Goal: Task Accomplishment & Management: Complete application form

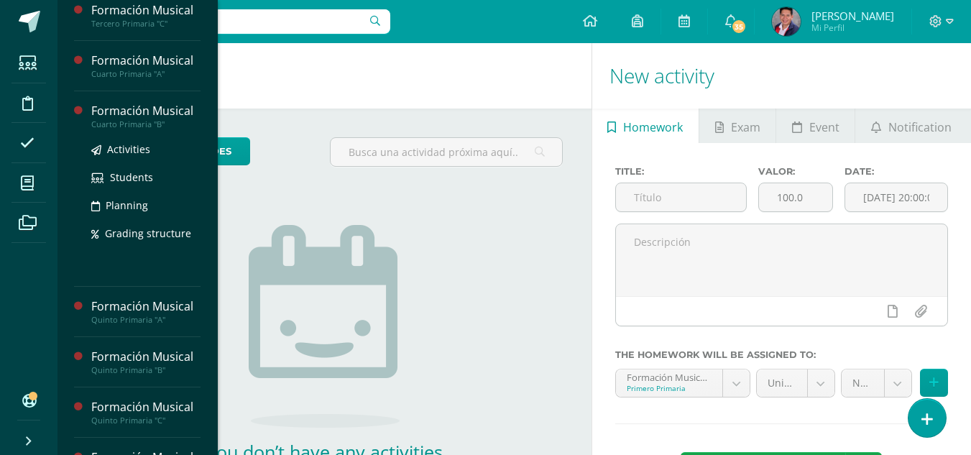
scroll to position [398, 0]
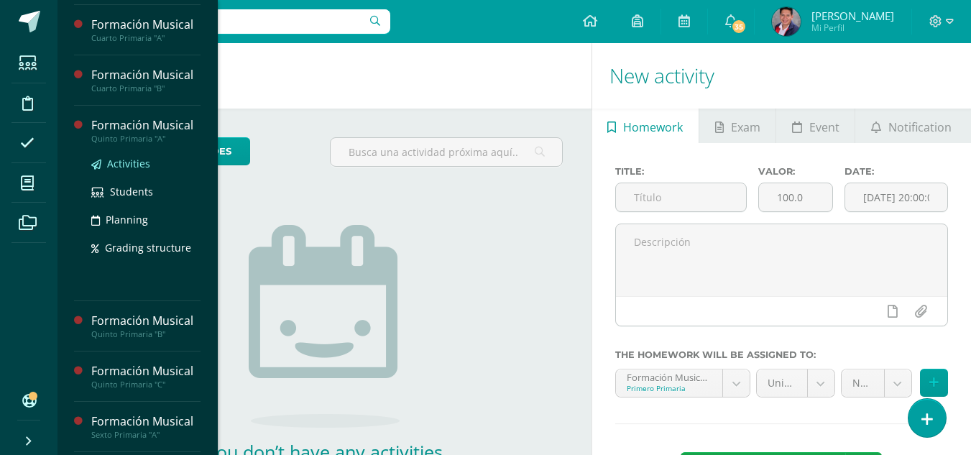
click at [129, 167] on span "Activities" at bounding box center [128, 164] width 43 height 14
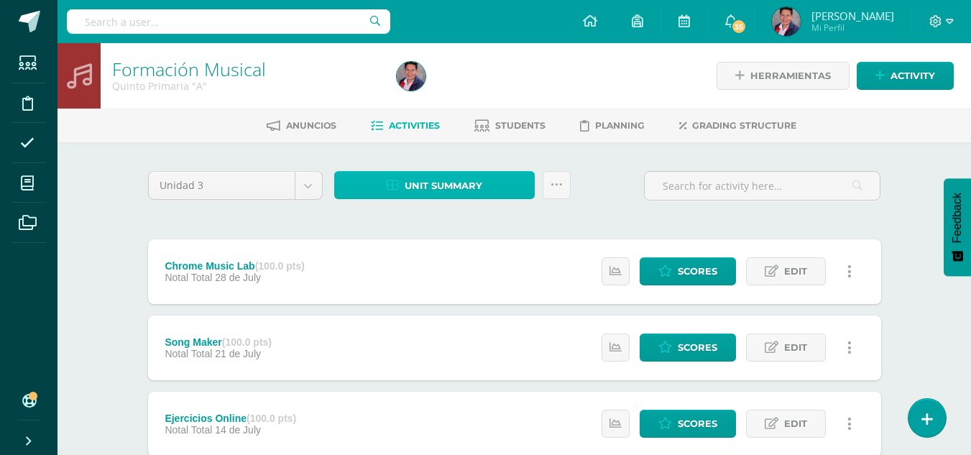
click at [443, 174] on span "Unit summary" at bounding box center [444, 186] width 78 height 27
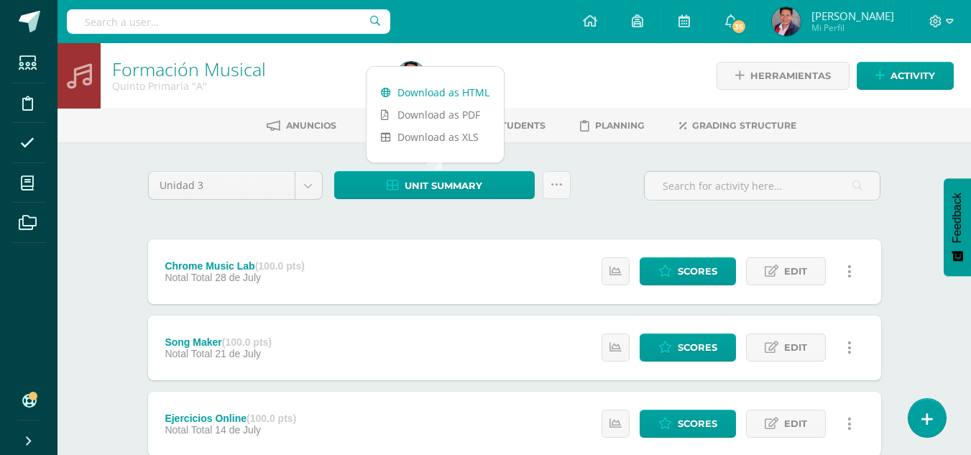
click at [448, 91] on link "Download as HTML" at bounding box center [435, 92] width 137 height 22
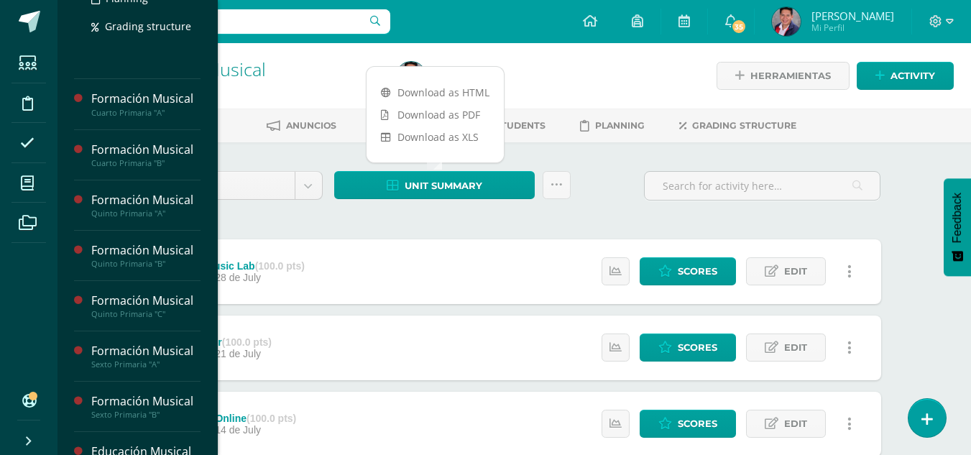
scroll to position [470, 0]
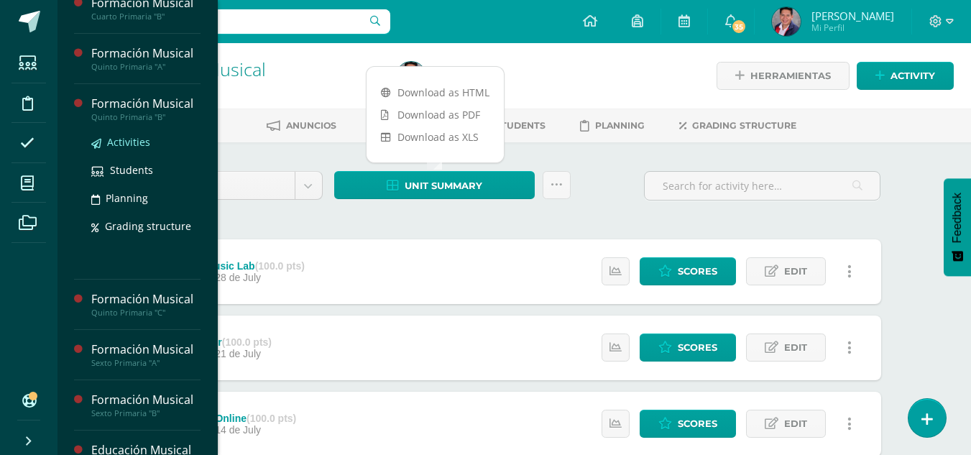
click at [133, 143] on span "Activities" at bounding box center [128, 142] width 43 height 14
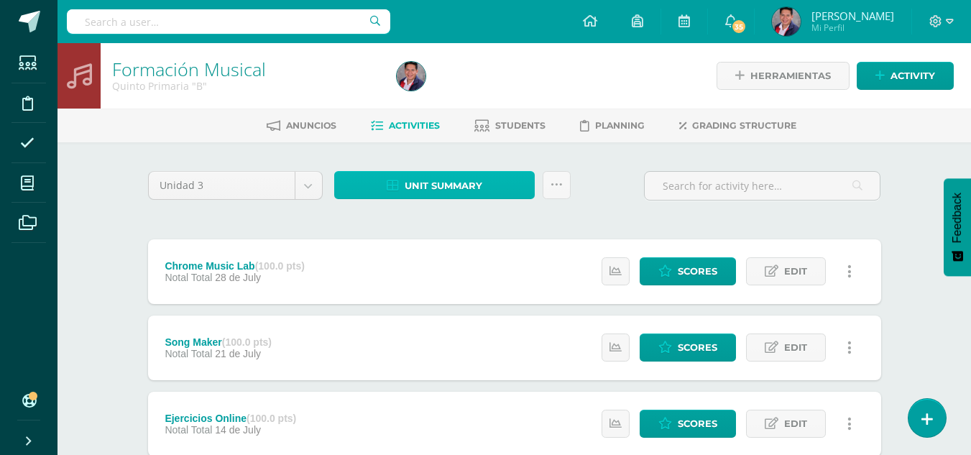
click at [410, 186] on span "Unit summary" at bounding box center [444, 186] width 78 height 27
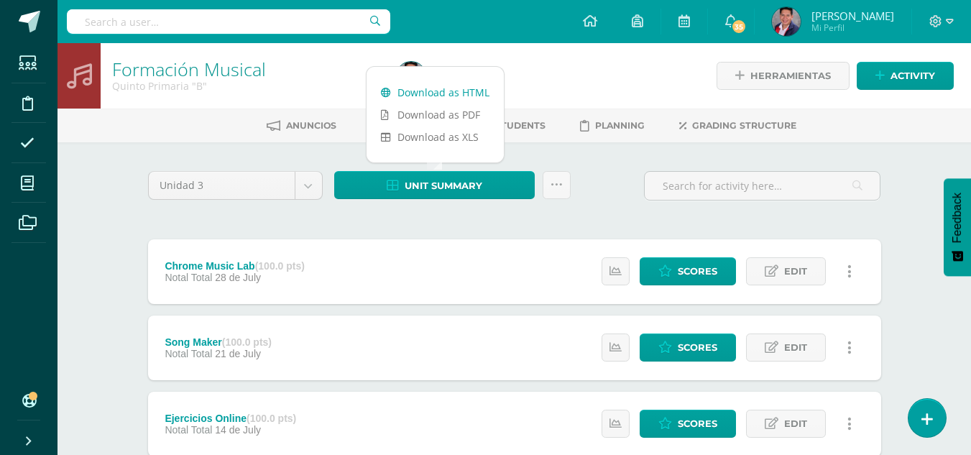
click at [455, 89] on link "Download as HTML" at bounding box center [435, 92] width 137 height 22
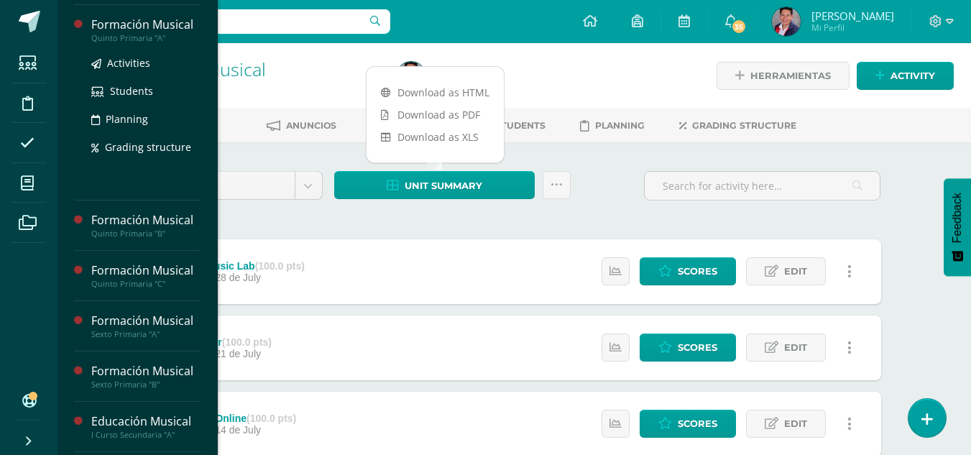
scroll to position [503, 0]
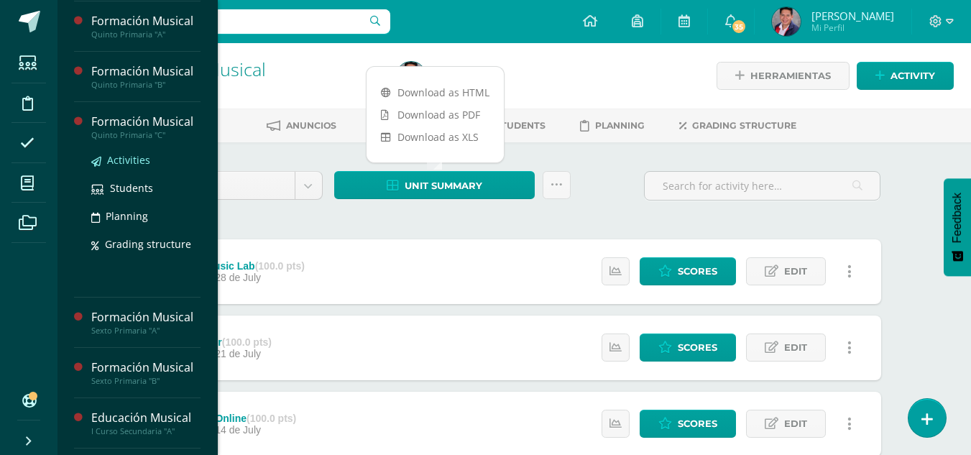
click at [121, 162] on span "Activities" at bounding box center [128, 160] width 43 height 14
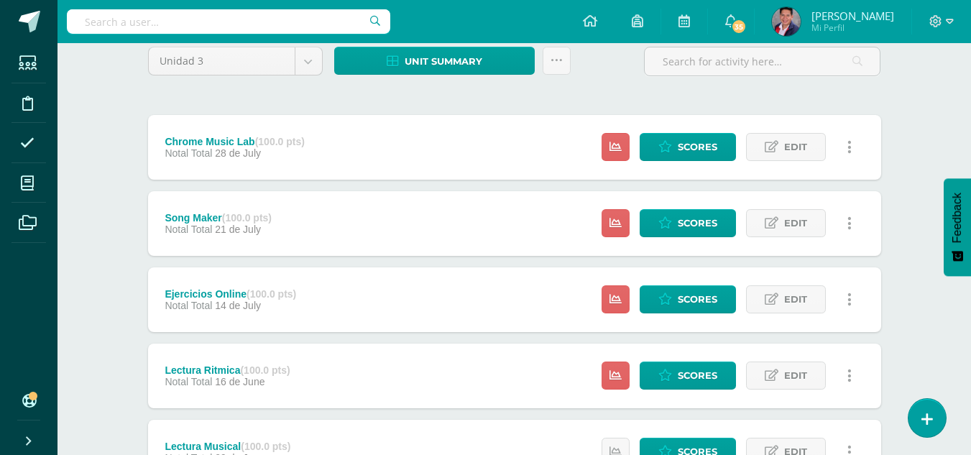
scroll to position [216, 0]
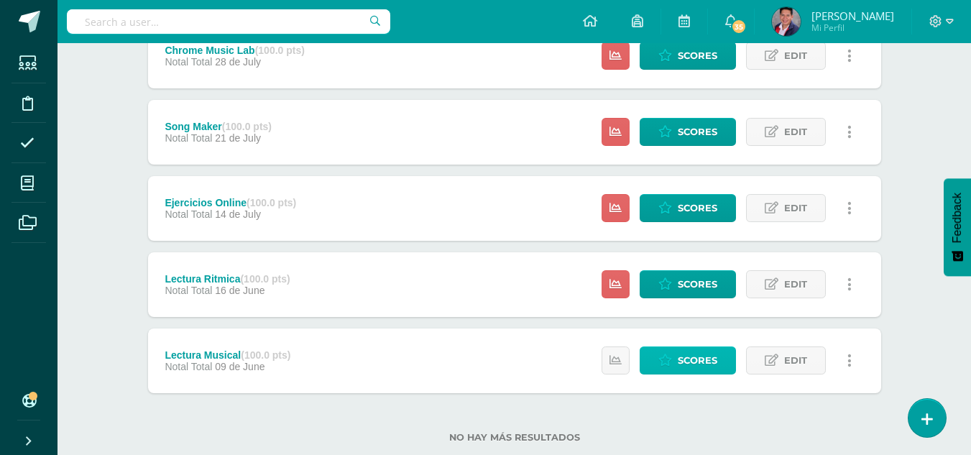
click at [657, 362] on link "Scores" at bounding box center [688, 361] width 96 height 28
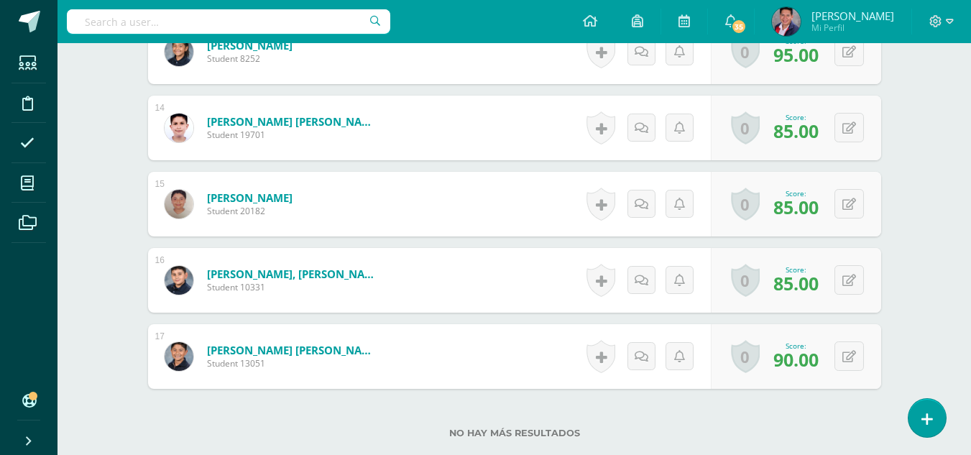
scroll to position [1493, 0]
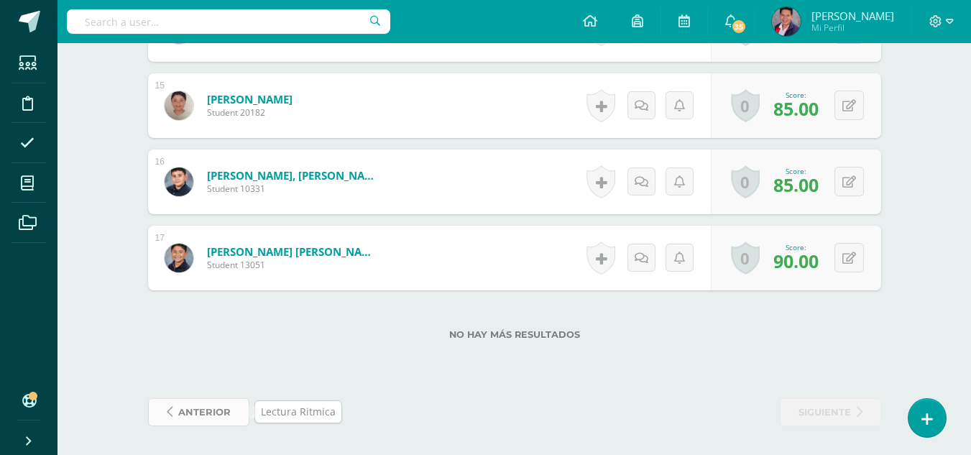
click at [227, 412] on span "anterior" at bounding box center [204, 412] width 52 height 27
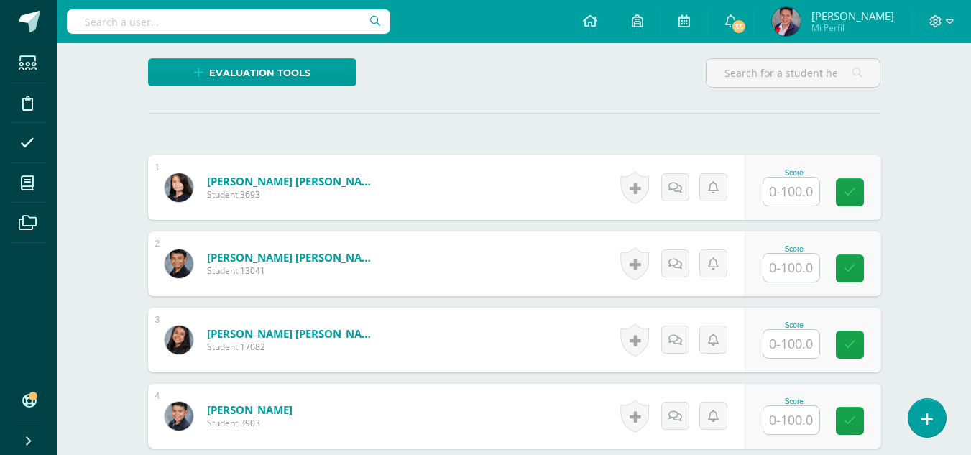
scroll to position [345, 0]
click at [790, 193] on input "text" at bounding box center [792, 191] width 56 height 28
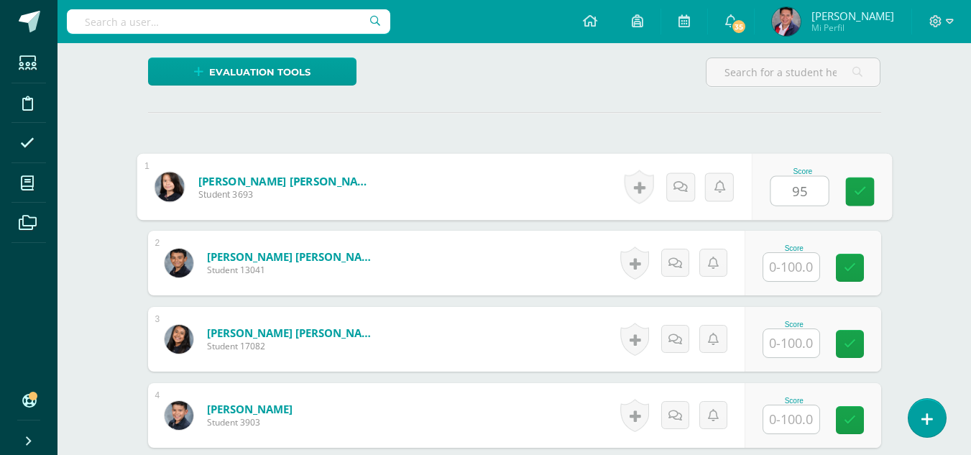
type input "95"
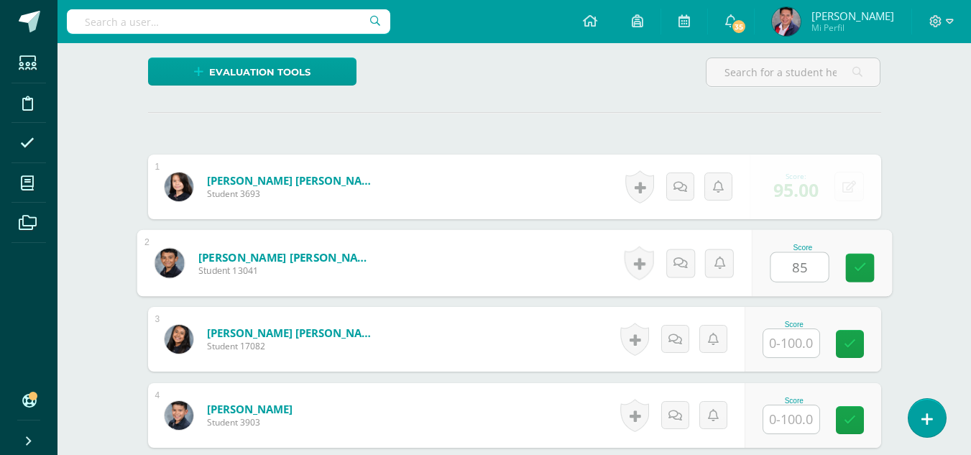
scroll to position [346, 0]
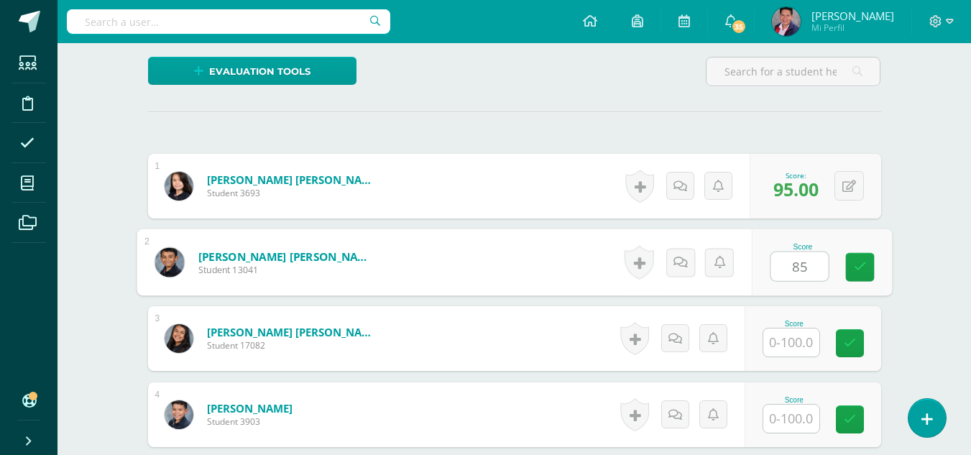
type input "85"
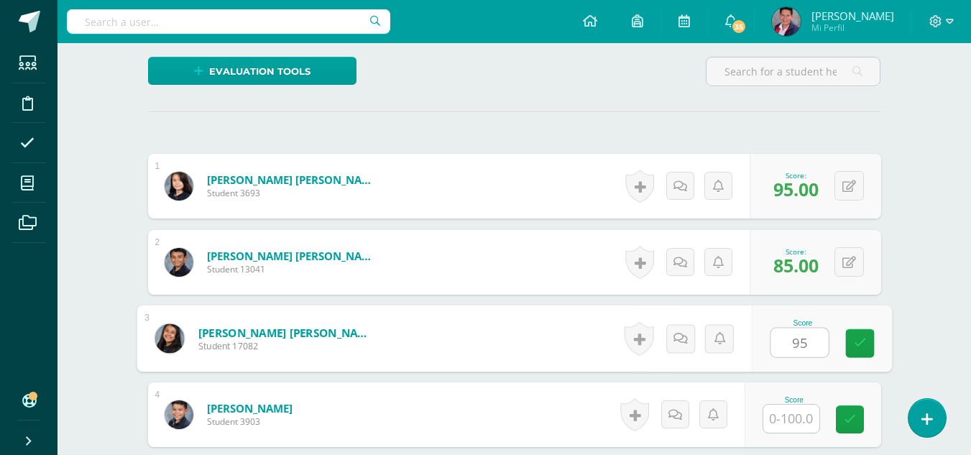
type input "95"
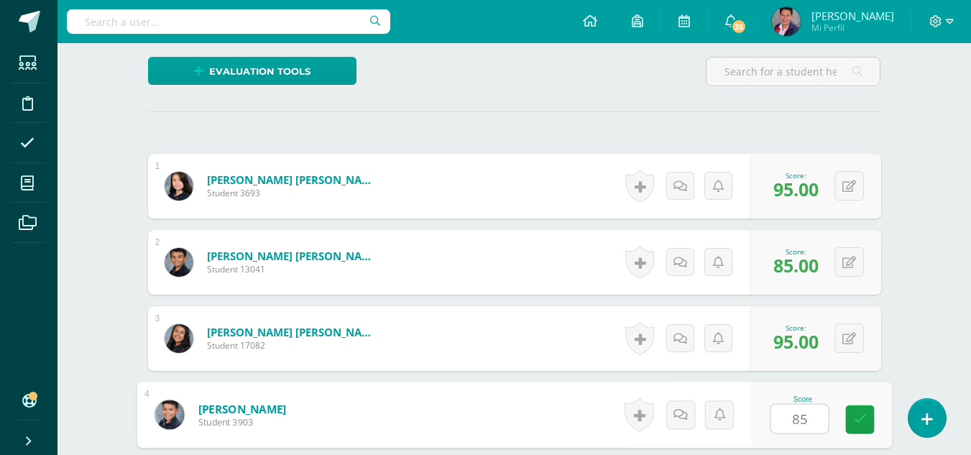
type input "85"
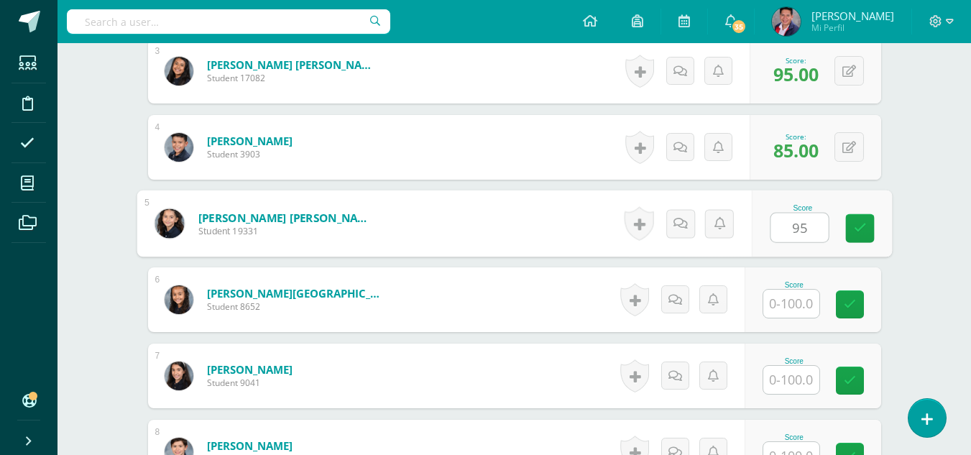
type input "95"
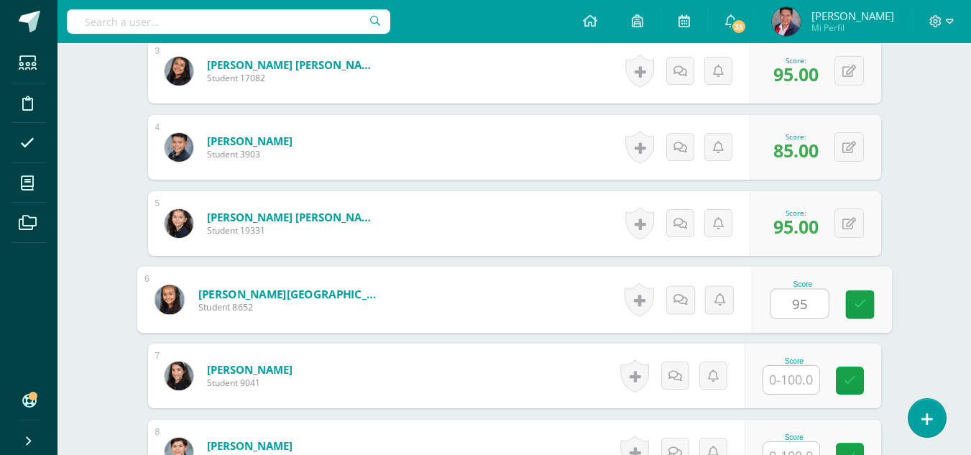
type input "95"
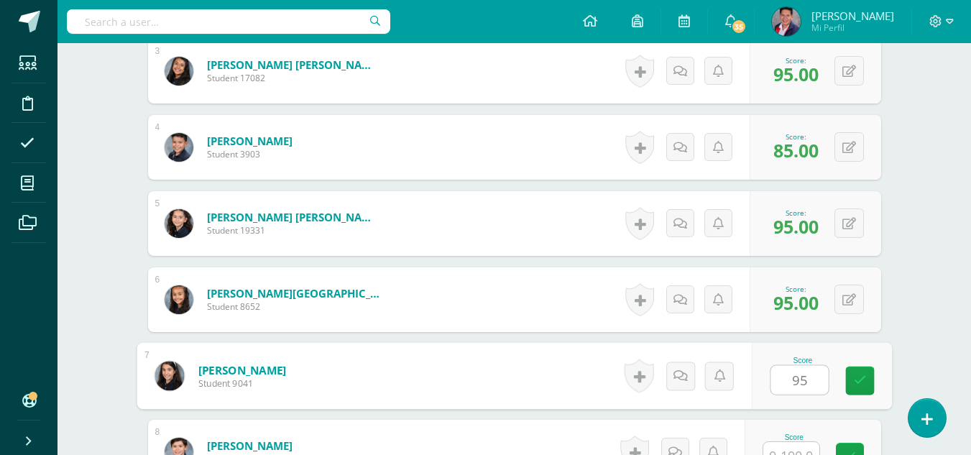
type input "95"
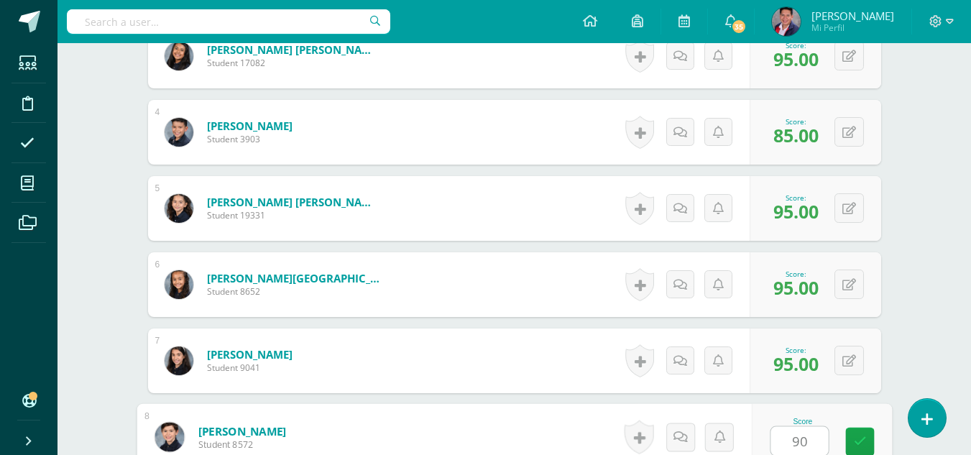
type input "90"
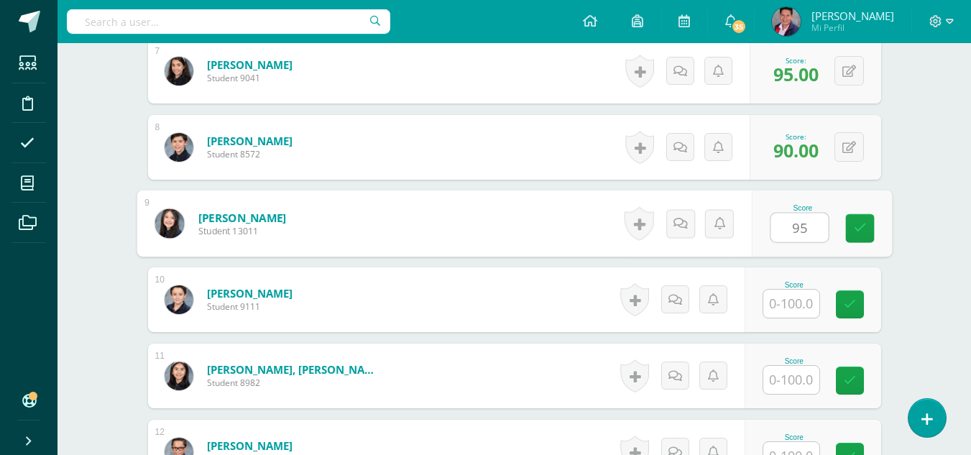
type input "95"
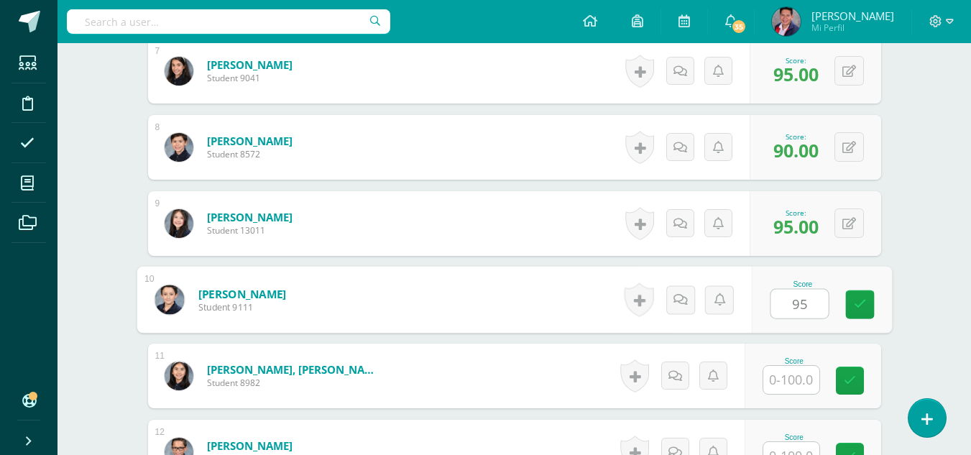
type input "95"
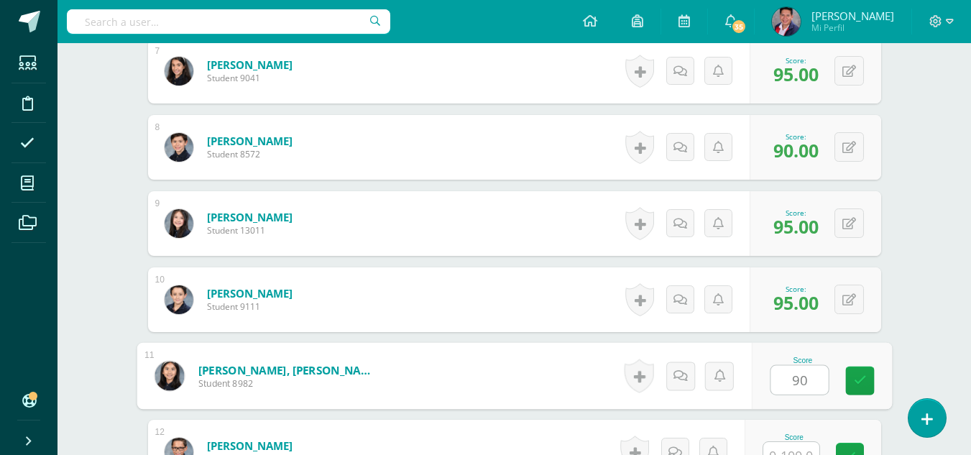
type input "90"
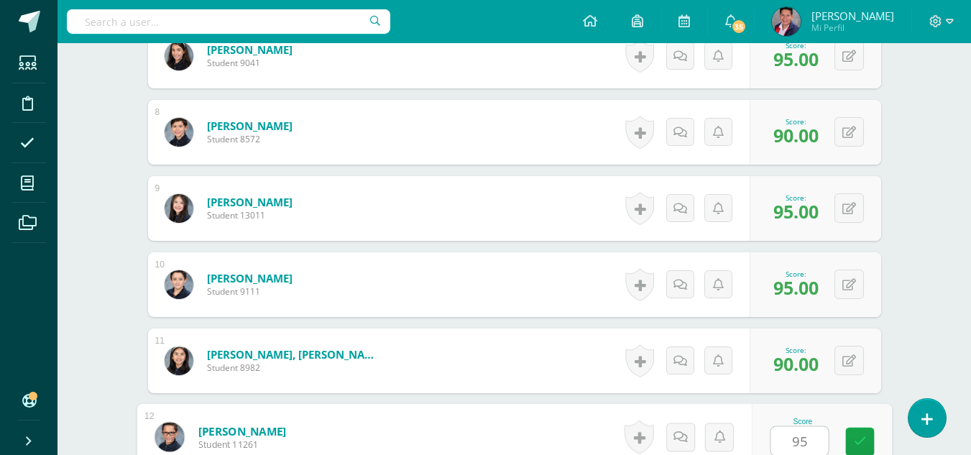
type input "95"
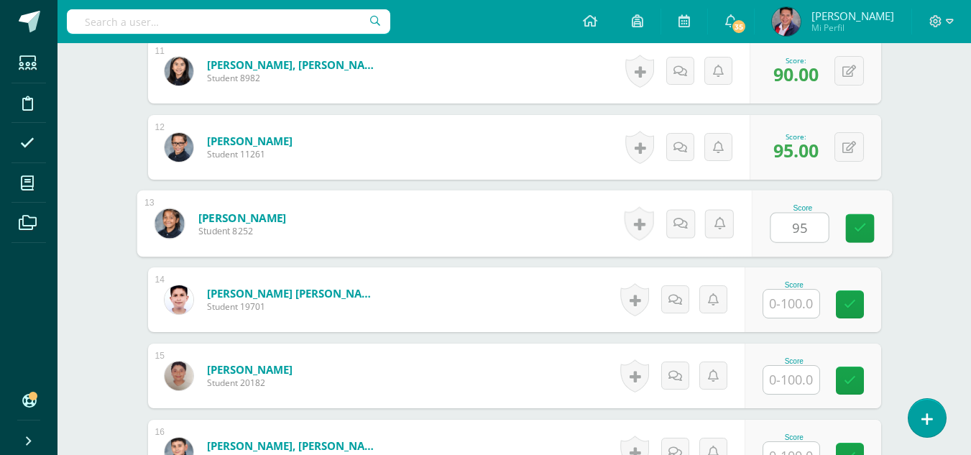
type input "95"
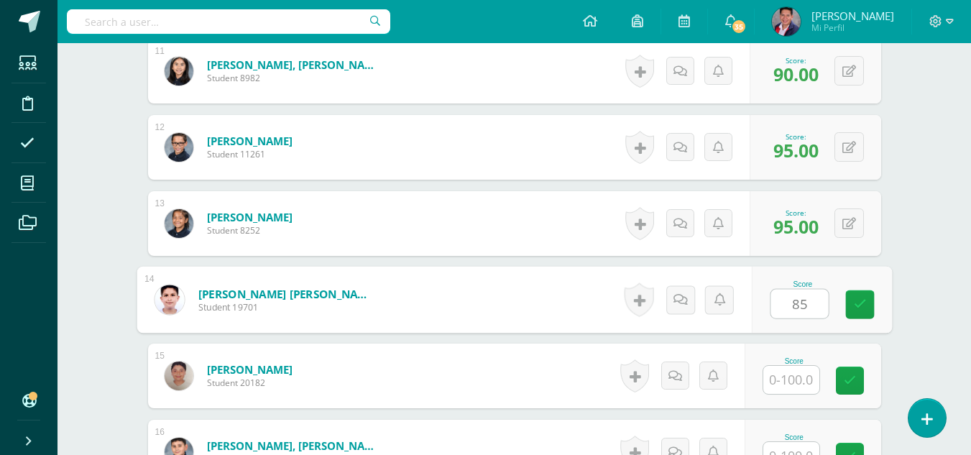
type input "85"
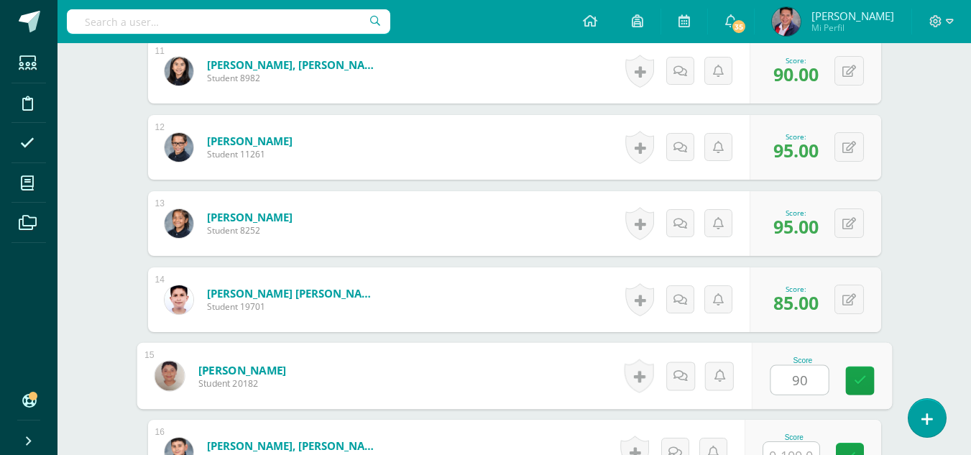
type input "90"
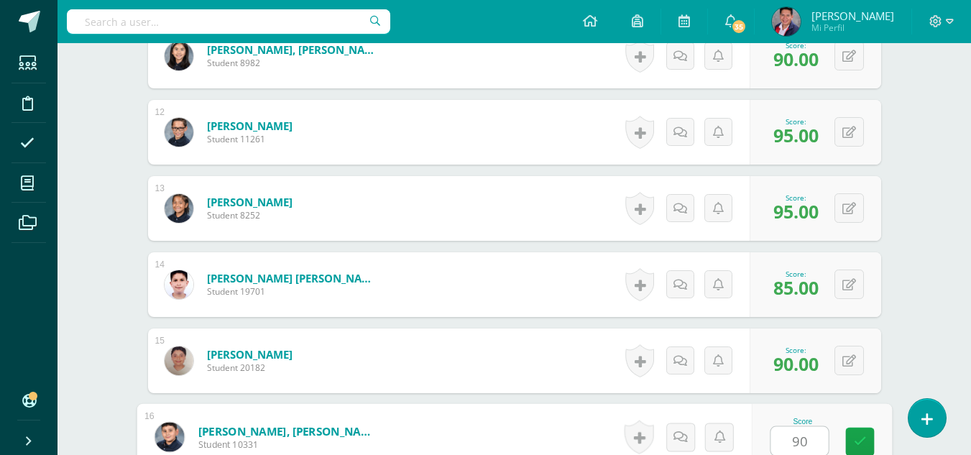
type input "90"
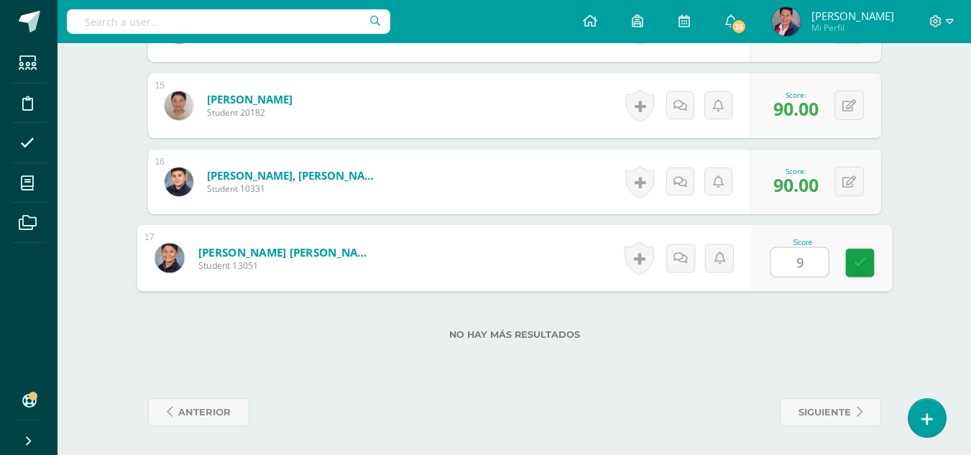
type input "95"
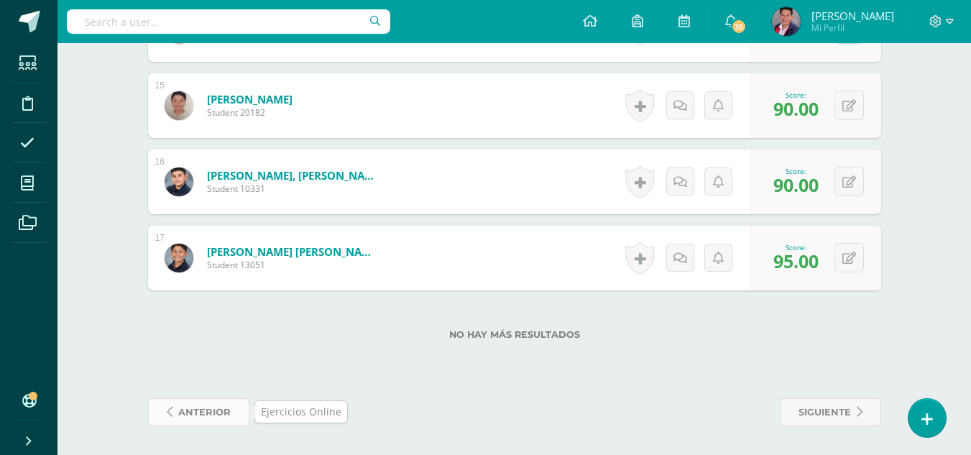
click at [211, 407] on span "anterior" at bounding box center [204, 412] width 52 height 27
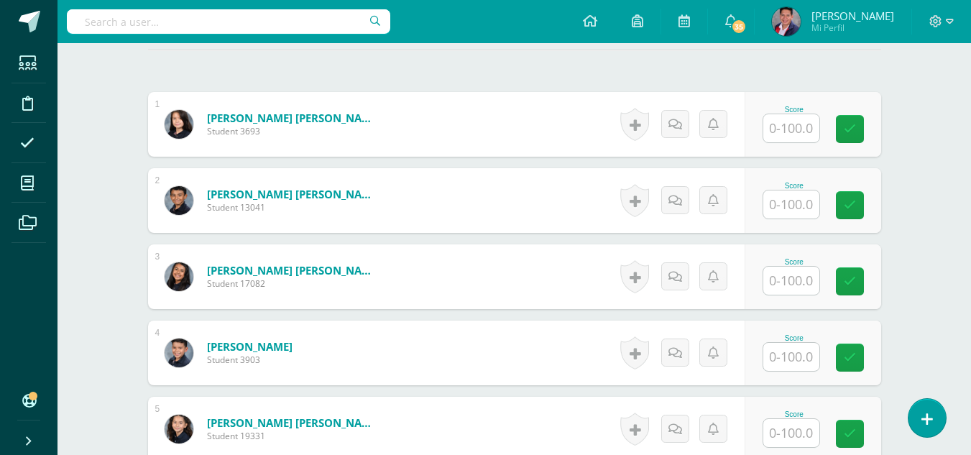
scroll to position [433, 0]
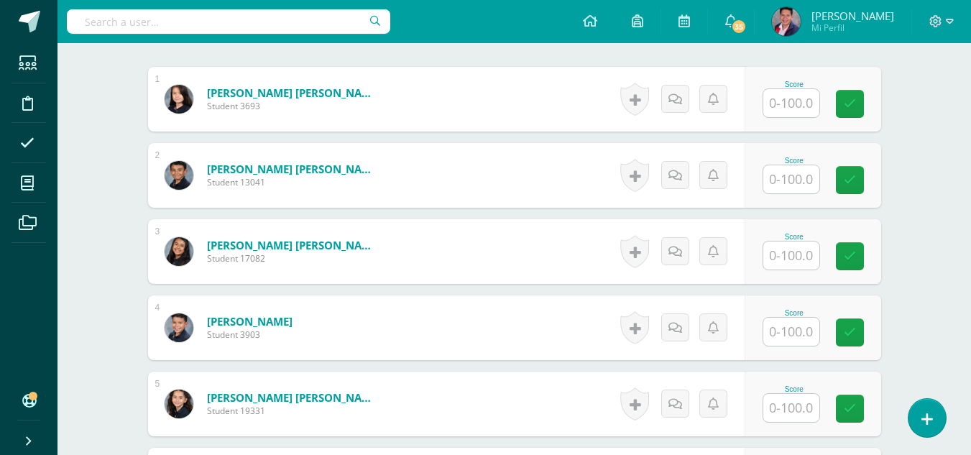
click at [795, 101] on input "text" at bounding box center [792, 103] width 56 height 28
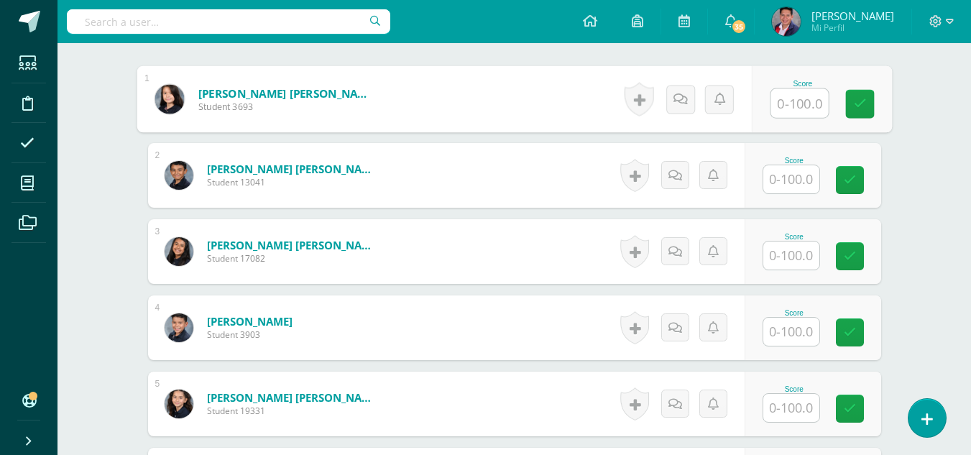
click at [794, 103] on input "text" at bounding box center [800, 103] width 58 height 29
type input "95"
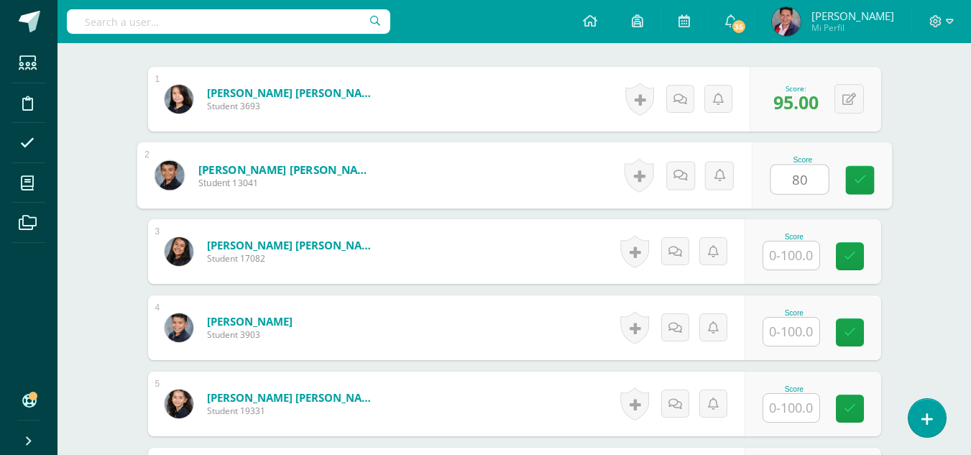
type input "80"
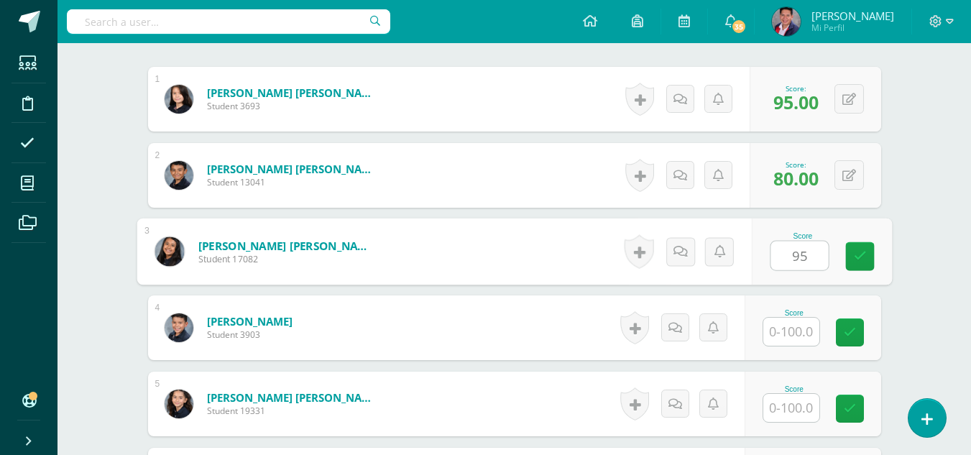
type input "95"
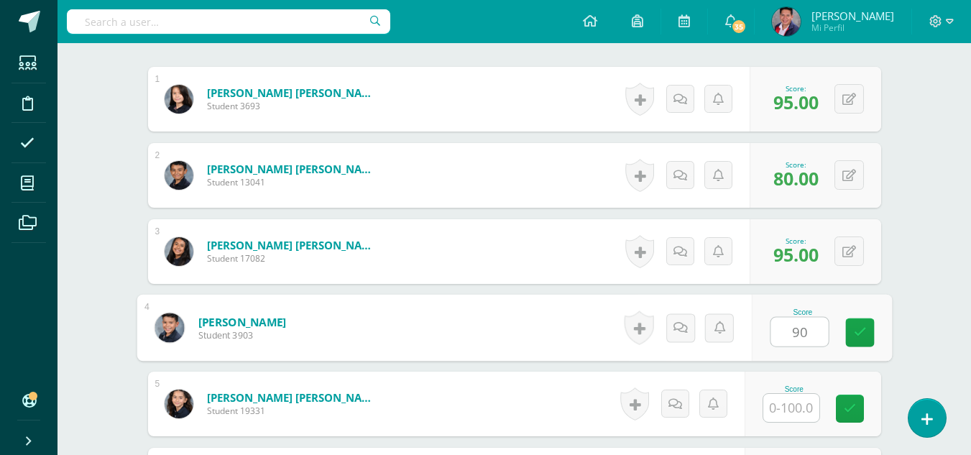
type input "90"
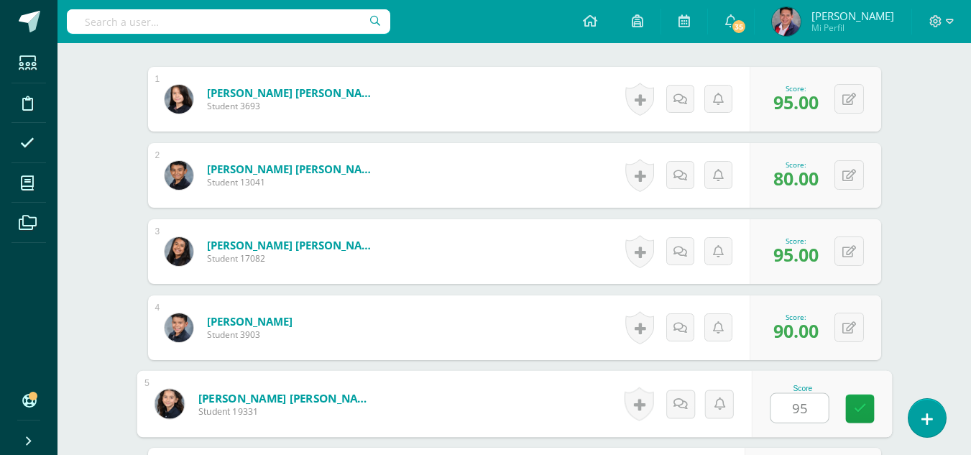
type input "95"
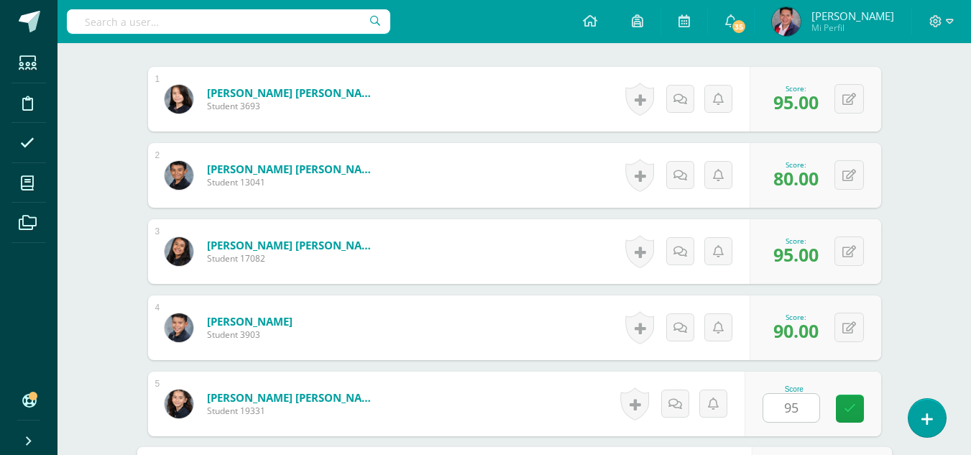
scroll to position [690, 0]
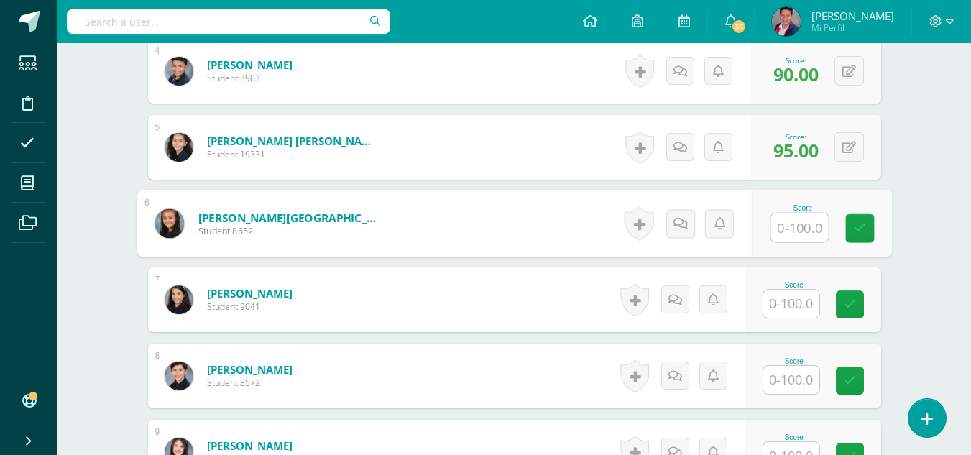
click at [790, 232] on input "text" at bounding box center [800, 228] width 58 height 29
click at [797, 230] on input "text" at bounding box center [800, 228] width 58 height 29
click at [807, 229] on input "text" at bounding box center [800, 228] width 58 height 29
type input "95"
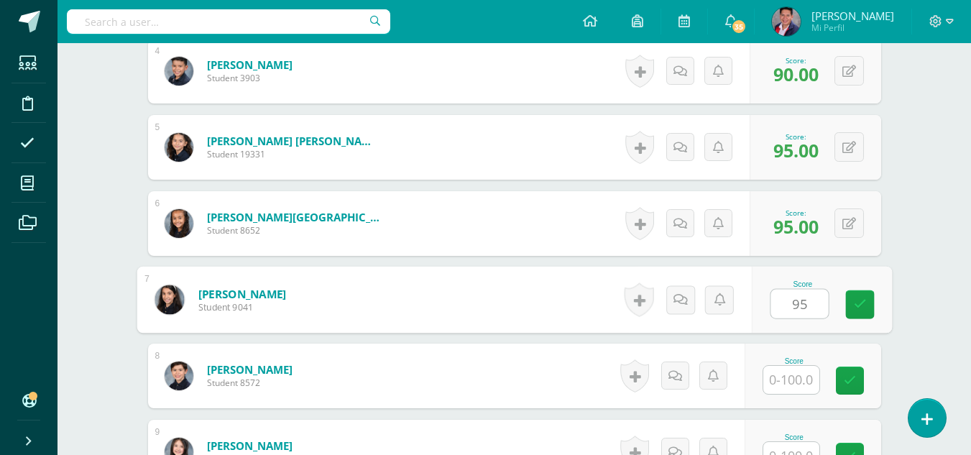
type input "95"
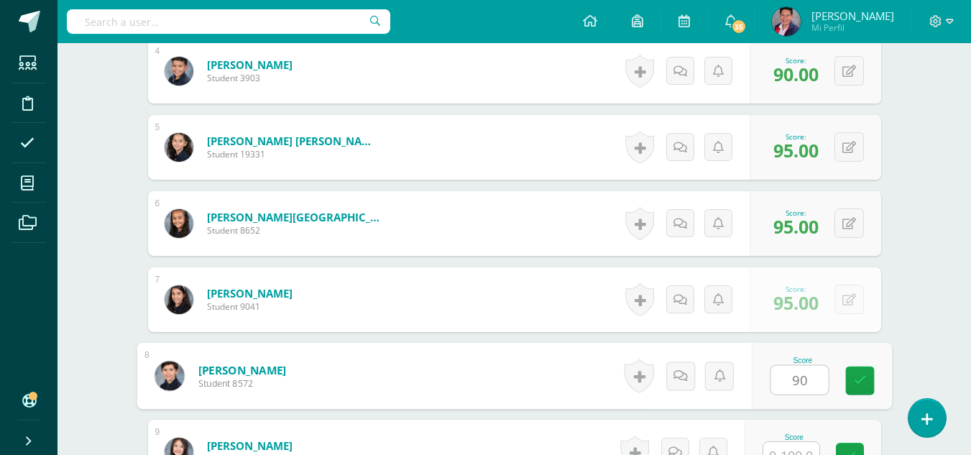
type input "90"
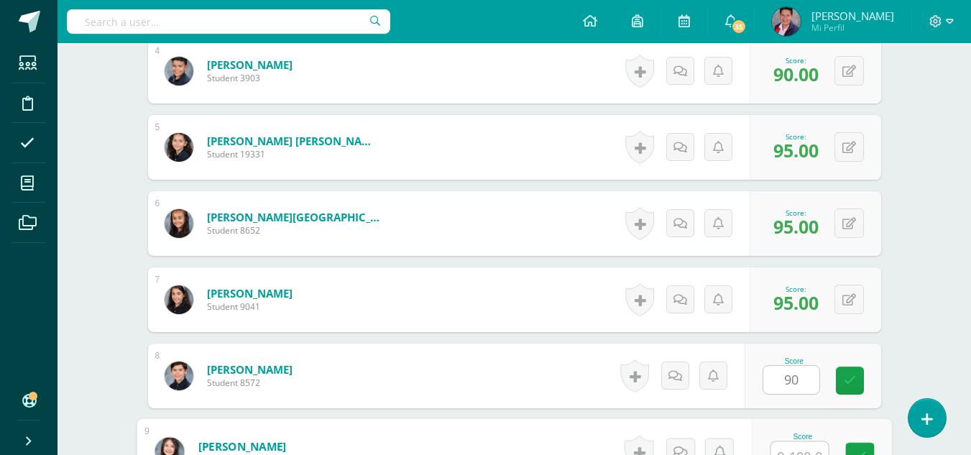
scroll to position [705, 0]
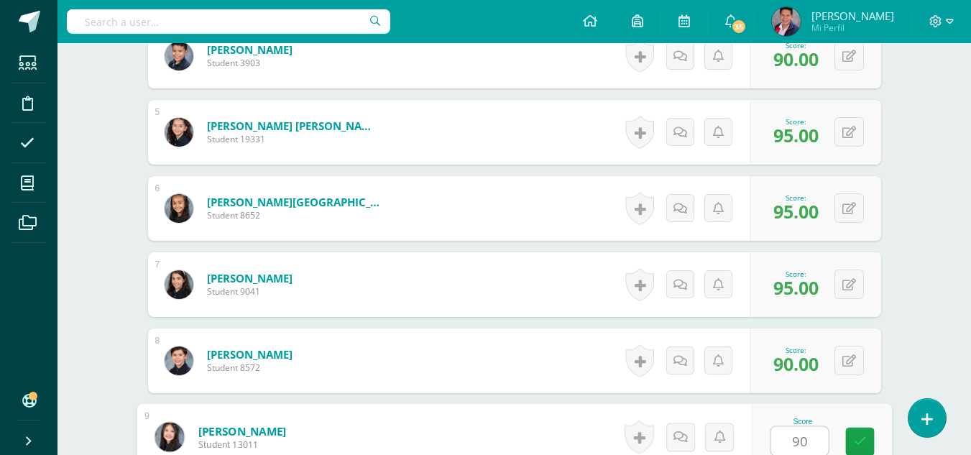
type input "90"
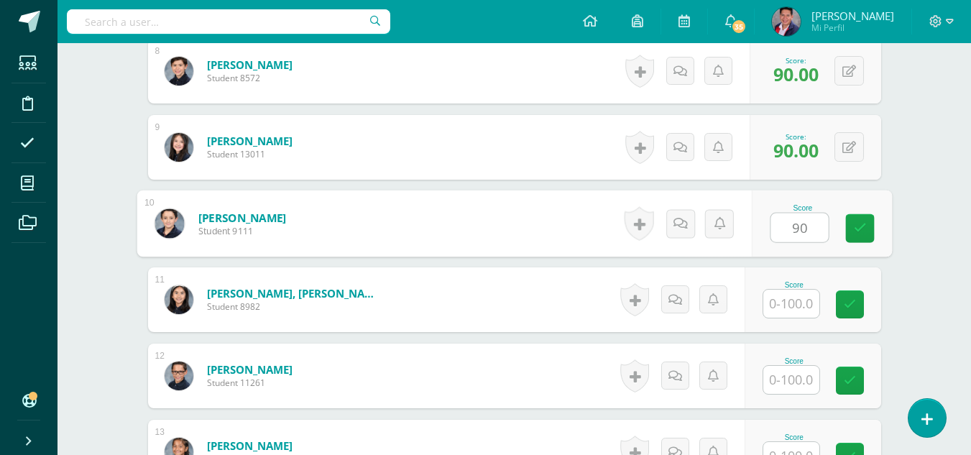
type input "90"
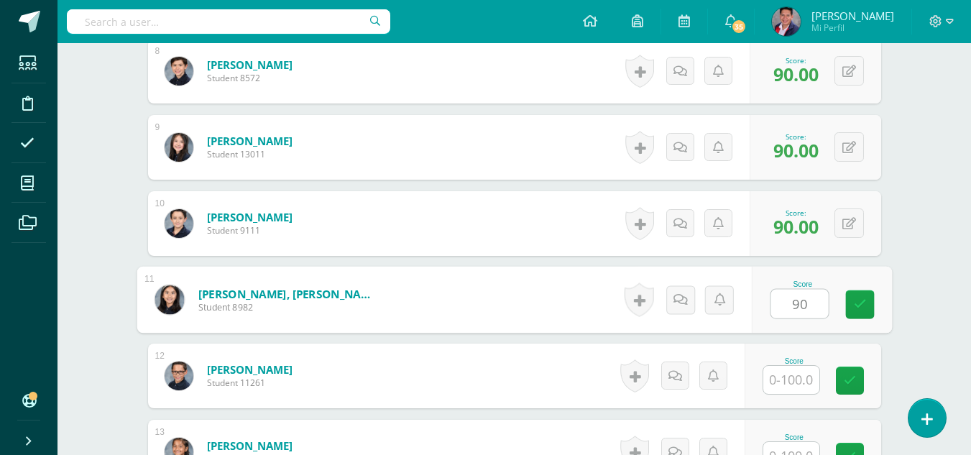
type input "90"
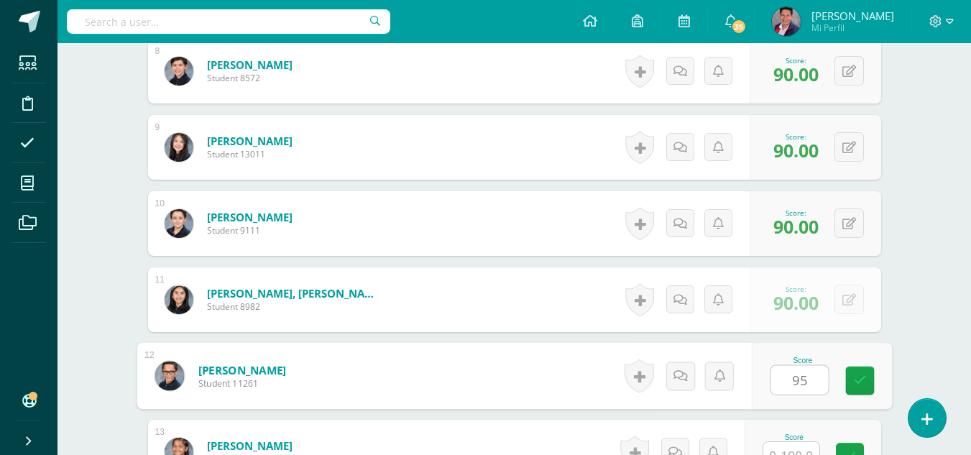
type input "95"
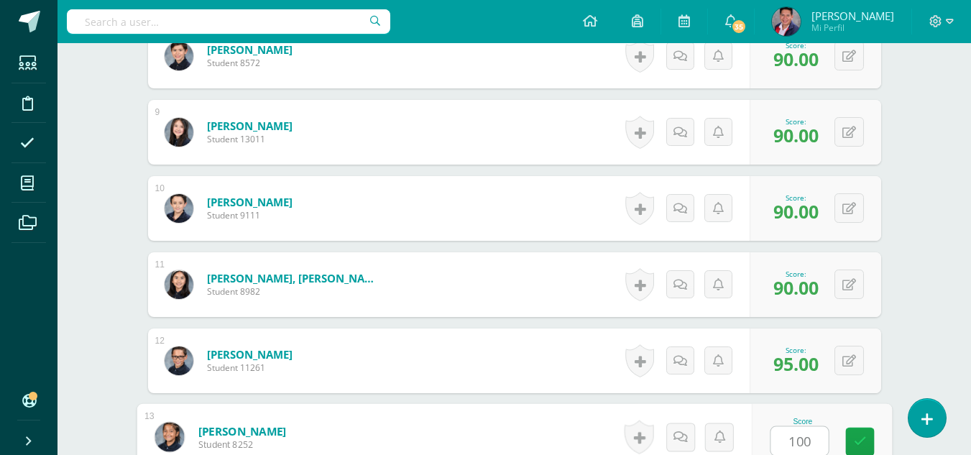
type input "100"
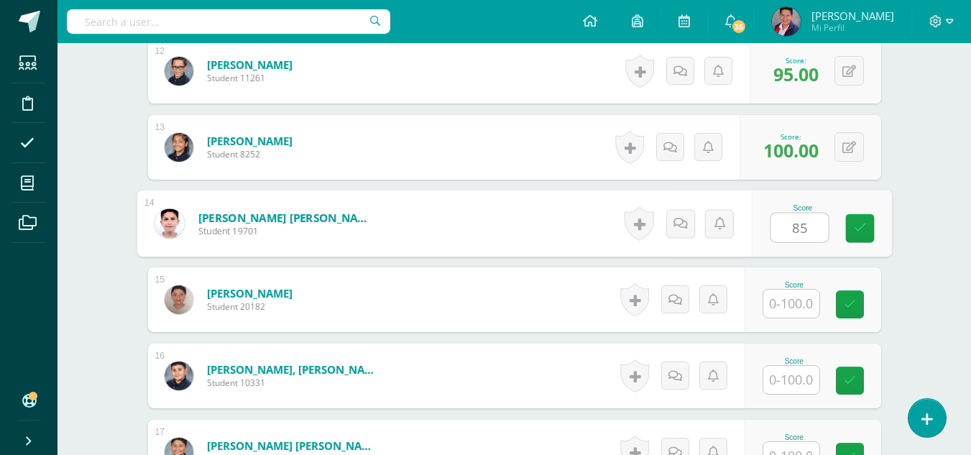
type input "85"
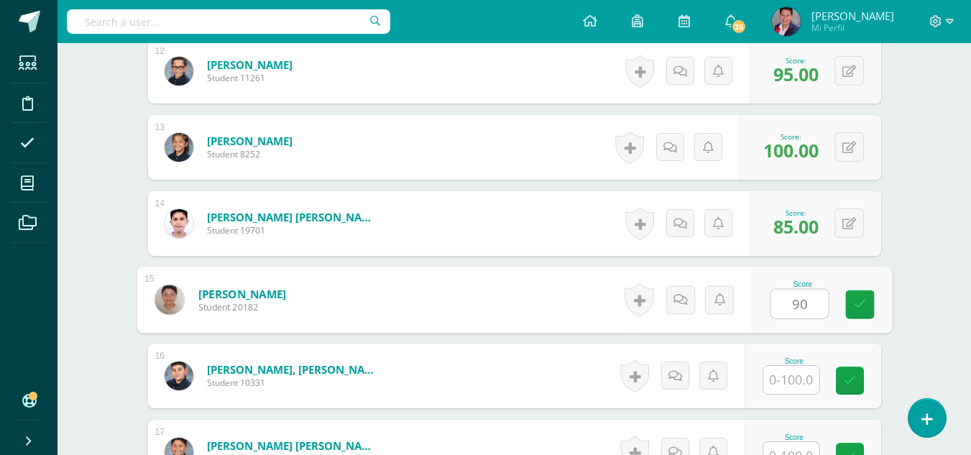
type input "90"
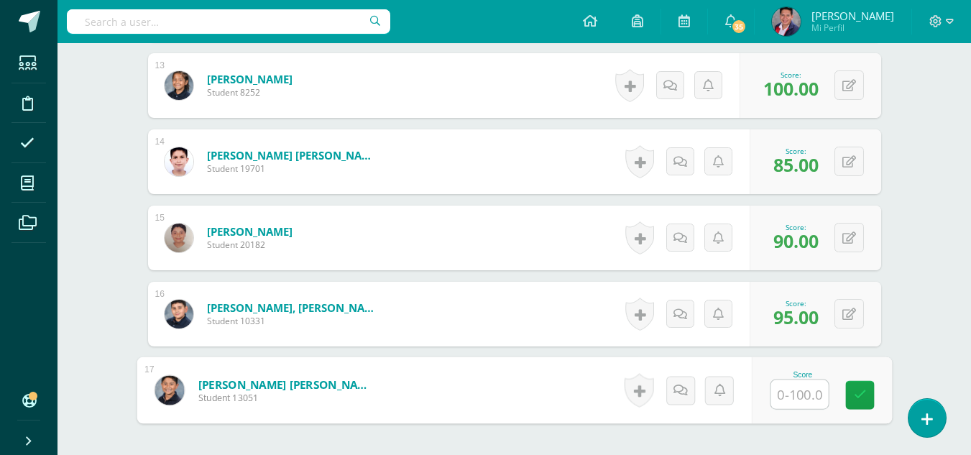
scroll to position [1386, 0]
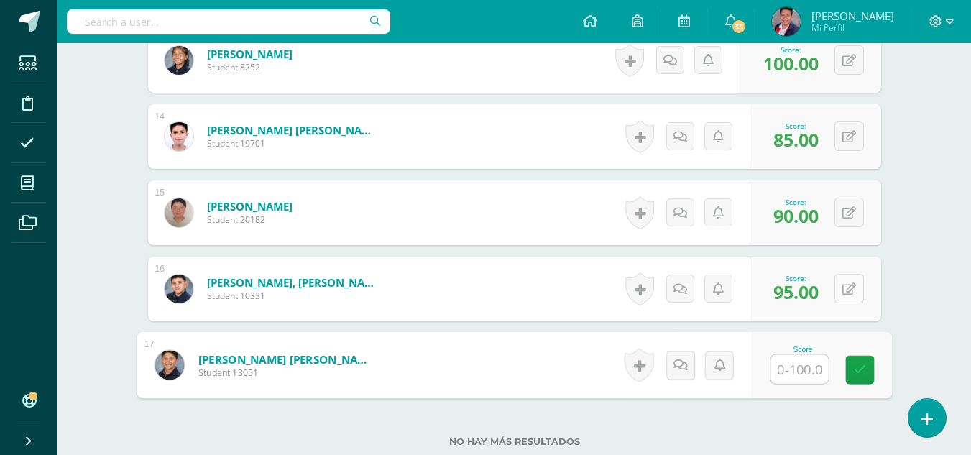
click at [847, 285] on button at bounding box center [849, 288] width 29 height 29
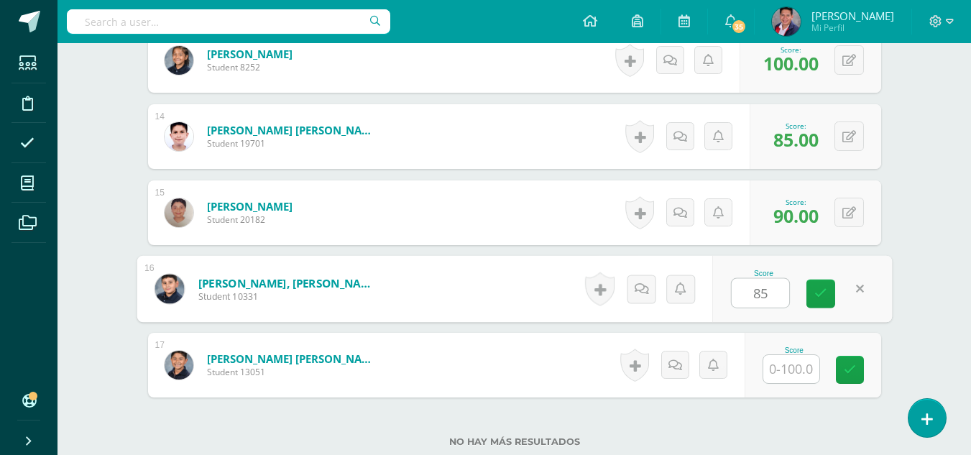
type input "85"
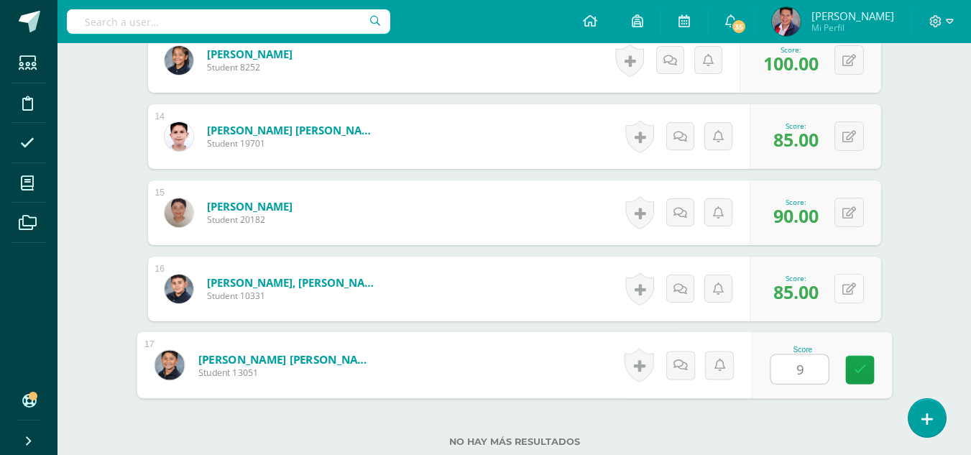
type input "95"
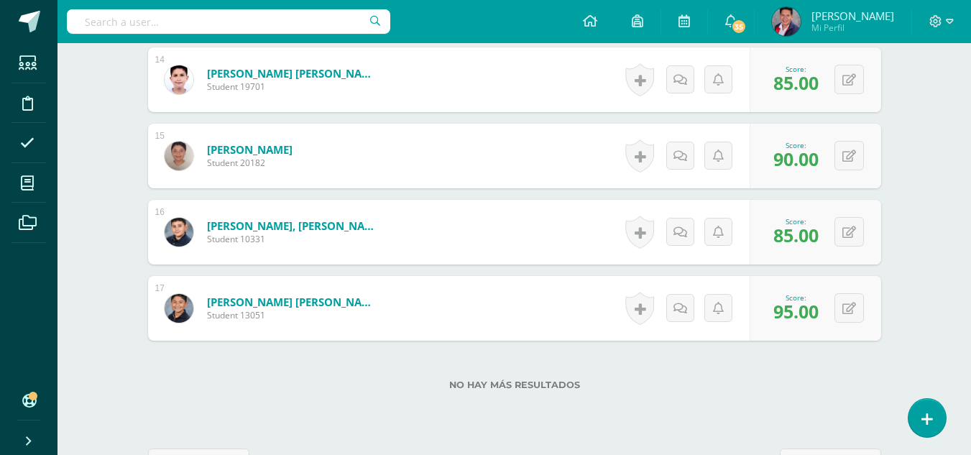
scroll to position [1493, 0]
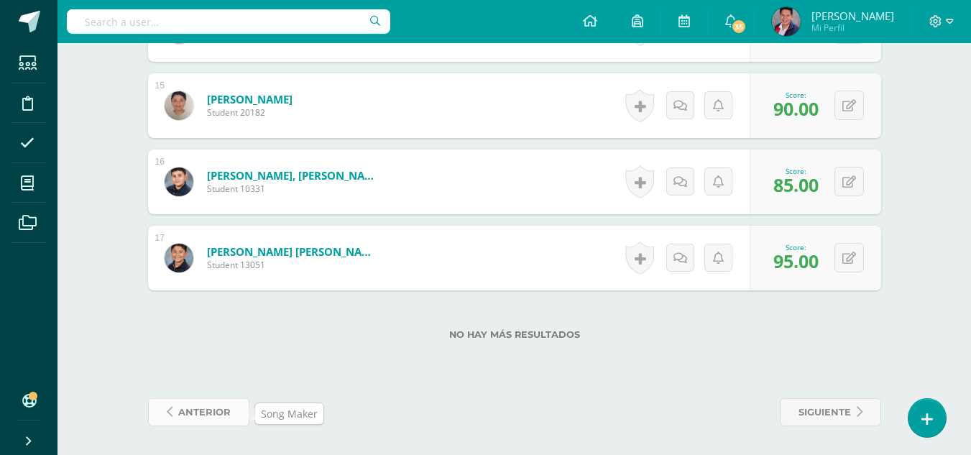
click at [189, 411] on span "anterior" at bounding box center [204, 412] width 52 height 27
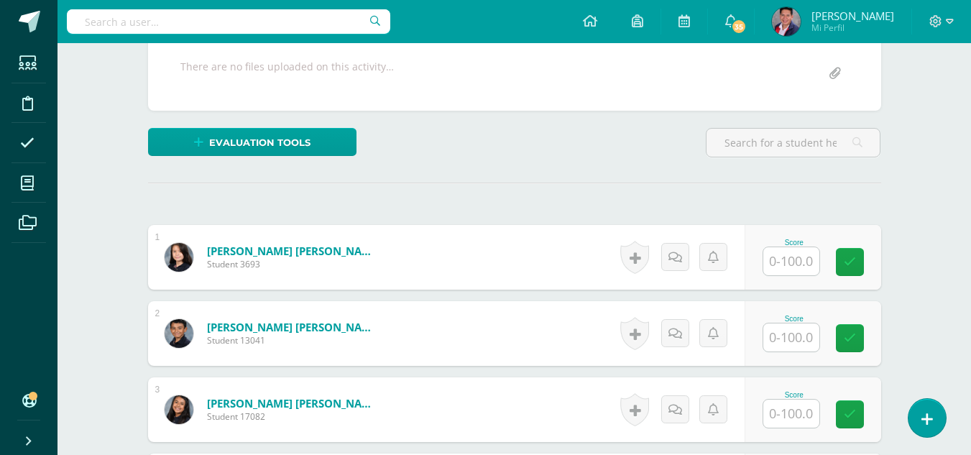
scroll to position [289, 0]
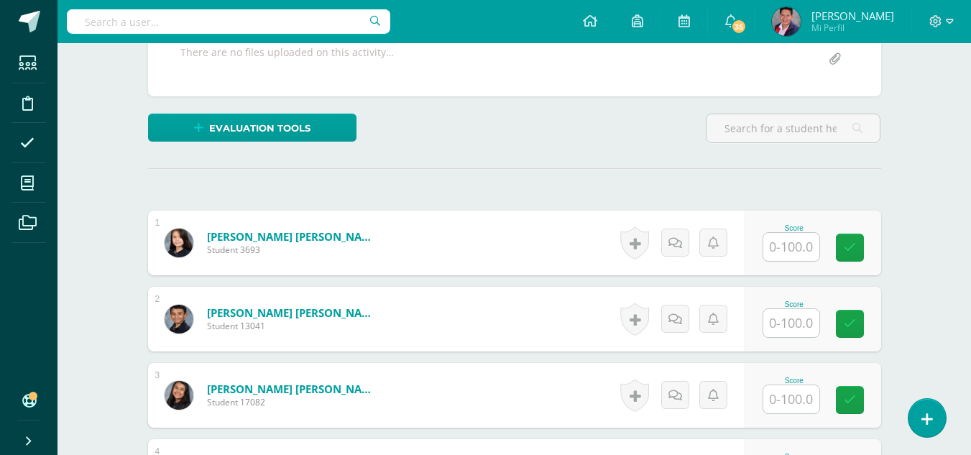
click at [792, 252] on input "text" at bounding box center [792, 247] width 56 height 28
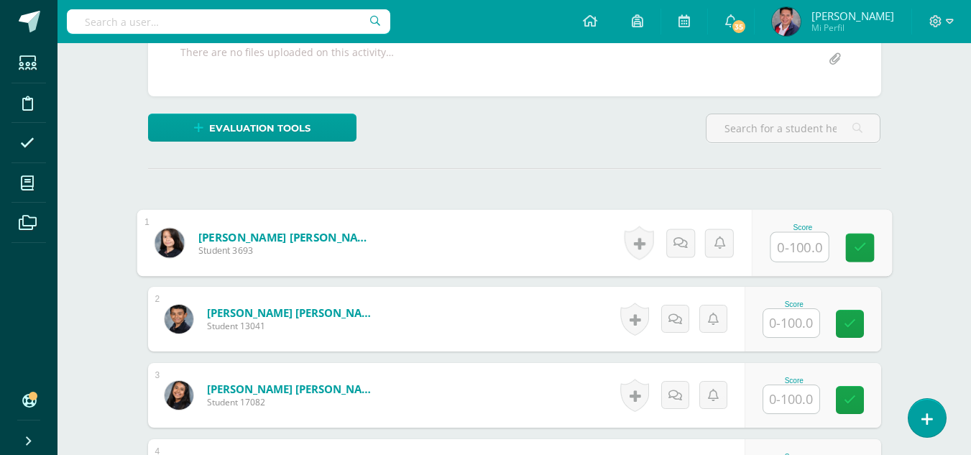
click at [806, 250] on input "text" at bounding box center [800, 247] width 58 height 29
type input "95"
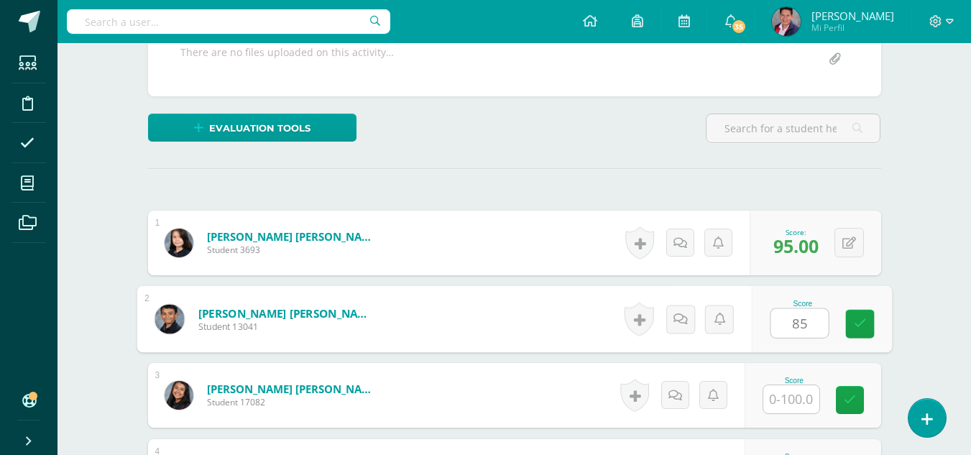
type input "85"
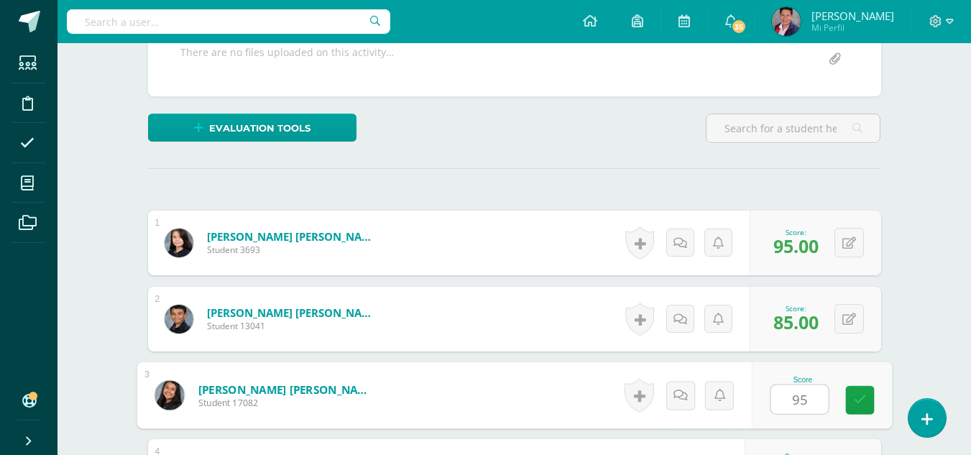
type input "95"
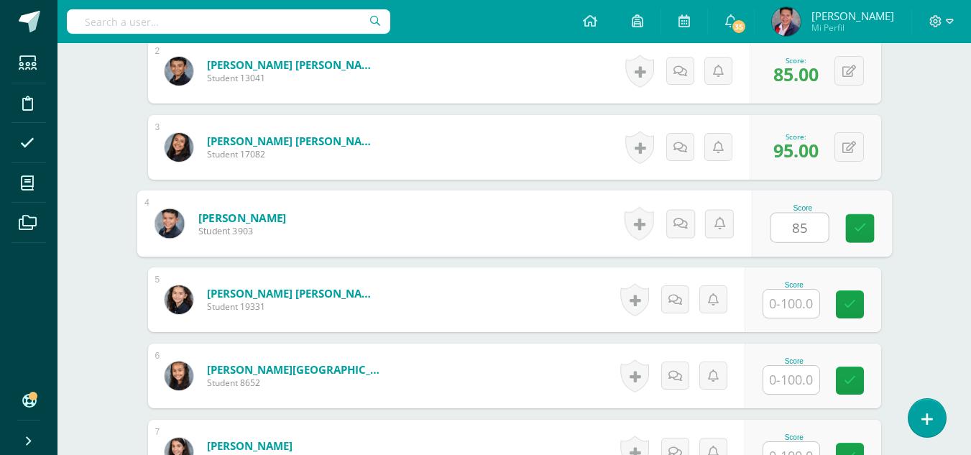
type input "85"
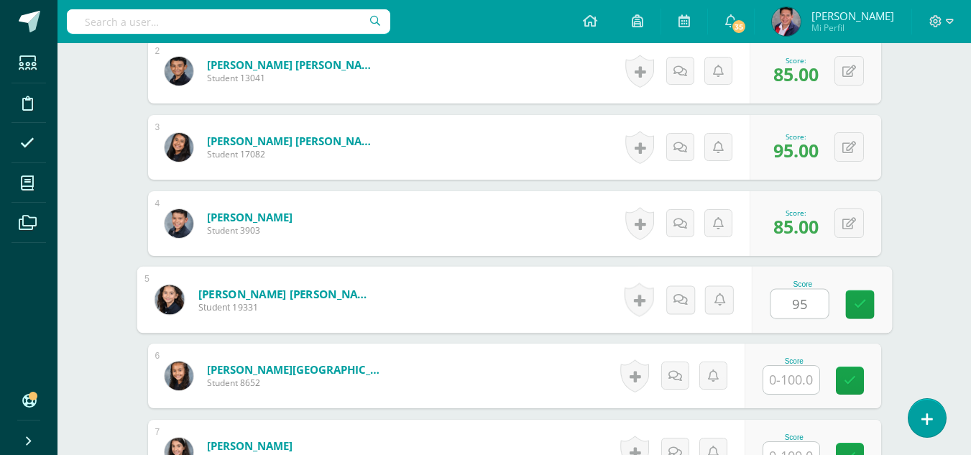
type input "95"
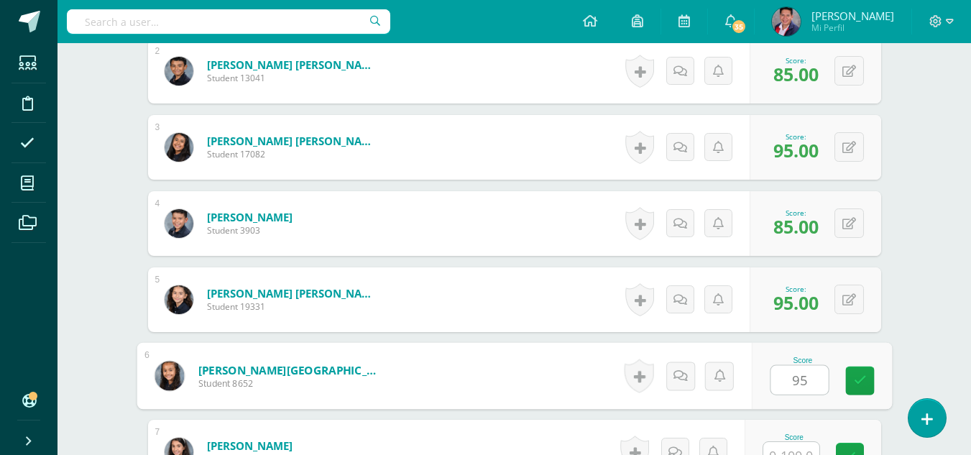
type input "95"
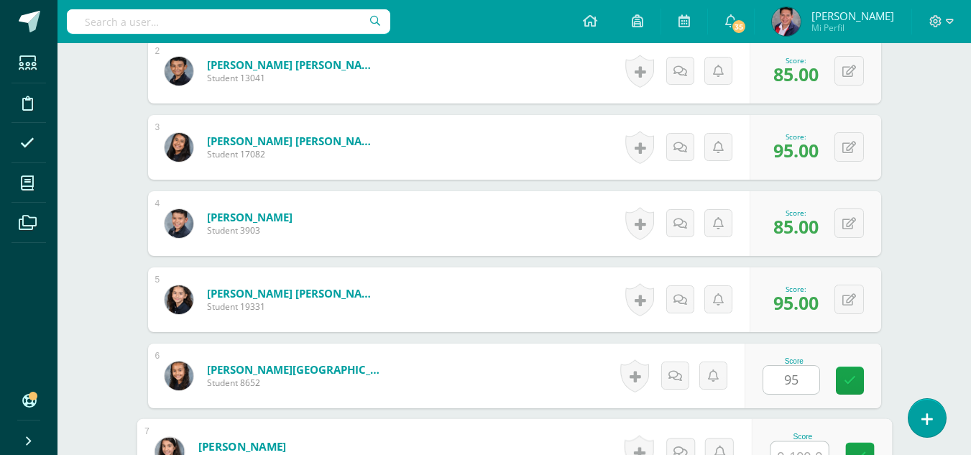
scroll to position [552, 0]
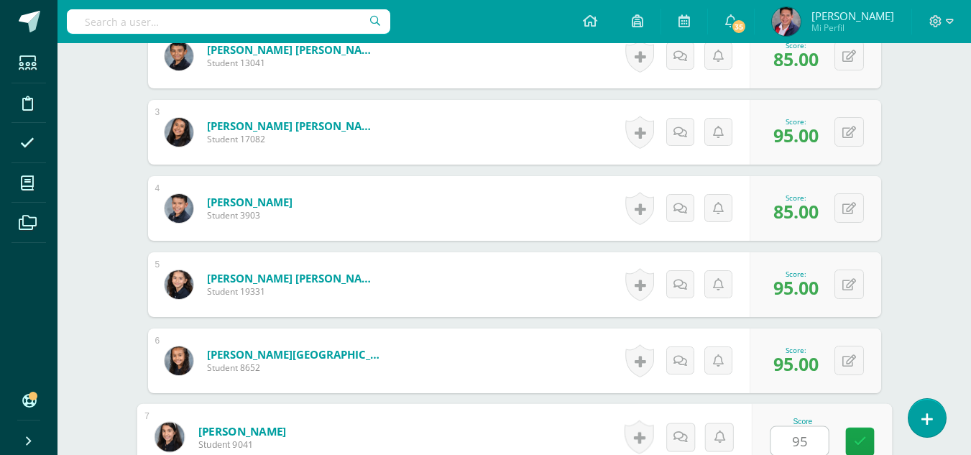
type input "95"
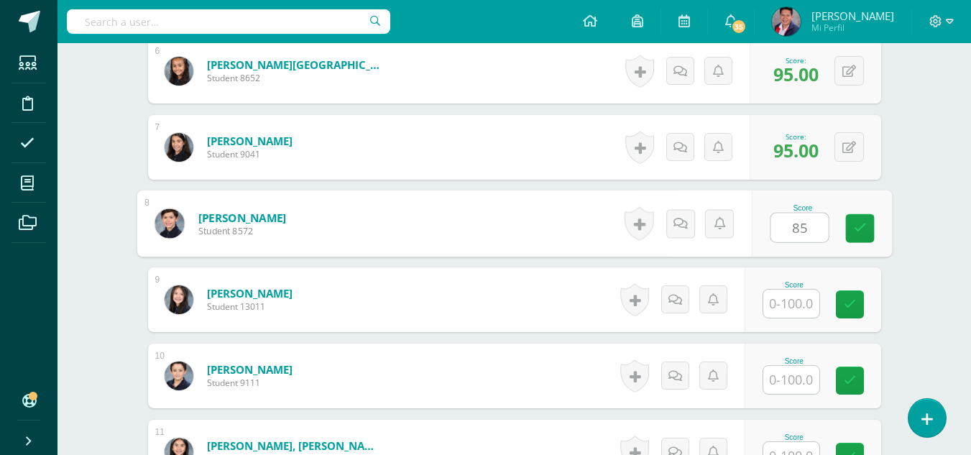
type input "85"
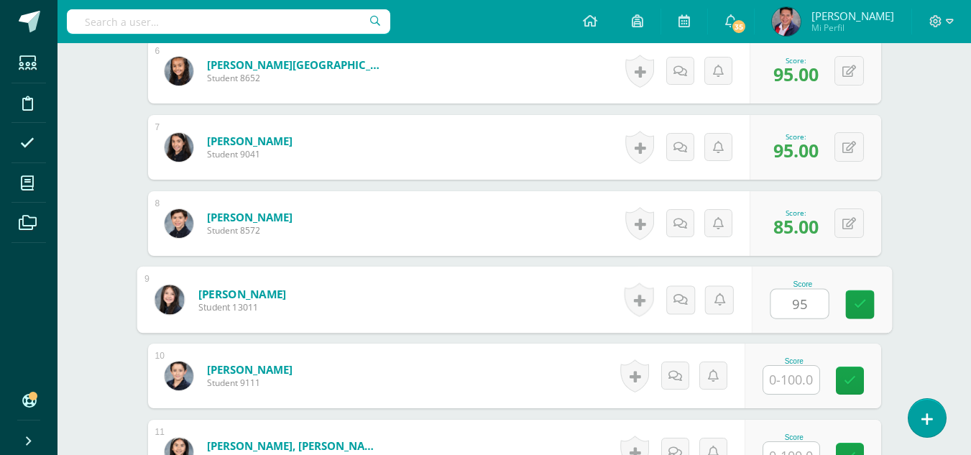
type input "95"
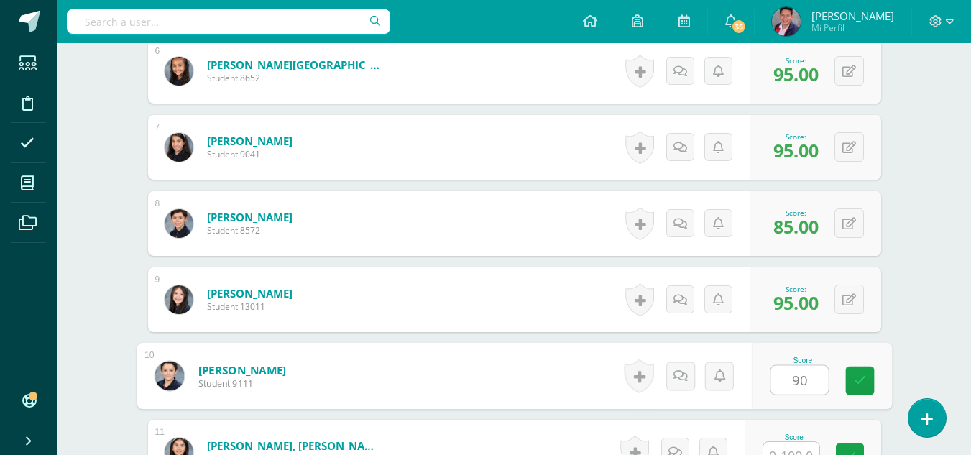
type input "90"
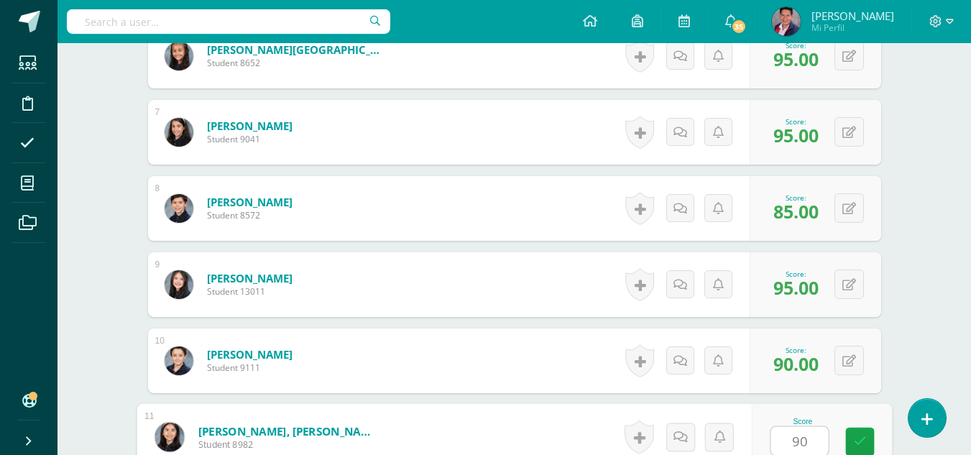
type input "90"
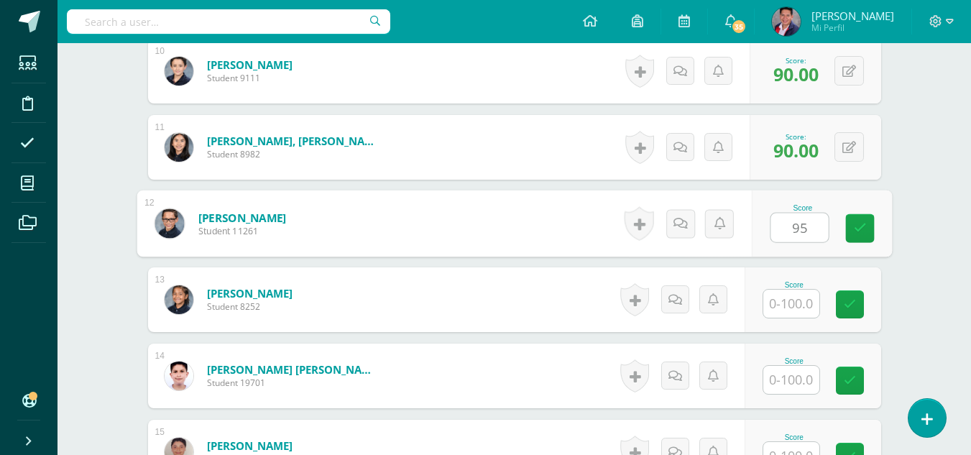
type input "95"
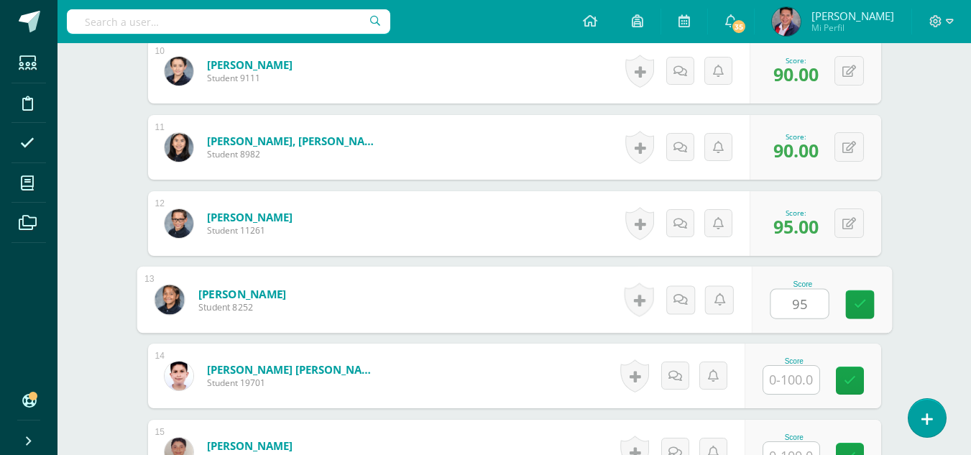
type input "95"
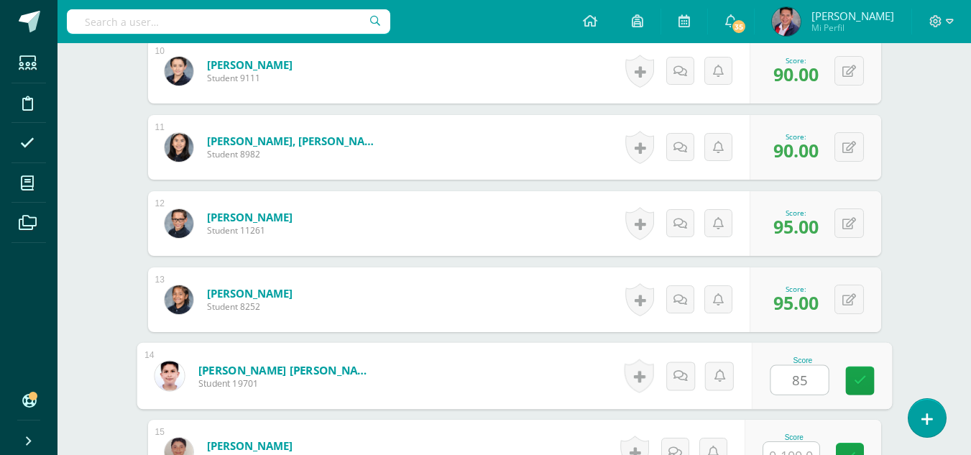
type input "85"
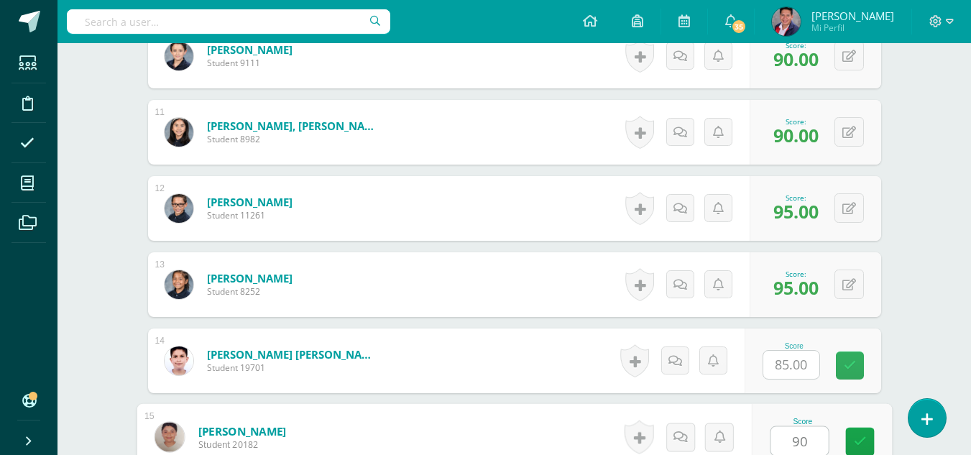
type input "90"
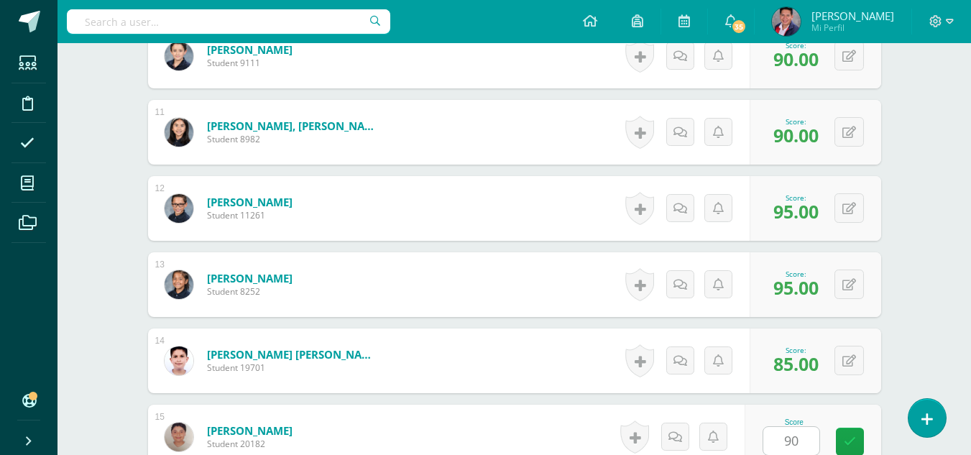
scroll to position [1452, 0]
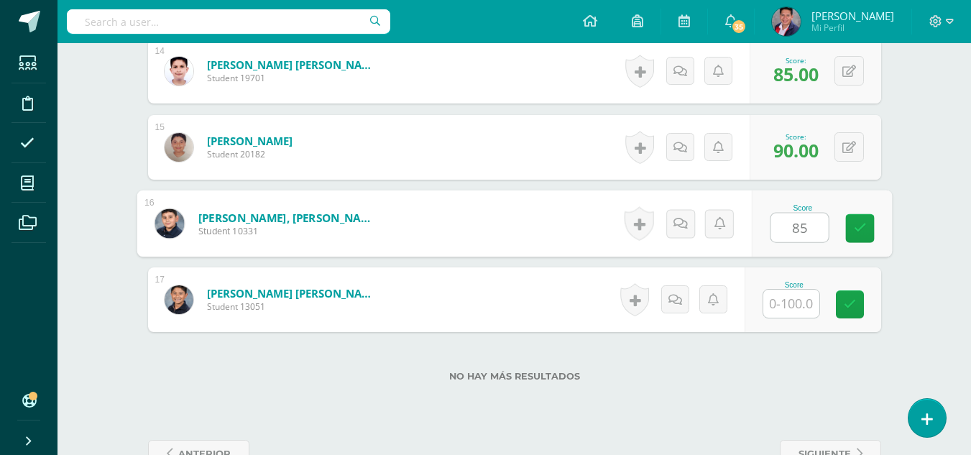
type input "85"
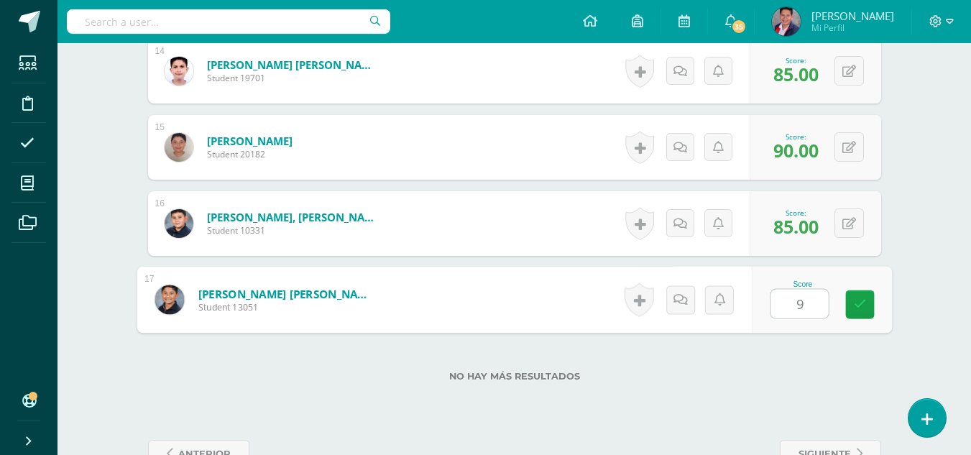
type input "95"
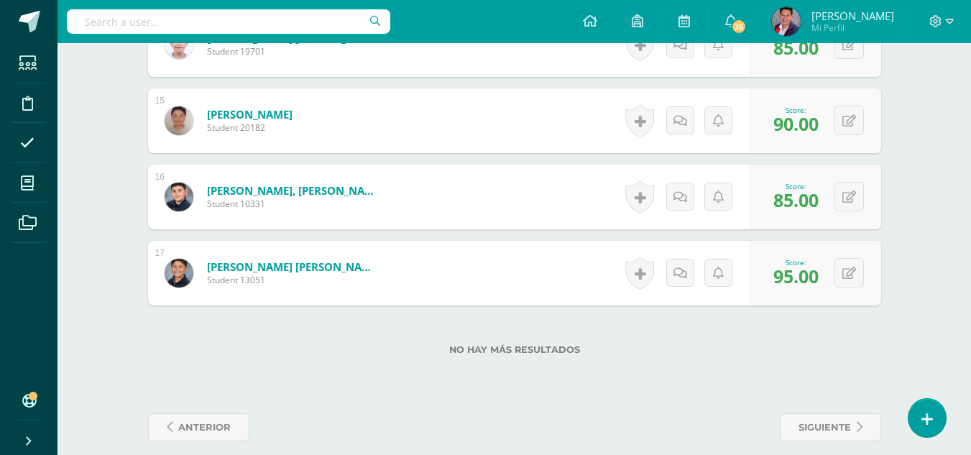
scroll to position [1493, 0]
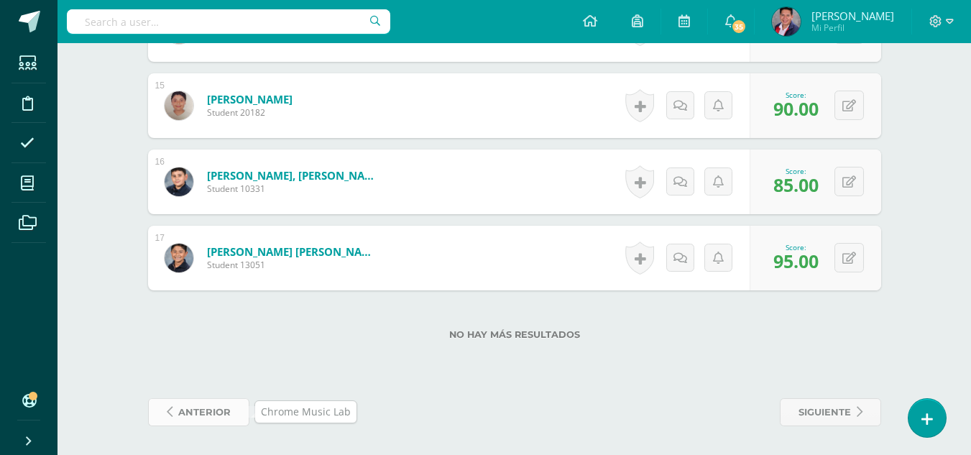
click at [169, 413] on icon at bounding box center [170, 412] width 6 height 12
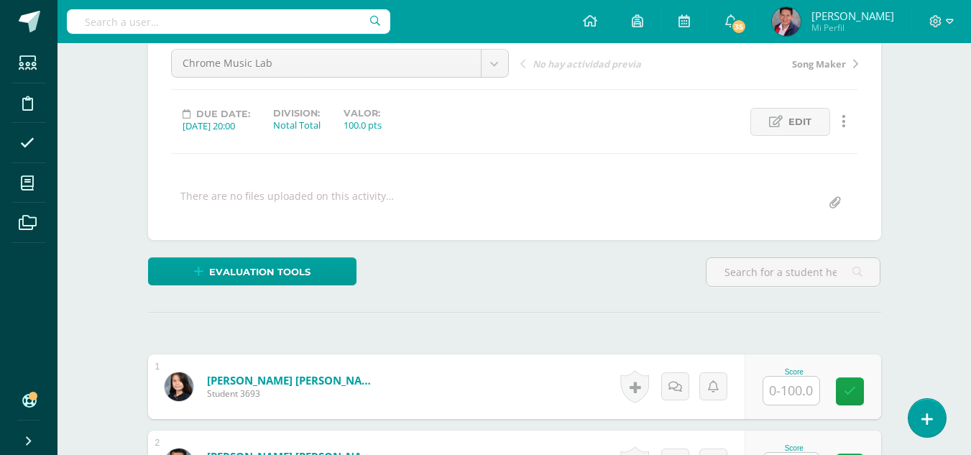
scroll to position [217, 0]
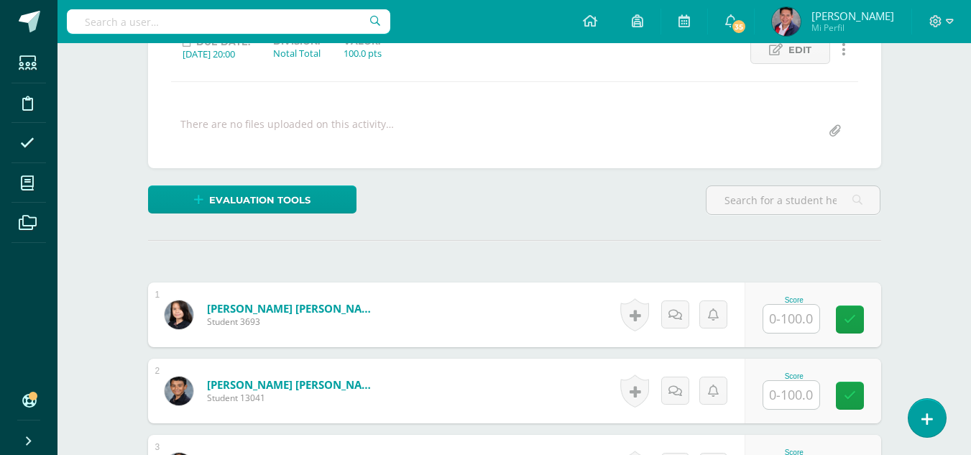
click at [797, 314] on input "text" at bounding box center [792, 319] width 56 height 28
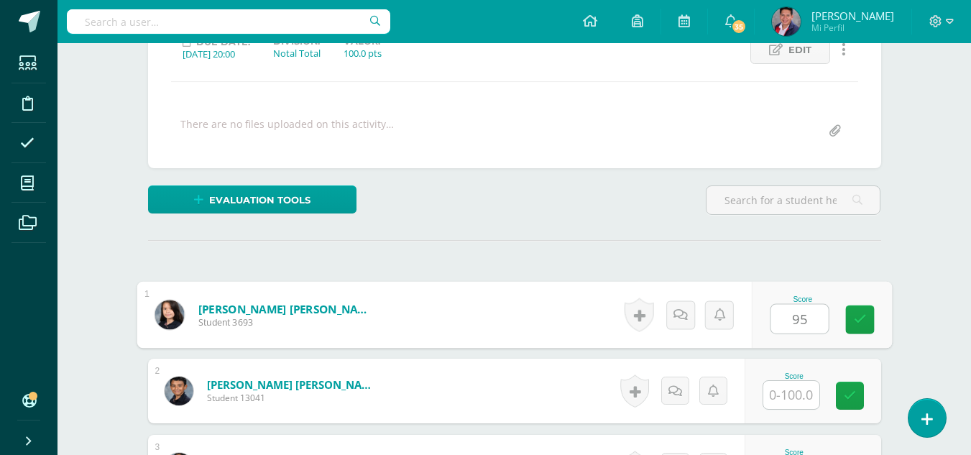
type input "95"
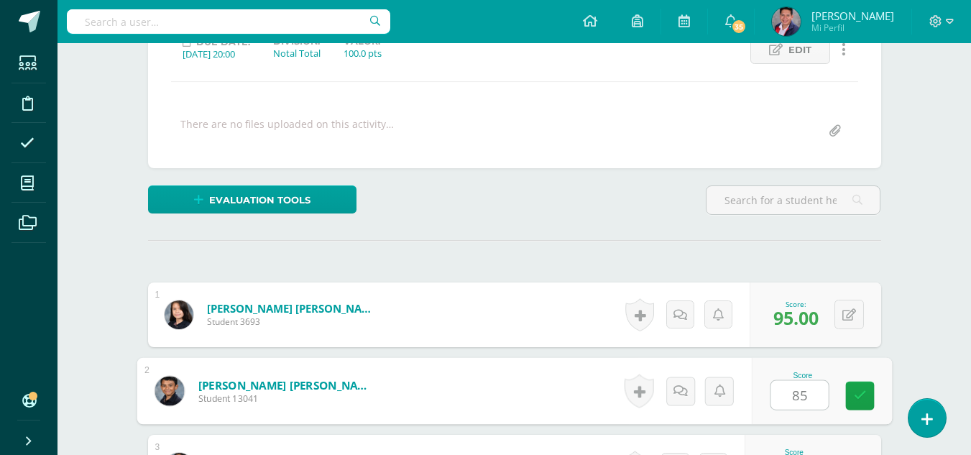
type input "85"
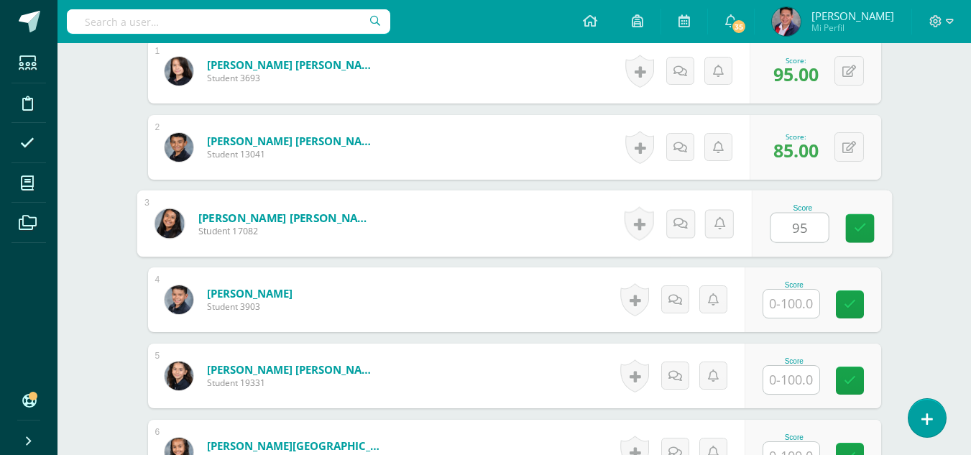
type input "95"
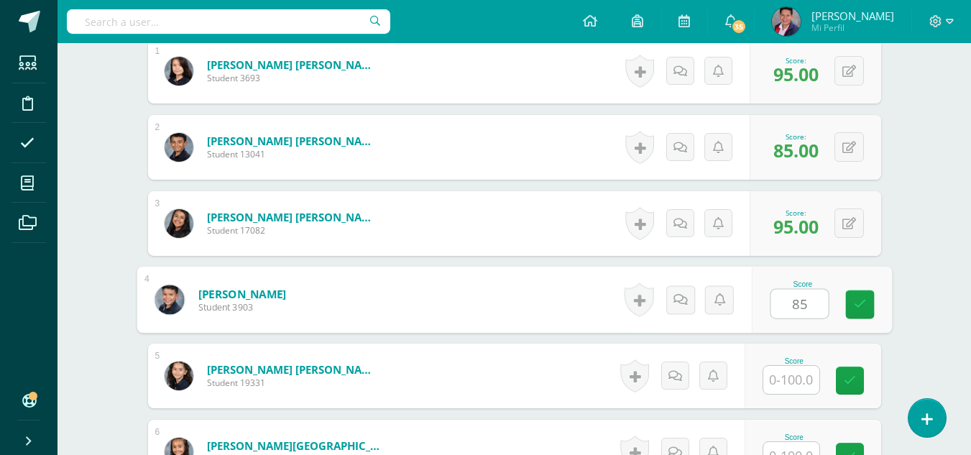
type input "85"
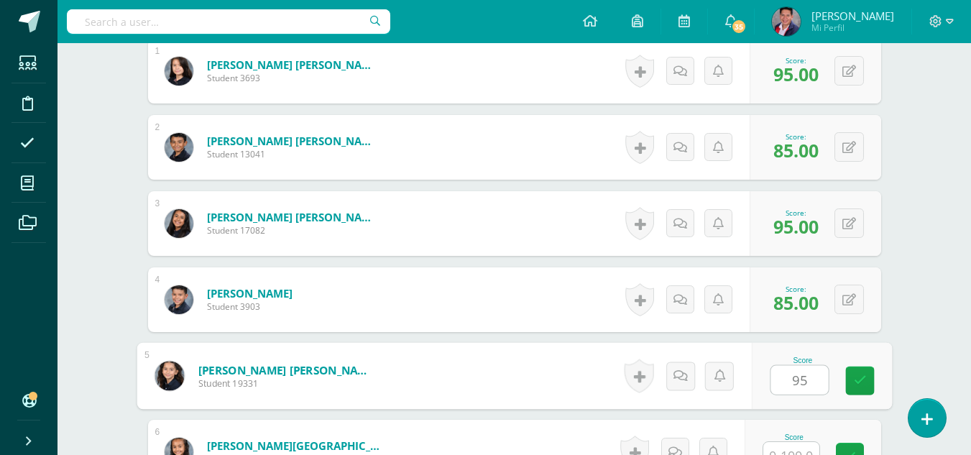
type input "95"
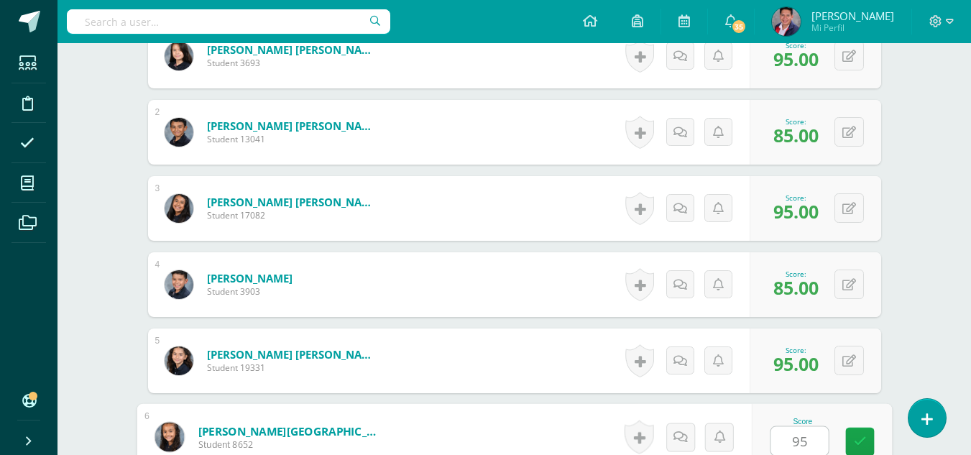
type input "95"
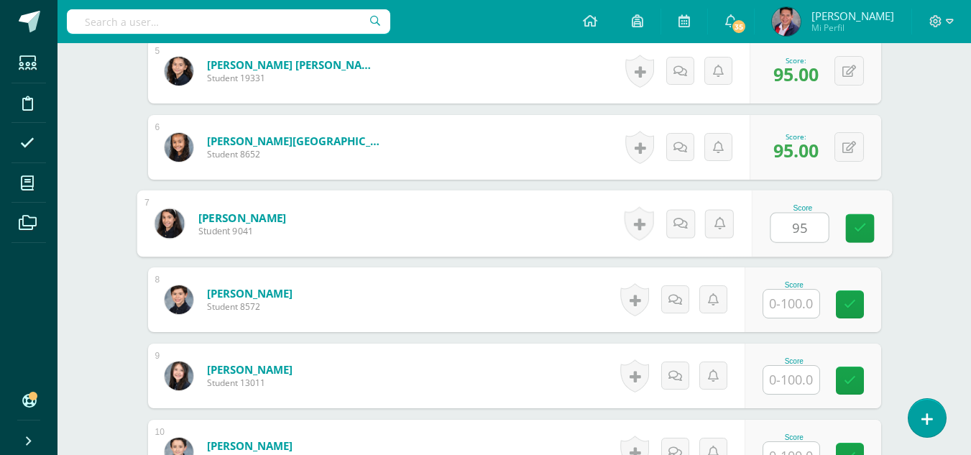
type input "95"
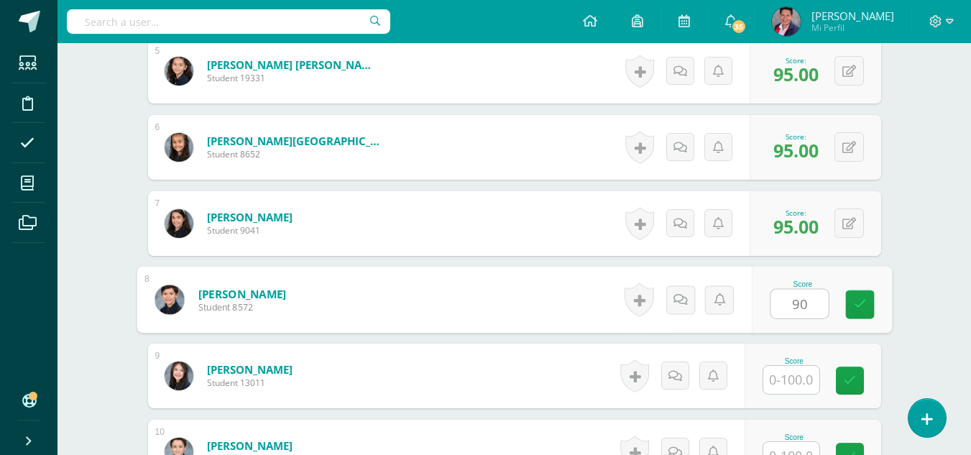
type input "90"
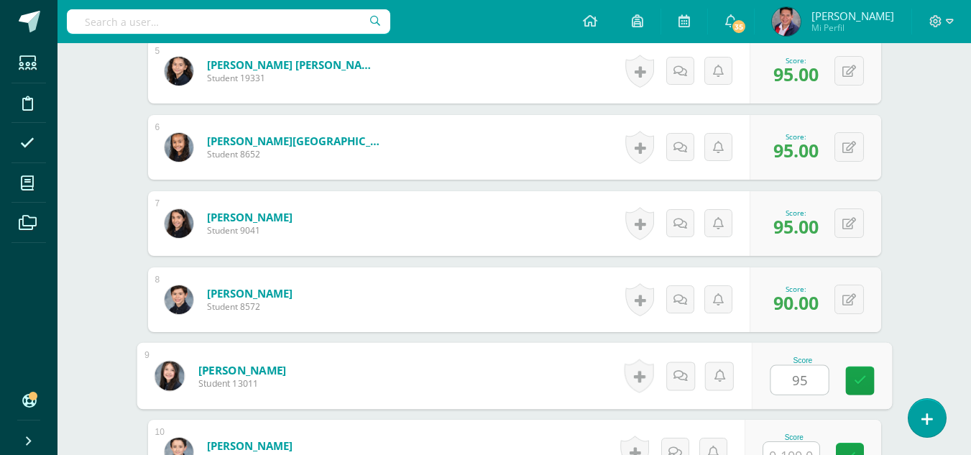
type input "95"
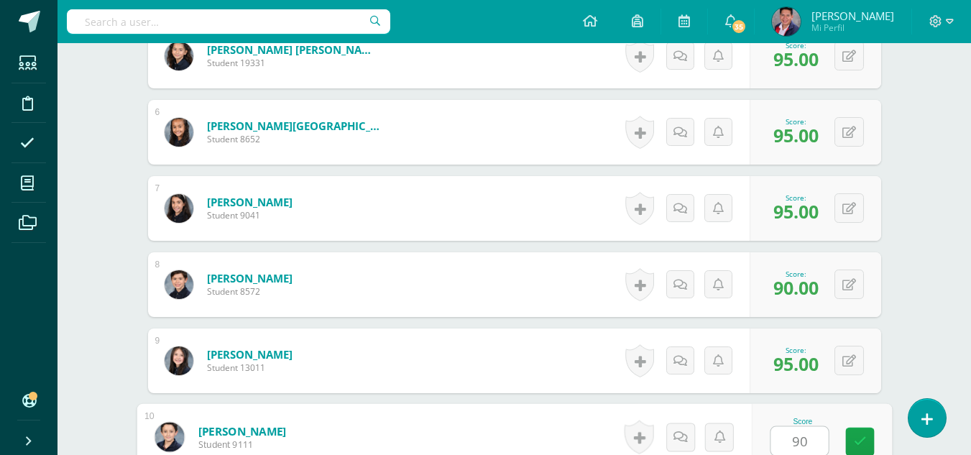
type input "90"
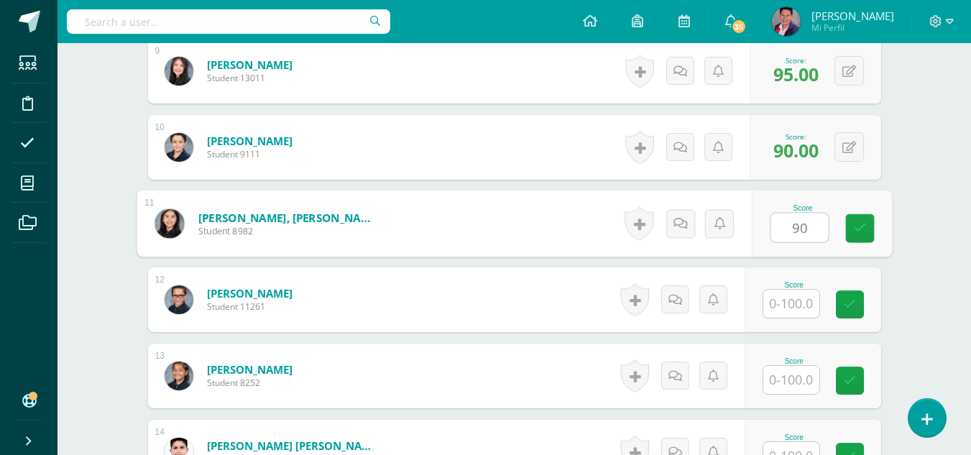
type input "90"
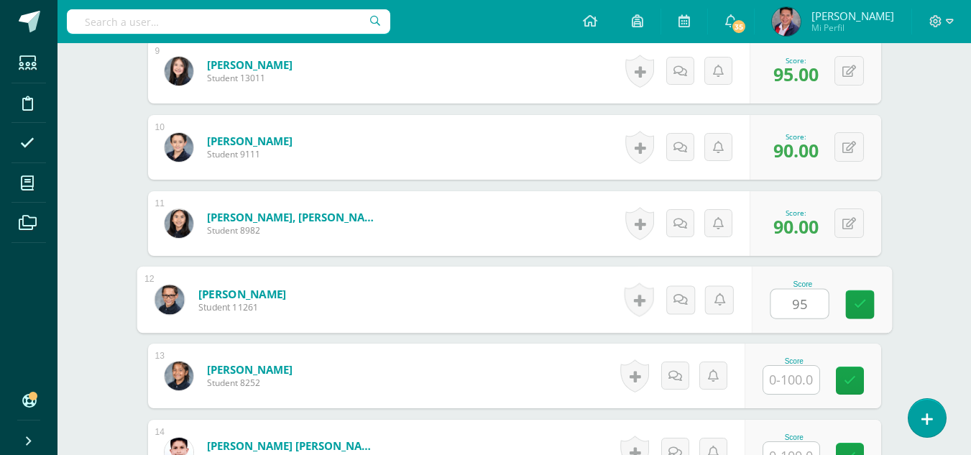
type input "95"
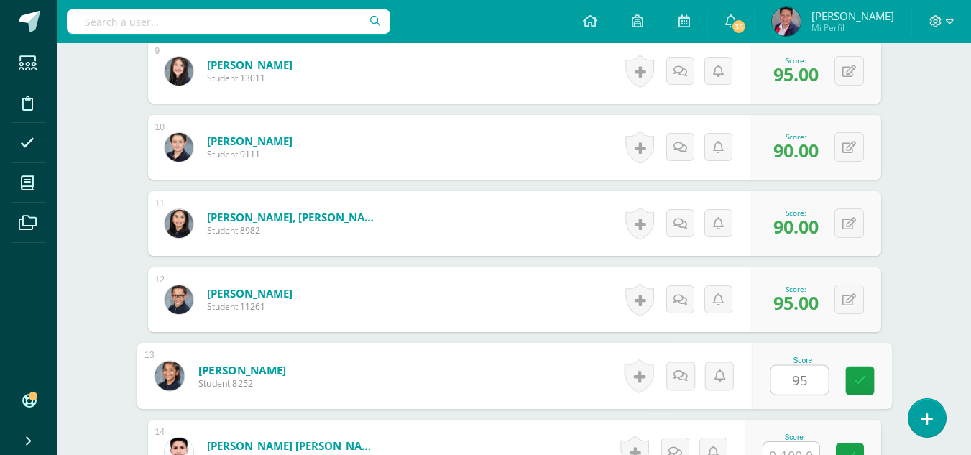
type input "95"
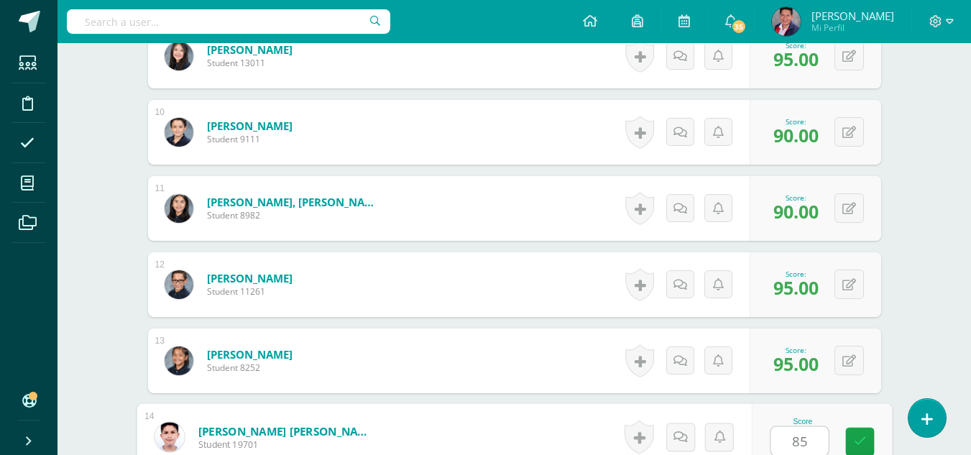
type input "85"
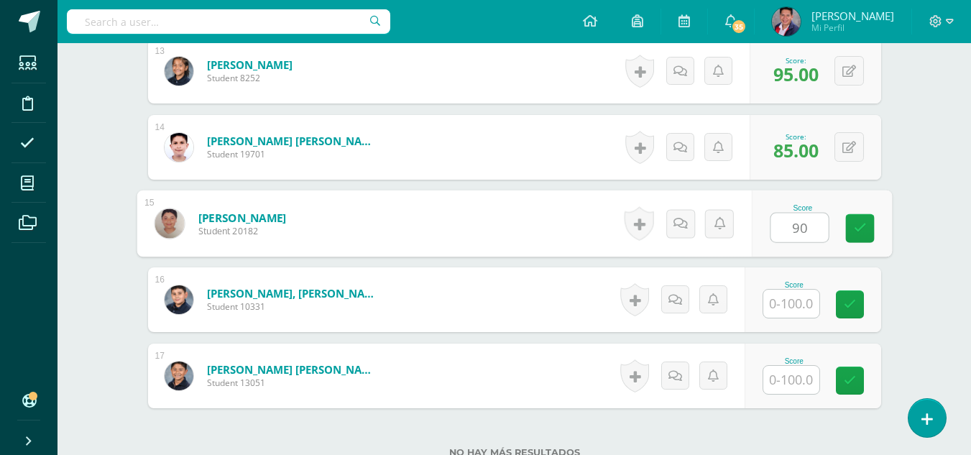
type input "90"
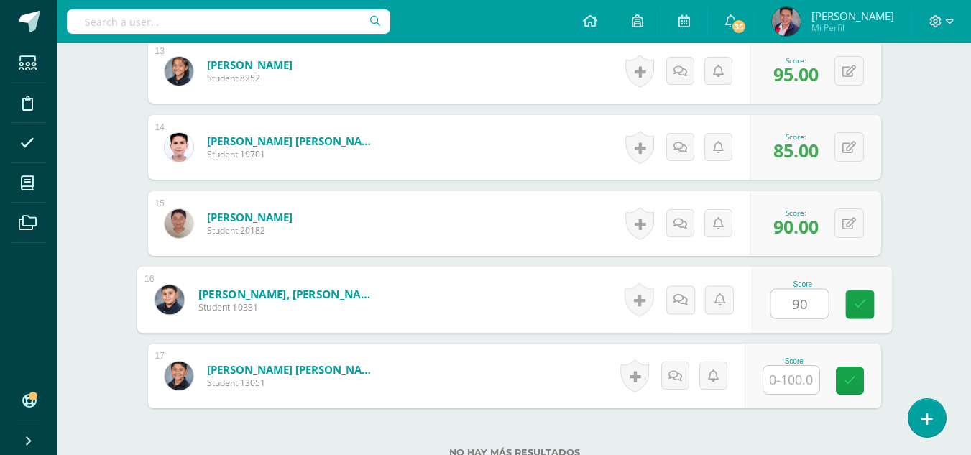
type input "90"
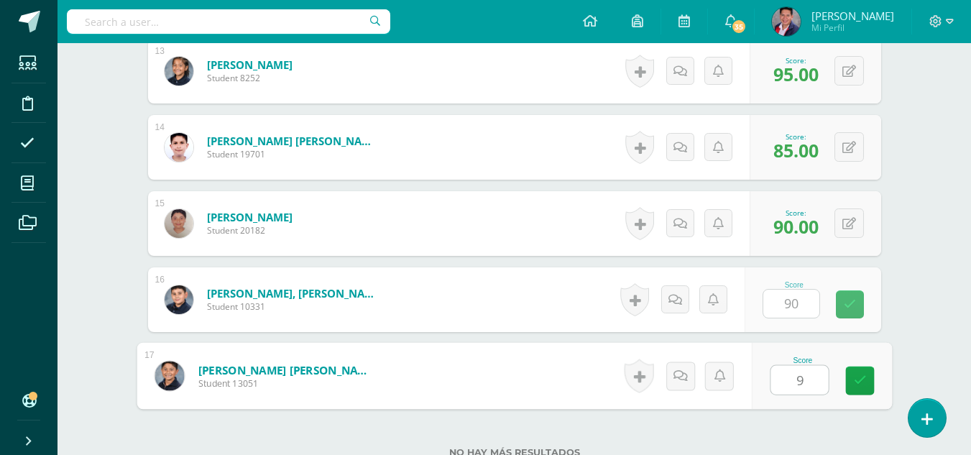
type input "95"
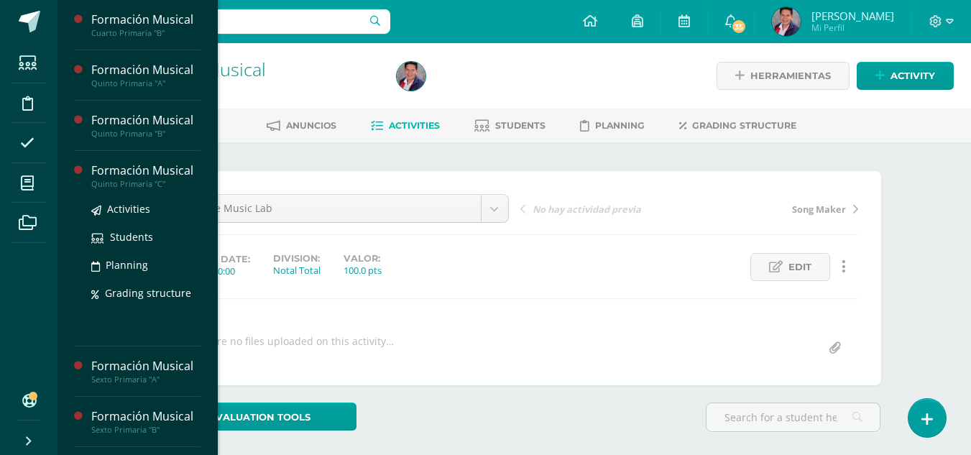
scroll to position [431, 0]
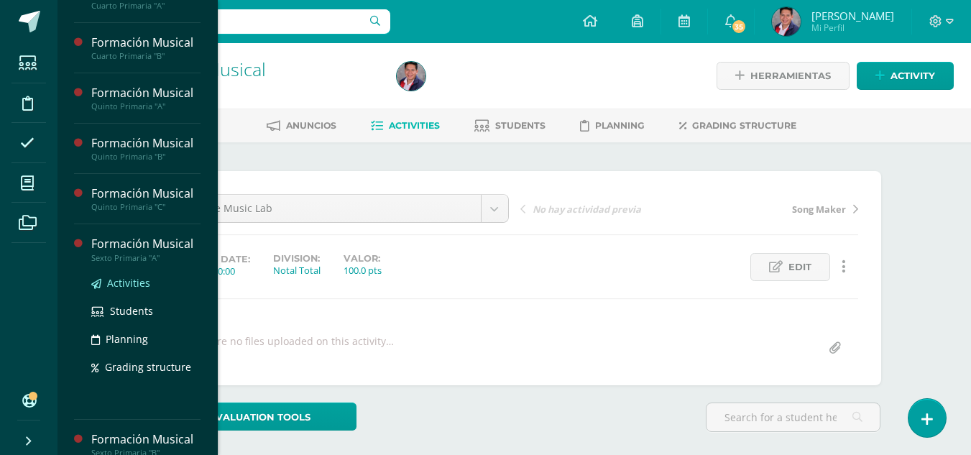
click at [126, 283] on span "Activities" at bounding box center [128, 283] width 43 height 14
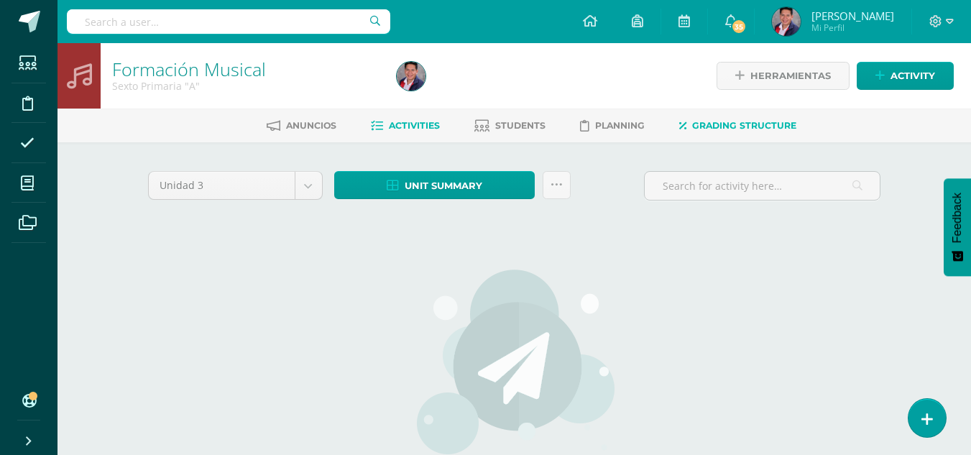
click at [736, 137] on link "Grading structure" at bounding box center [738, 125] width 117 height 23
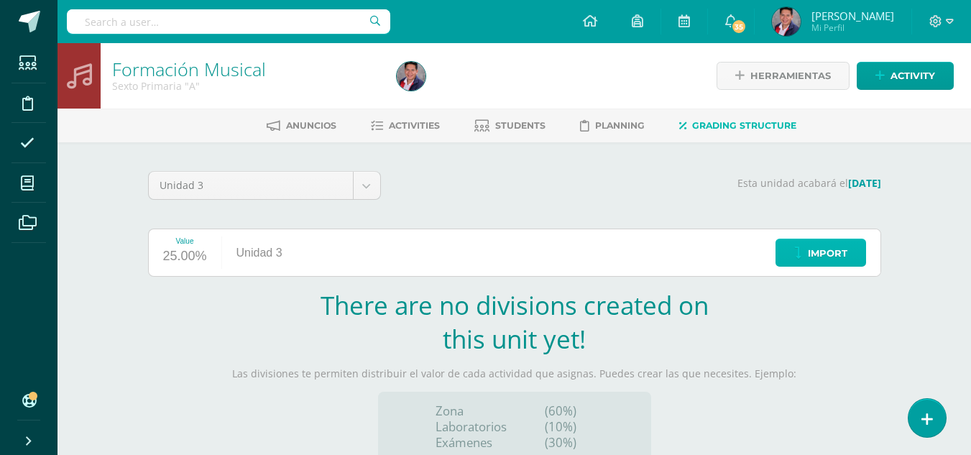
click at [830, 254] on span "Import" at bounding box center [828, 253] width 40 height 27
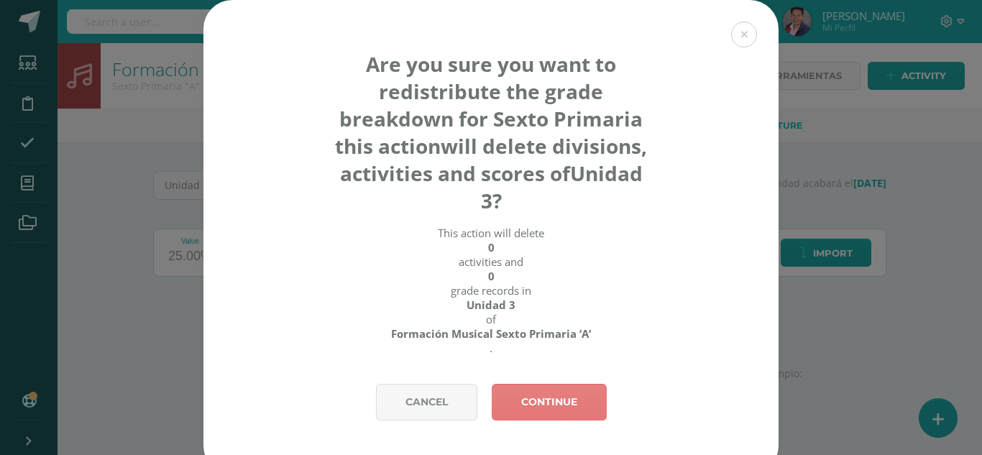
click at [552, 398] on link "Continue" at bounding box center [549, 402] width 115 height 37
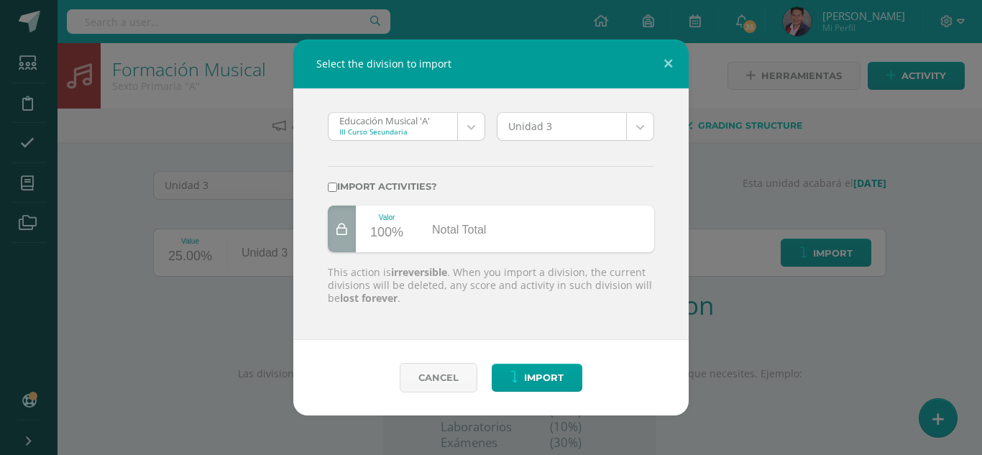
click at [462, 126] on body "Select the division to import Educación Musical 'A' III Curso Secundaria Educac…" at bounding box center [491, 304] width 982 height 609
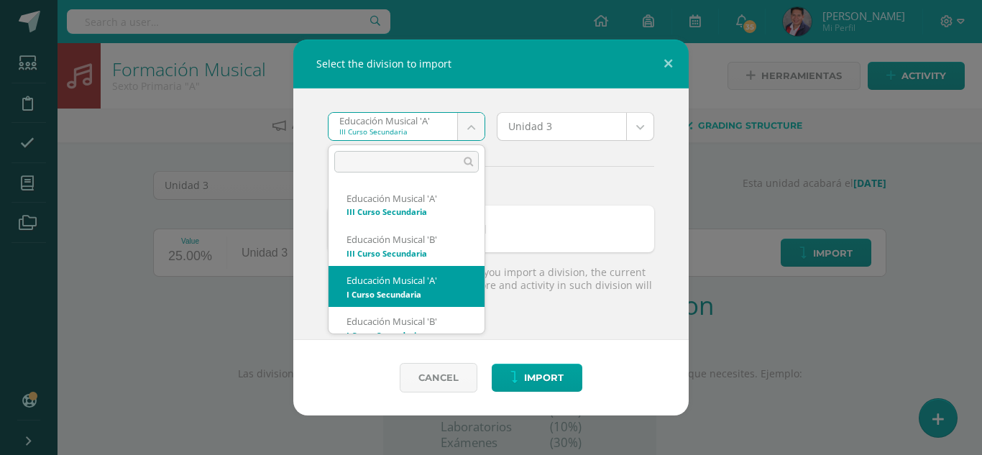
select select "4835"
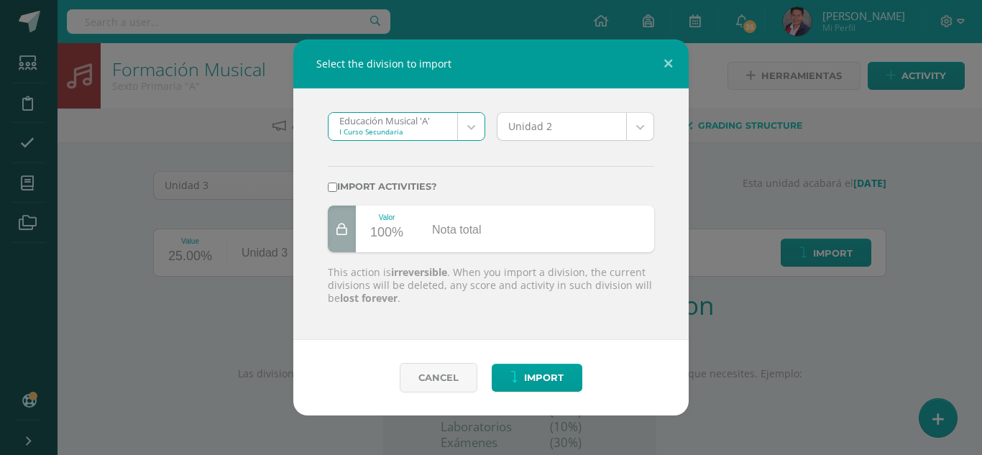
click at [330, 186] on input "Import activities?" at bounding box center [332, 187] width 9 height 9
checkbox input "true"
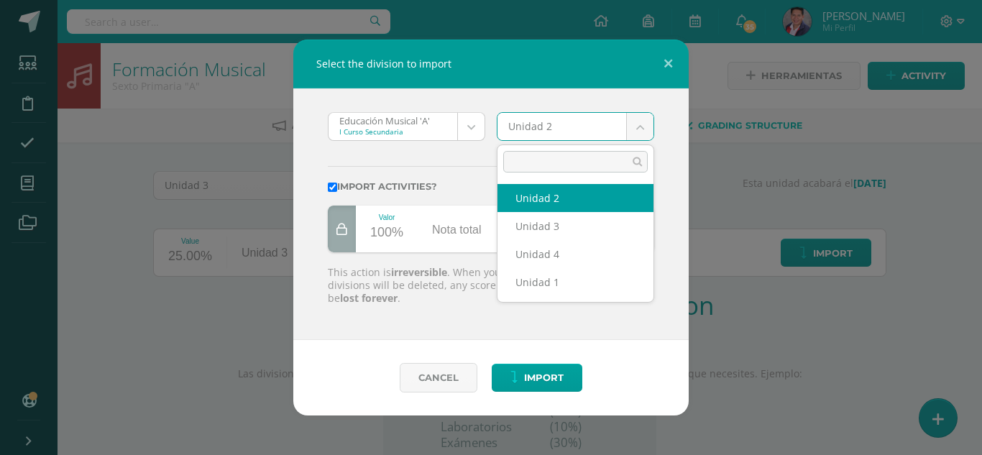
click at [646, 130] on body "Select the division to import Educación Musical 'A' I Curso Secundaria Educació…" at bounding box center [491, 304] width 982 height 609
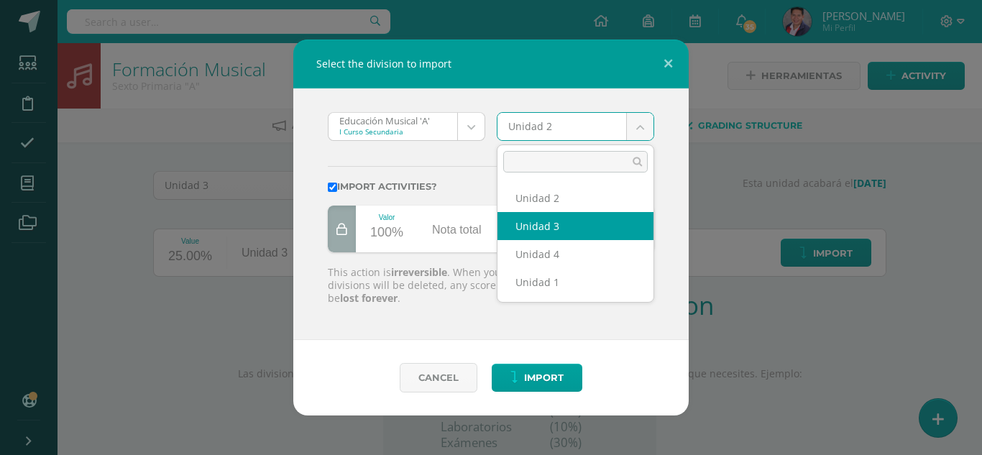
select select "207899"
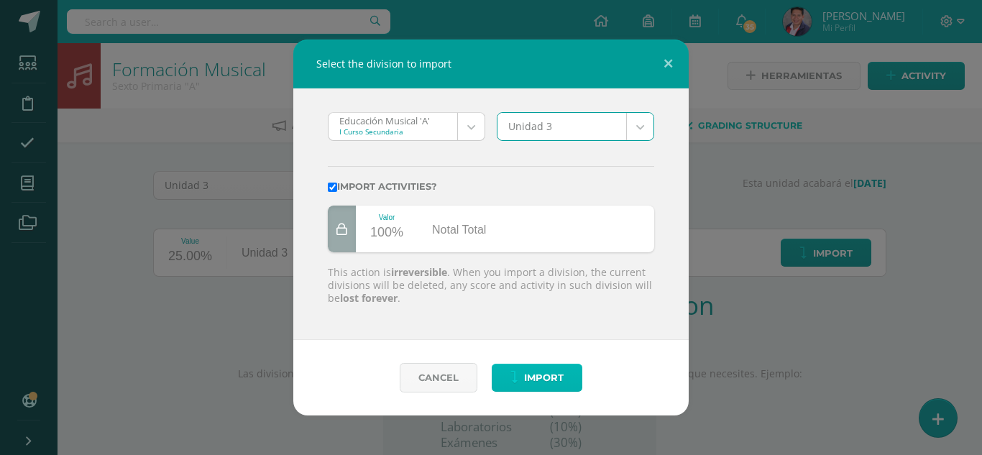
click at [552, 378] on span "Import" at bounding box center [544, 378] width 40 height 27
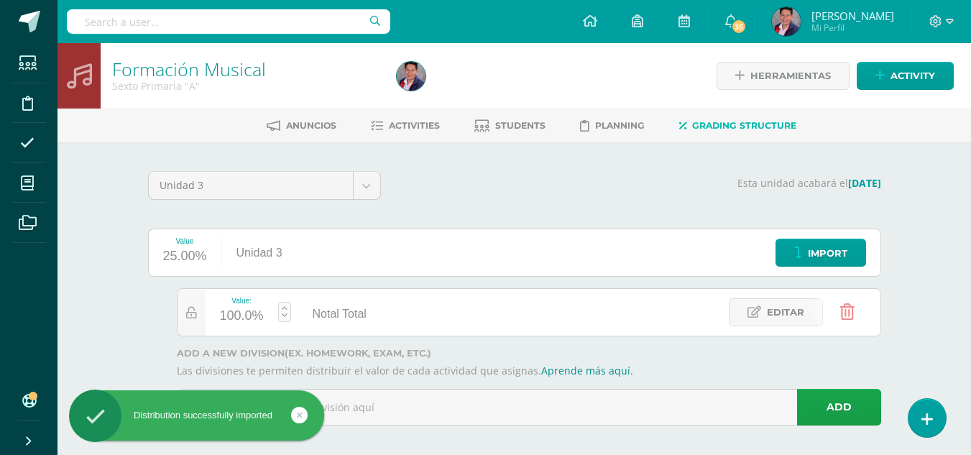
scroll to position [11, 0]
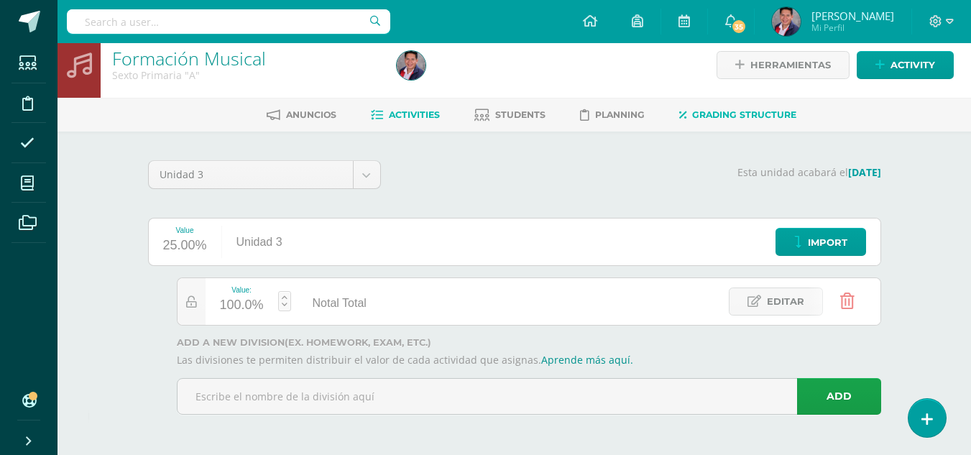
click at [407, 117] on span "Activities" at bounding box center [414, 114] width 51 height 11
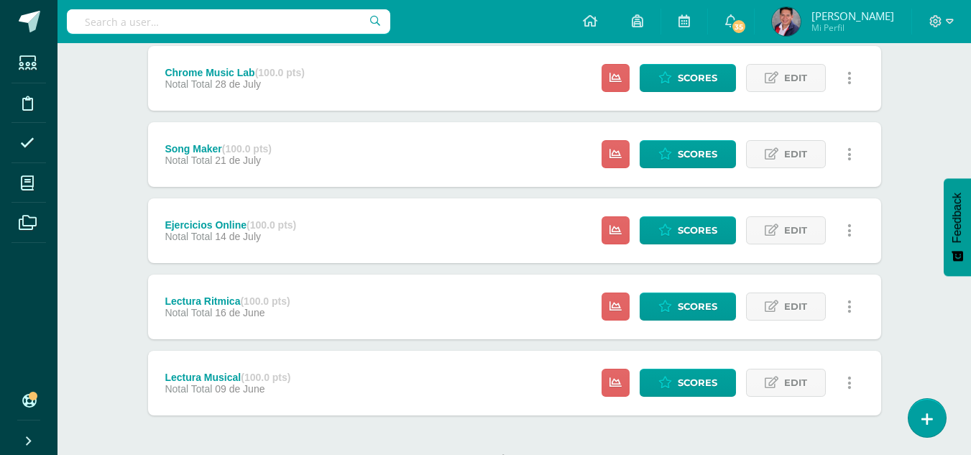
scroll to position [216, 0]
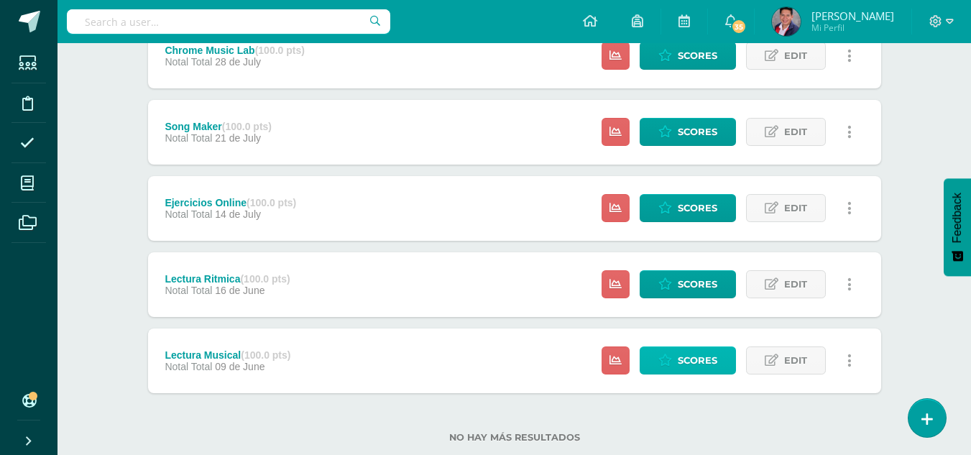
click at [664, 355] on icon at bounding box center [666, 360] width 14 height 12
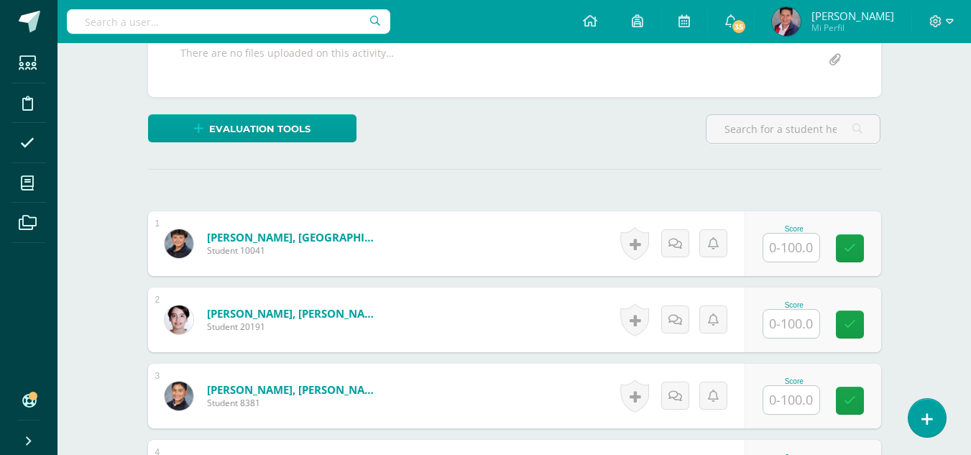
scroll to position [360, 0]
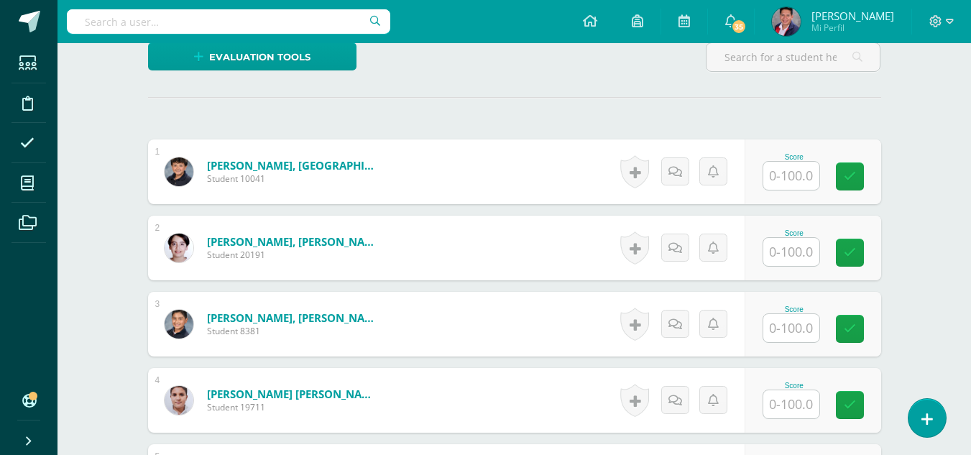
click at [778, 178] on input "text" at bounding box center [792, 176] width 56 height 28
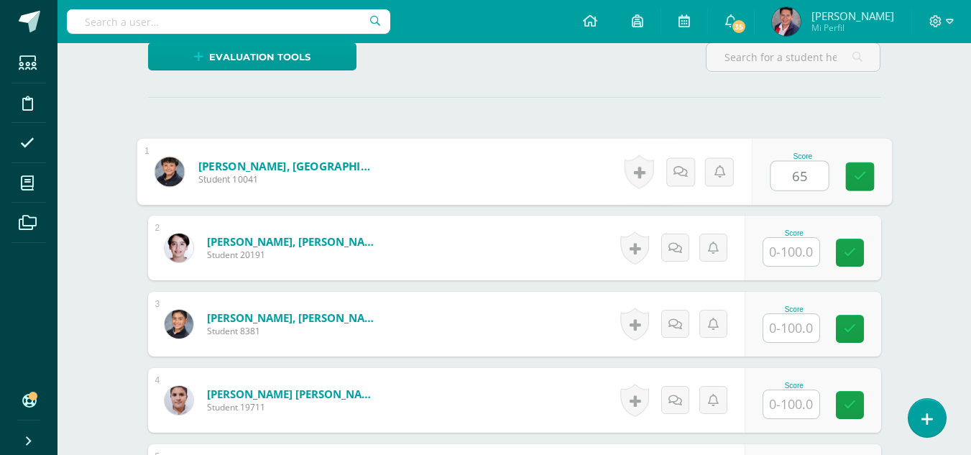
type input "65"
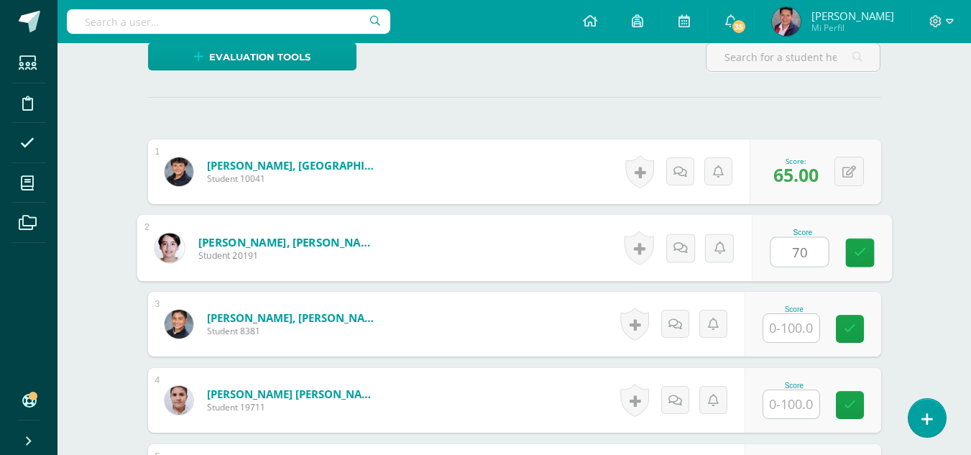
type input "70"
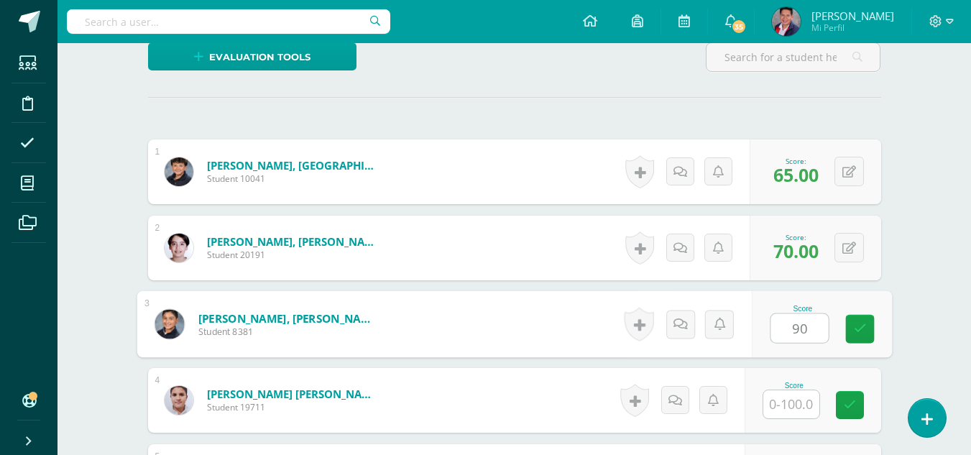
type input "90"
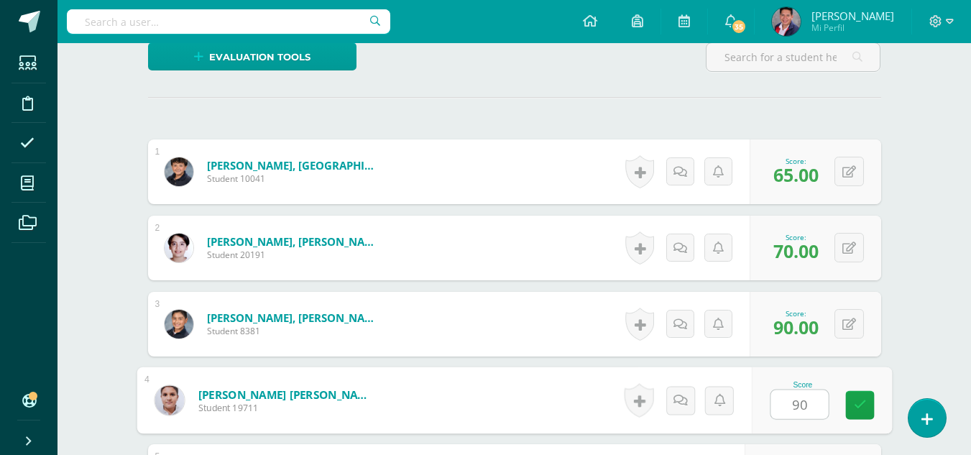
type input "90"
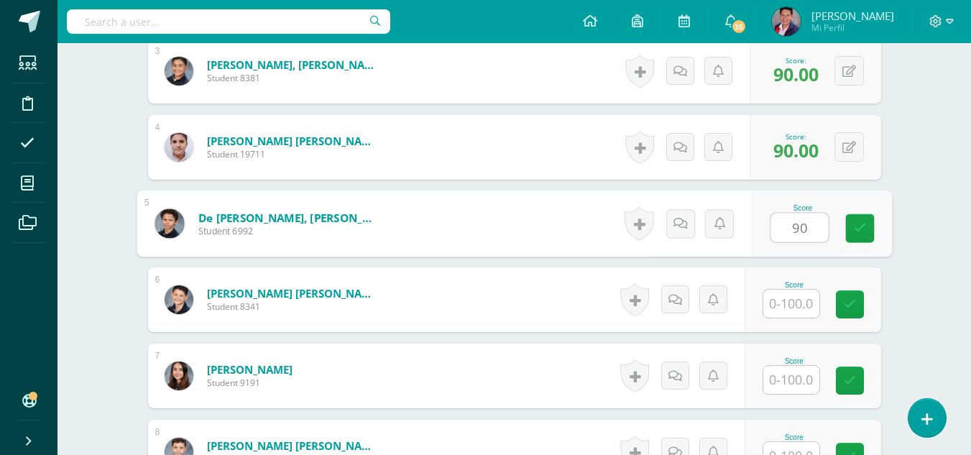
type input "90"
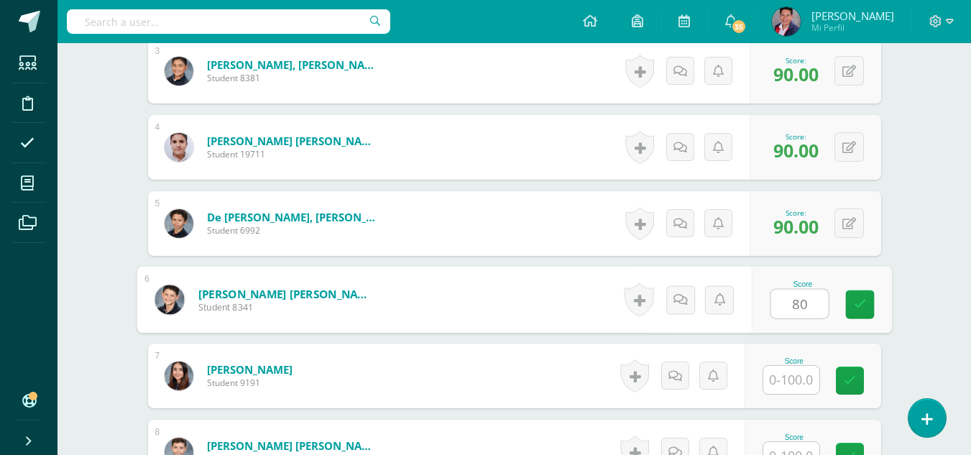
type input "80"
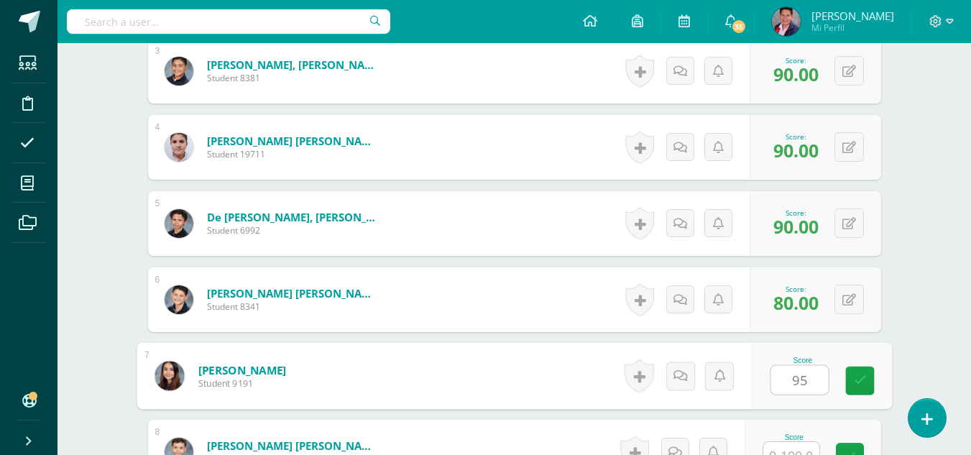
type input "95"
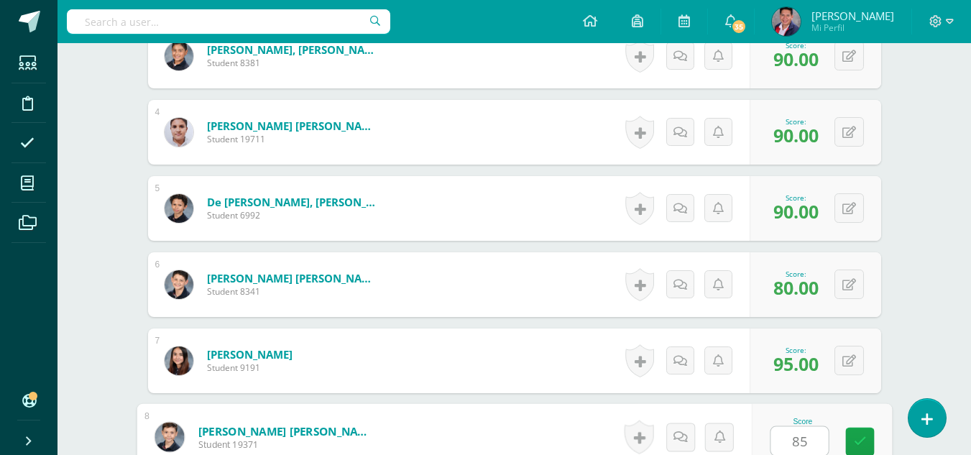
type input "85"
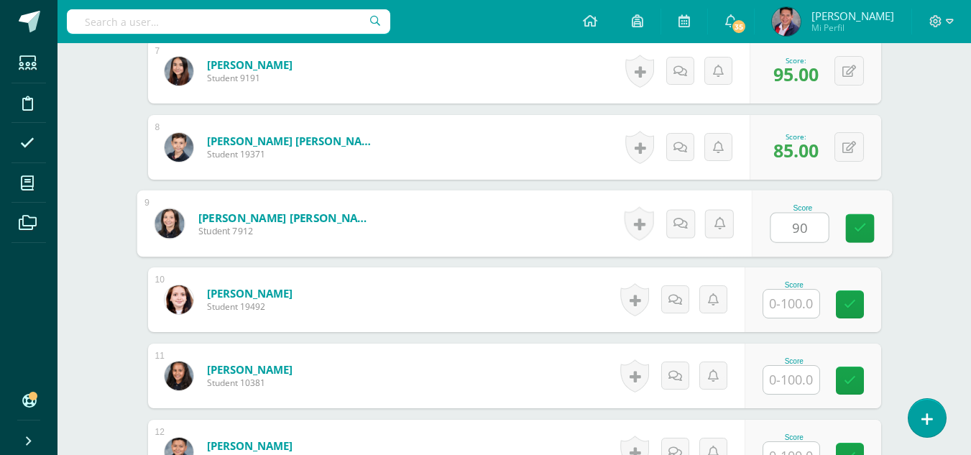
type input "90"
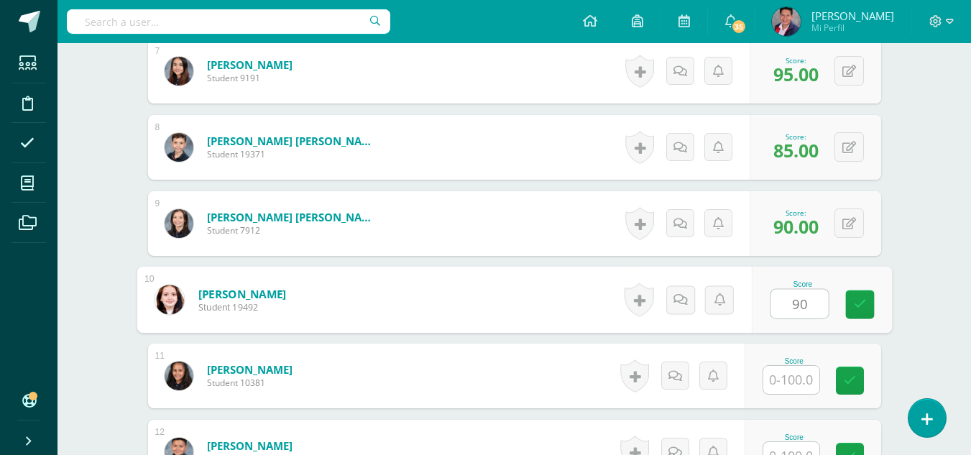
type input "90"
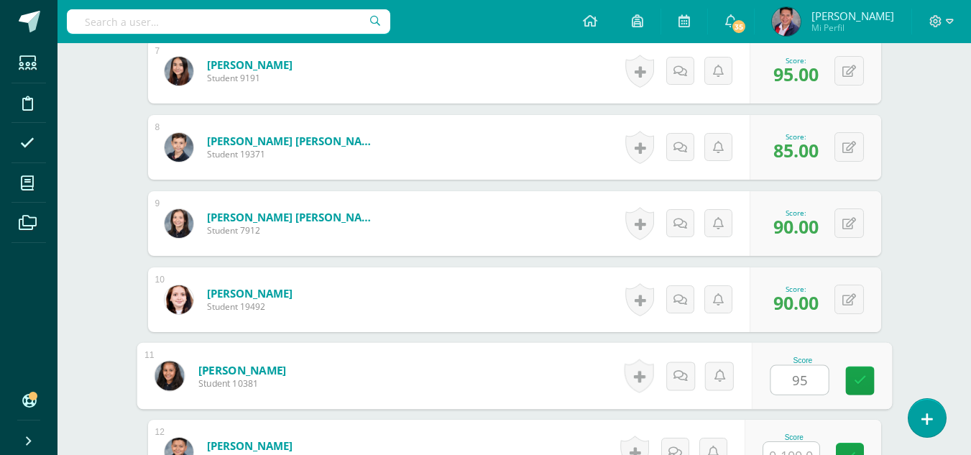
type input "95"
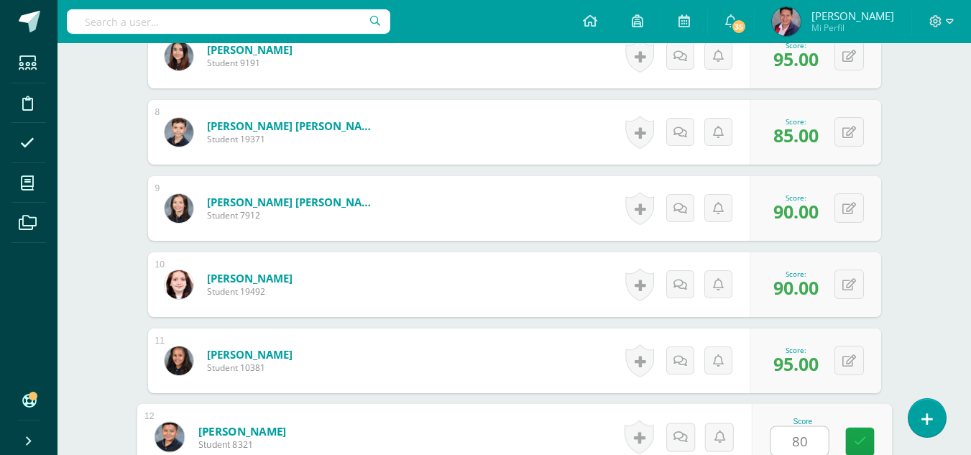
type input "80"
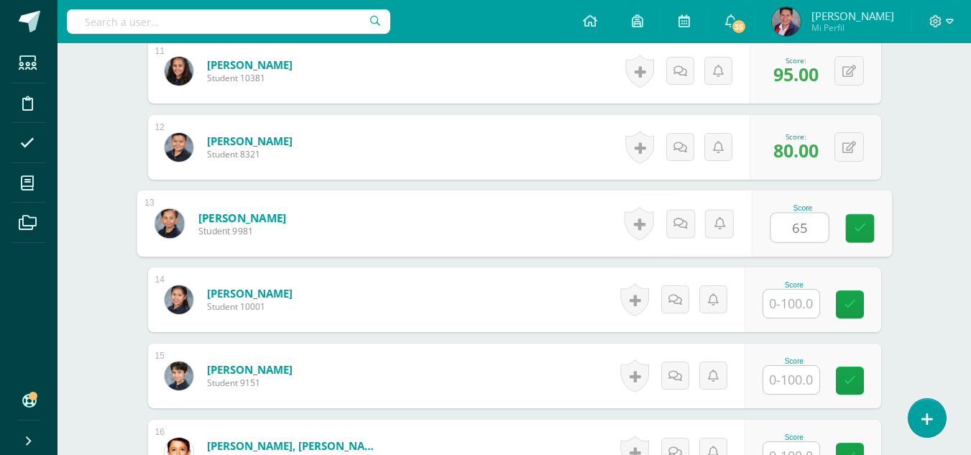
type input "65"
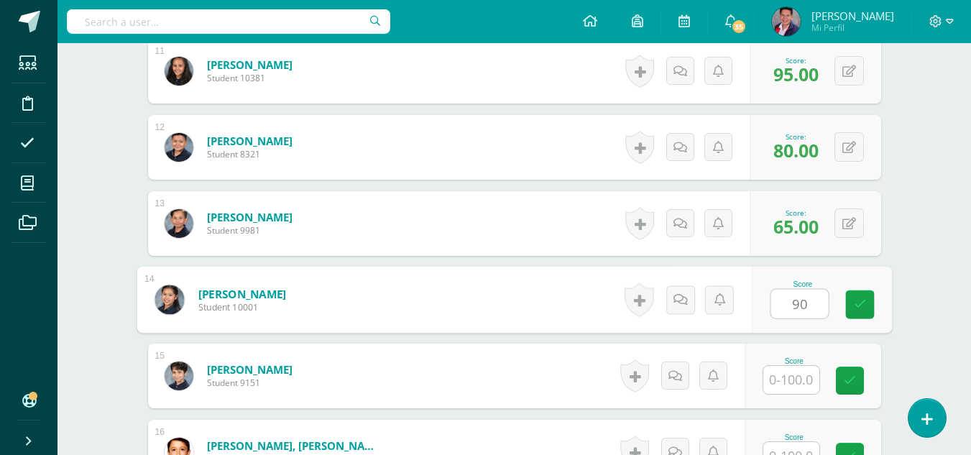
type input "90"
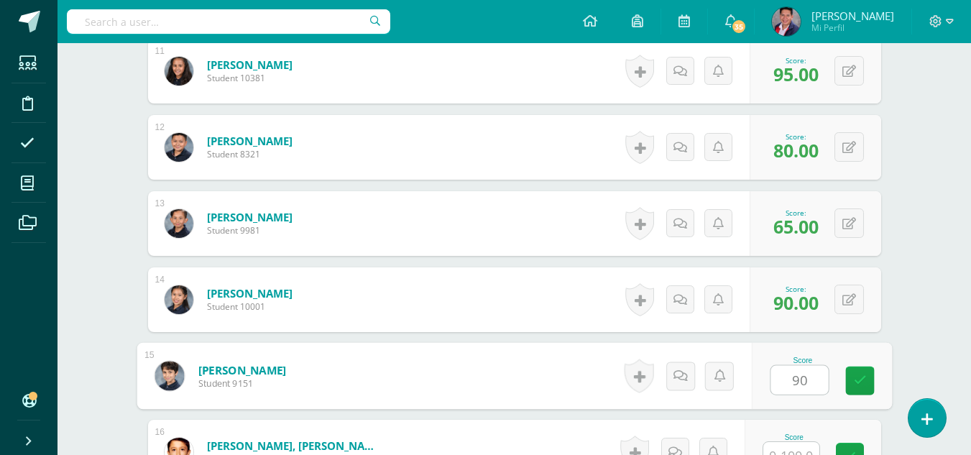
type input "90"
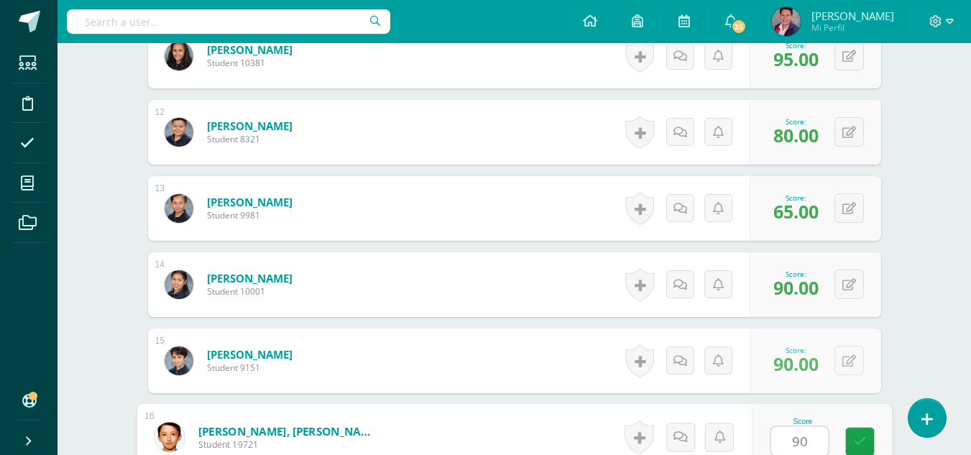
type input "90"
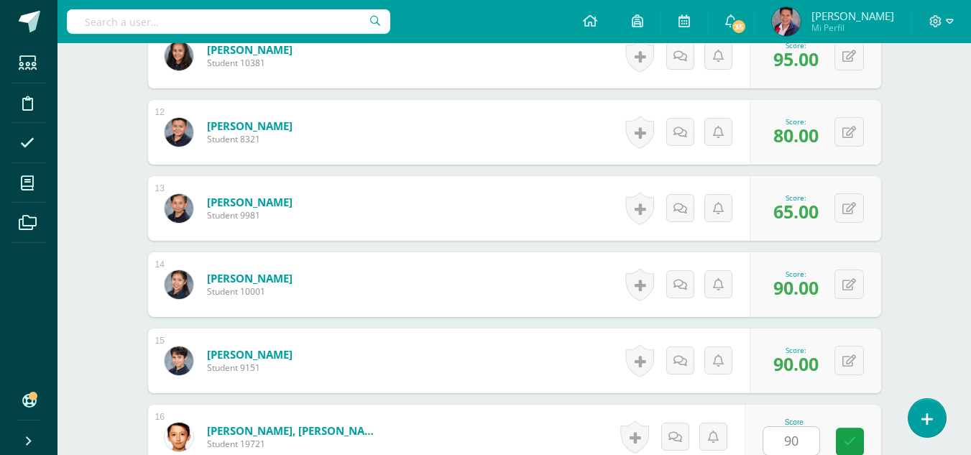
scroll to position [1528, 0]
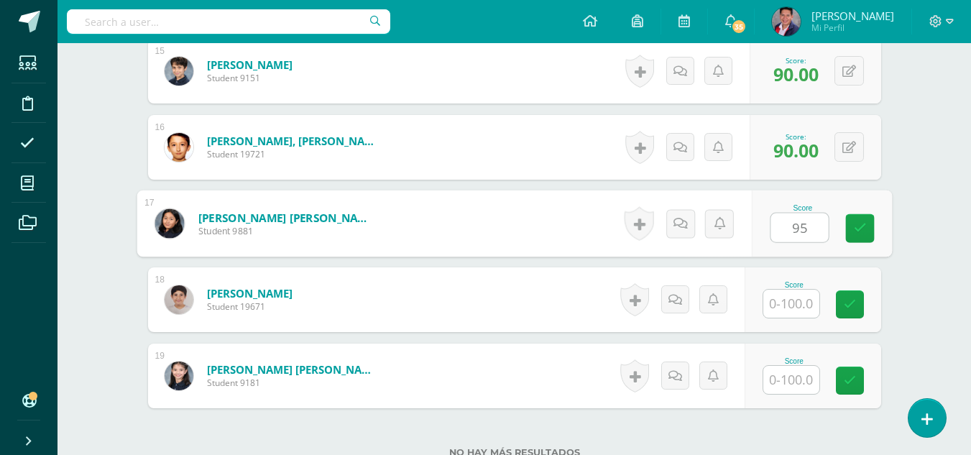
type input "95"
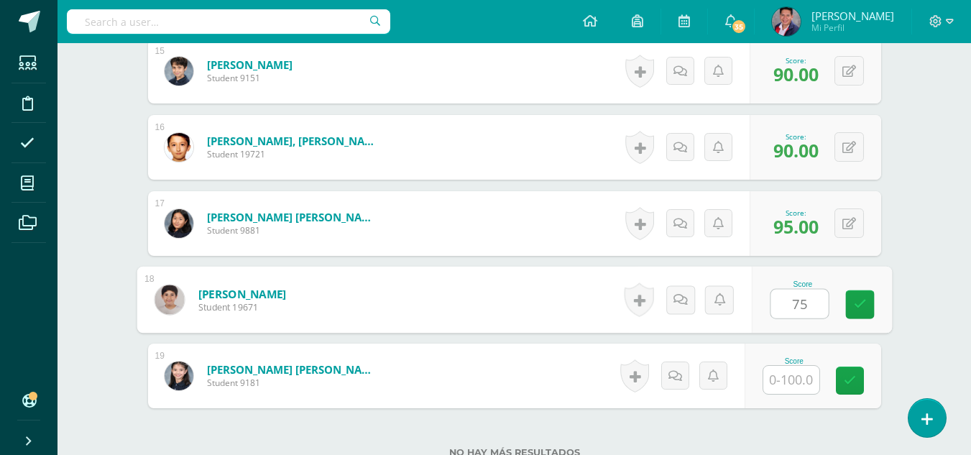
type input "75"
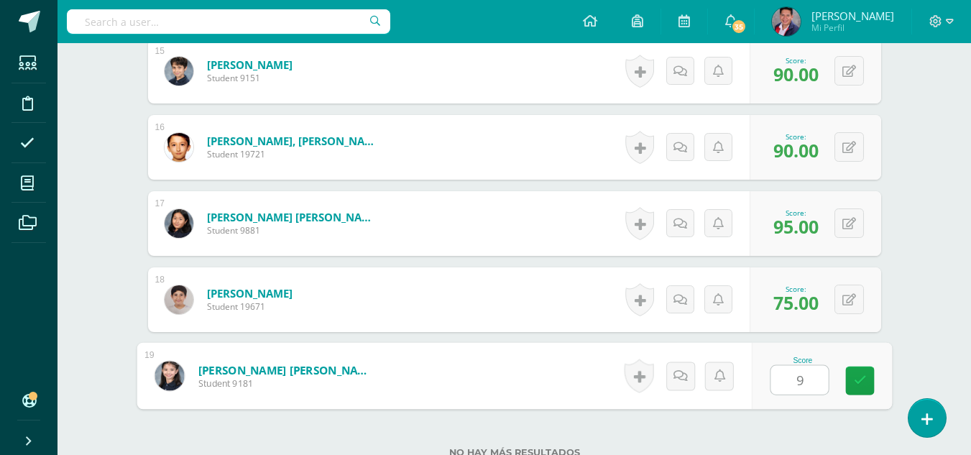
type input "95"
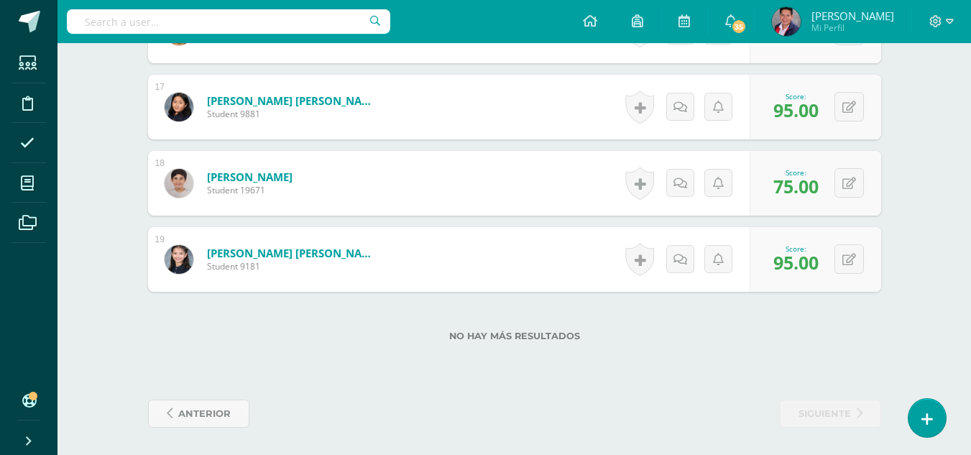
scroll to position [1646, 0]
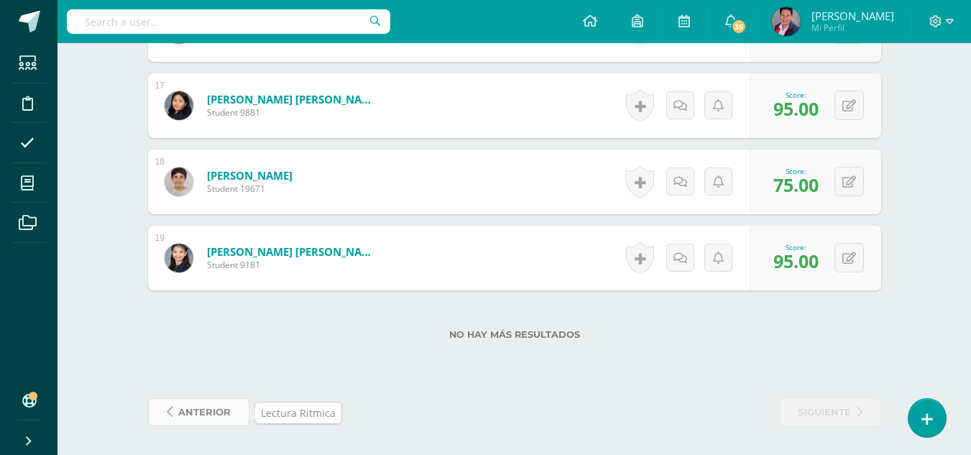
click at [203, 415] on span "anterior" at bounding box center [204, 412] width 52 height 27
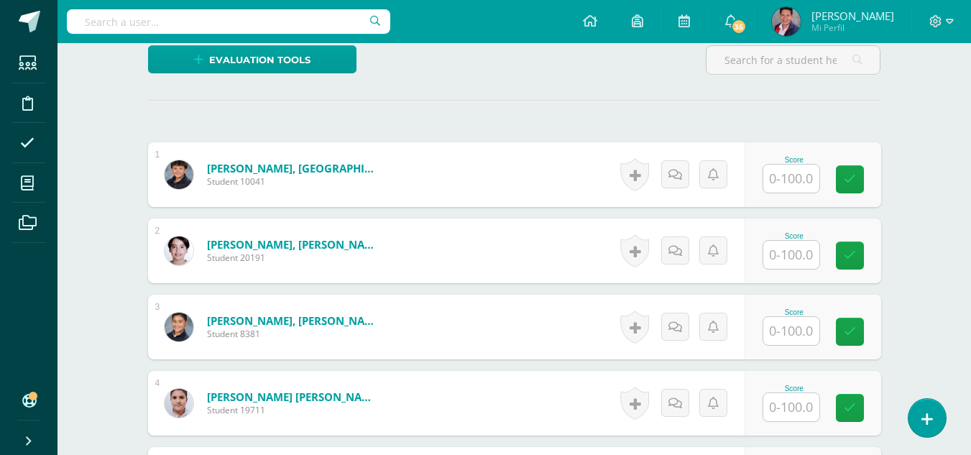
scroll to position [361, 0]
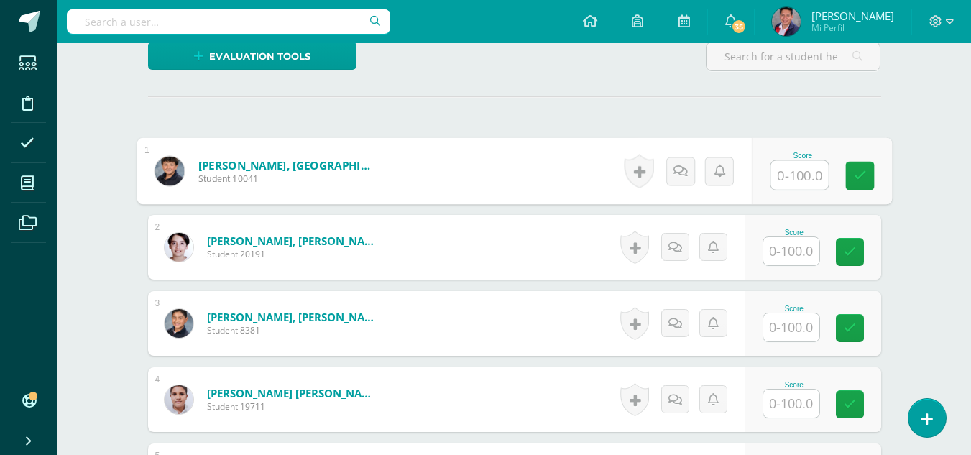
click at [790, 179] on input "text" at bounding box center [800, 175] width 58 height 29
type input "65"
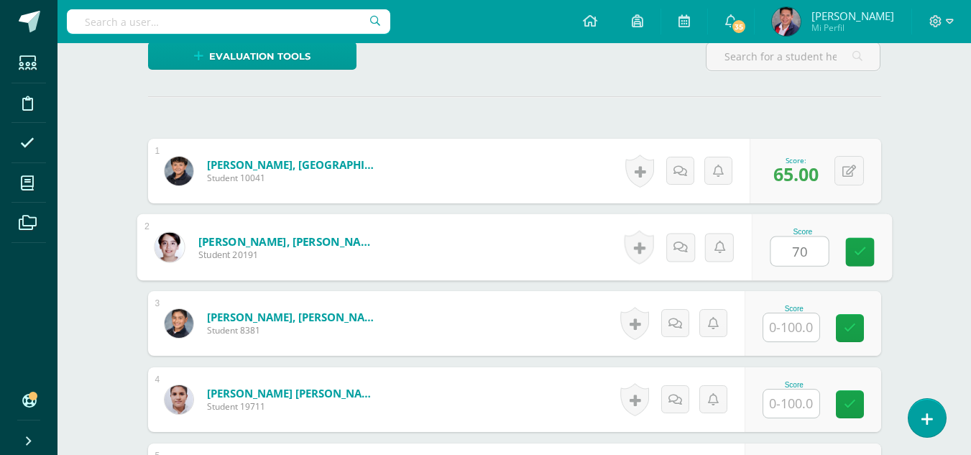
type input "70"
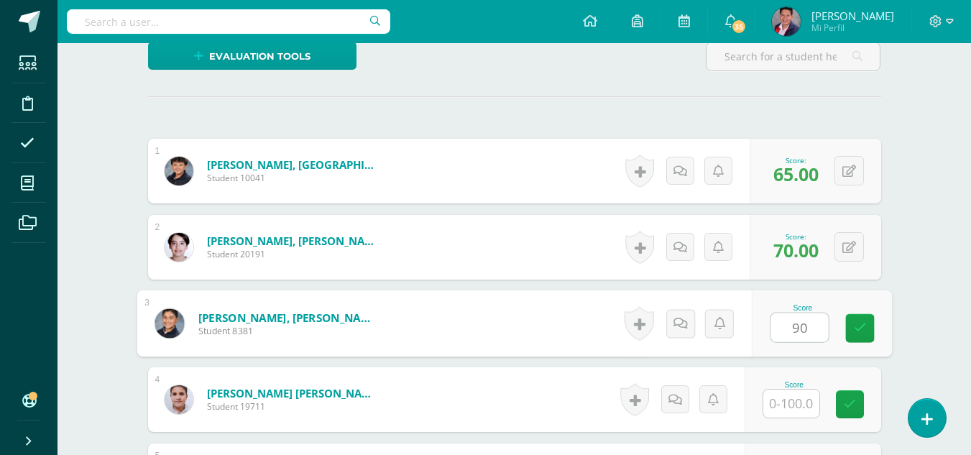
type input "90"
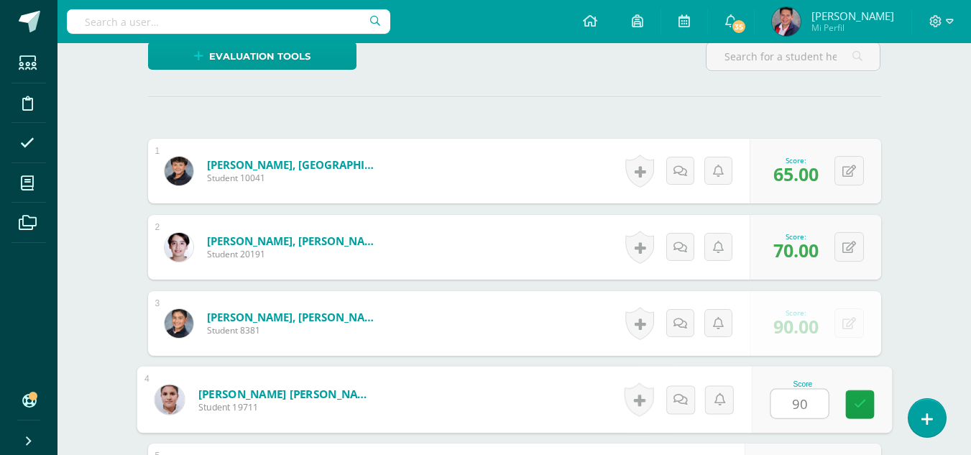
type input "90"
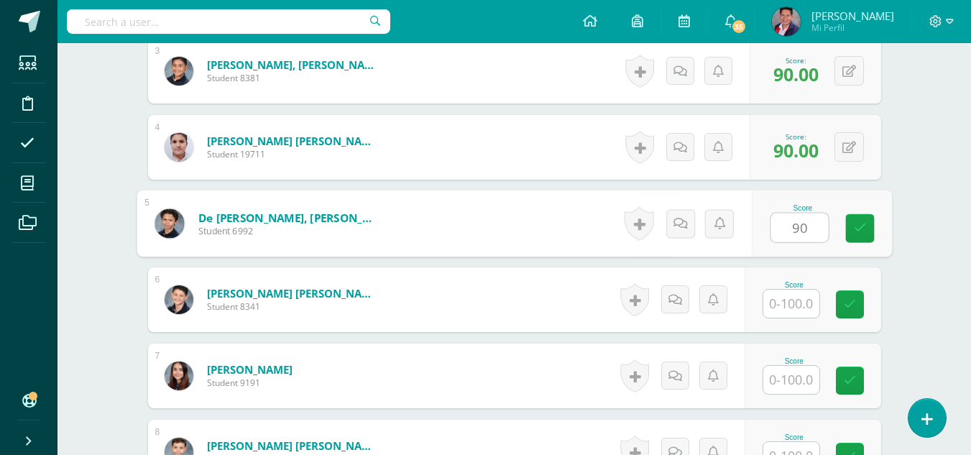
type input "90"
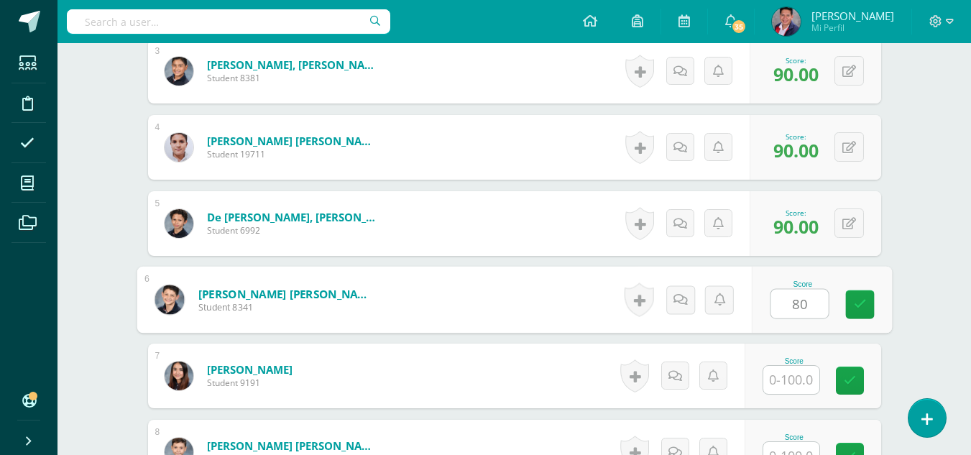
type input "80"
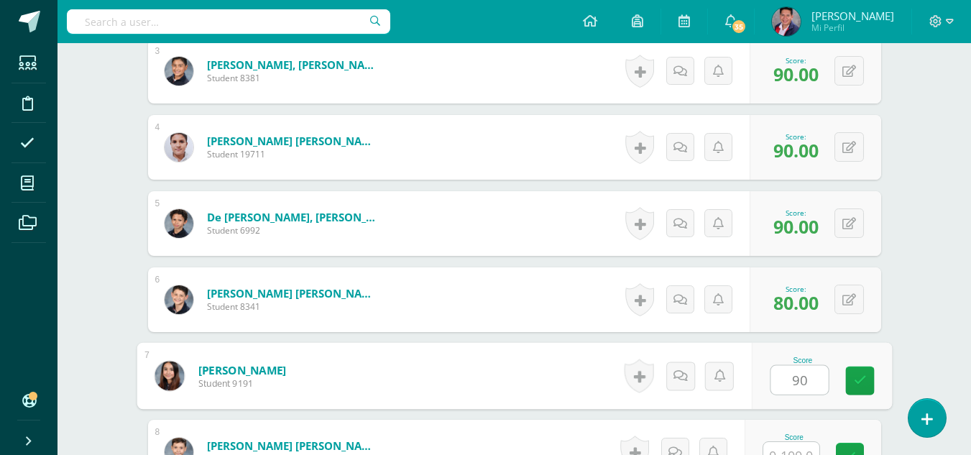
type input "90"
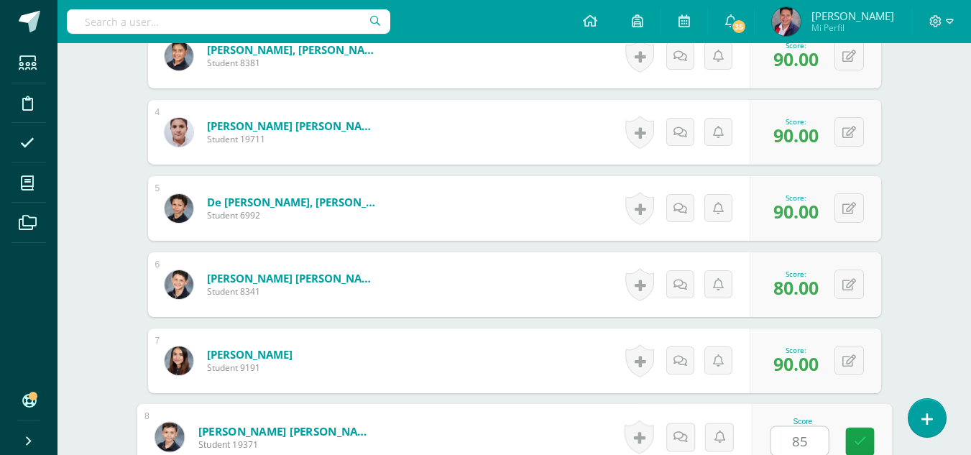
type input "85"
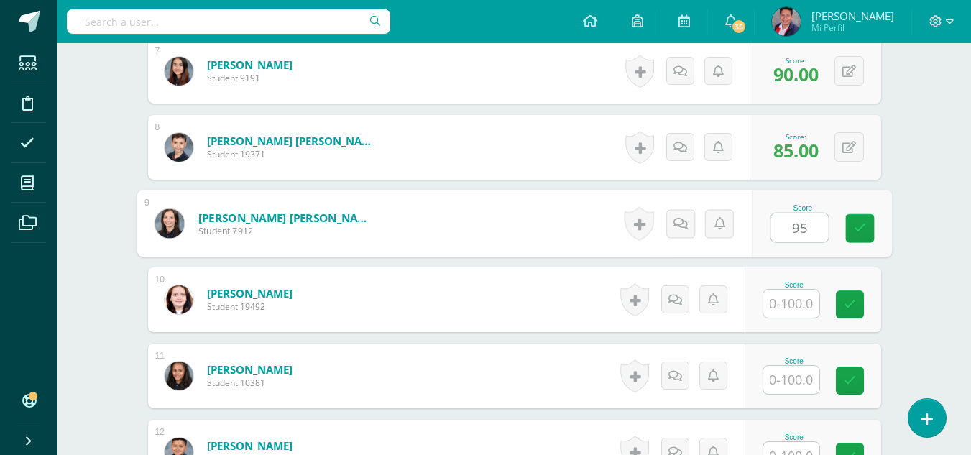
type input "95"
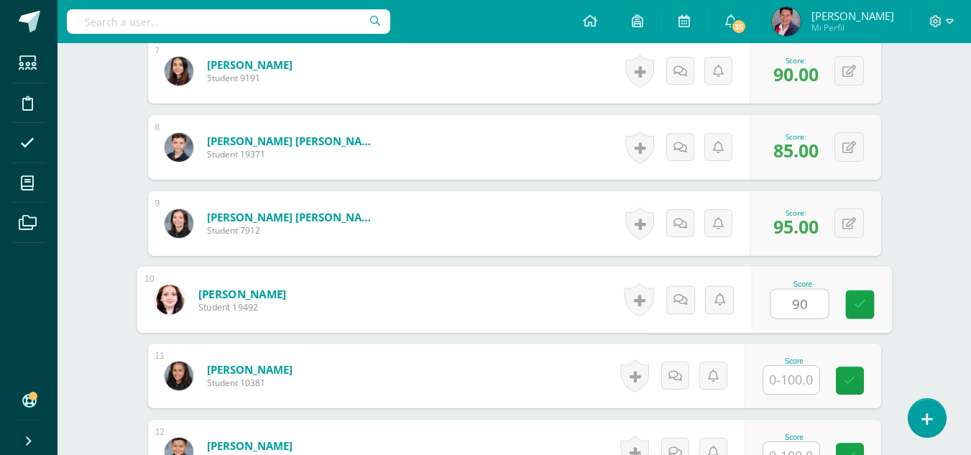
type input "90"
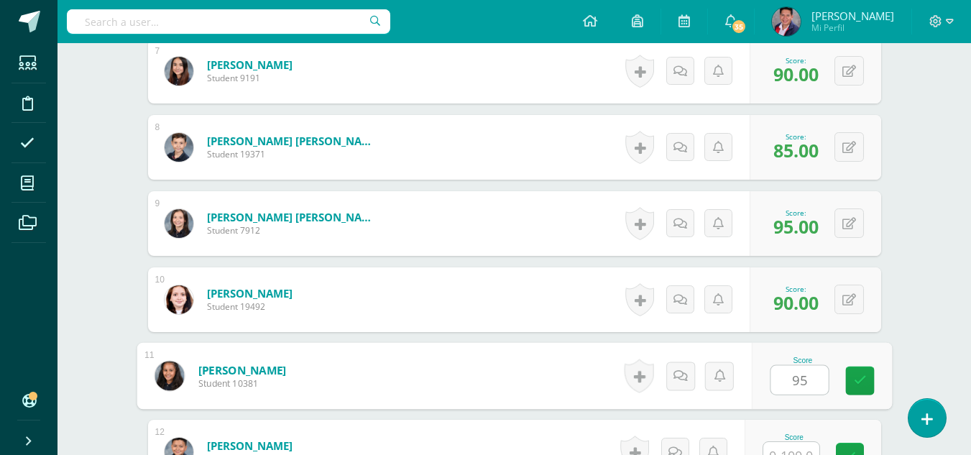
type input "95"
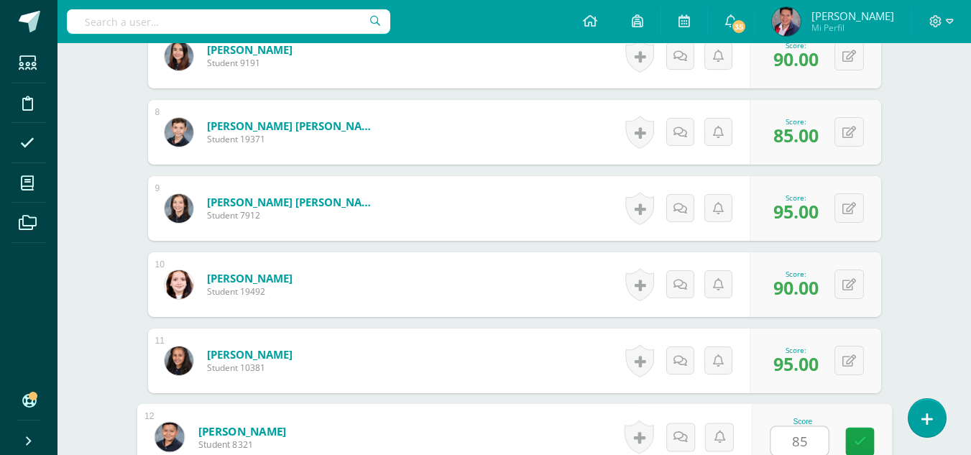
type input "85"
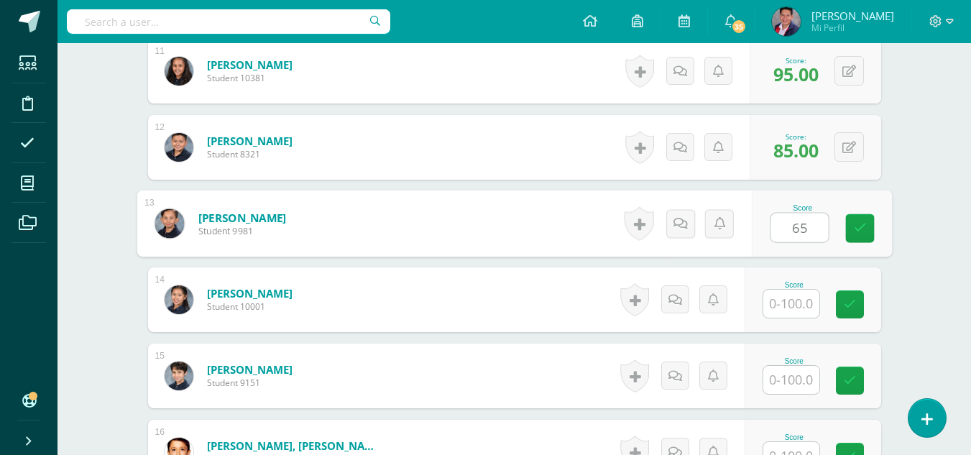
type input "65"
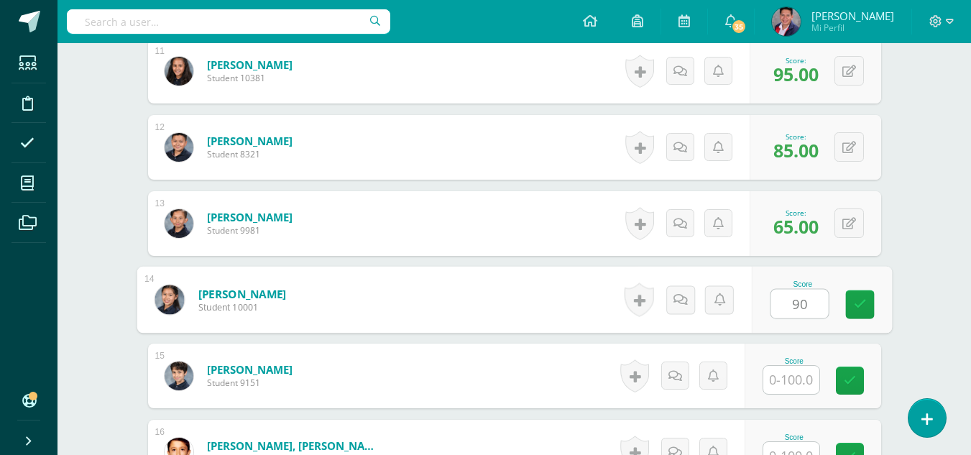
type input "90"
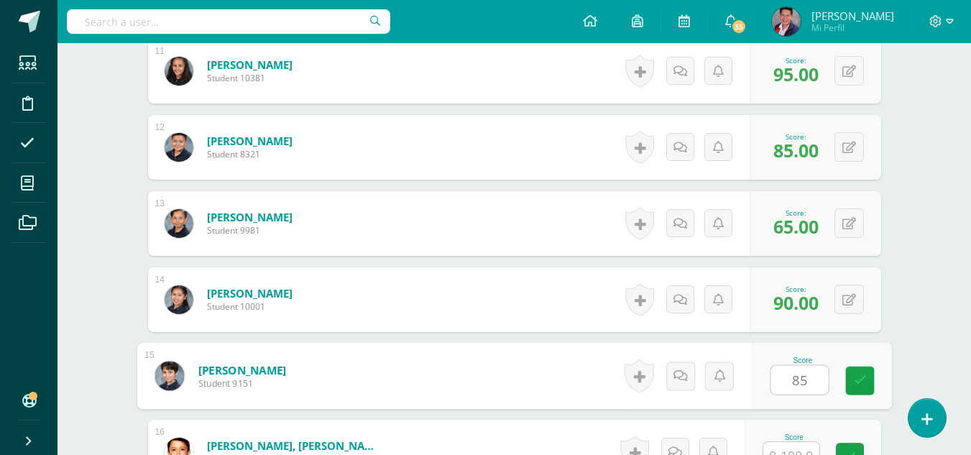
type input "85"
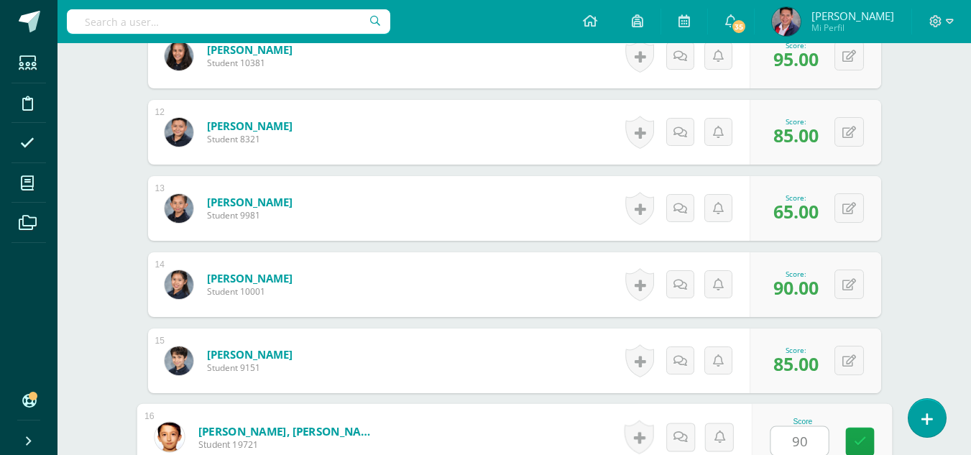
type input "90"
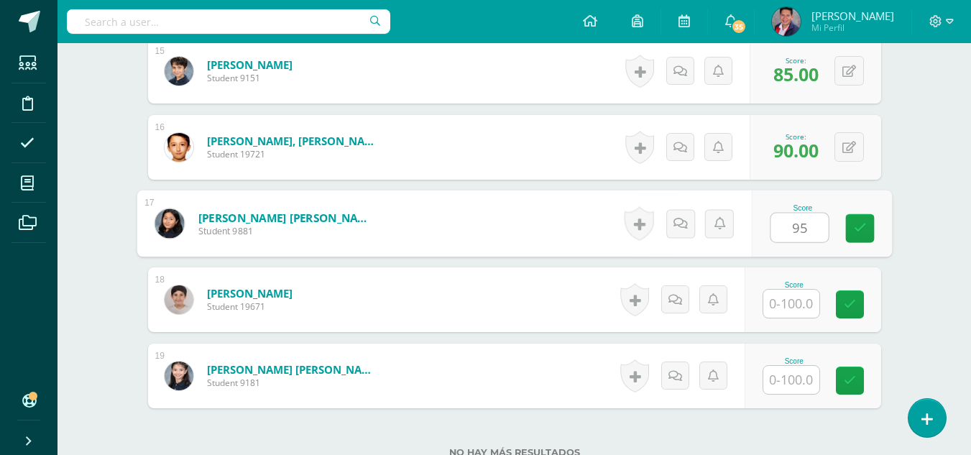
type input "95"
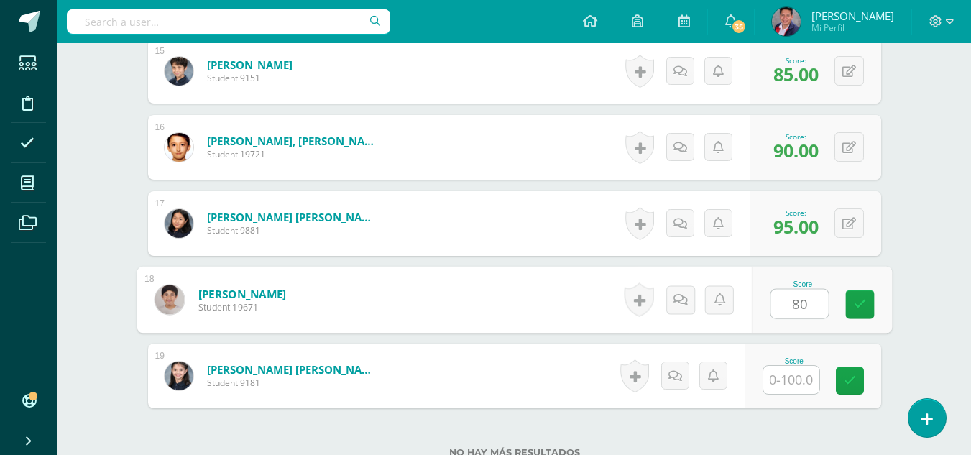
type input "80"
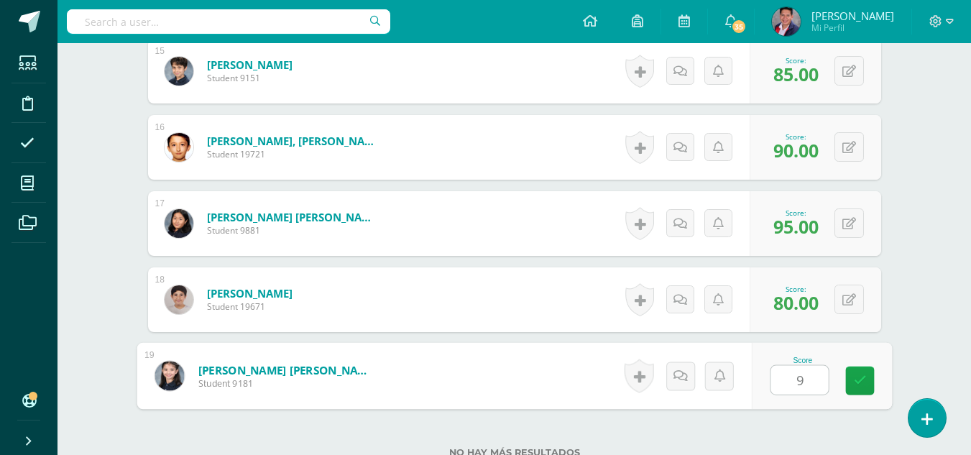
type input "95"
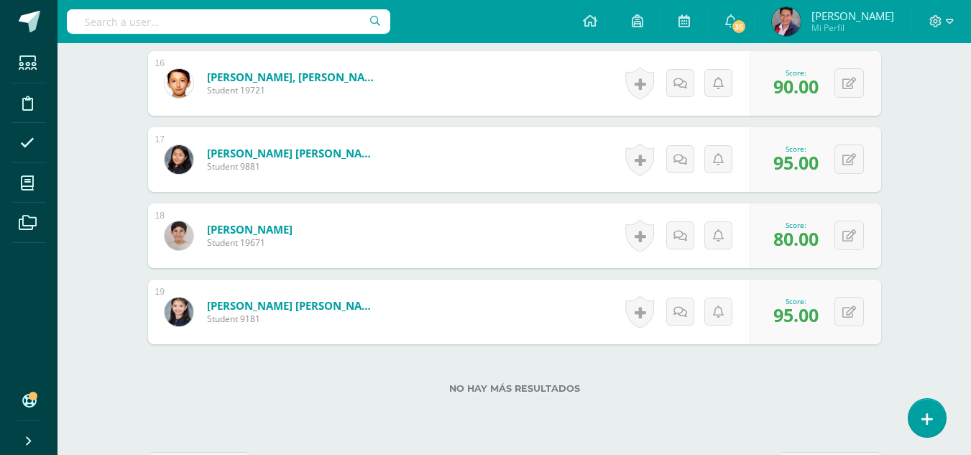
scroll to position [1646, 0]
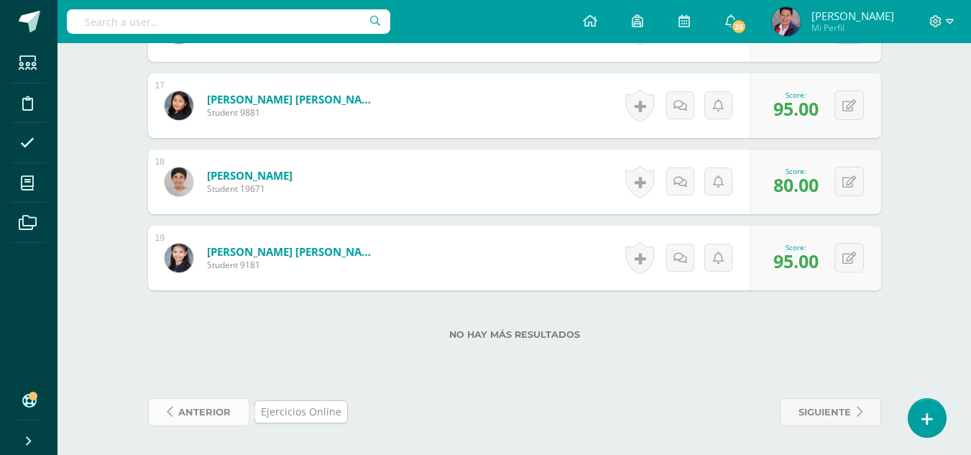
click at [203, 413] on span "anterior" at bounding box center [204, 412] width 52 height 27
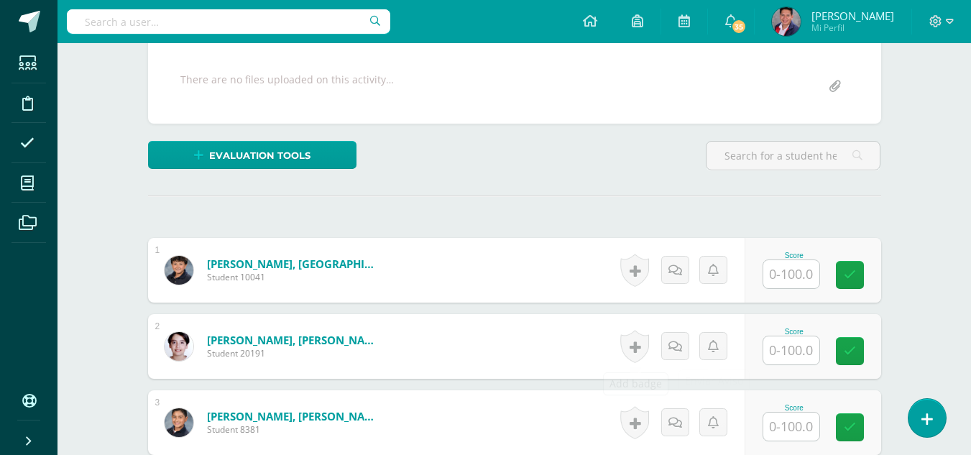
scroll to position [288, 0]
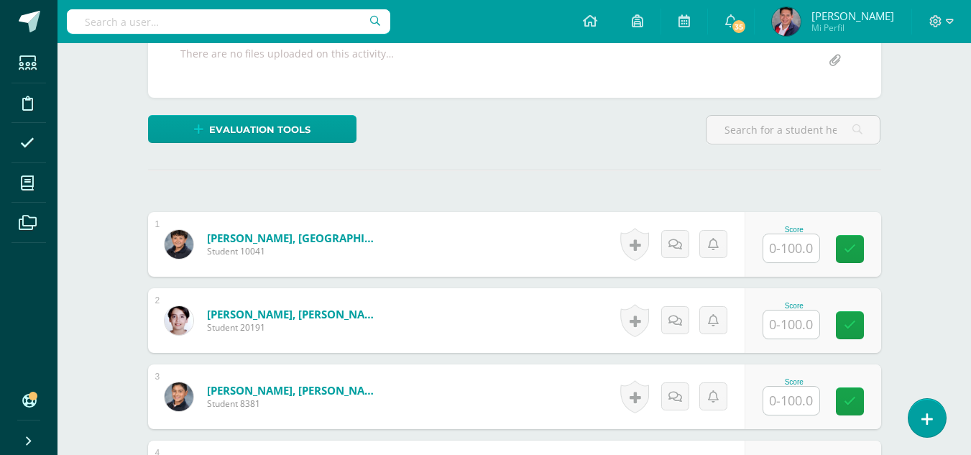
click at [804, 245] on input "text" at bounding box center [792, 248] width 56 height 28
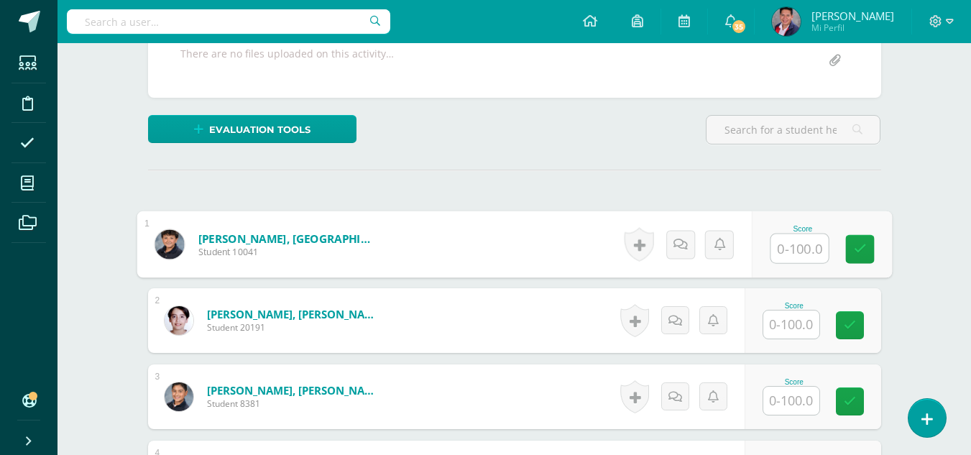
scroll to position [288, 0]
click at [803, 245] on input "text" at bounding box center [800, 248] width 58 height 29
type input "60"
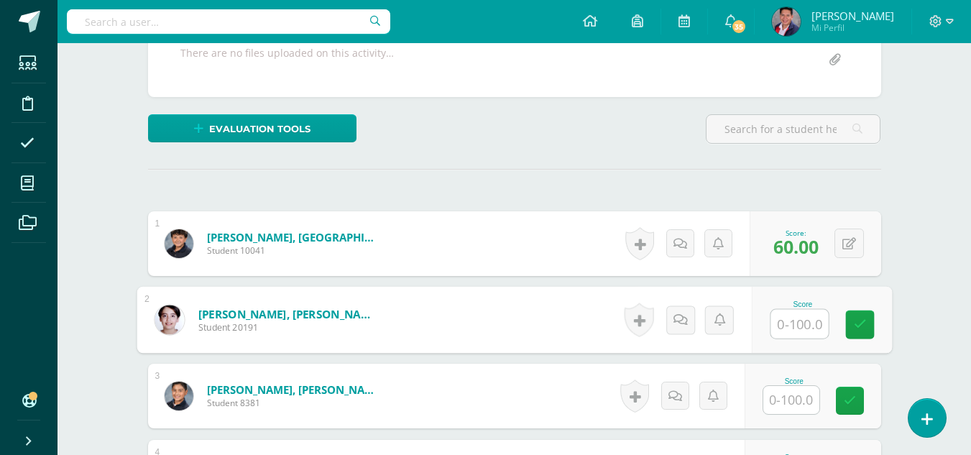
scroll to position [289, 0]
click at [801, 324] on input "text" at bounding box center [800, 323] width 58 height 29
type input "75"
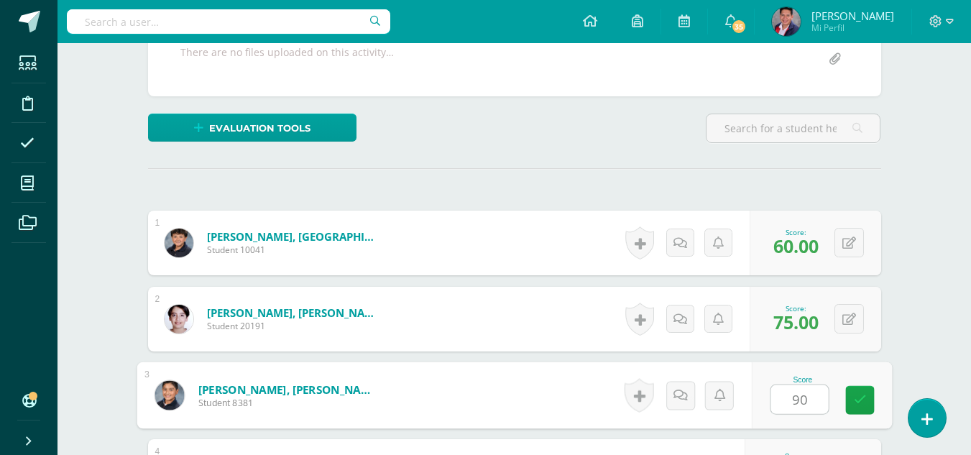
type input "90"
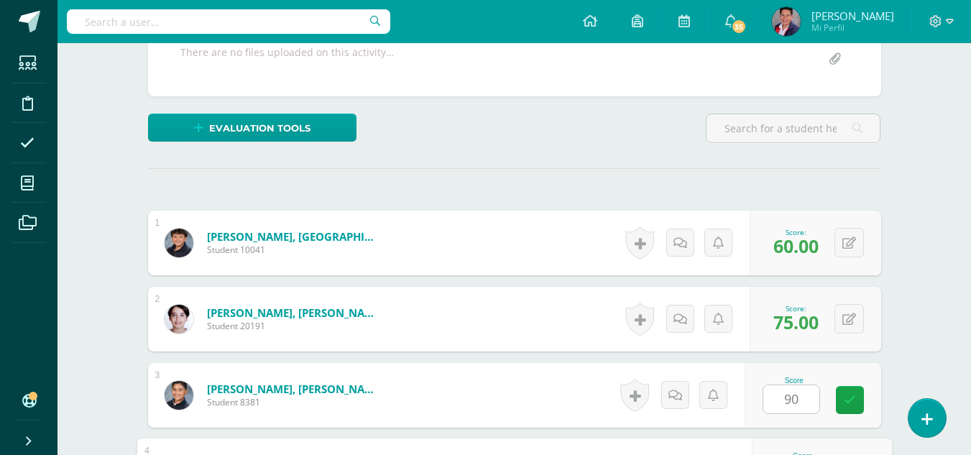
scroll to position [537, 0]
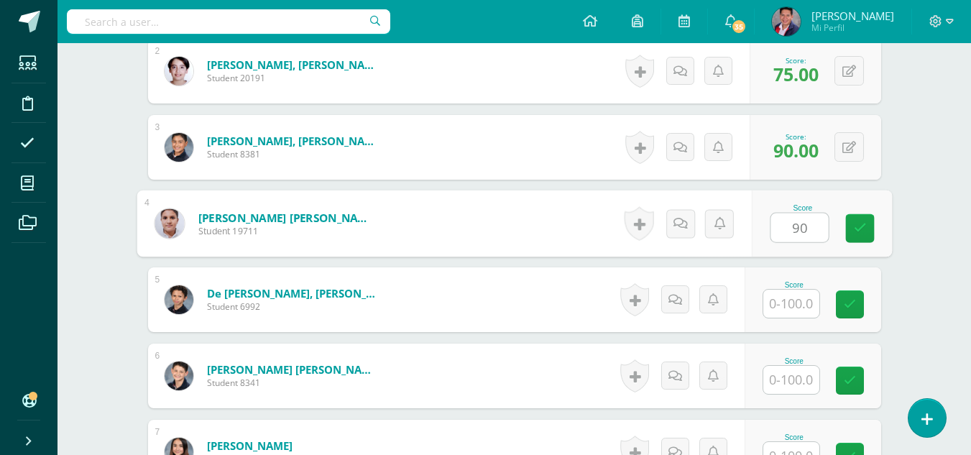
type input "90"
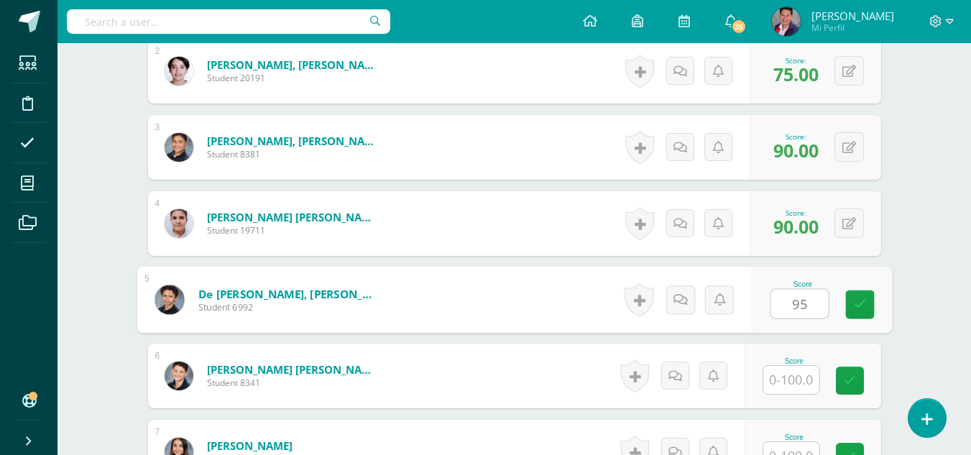
type input "95"
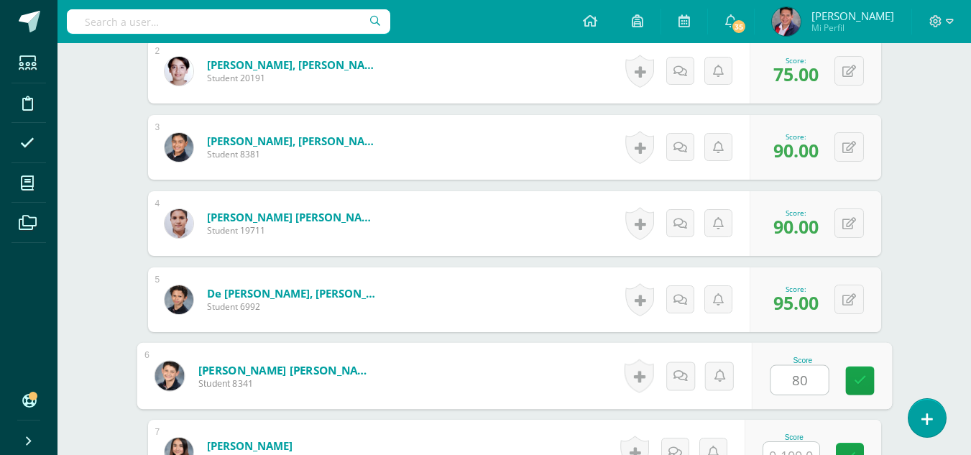
type input "80"
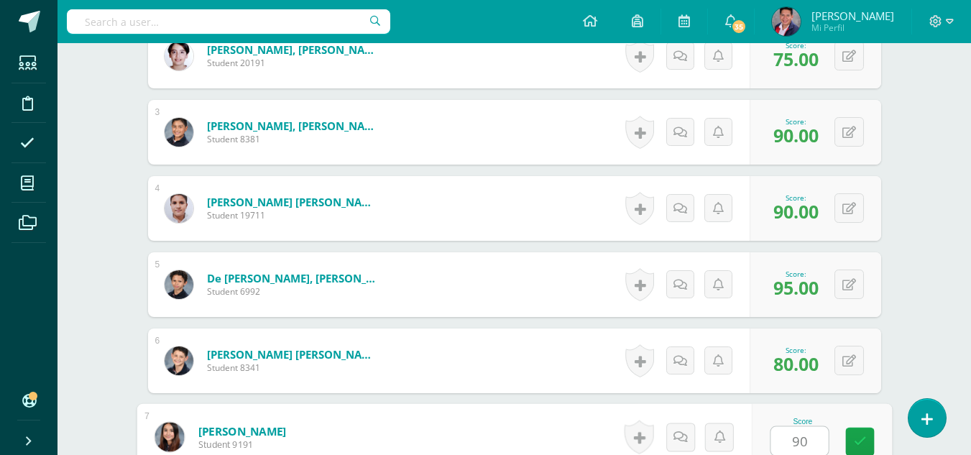
type input "90"
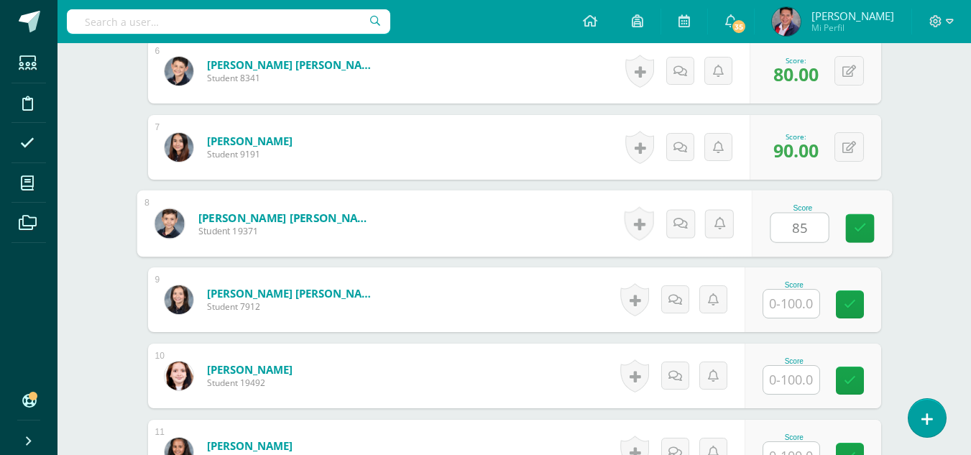
type input "85"
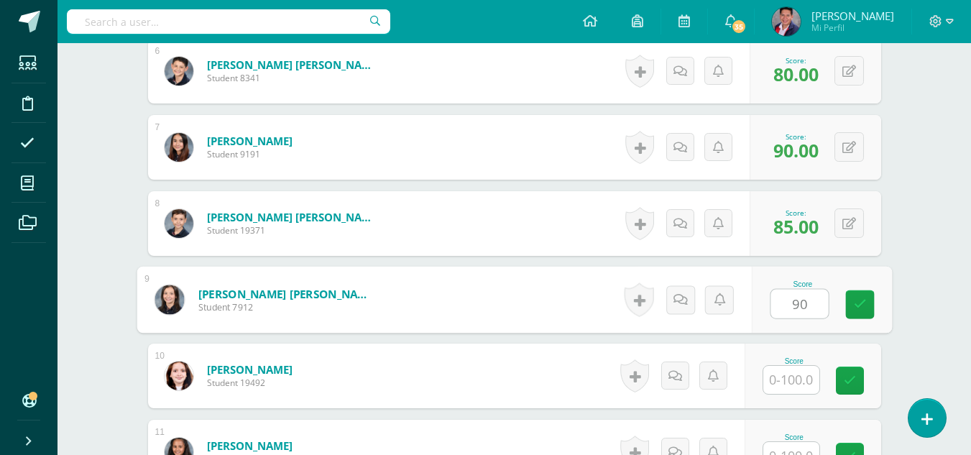
type input "90"
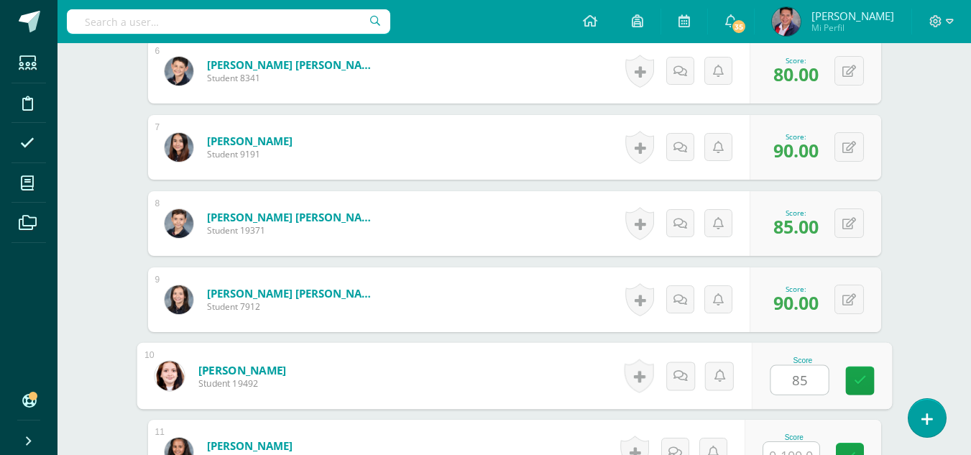
type input "85"
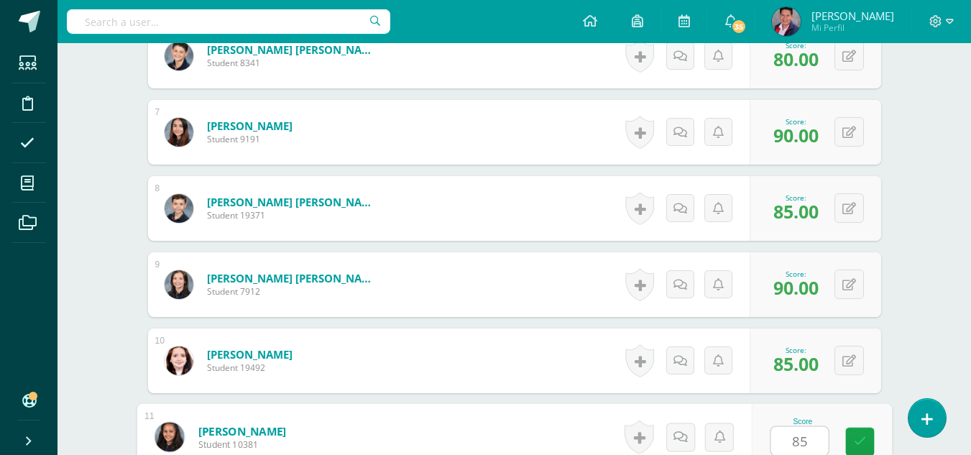
type input "85"
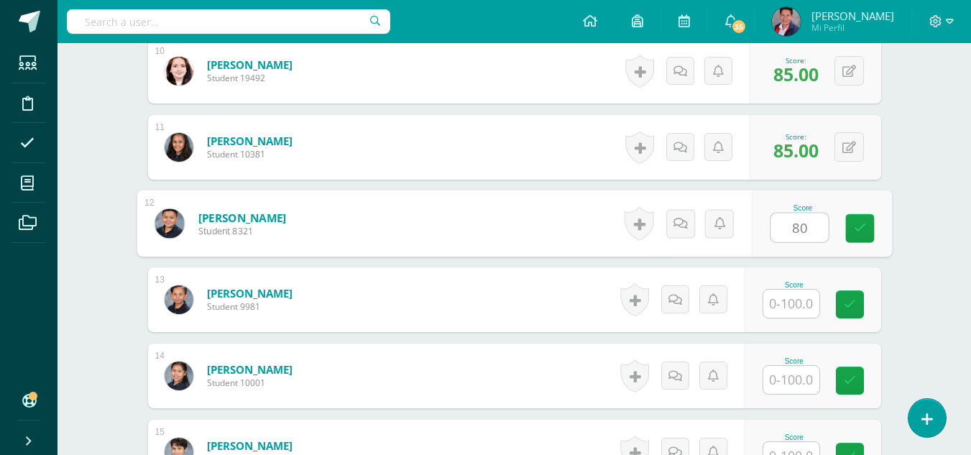
type input "80"
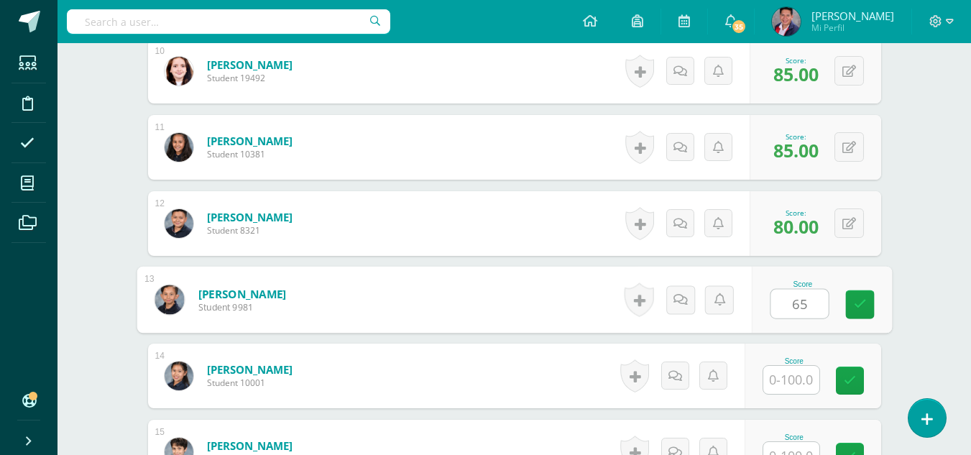
type input "65"
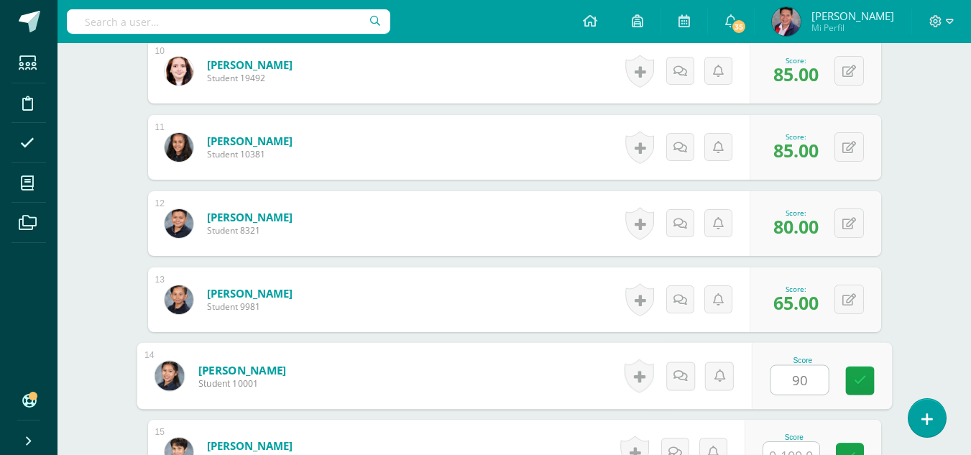
type input "90"
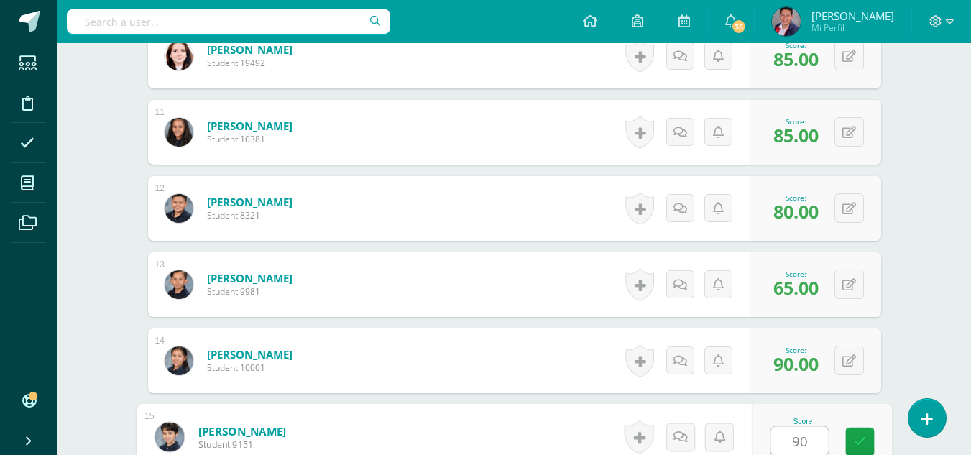
type input "90"
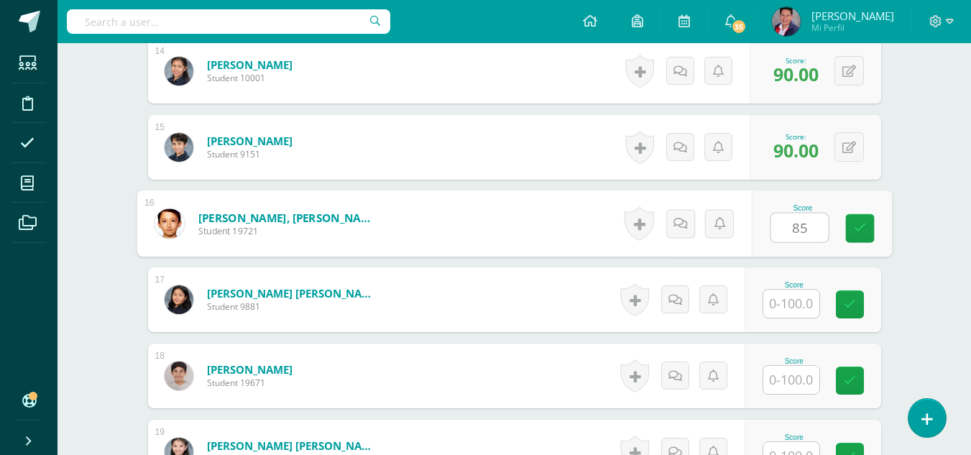
type input "8"
type input "90"
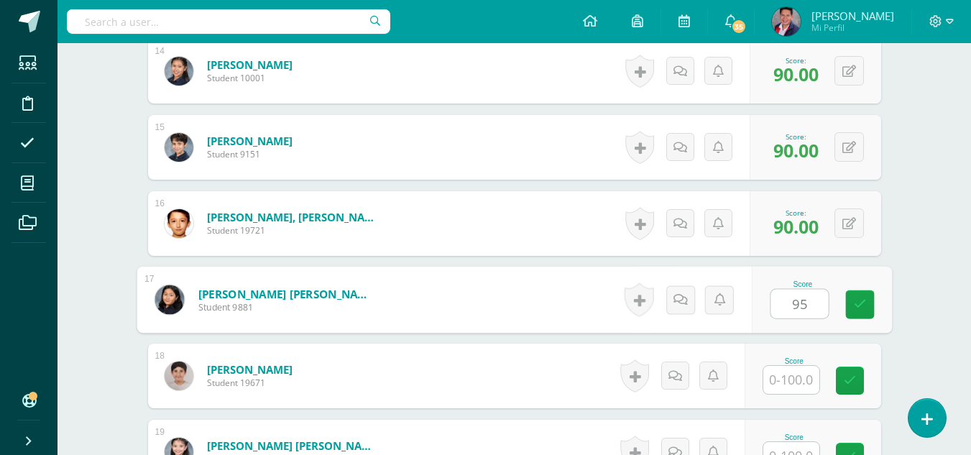
type input "95"
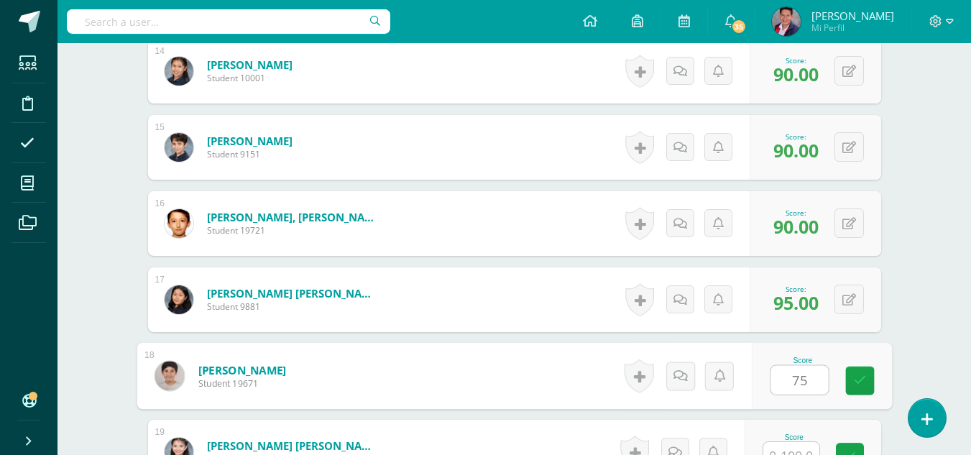
type input "75"
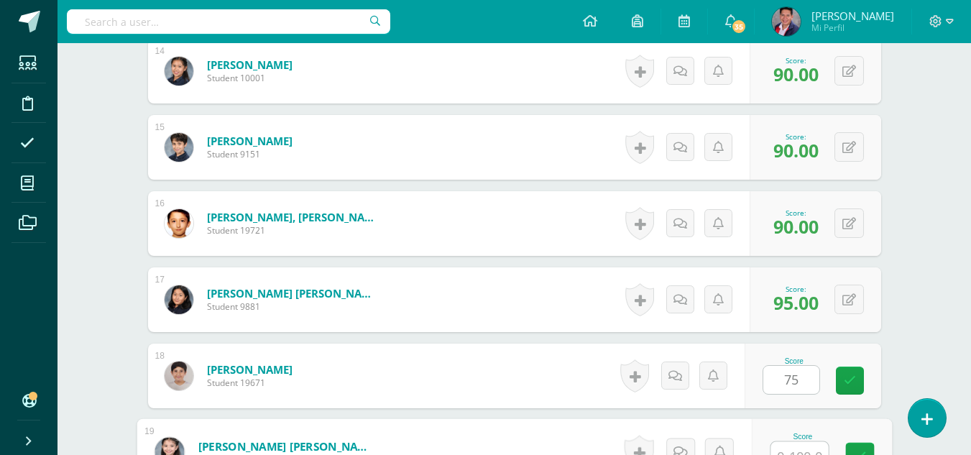
scroll to position [1467, 0]
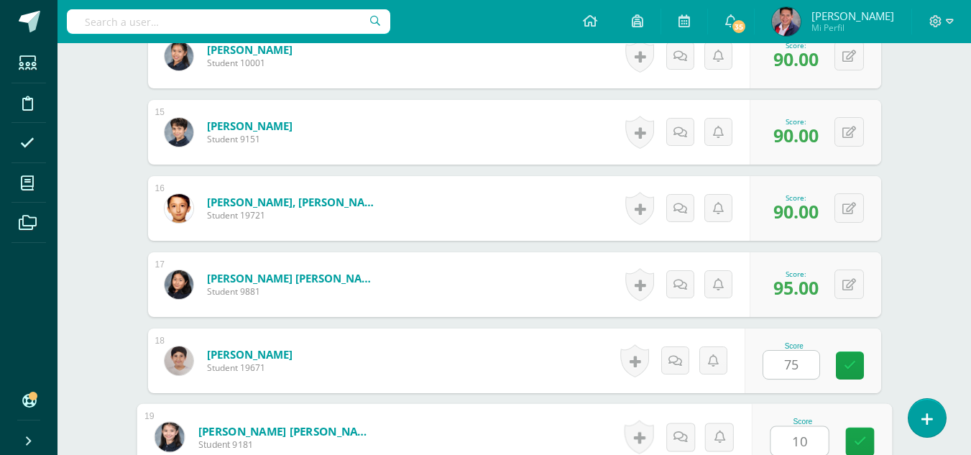
type input "100"
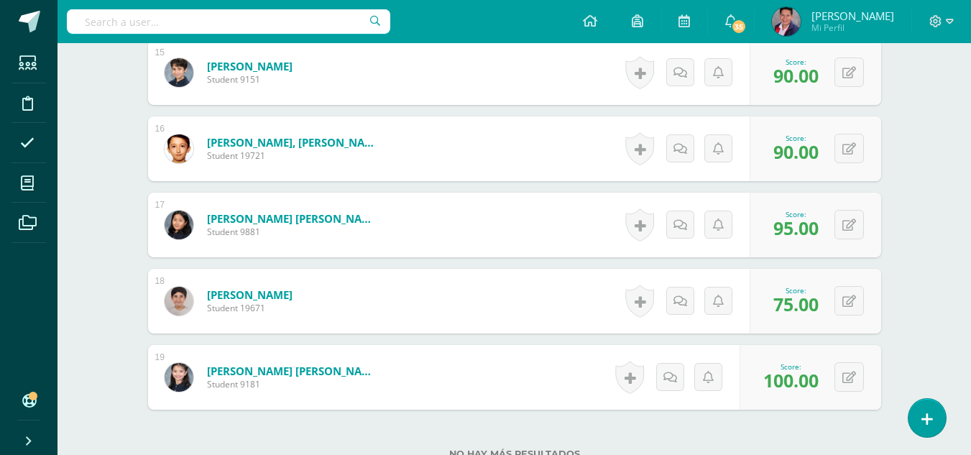
scroll to position [1646, 0]
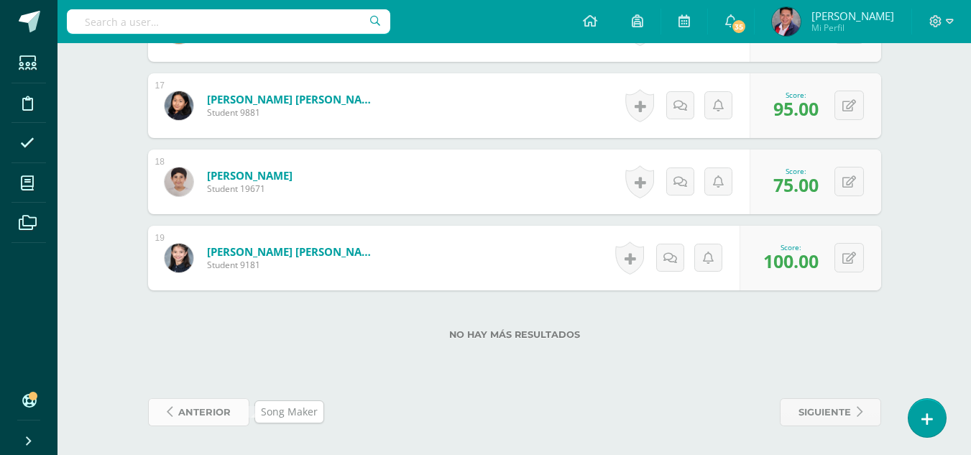
click at [172, 412] on icon at bounding box center [170, 412] width 6 height 12
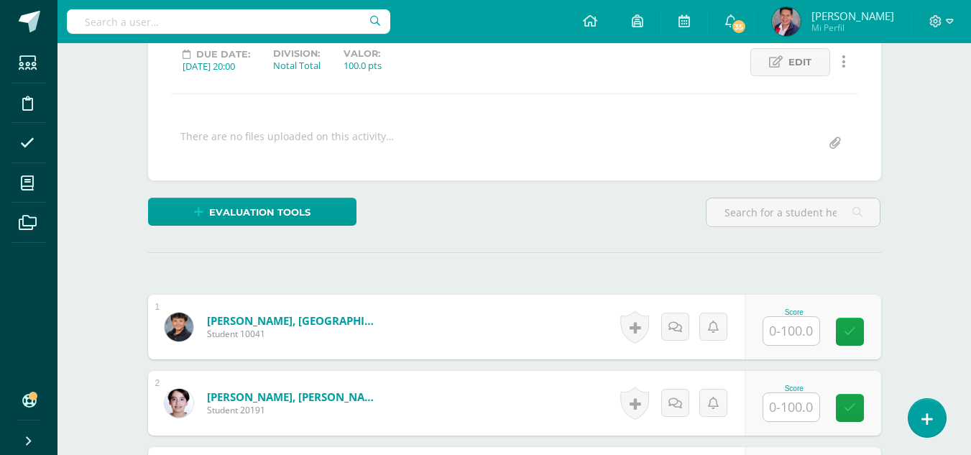
scroll to position [288, 0]
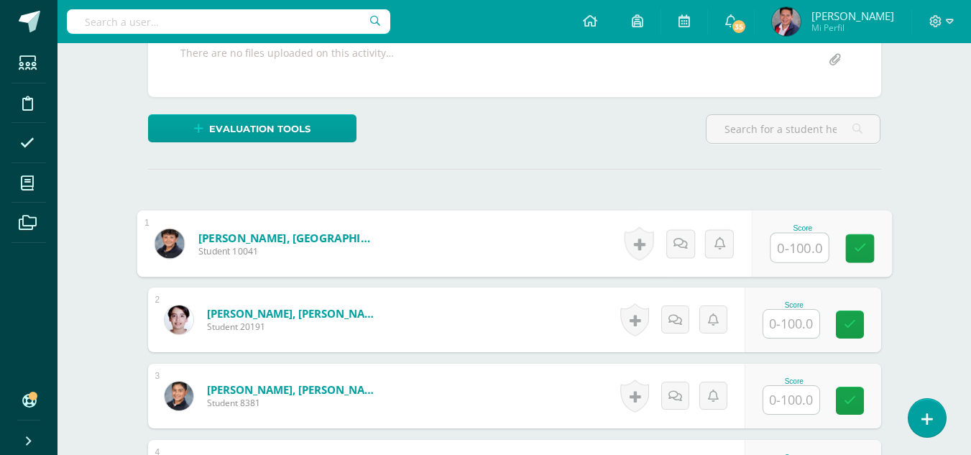
click at [780, 252] on input "text" at bounding box center [800, 248] width 58 height 29
click at [784, 253] on input "text" at bounding box center [800, 248] width 58 height 29
type input "65"
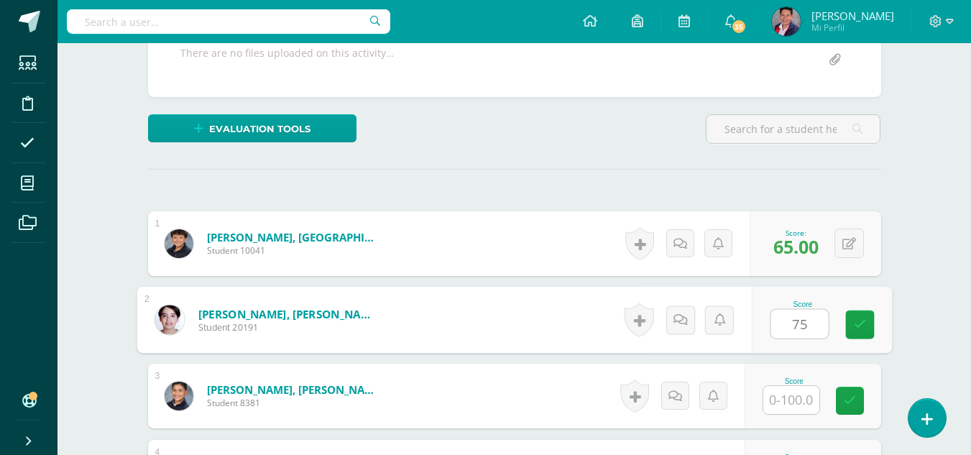
type input "75"
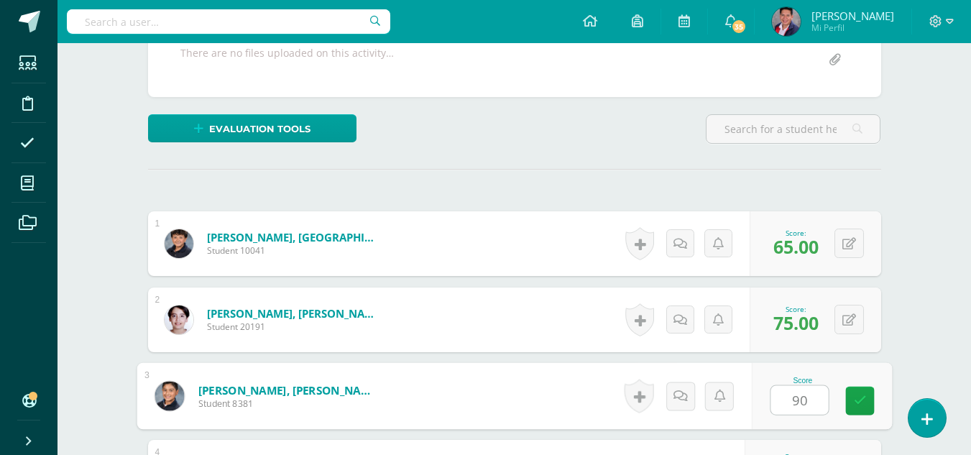
type input "90"
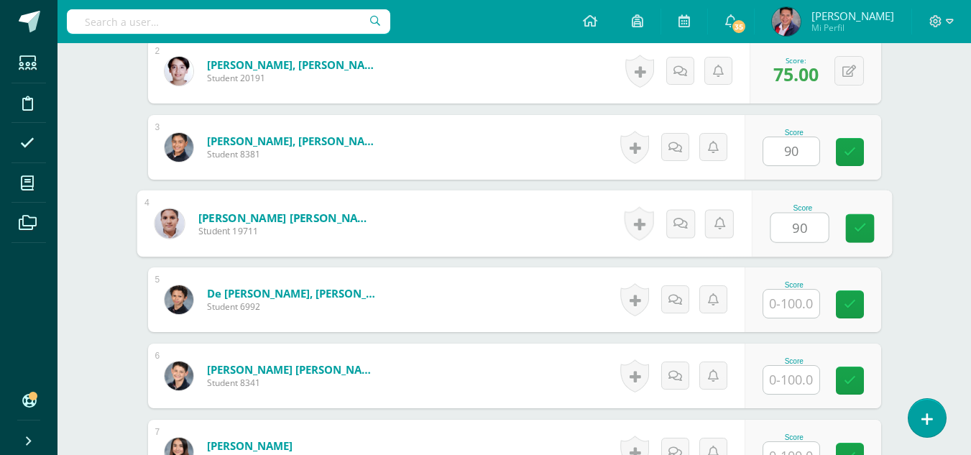
type input "90"
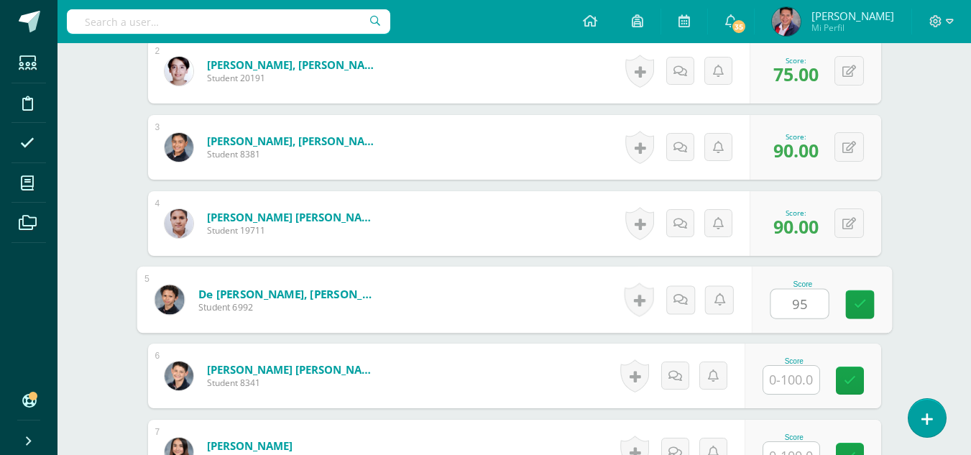
type input "95"
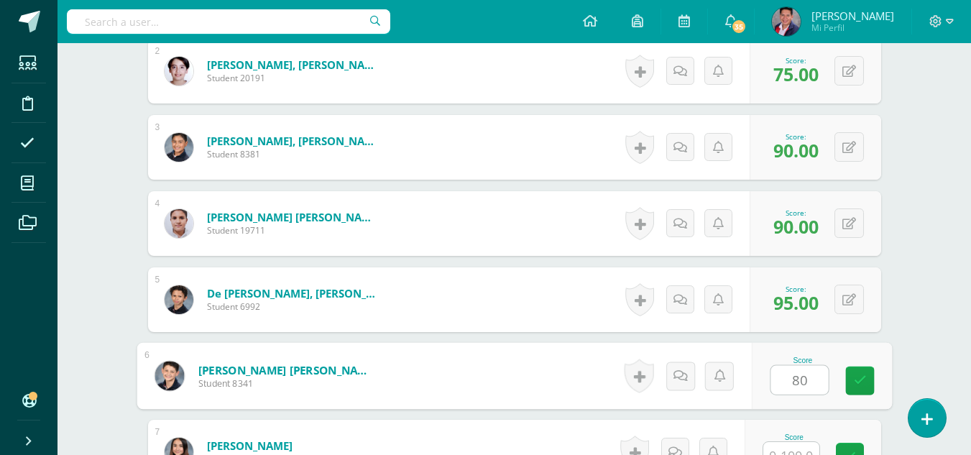
type input "80"
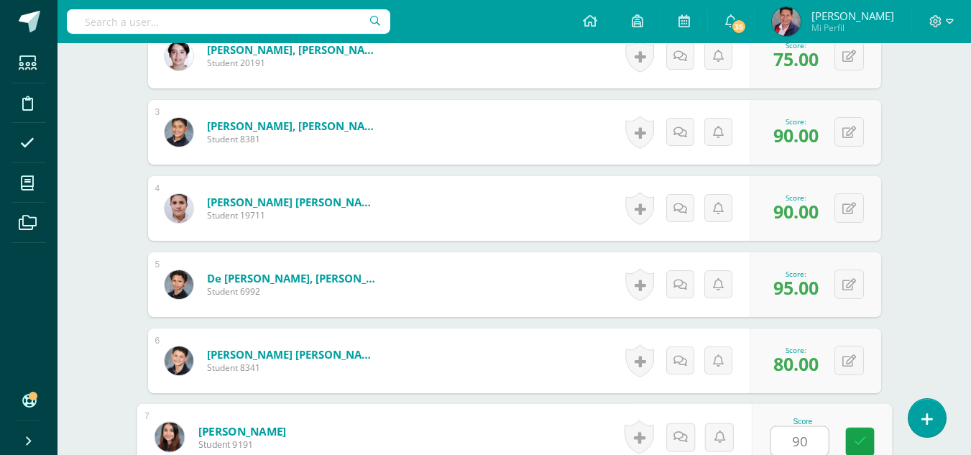
type input "90"
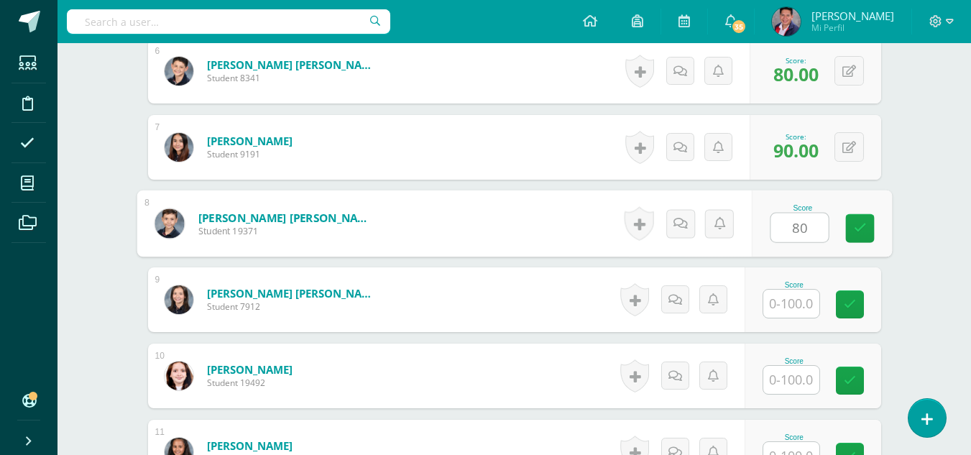
type input "80"
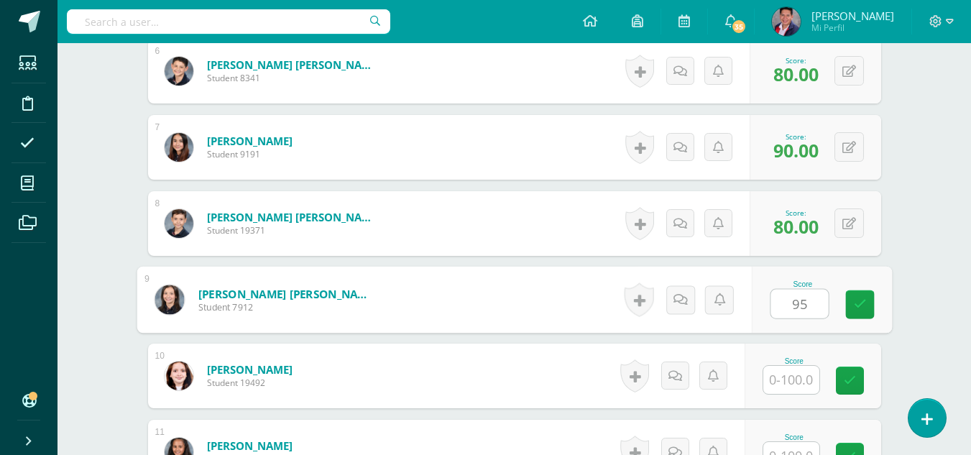
type input "95"
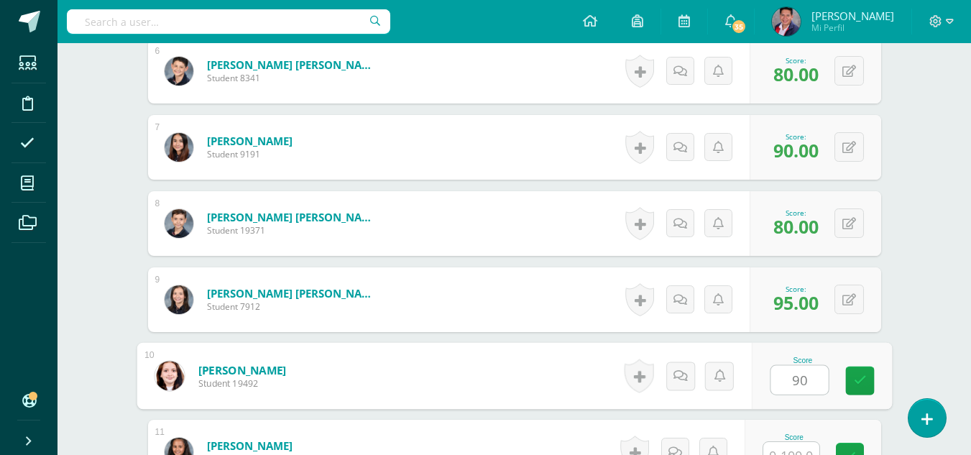
type input "90"
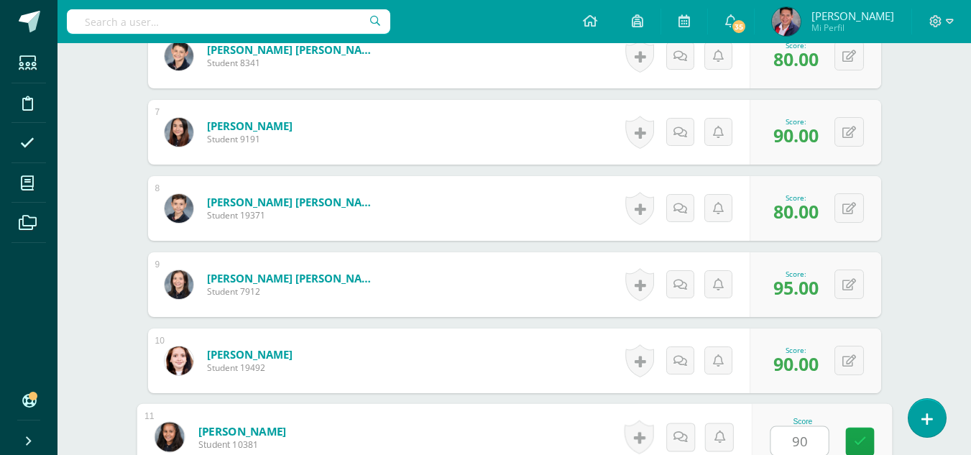
type input "90"
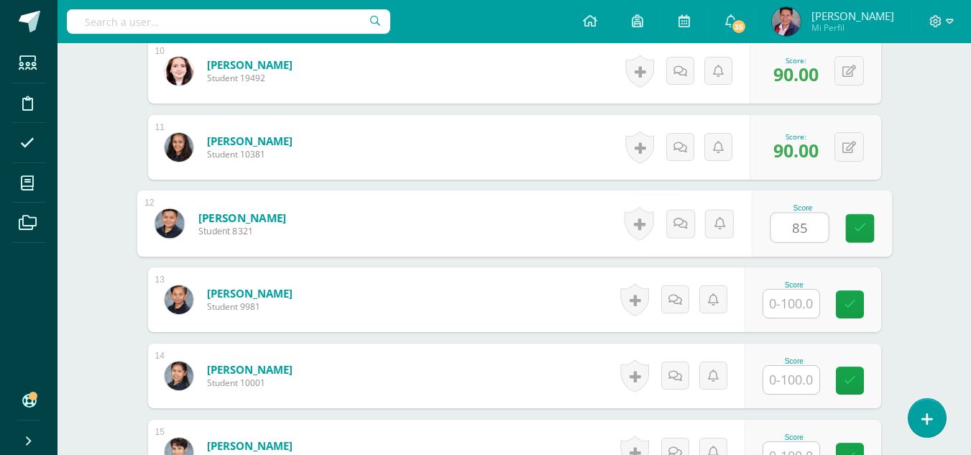
type input "85"
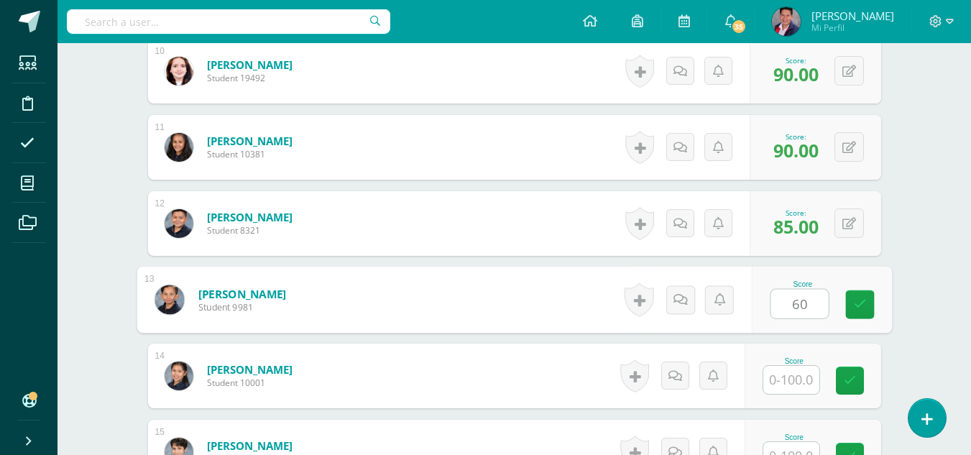
type input "60"
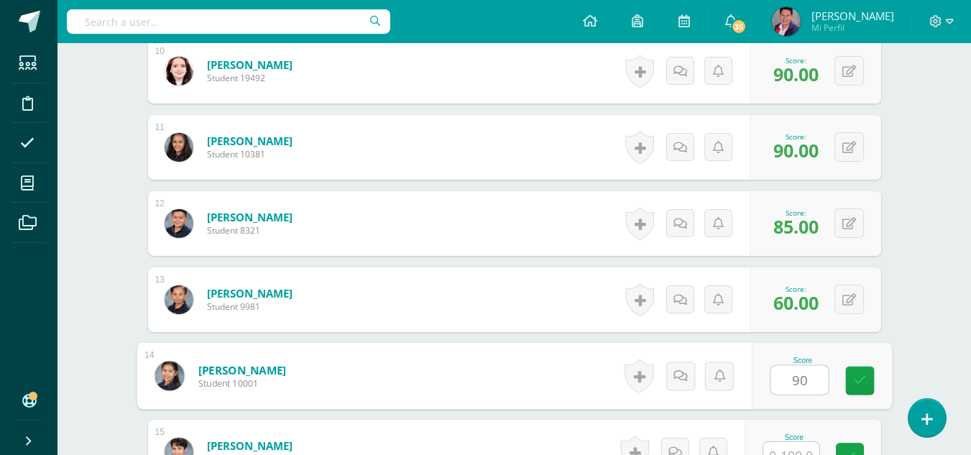
type input "90"
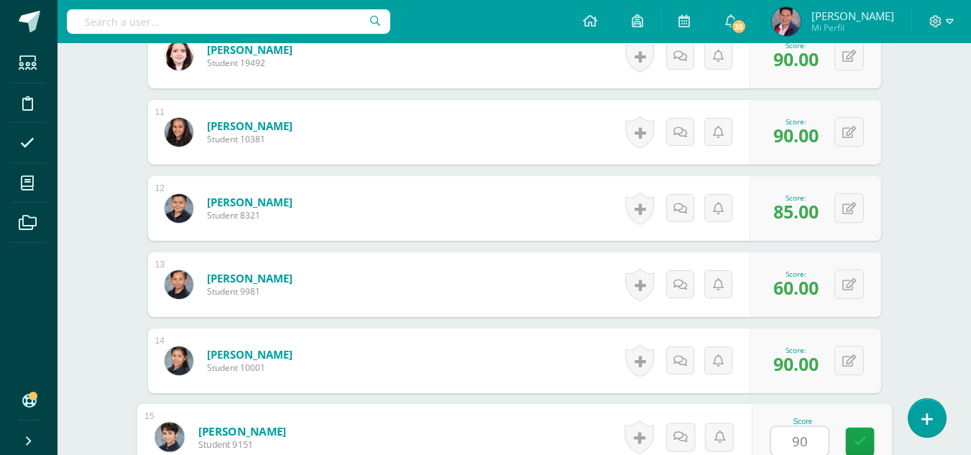
type input "90"
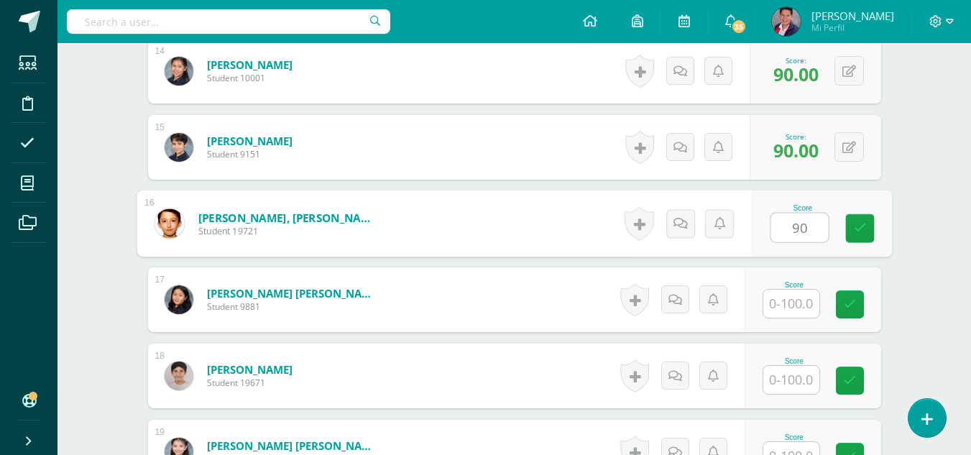
type input "90"
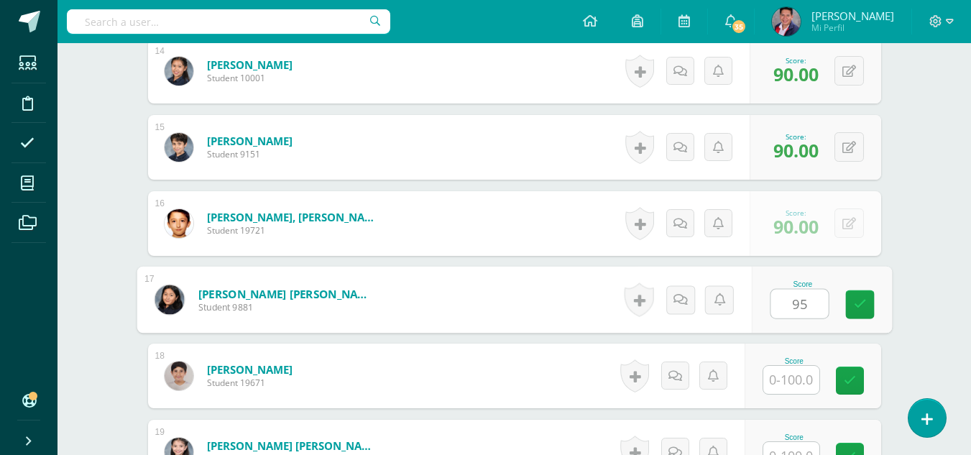
type input "95"
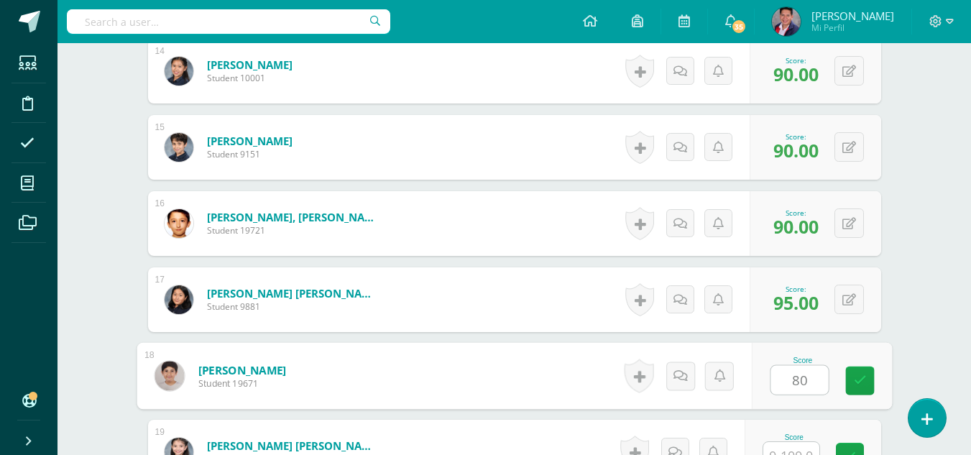
type input "80"
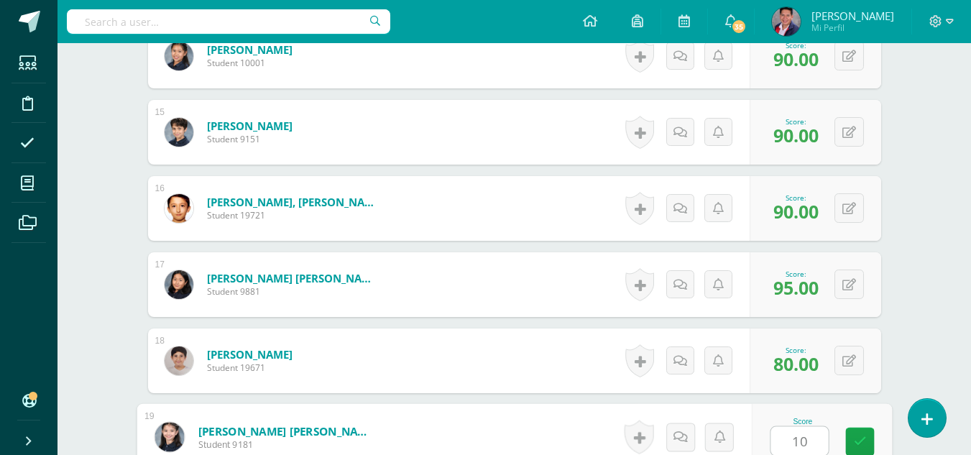
type input "100"
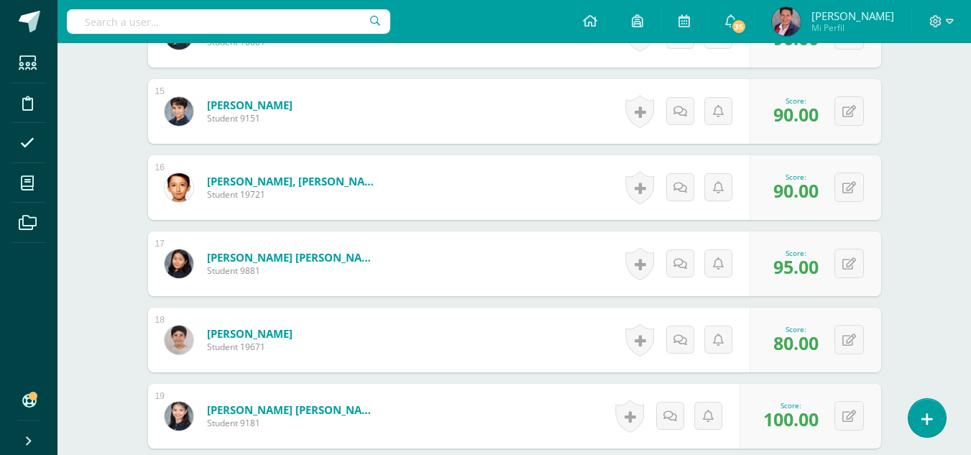
scroll to position [1646, 0]
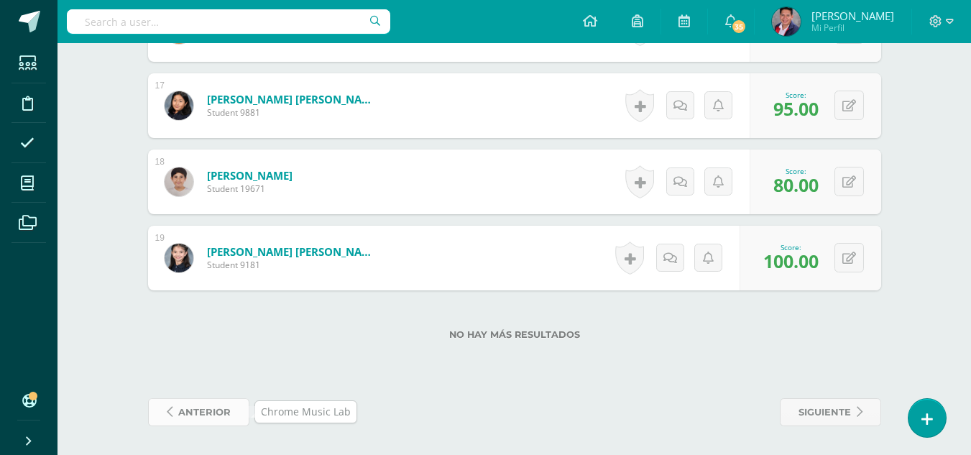
click at [232, 402] on link "anterior" at bounding box center [198, 412] width 101 height 28
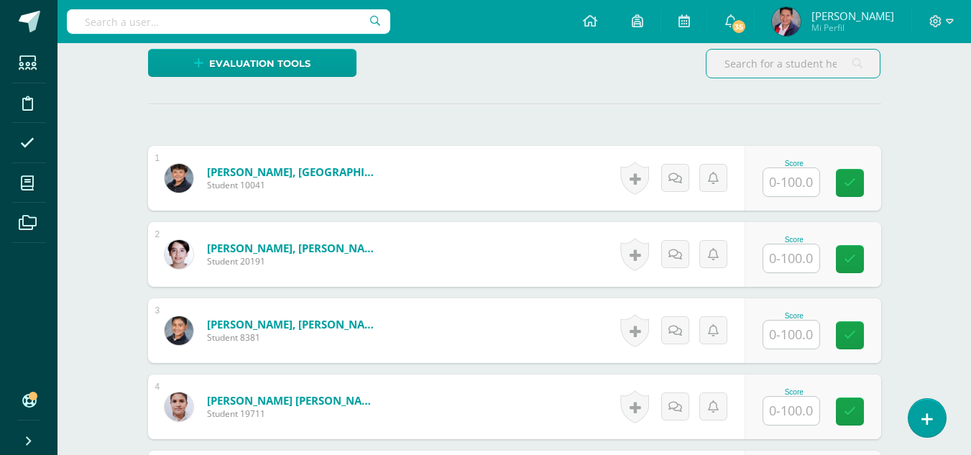
scroll to position [288, 0]
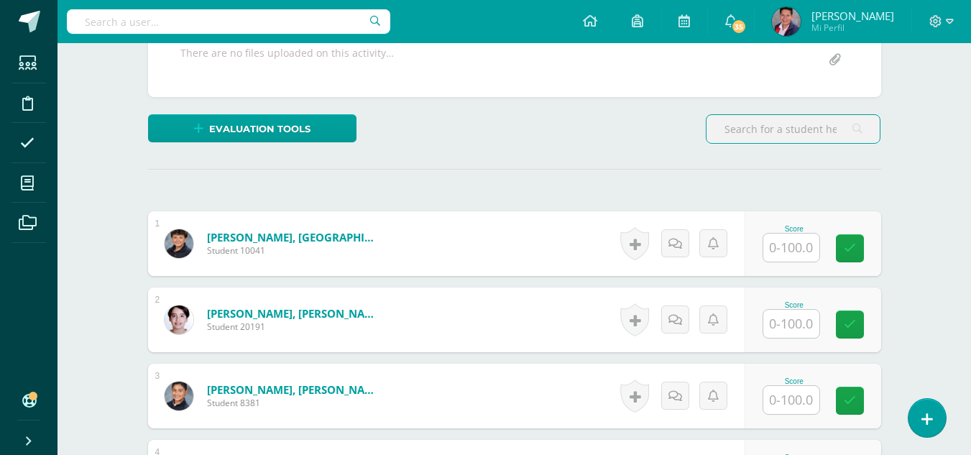
click at [789, 243] on input "text" at bounding box center [792, 248] width 56 height 28
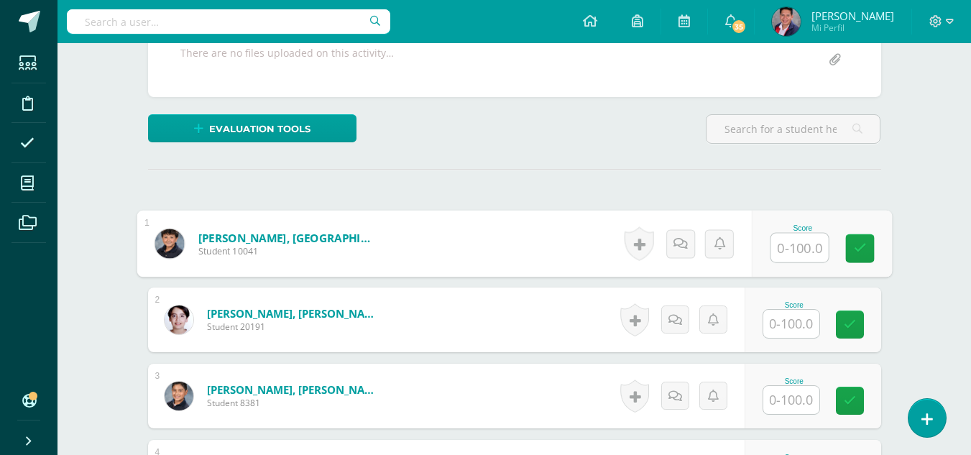
click at [793, 253] on input "text" at bounding box center [800, 248] width 58 height 29
type input "65"
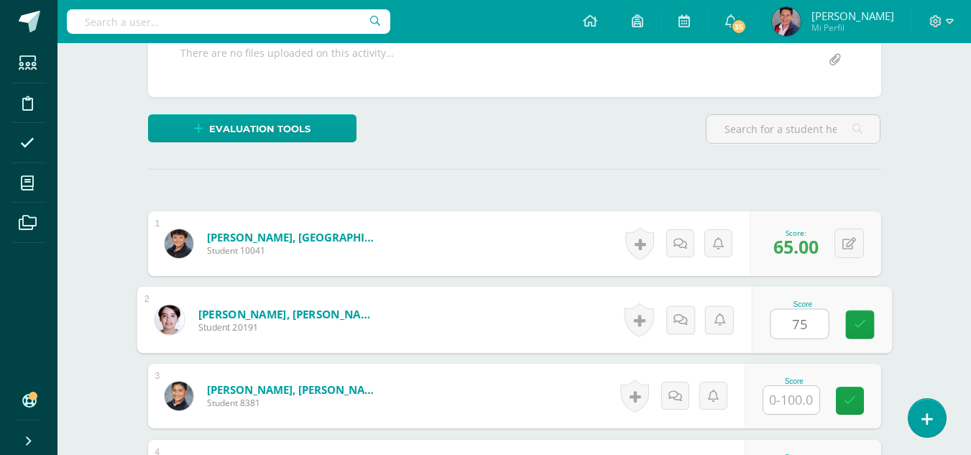
type input "75"
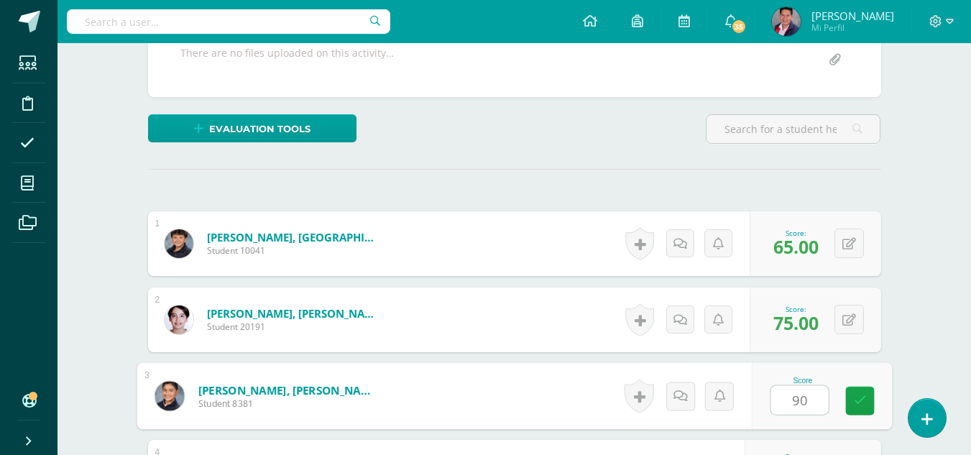
type input "90"
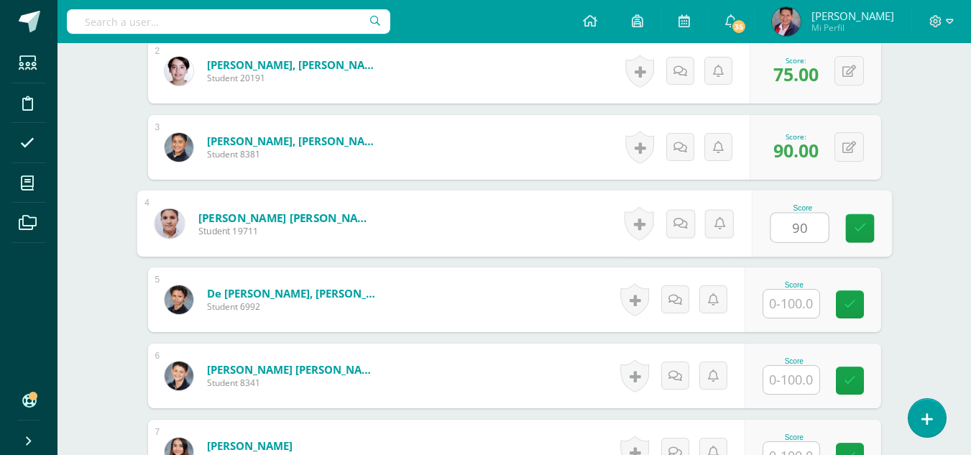
type input "90"
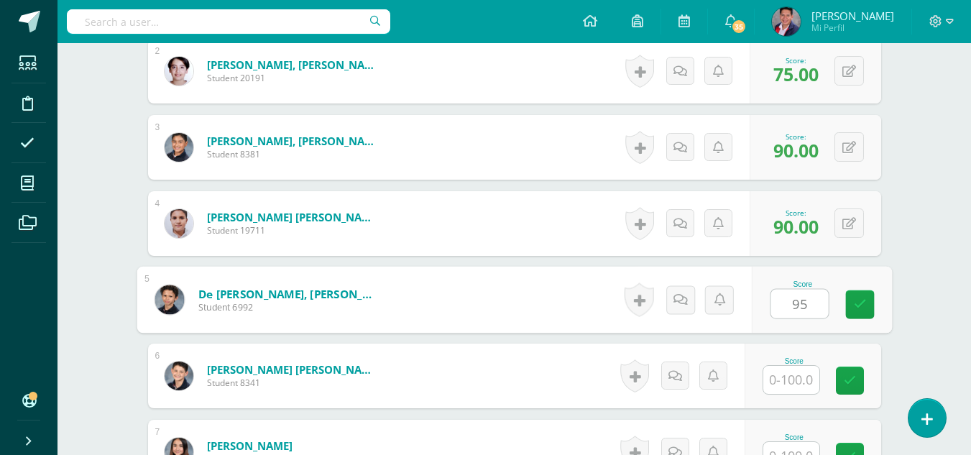
type input "95"
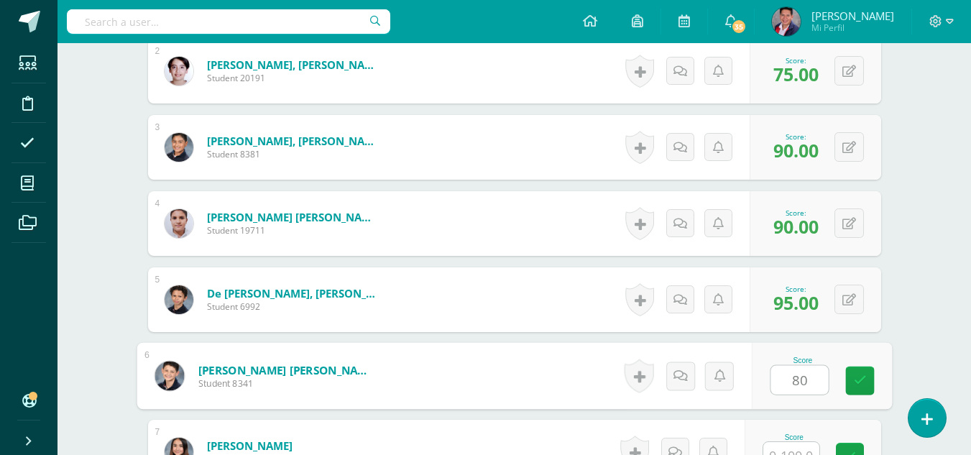
type input "80"
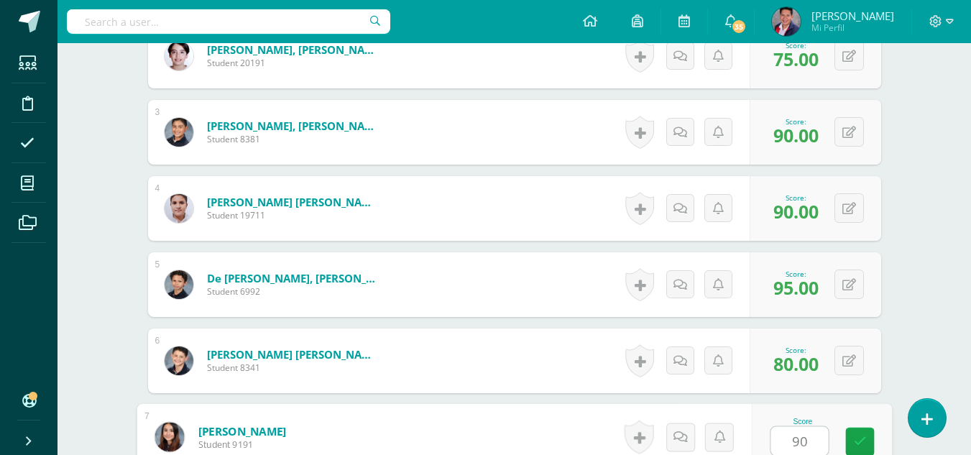
type input "90"
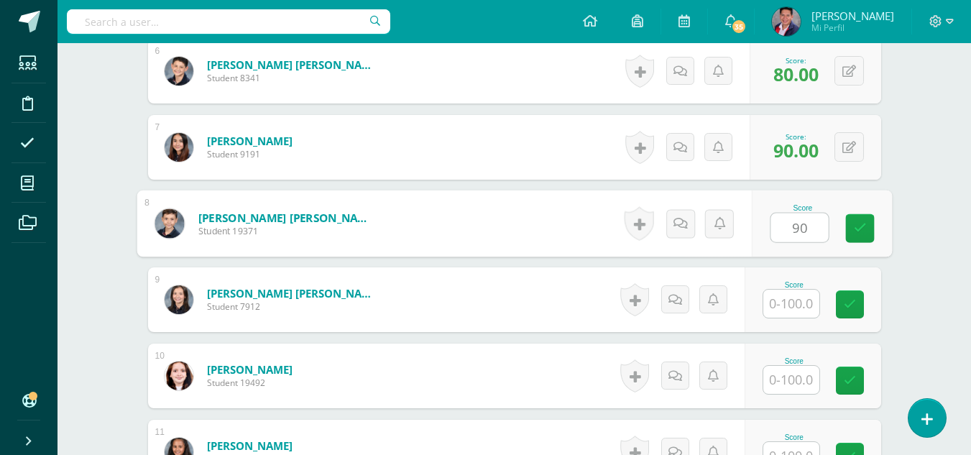
type input "90"
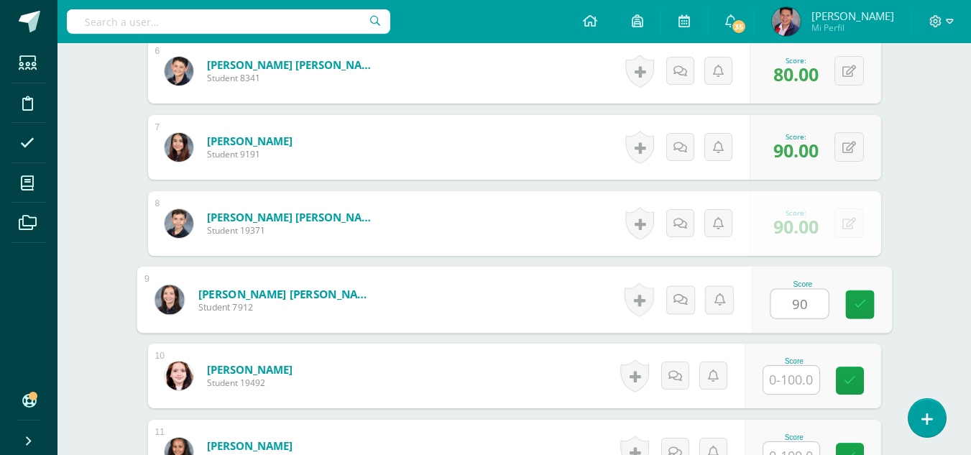
type input "90"
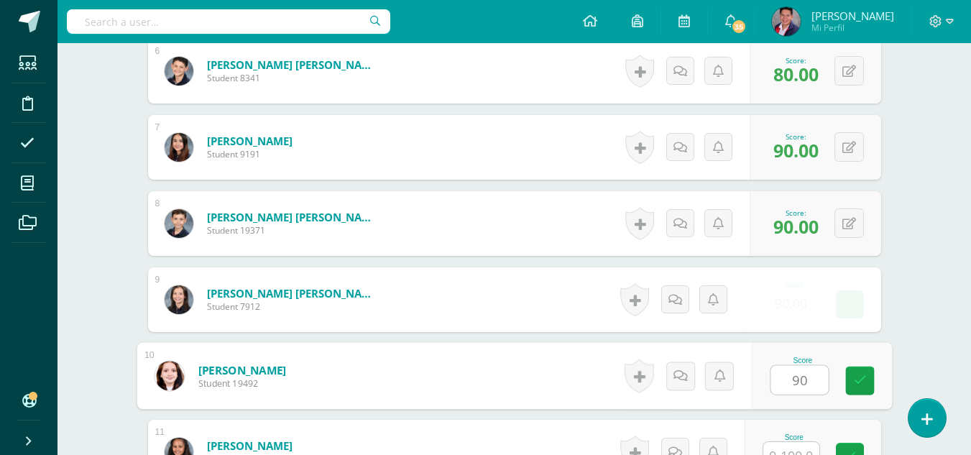
type input "90"
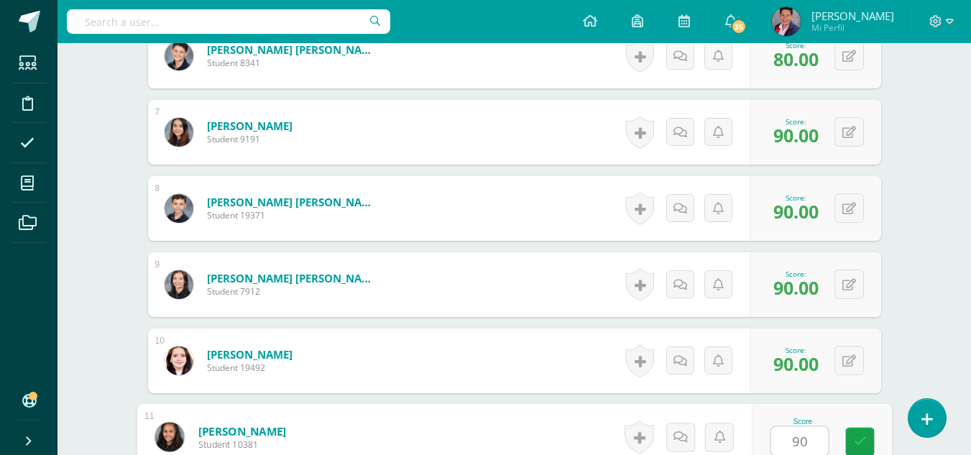
type input "90"
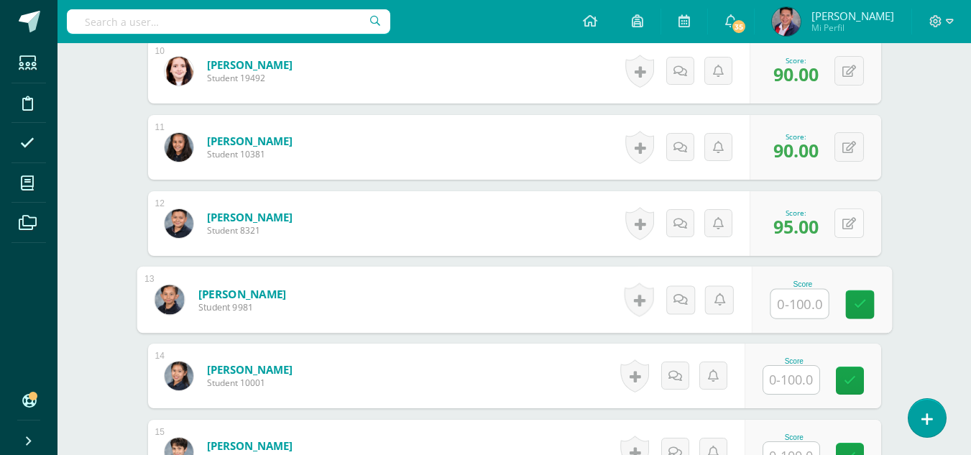
click at [848, 221] on button at bounding box center [849, 223] width 29 height 29
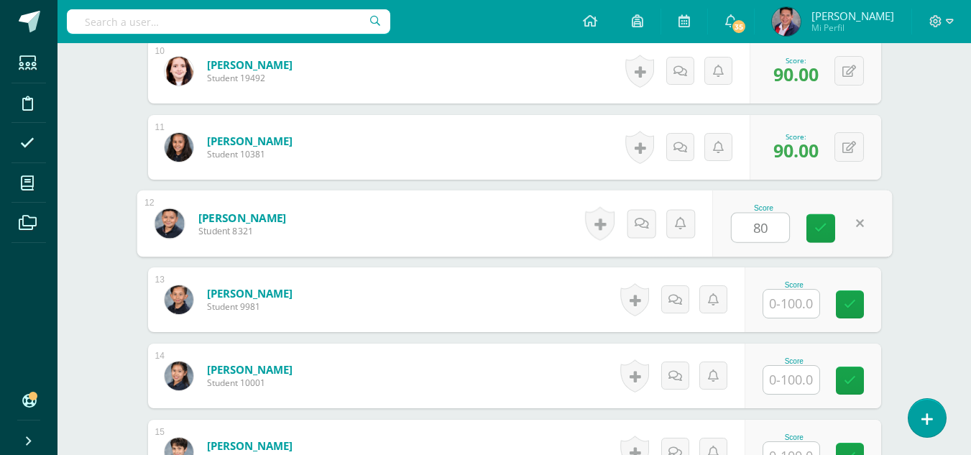
type input "80"
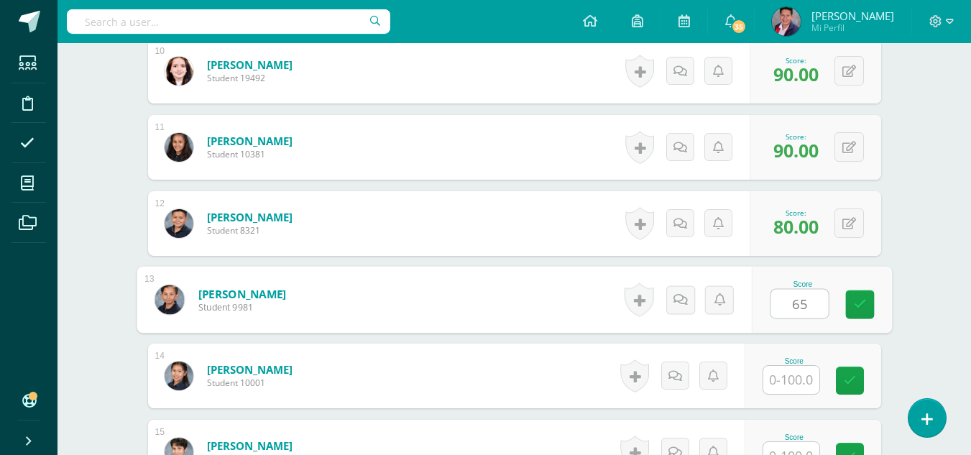
type input "65"
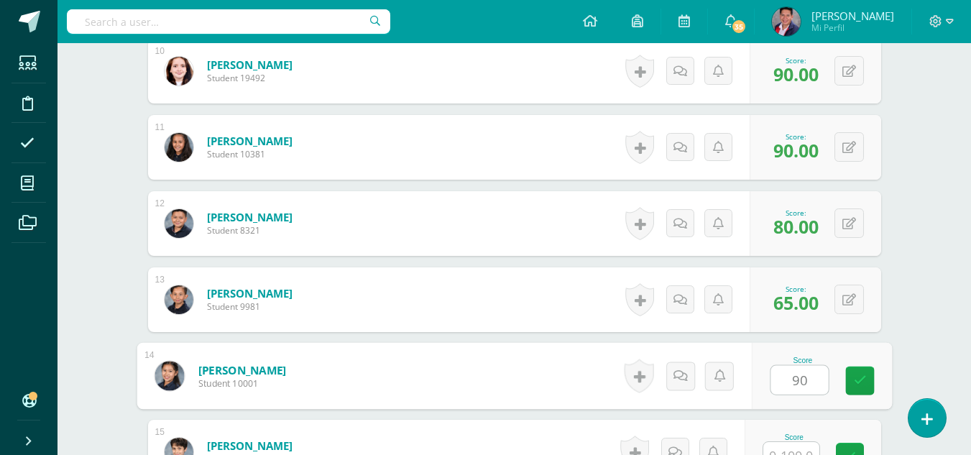
type input "90"
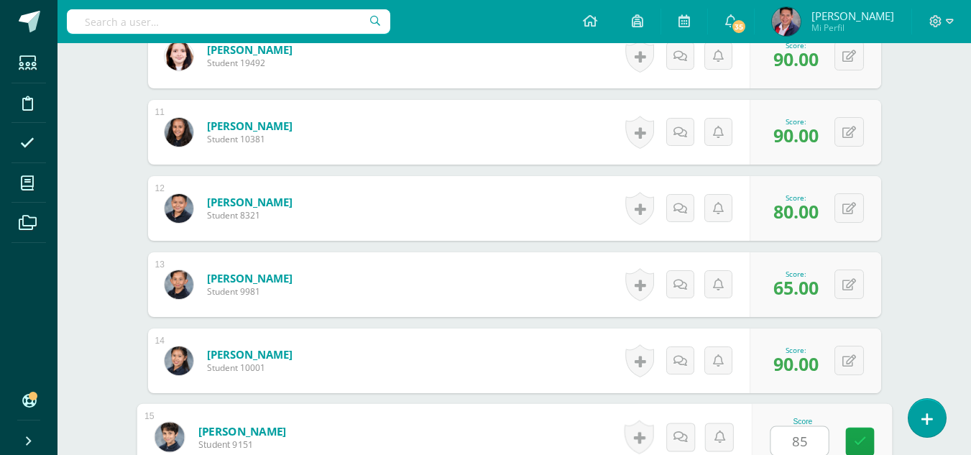
type input "85"
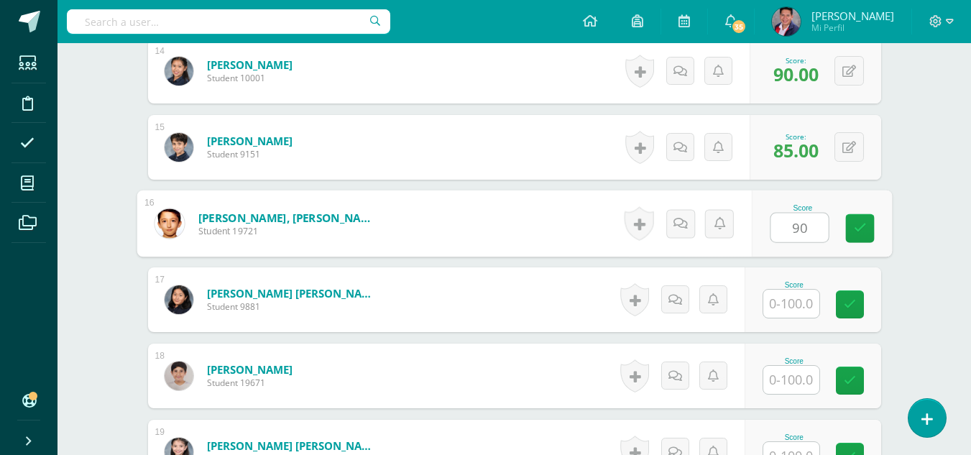
type input "90"
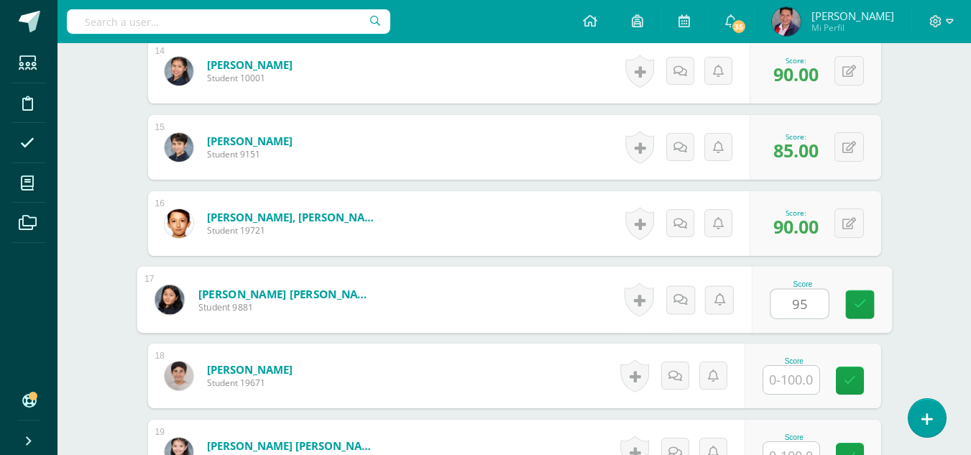
type input "95"
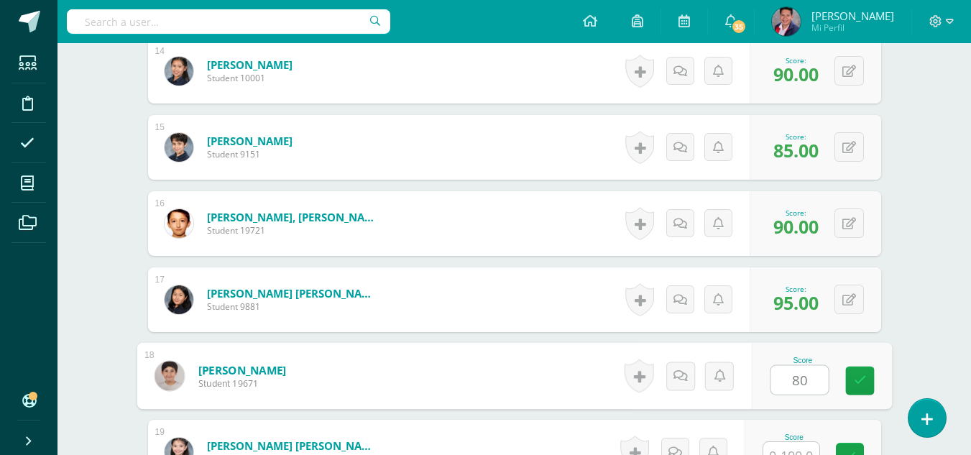
type input "80"
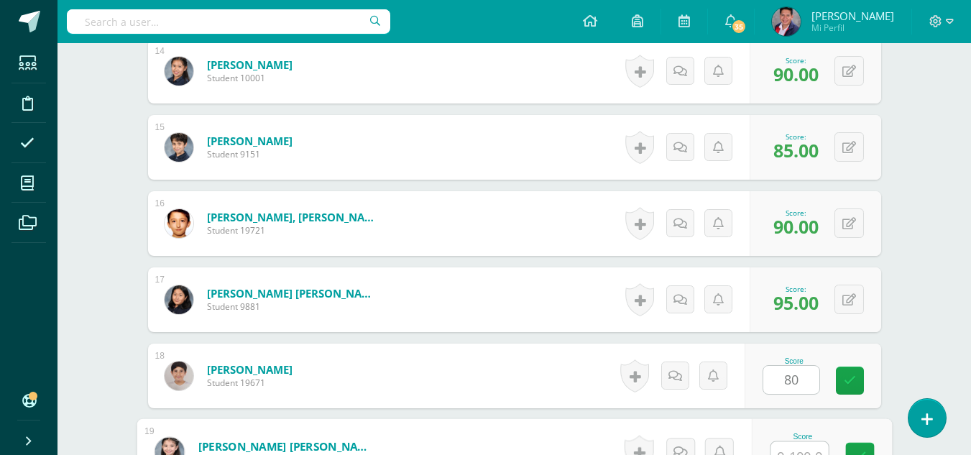
scroll to position [1467, 0]
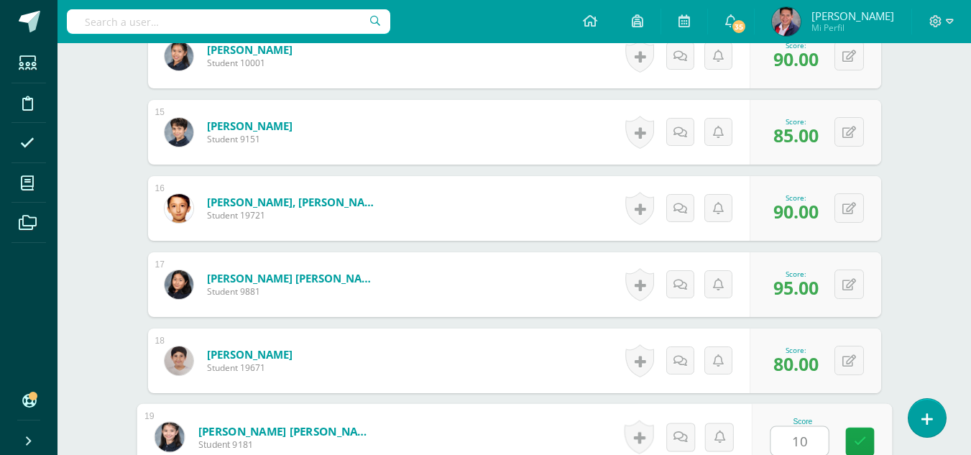
type input "100"
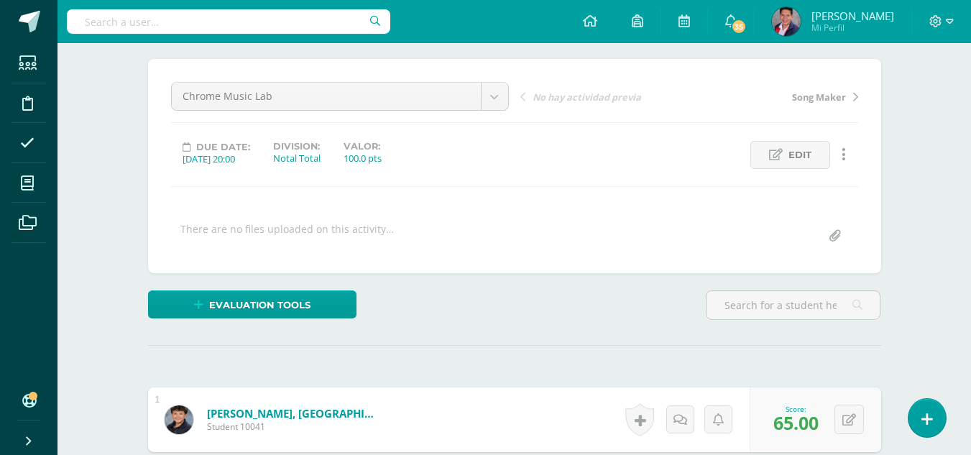
scroll to position [0, 0]
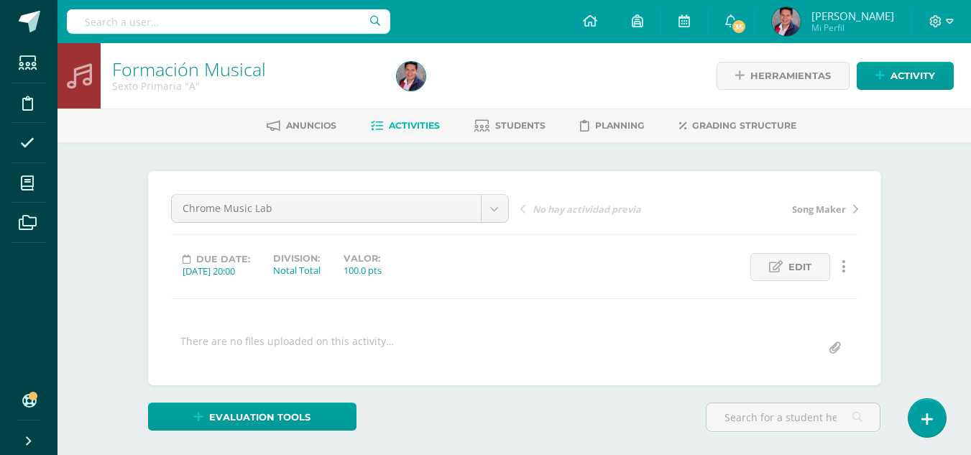
click at [396, 123] on span "Activities" at bounding box center [414, 125] width 51 height 11
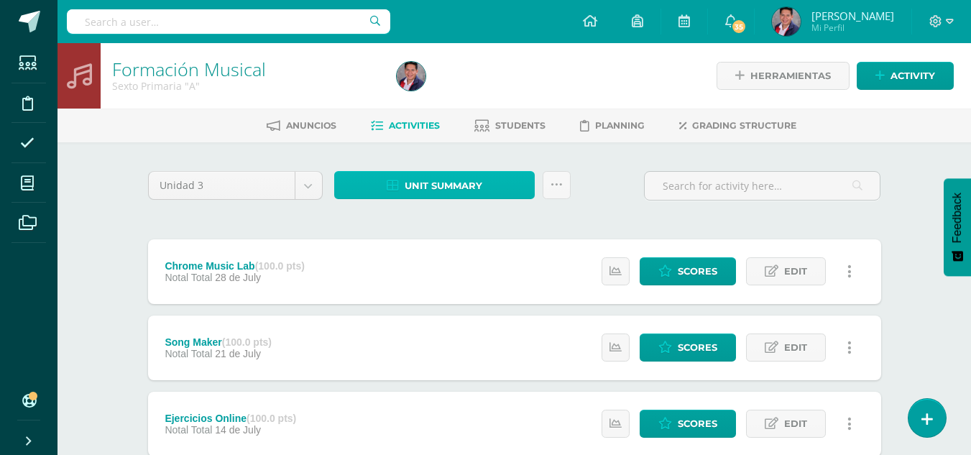
click at [486, 192] on link "Unit summary" at bounding box center [434, 185] width 201 height 28
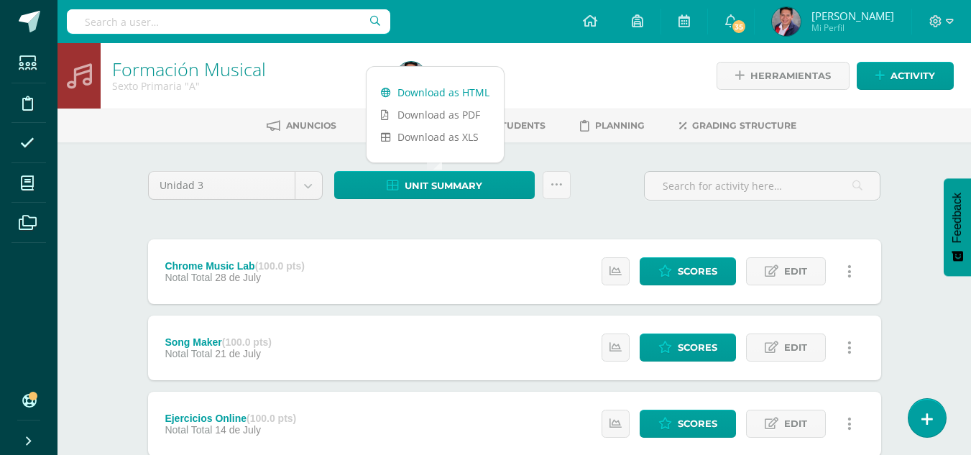
click at [454, 90] on link "Download as HTML" at bounding box center [435, 92] width 137 height 22
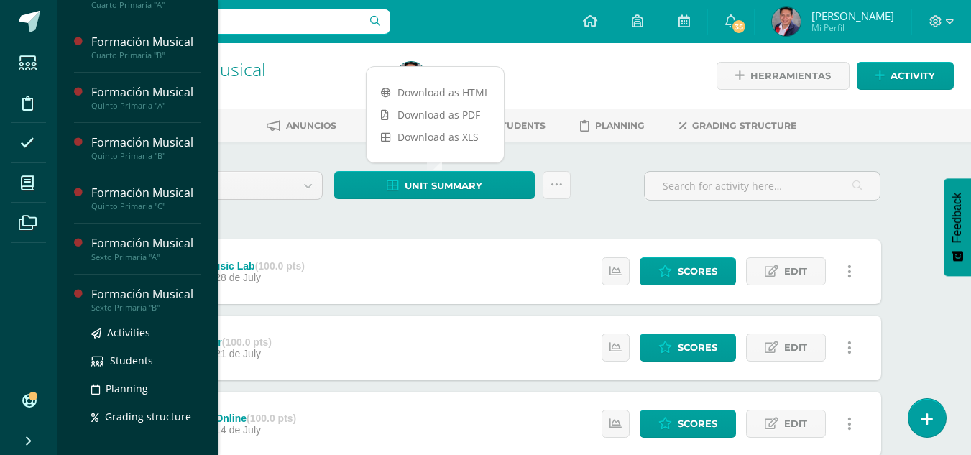
scroll to position [503, 0]
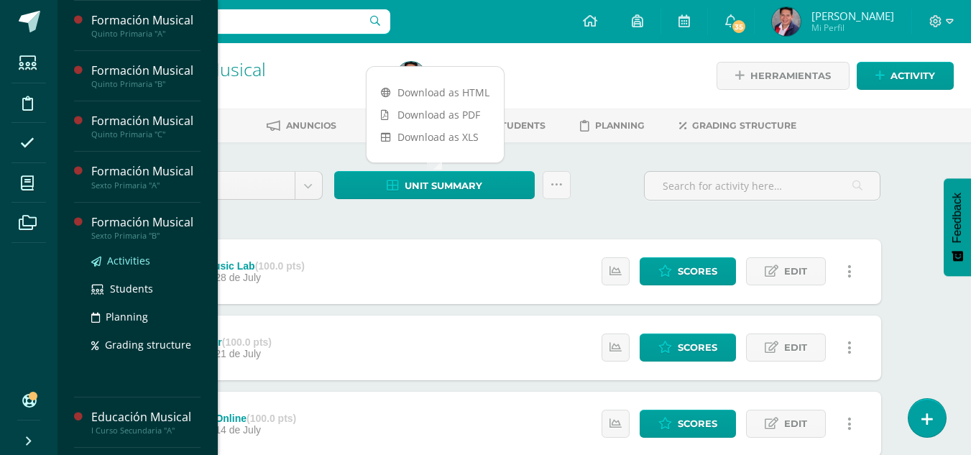
click at [120, 257] on span "Activities" at bounding box center [128, 261] width 43 height 14
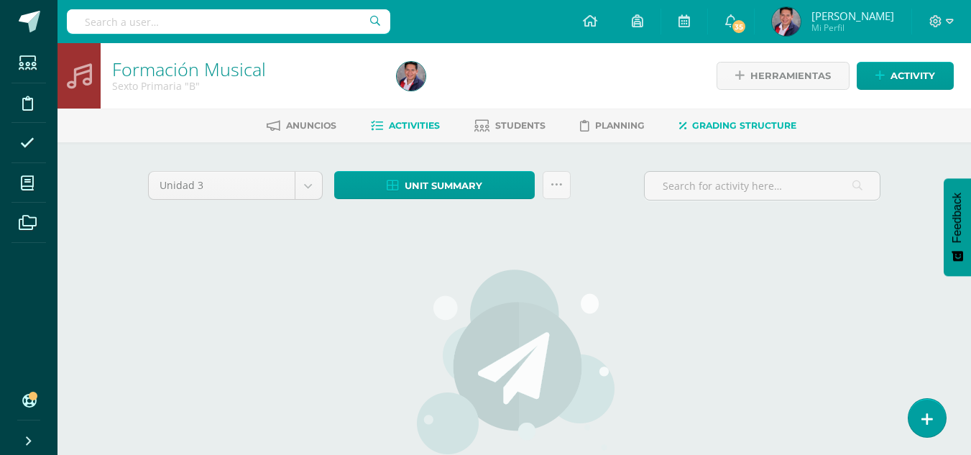
click at [769, 117] on link "Grading structure" at bounding box center [738, 125] width 117 height 23
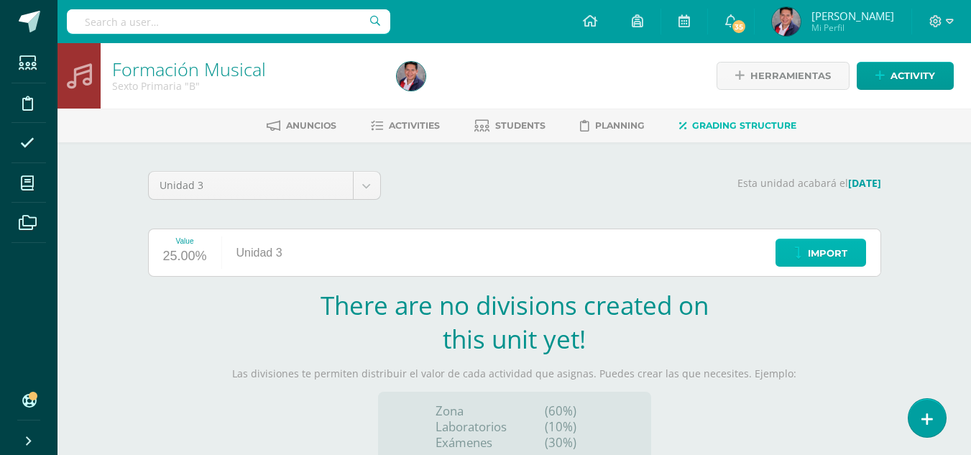
click at [825, 247] on span "Import" at bounding box center [828, 253] width 40 height 27
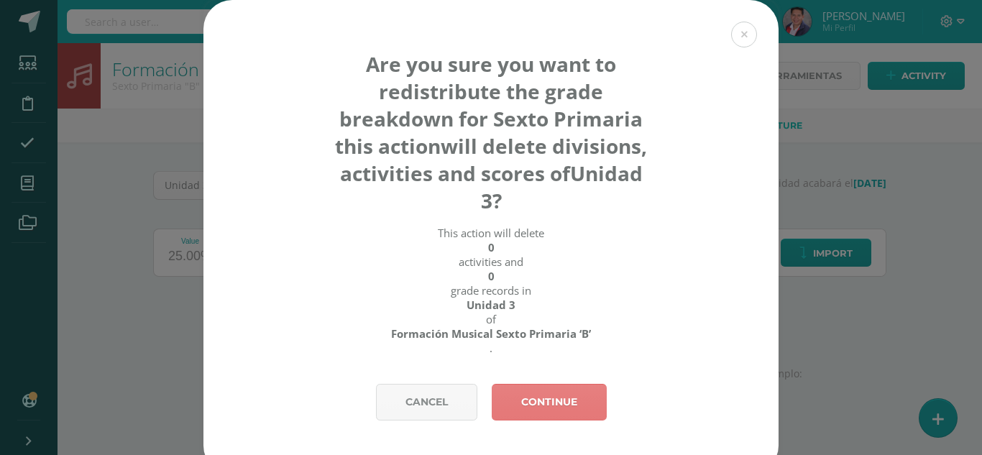
click at [579, 401] on link "Continue" at bounding box center [549, 402] width 115 height 37
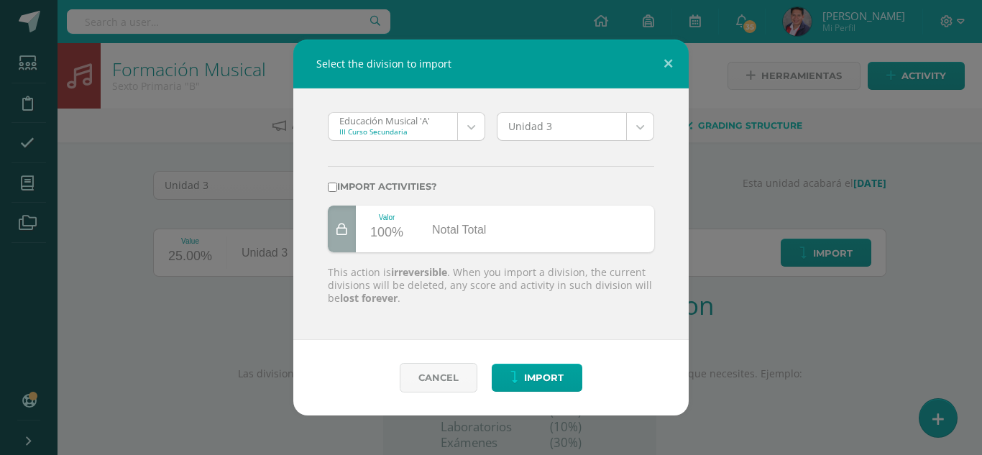
click at [467, 124] on body "Select the division to import Educación Musical 'A' III Curso Secundaria Educac…" at bounding box center [491, 304] width 982 height 609
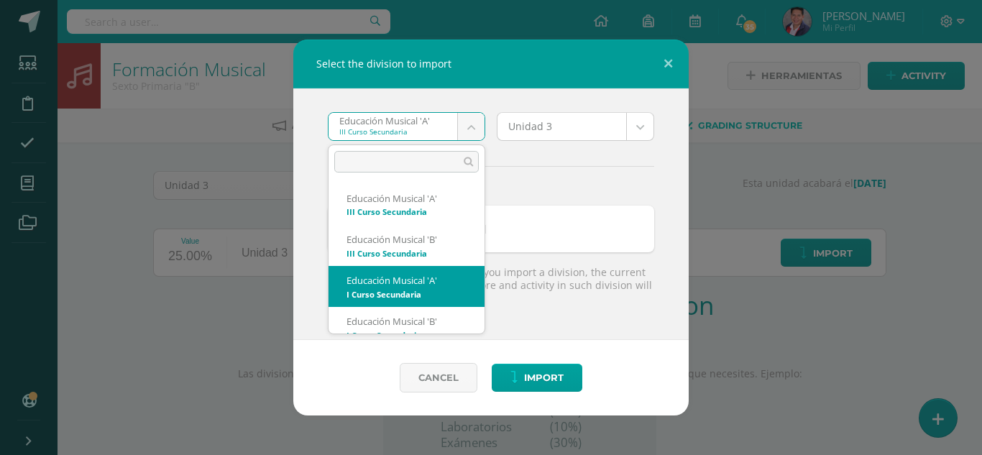
scroll to position [72, 0]
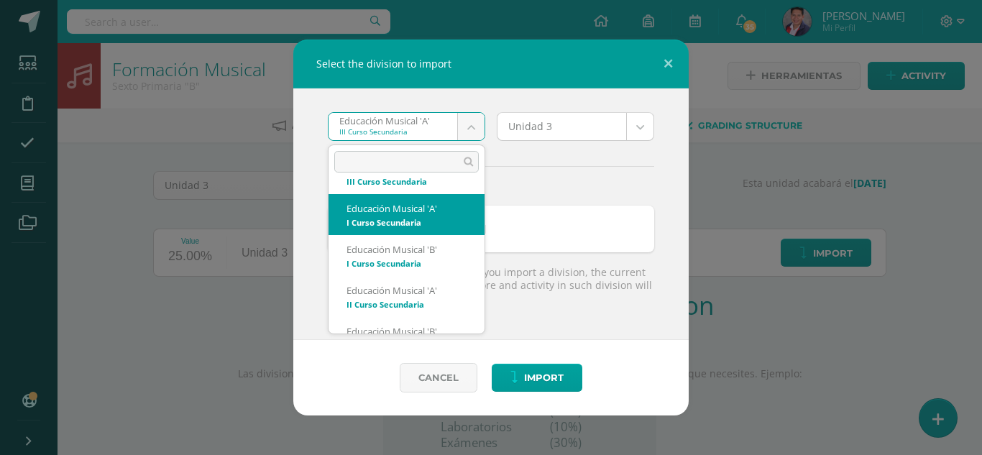
select select "4835"
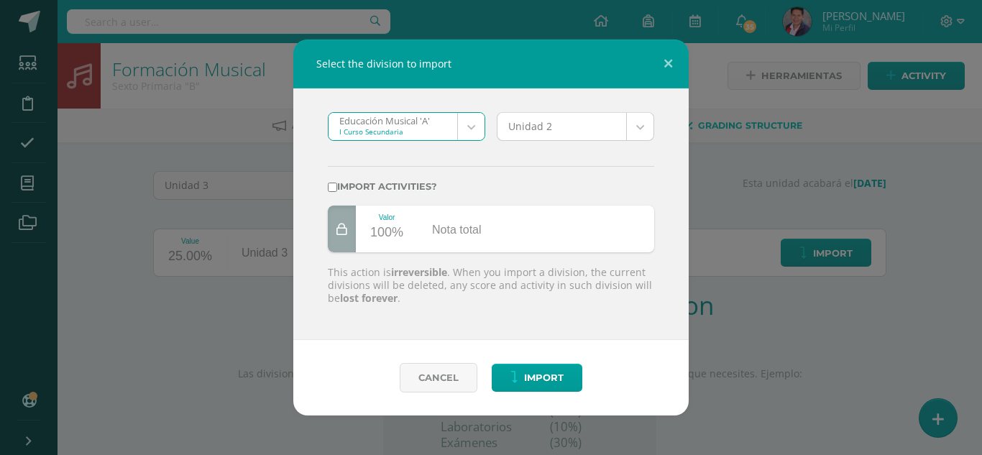
click at [638, 132] on body "Select the division to import Educación Musical 'A' I Curso Secundaria Educació…" at bounding box center [491, 304] width 982 height 609
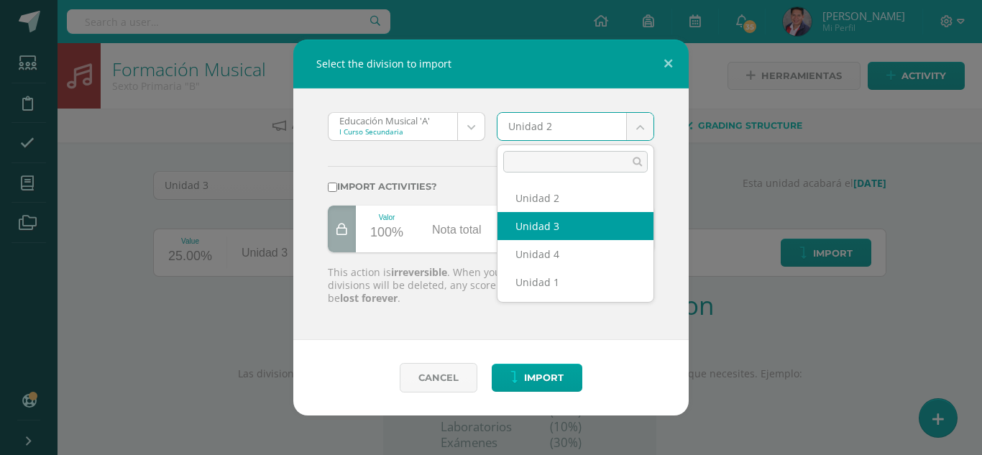
select select "207899"
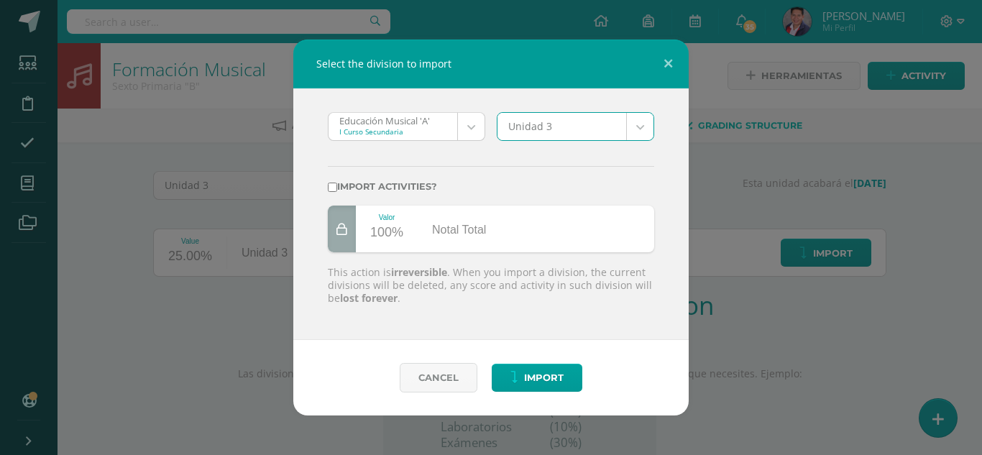
click at [331, 186] on input "Import activities?" at bounding box center [332, 187] width 9 height 9
checkbox input "true"
click at [538, 367] on span "Import" at bounding box center [544, 378] width 40 height 27
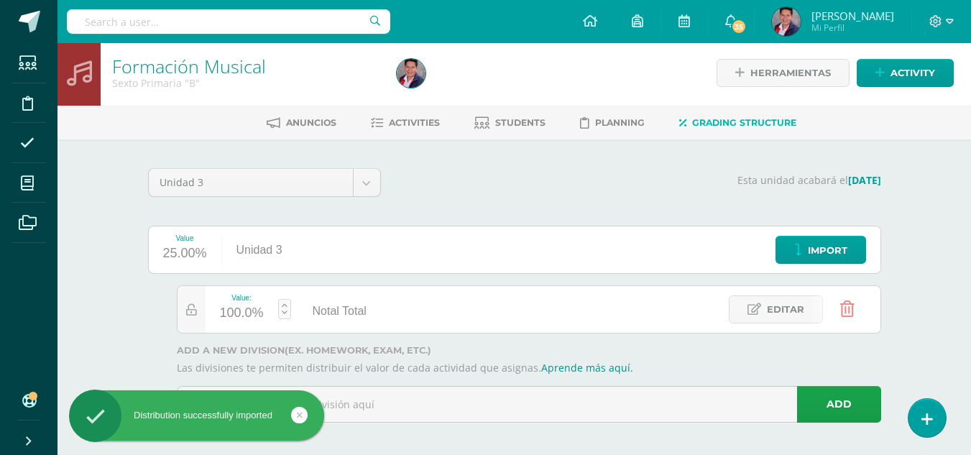
scroll to position [11, 0]
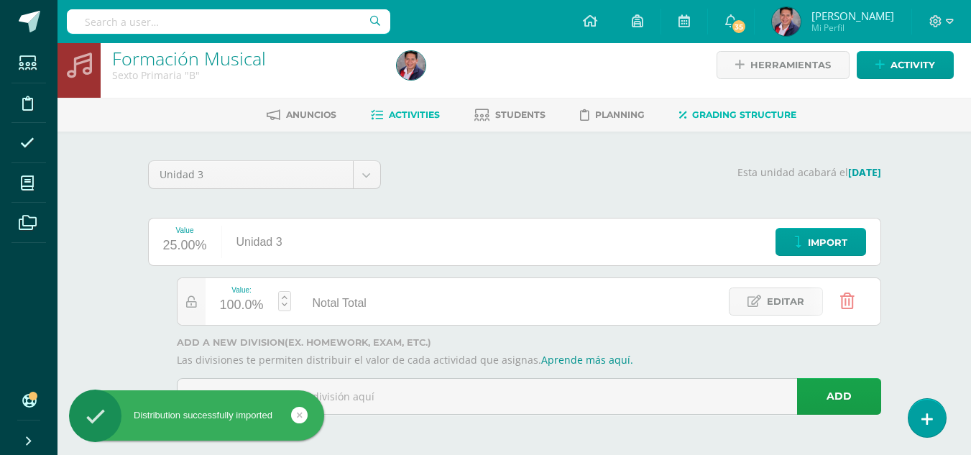
click at [416, 121] on link "Activities" at bounding box center [405, 115] width 69 height 23
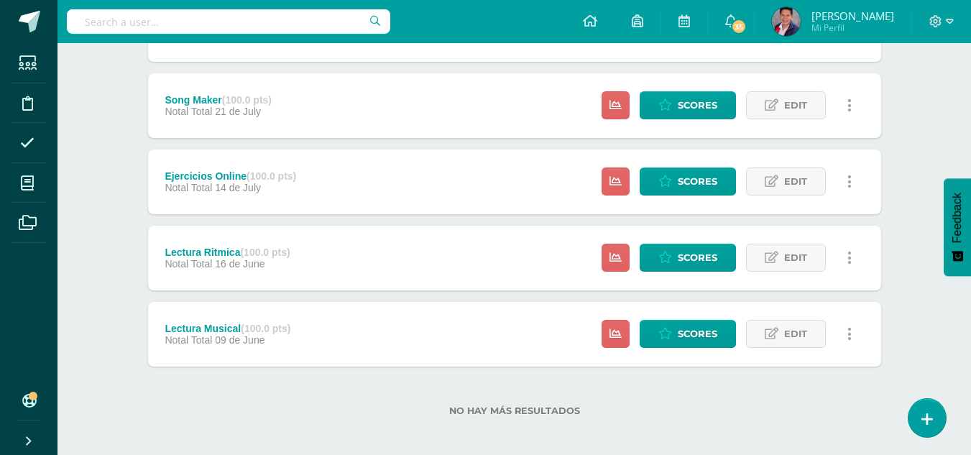
scroll to position [250, 0]
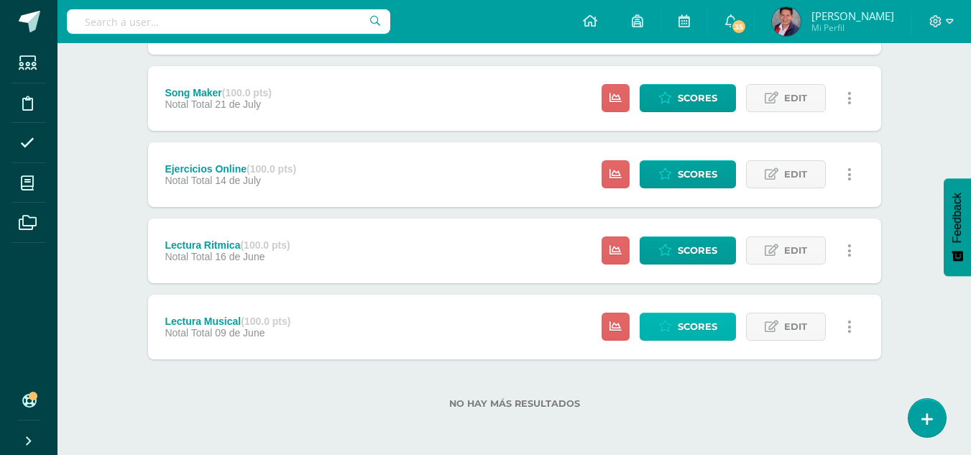
click at [684, 321] on span "Scores" at bounding box center [698, 327] width 40 height 27
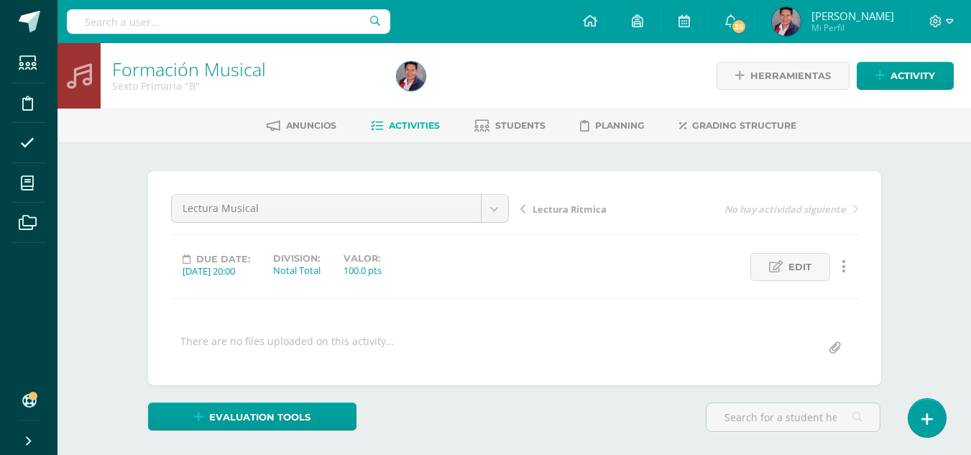
scroll to position [360, 0]
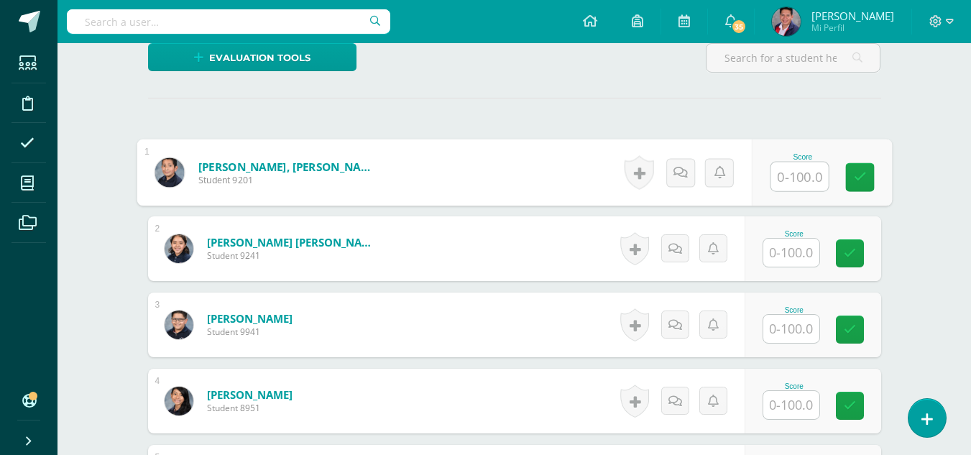
click at [788, 173] on input "text" at bounding box center [800, 177] width 58 height 29
type input "90"
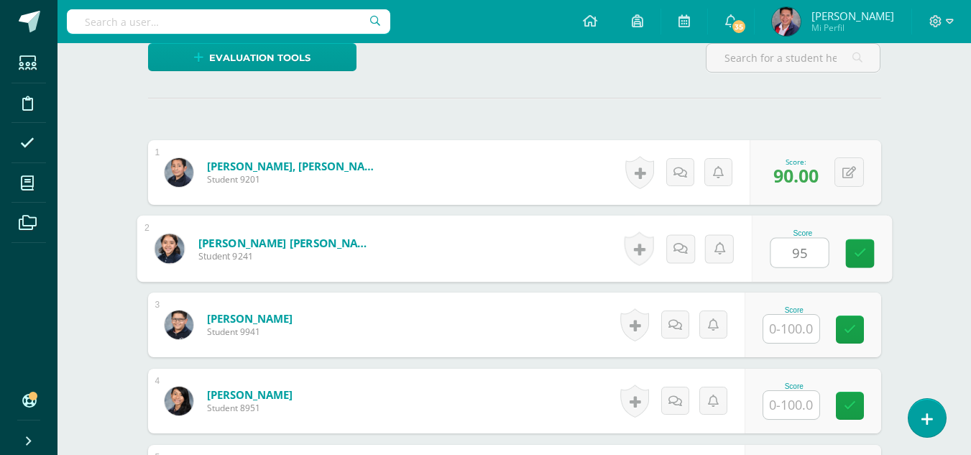
type input "95"
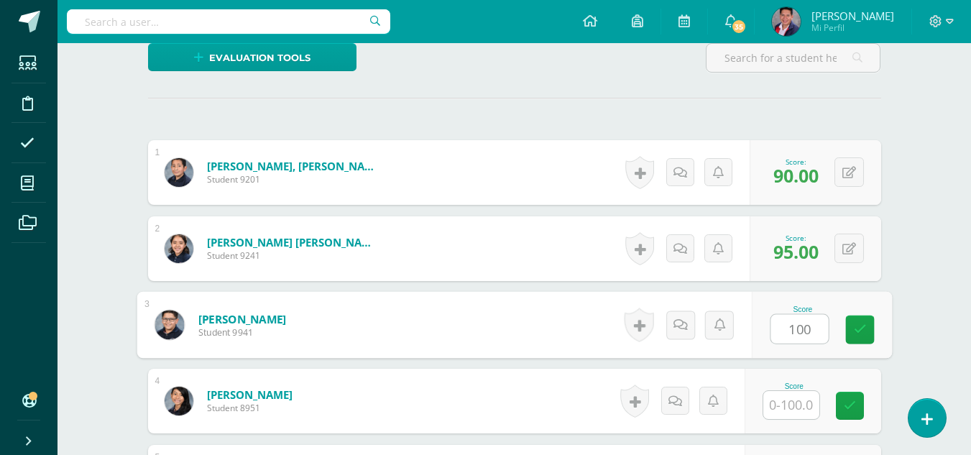
type input "100"
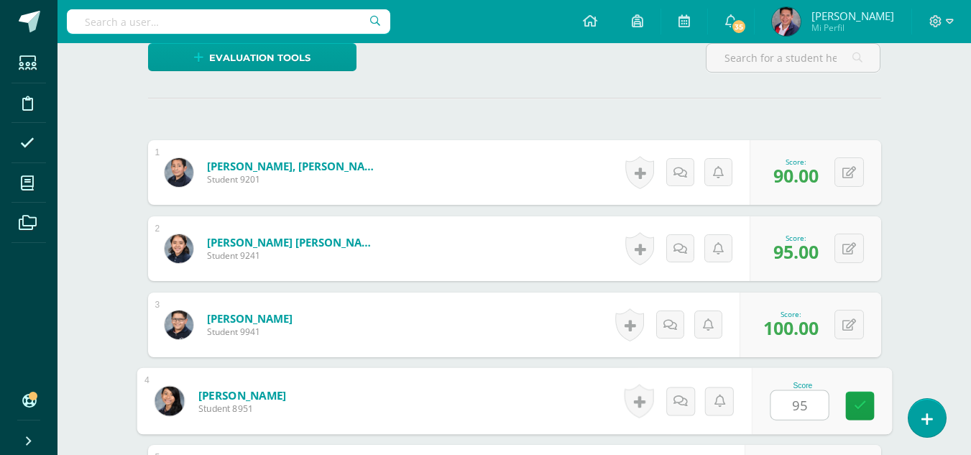
type input "95"
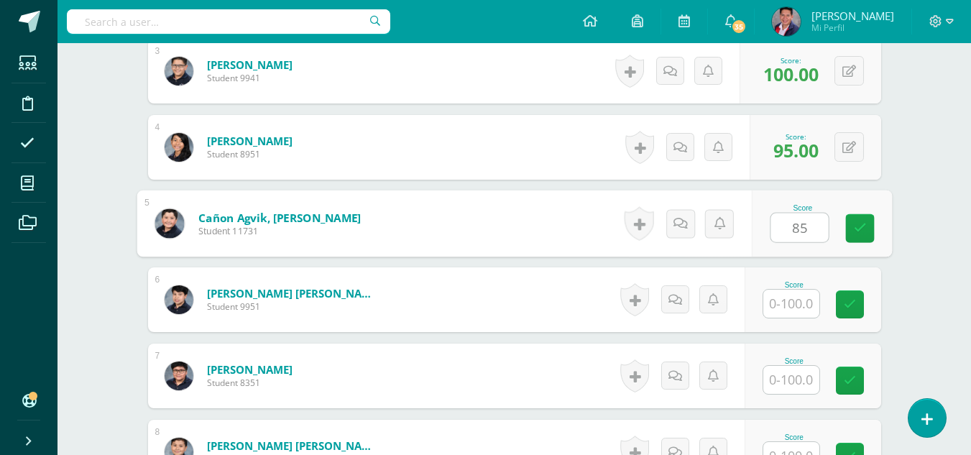
type input "8"
type input "90"
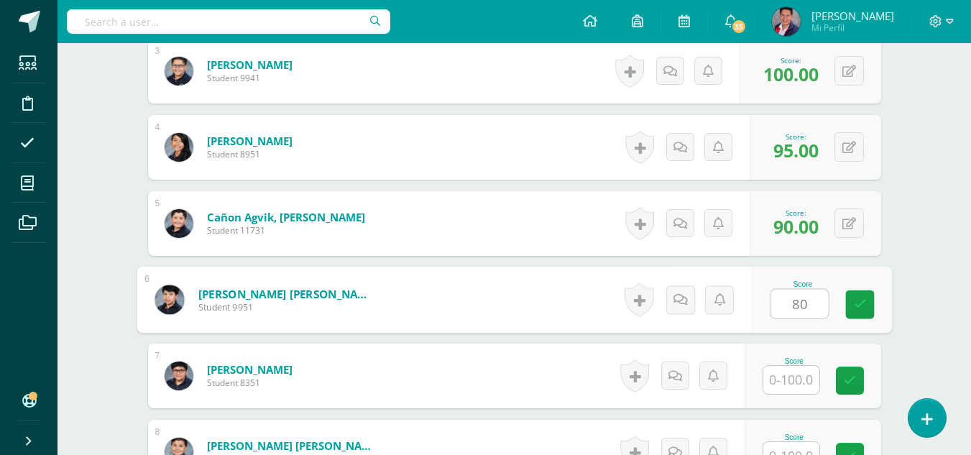
type input "80"
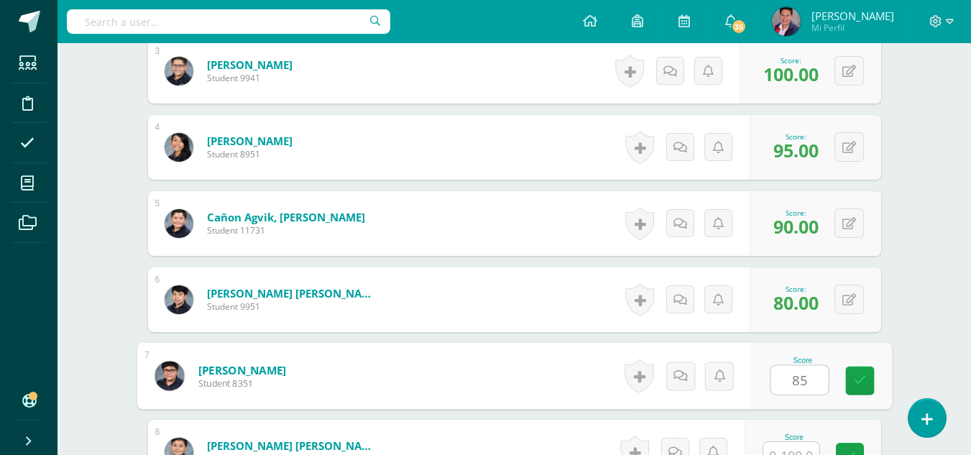
type input "85"
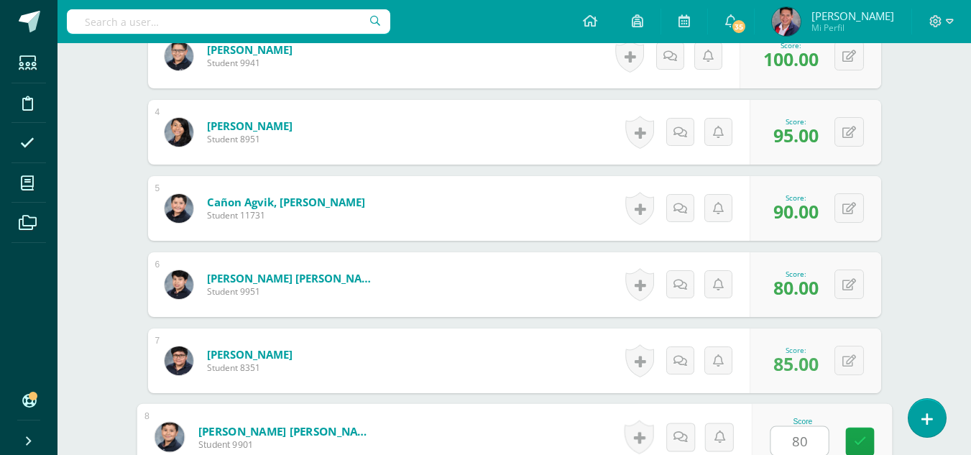
type input "80"
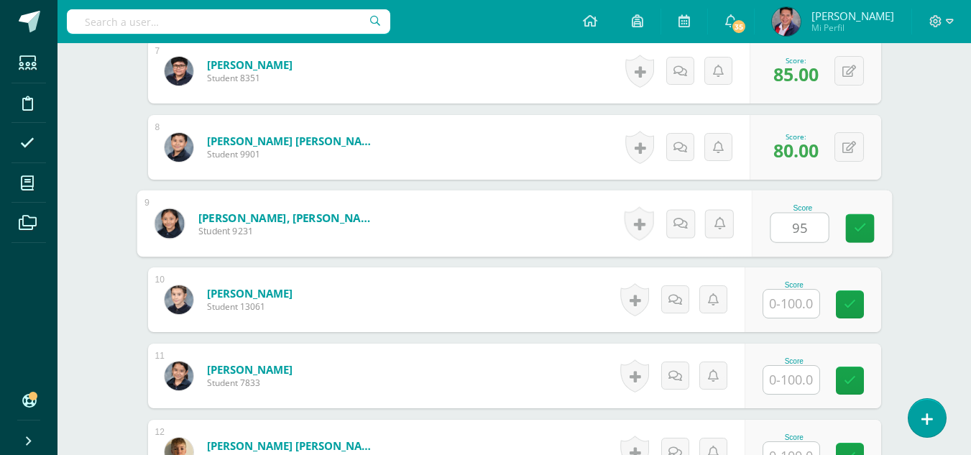
type input "95"
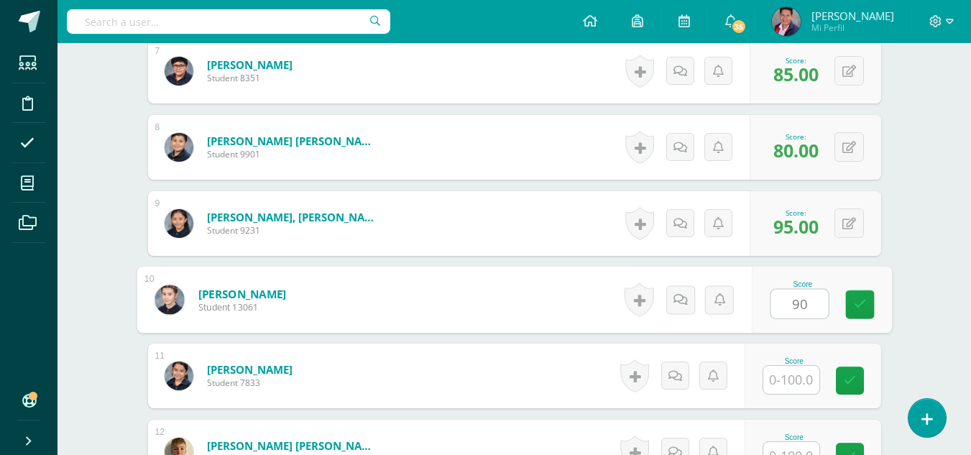
type input "90"
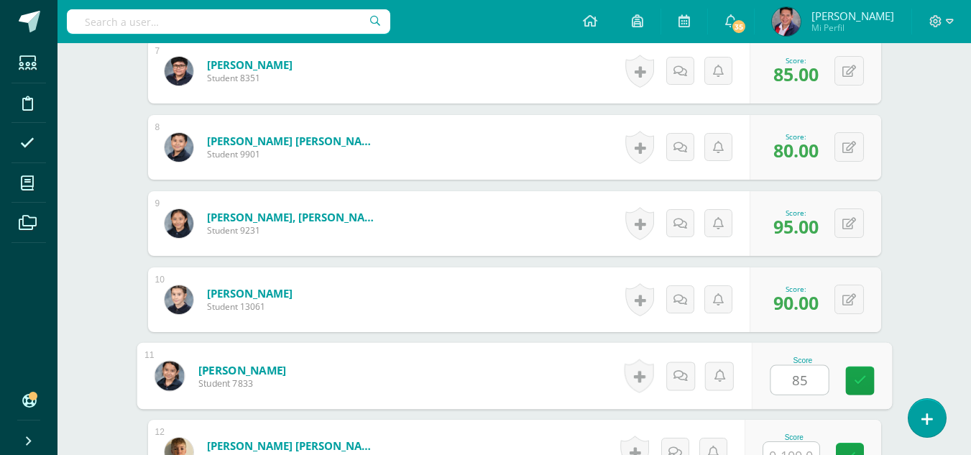
type input "85"
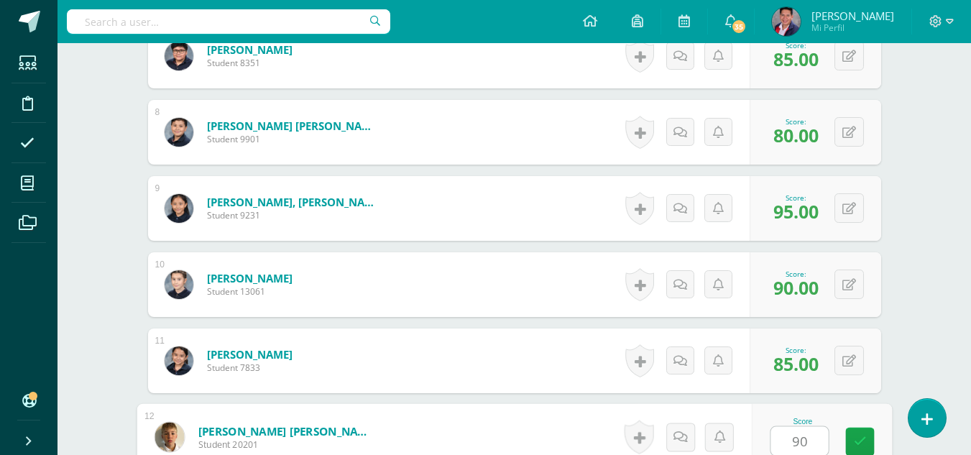
type input "90"
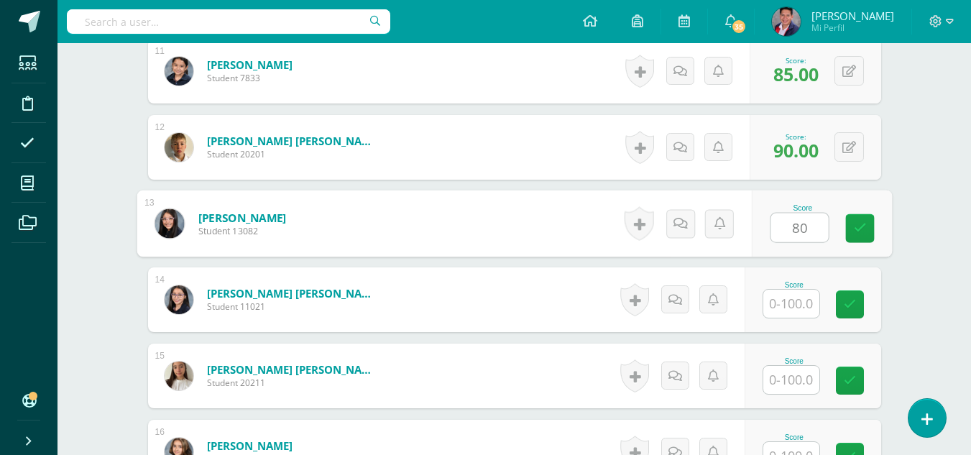
type input "80"
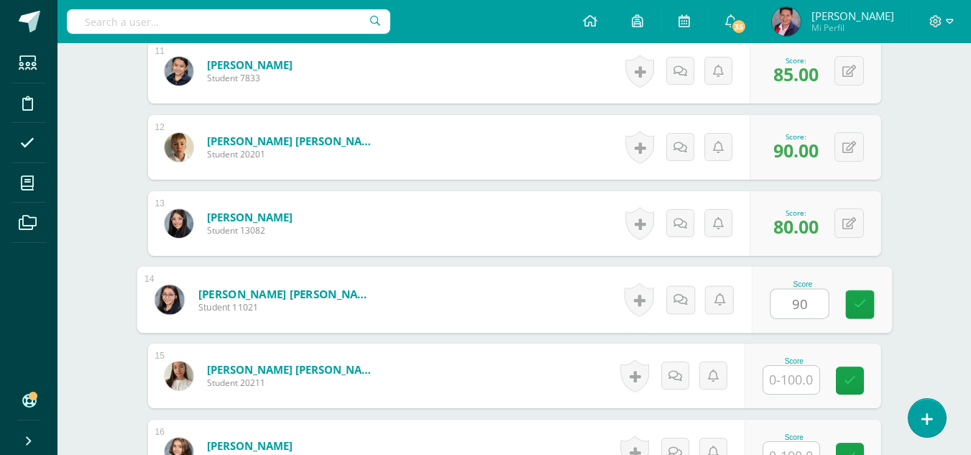
type input "90"
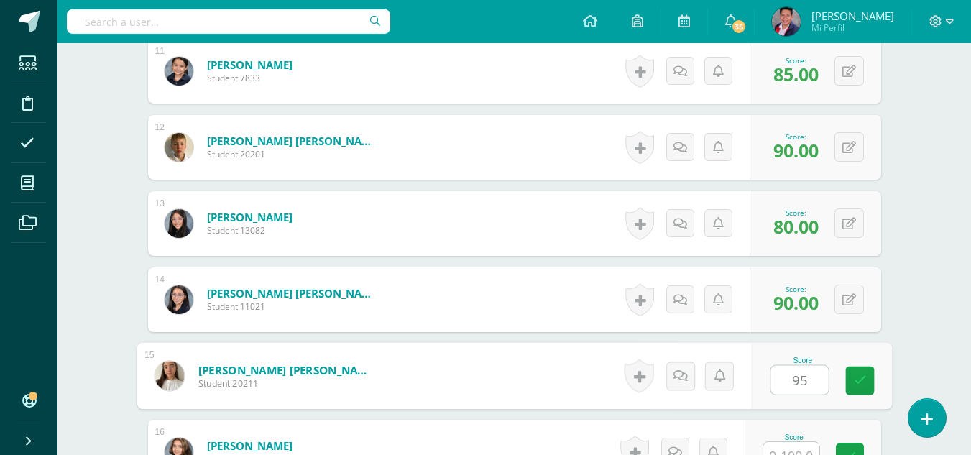
type input "95"
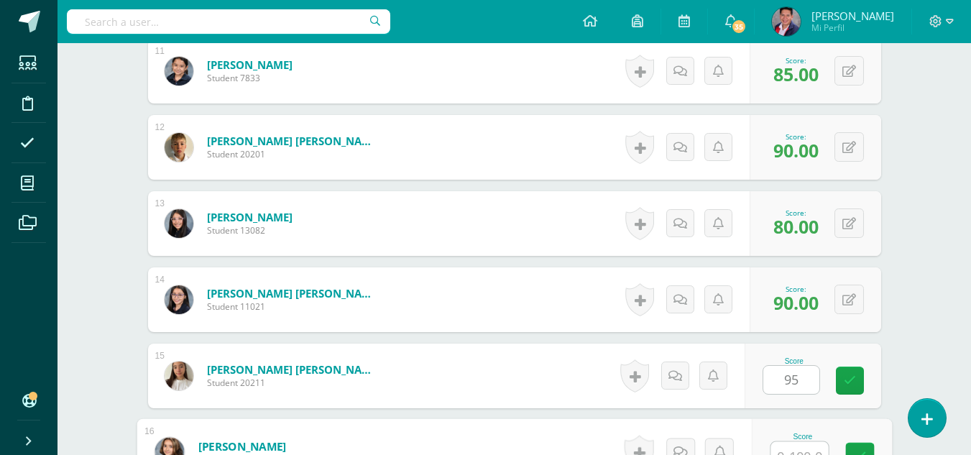
scroll to position [1238, 0]
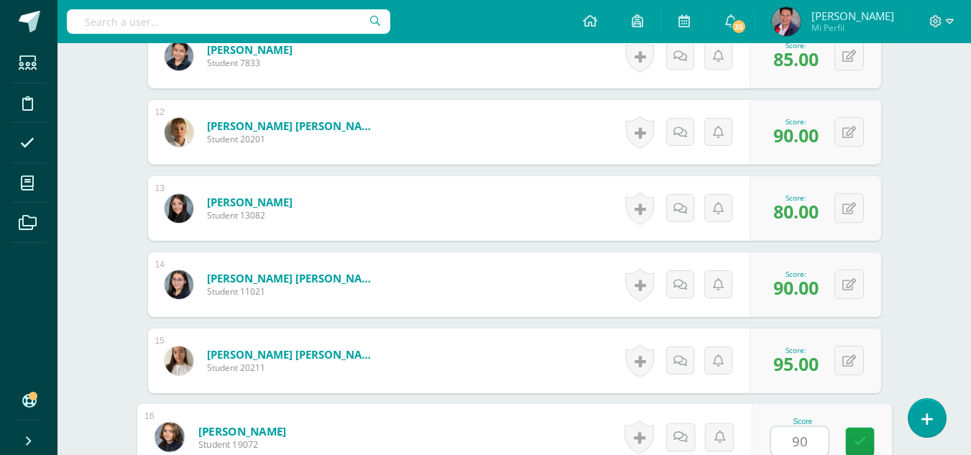
type input "90"
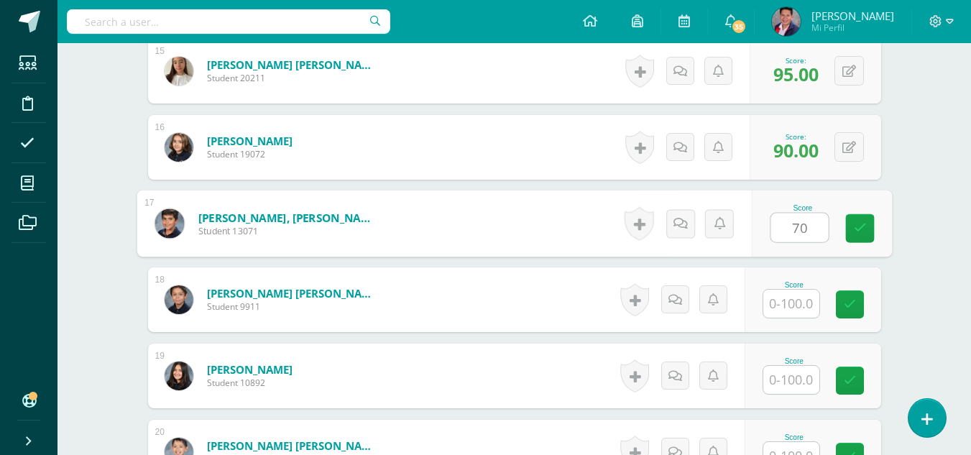
type input "70"
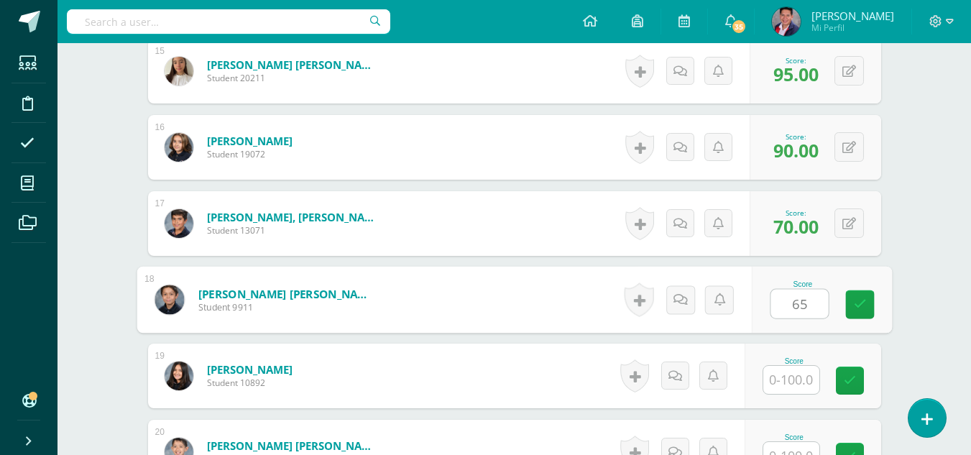
type input "65"
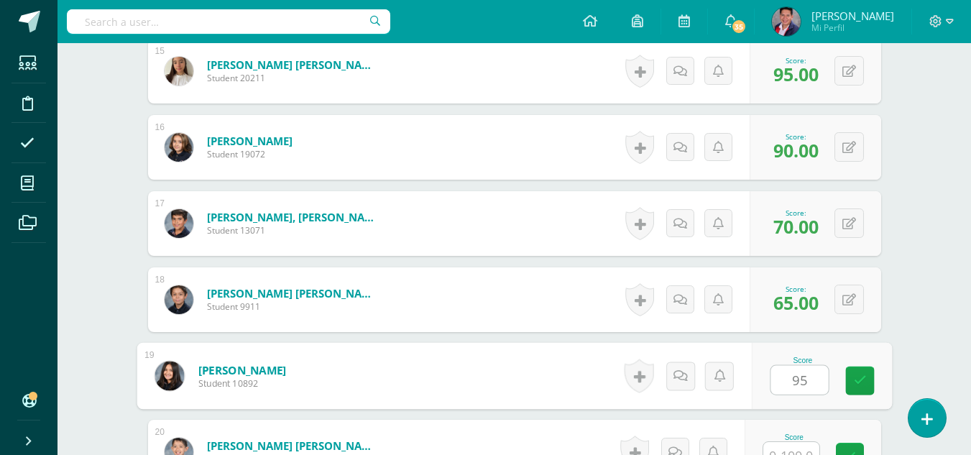
type input "95"
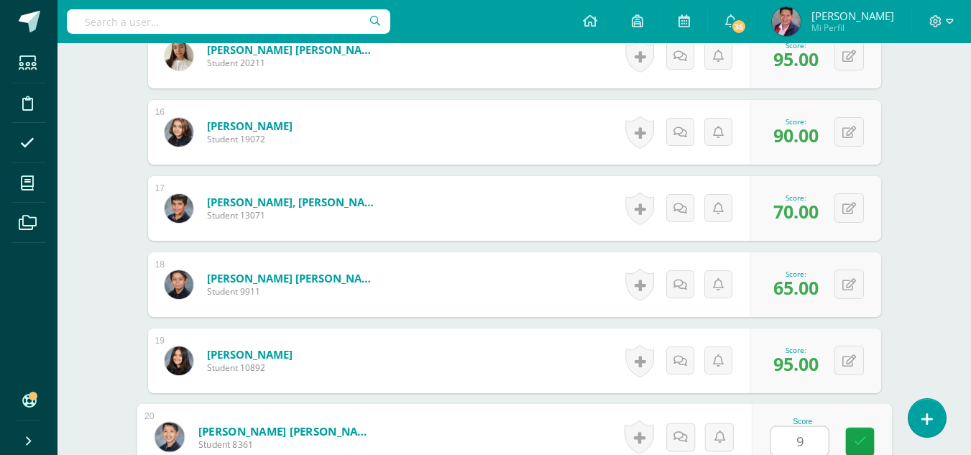
type input "90"
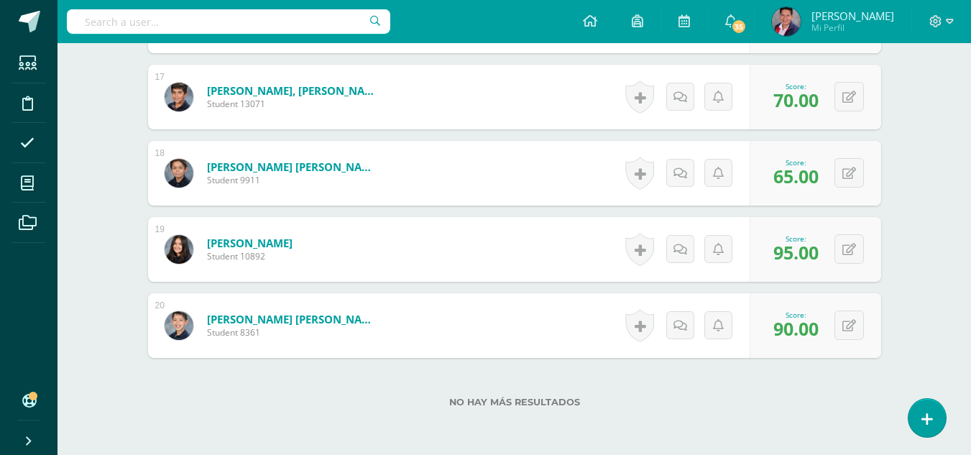
scroll to position [1722, 0]
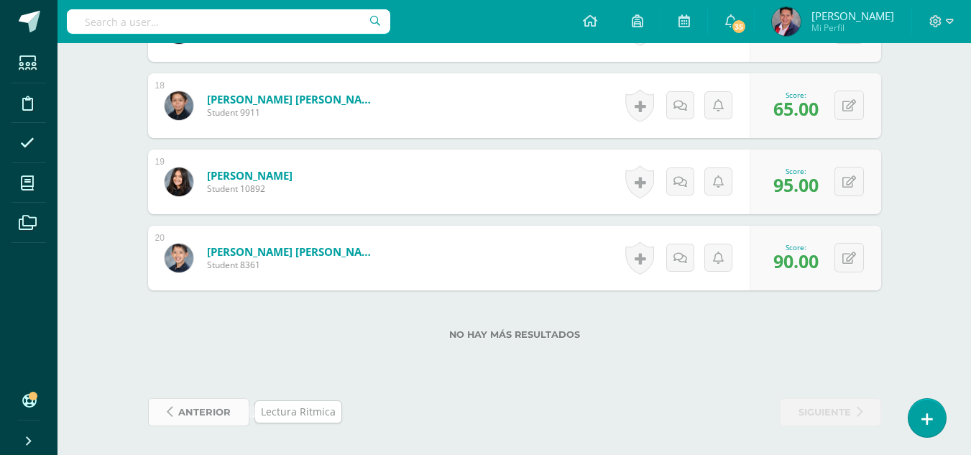
click at [223, 410] on span "anterior" at bounding box center [204, 412] width 52 height 27
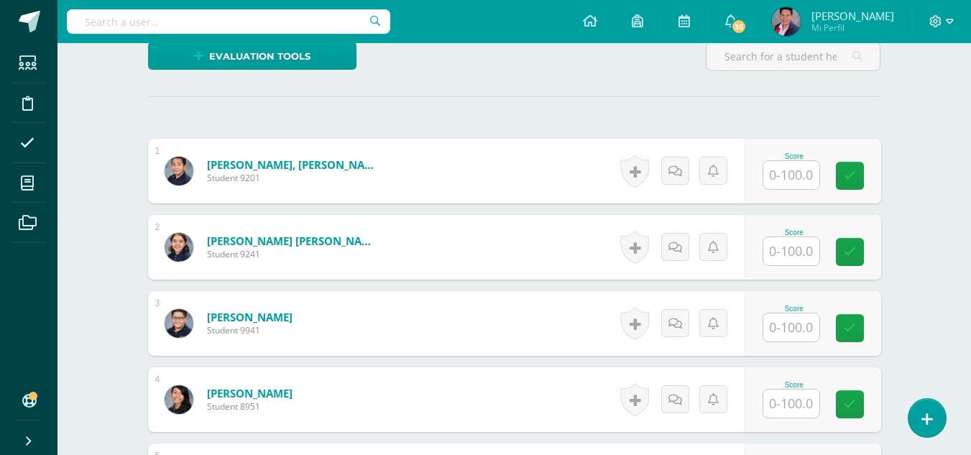
scroll to position [362, 0]
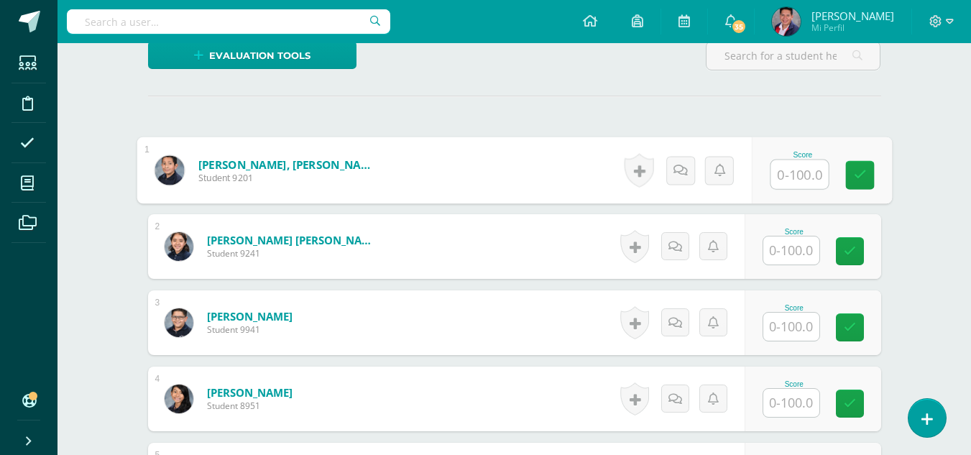
click at [787, 175] on input "text" at bounding box center [800, 174] width 58 height 29
type input "90"
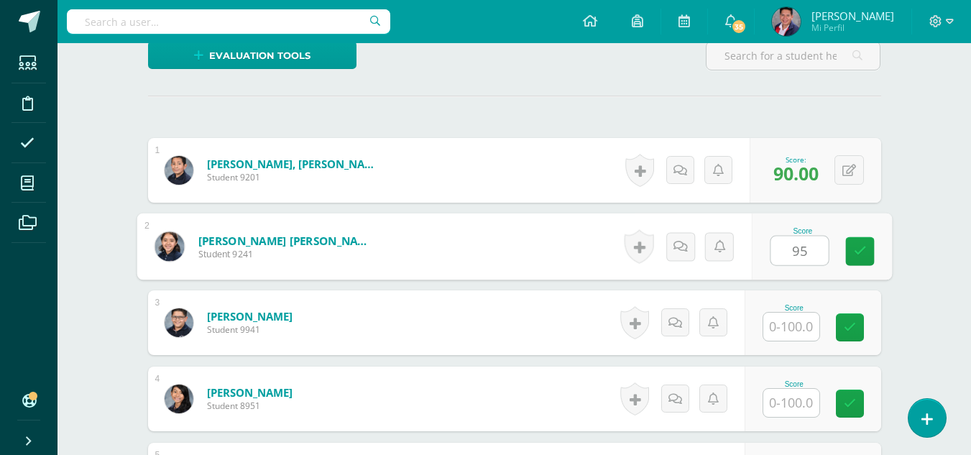
type input "95"
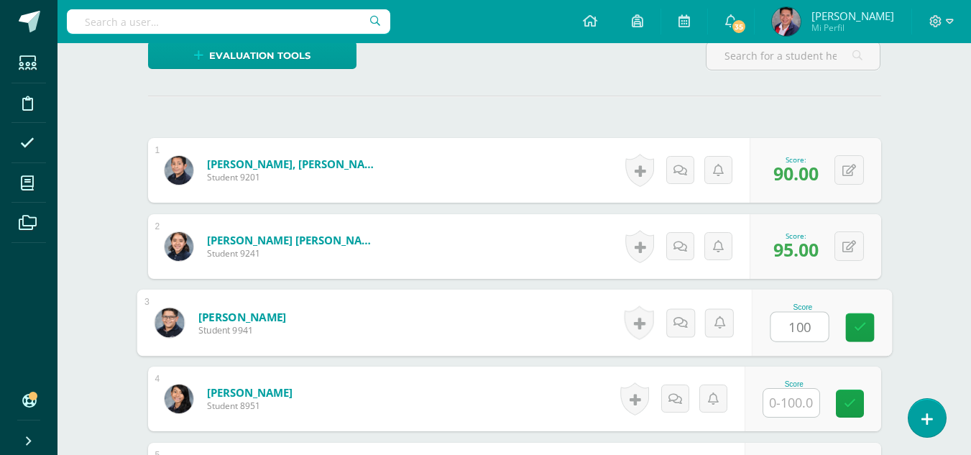
type input "100"
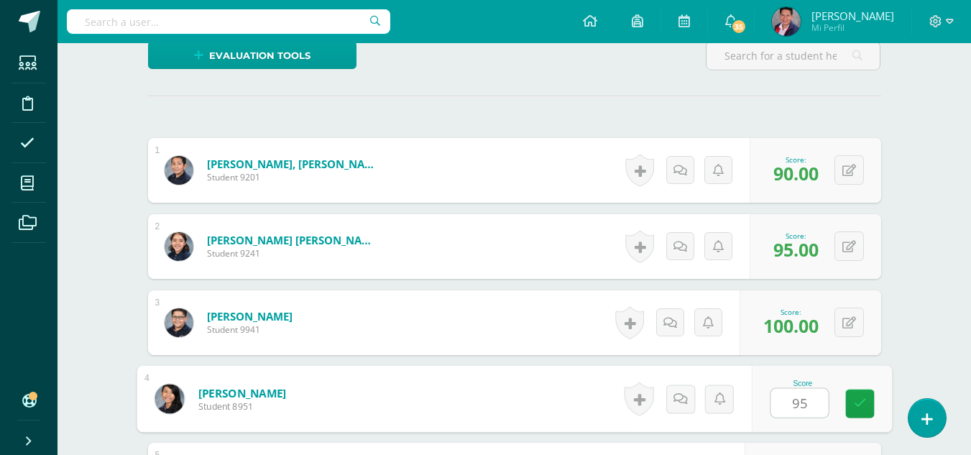
type input "95"
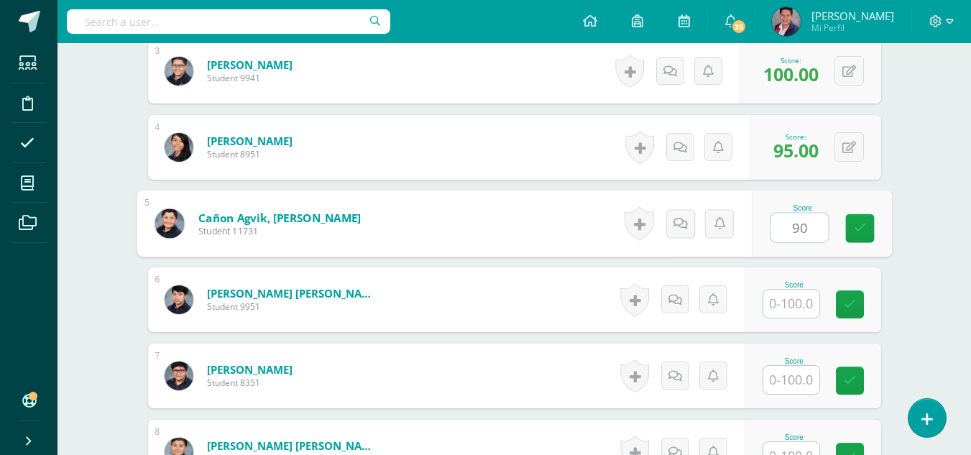
type input "90"
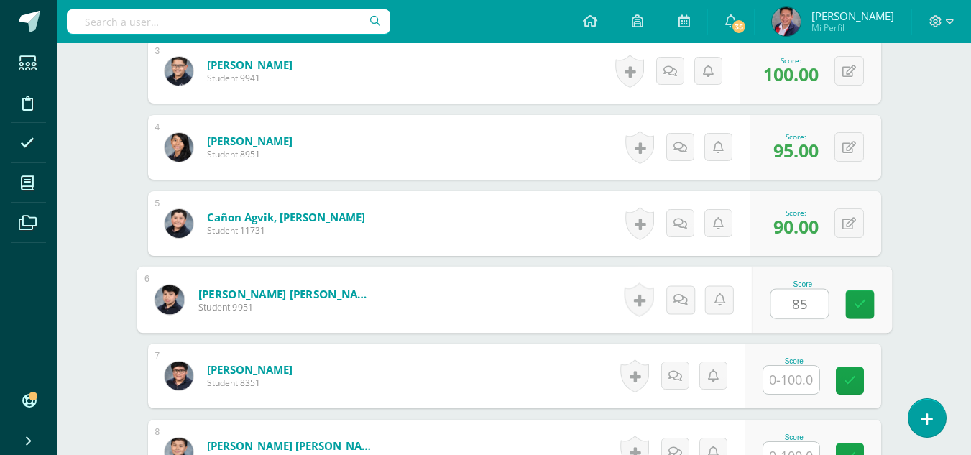
type input "85"
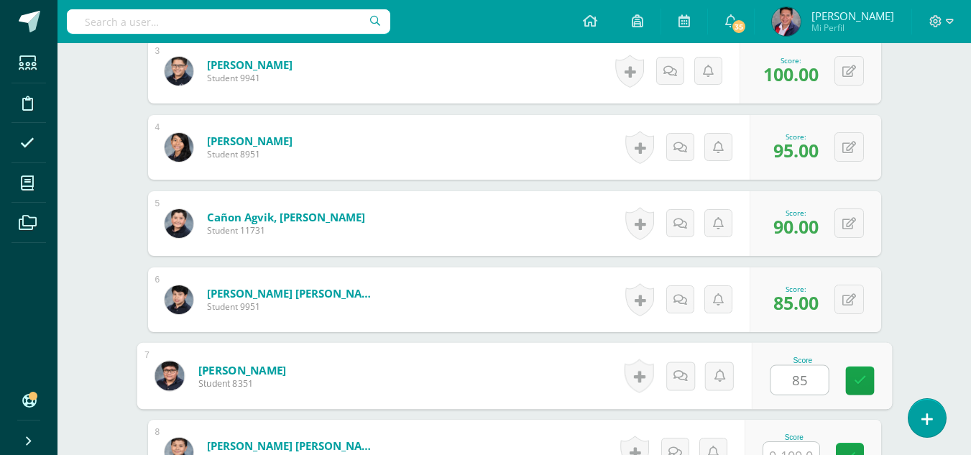
type input "85"
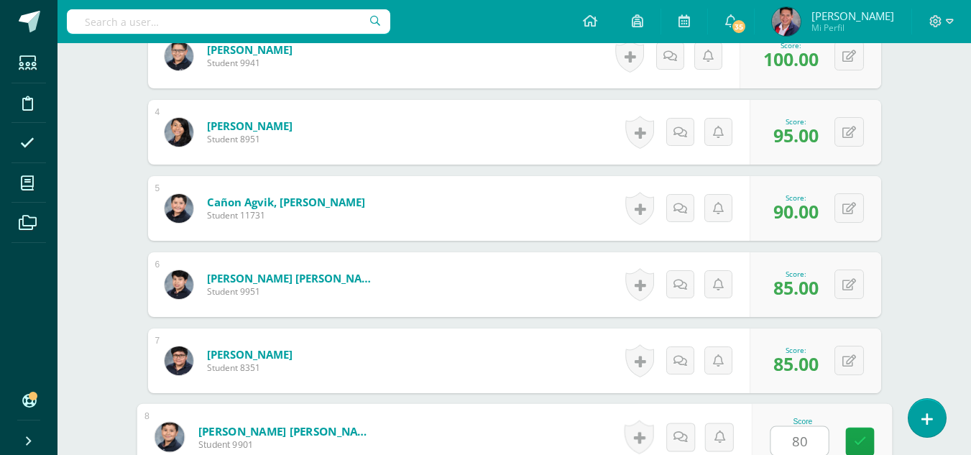
type input "80"
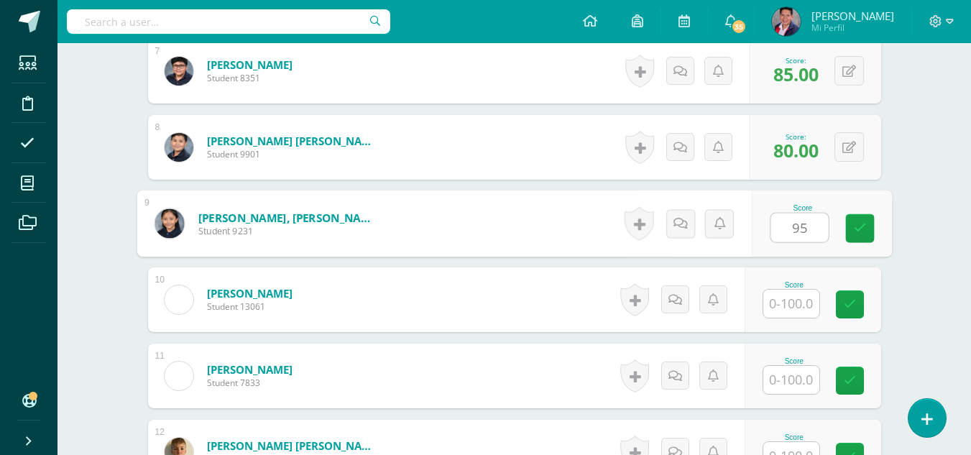
type input "95"
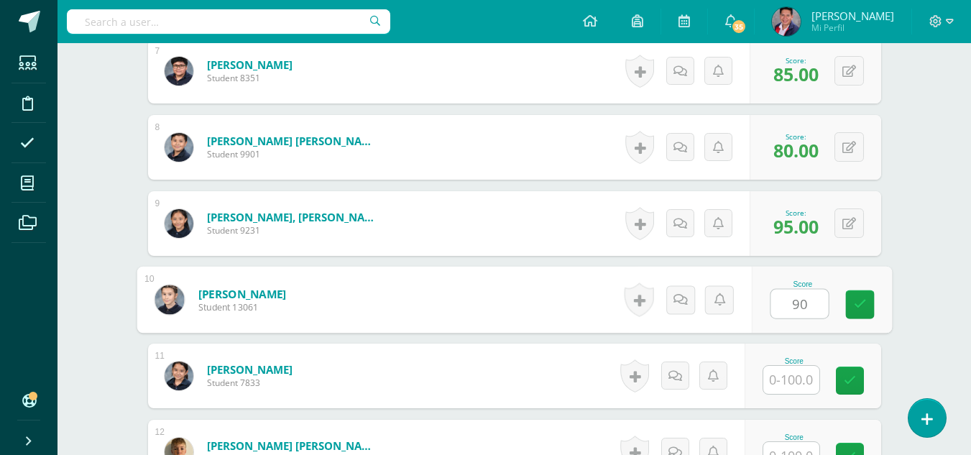
type input "90"
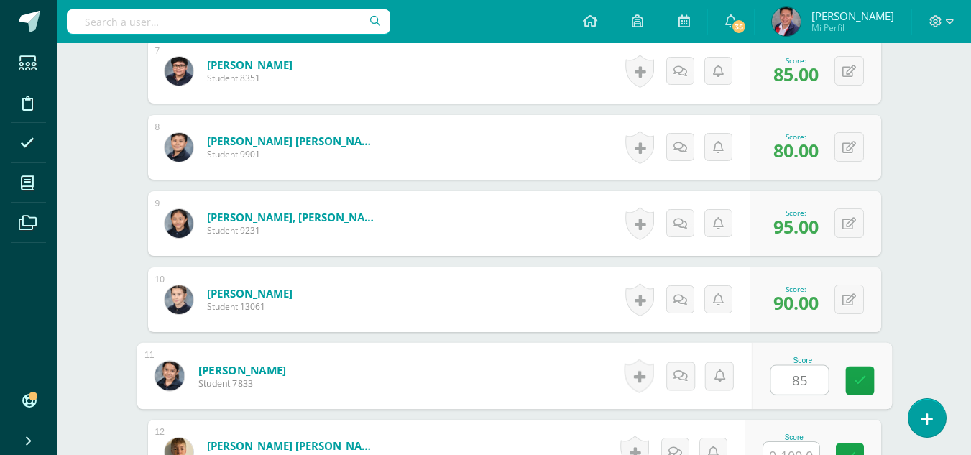
type input "85"
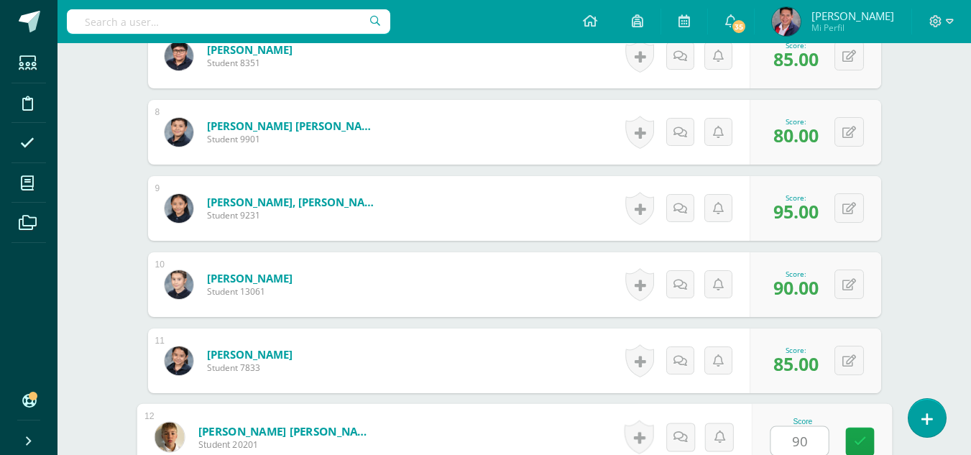
type input "90"
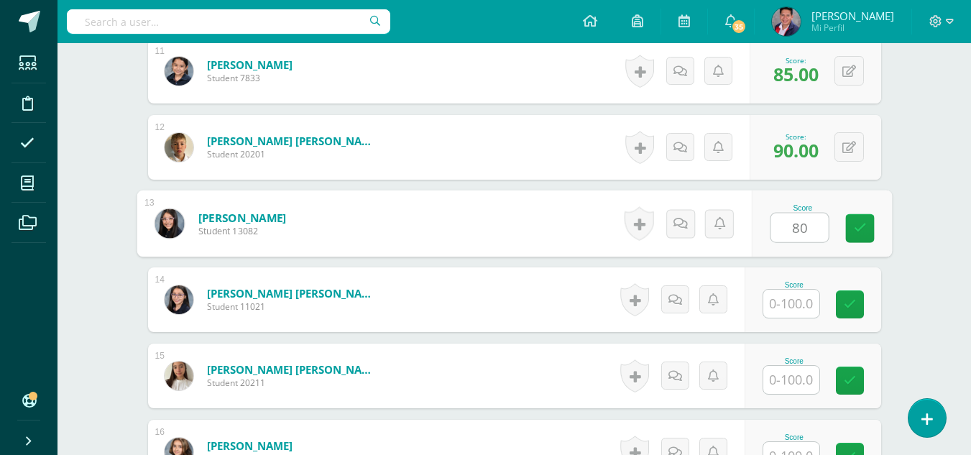
type input "80"
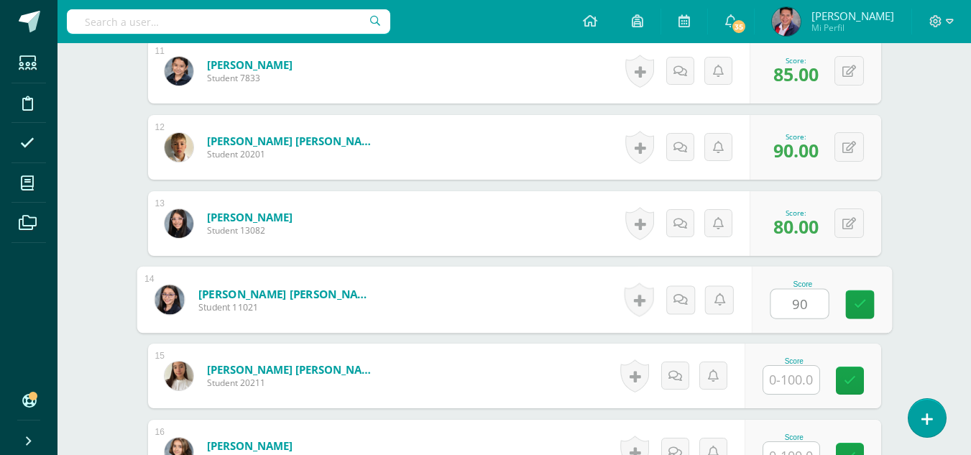
type input "90"
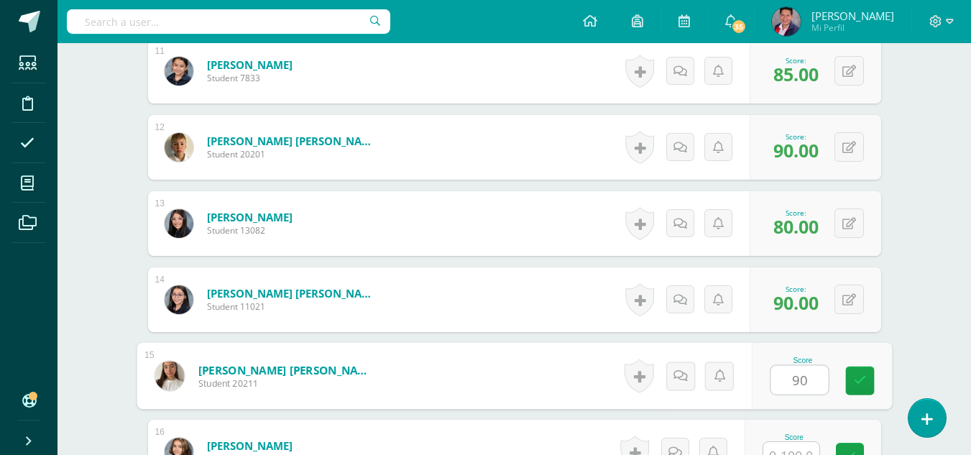
type input "90"
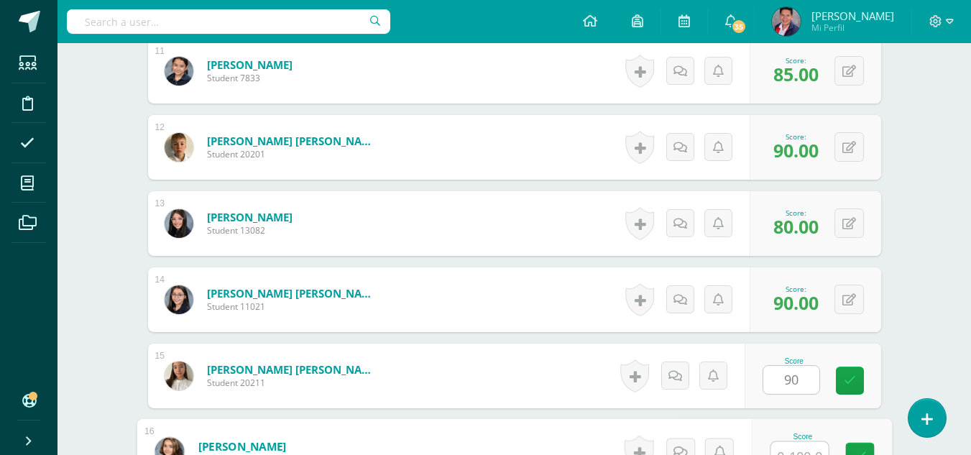
scroll to position [1238, 0]
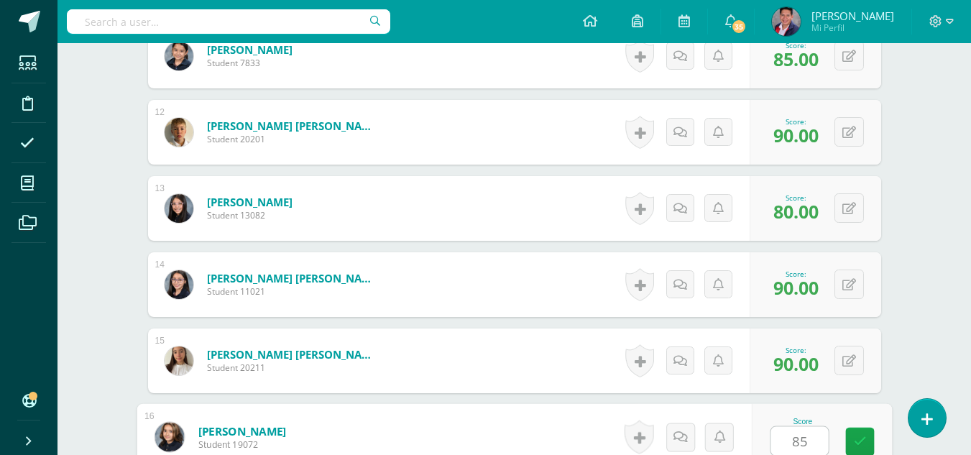
type input "85"
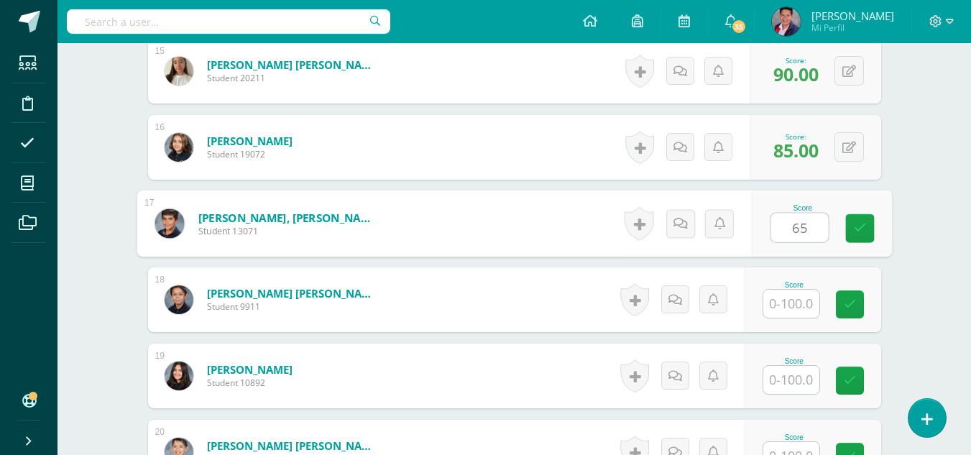
type input "65"
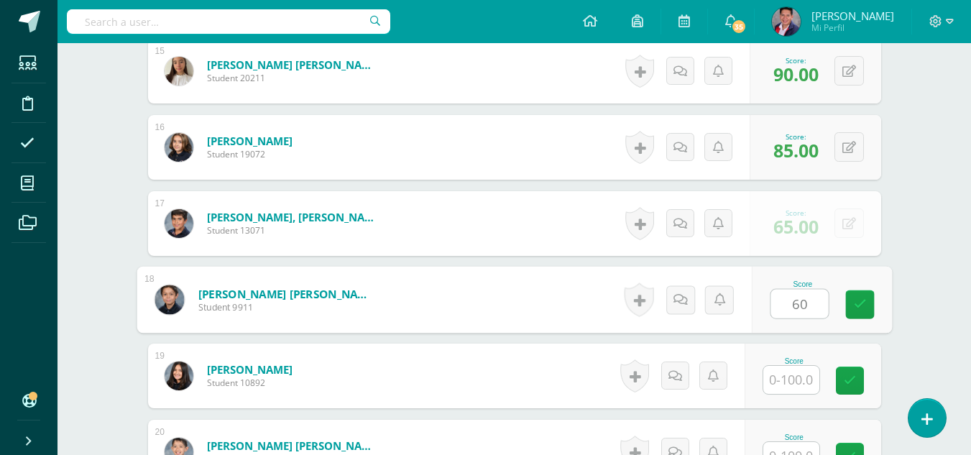
type input "60"
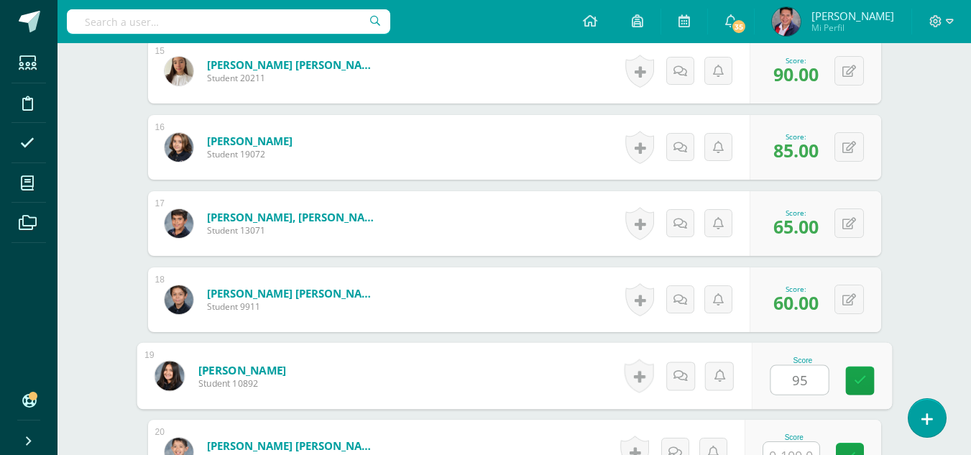
type input "95"
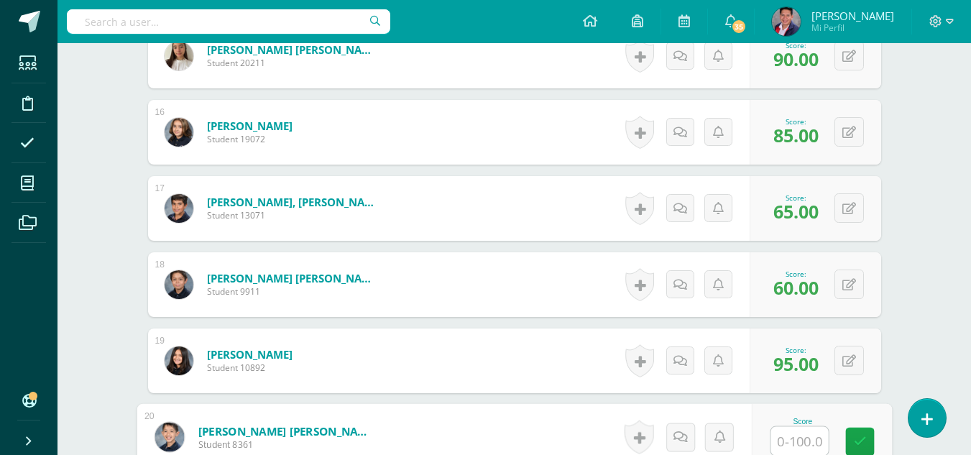
type input "8"
type input "90"
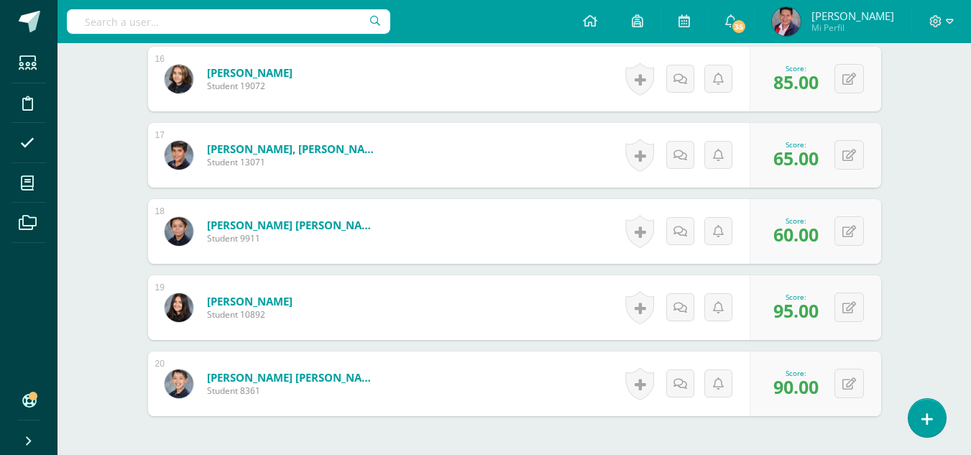
scroll to position [1722, 0]
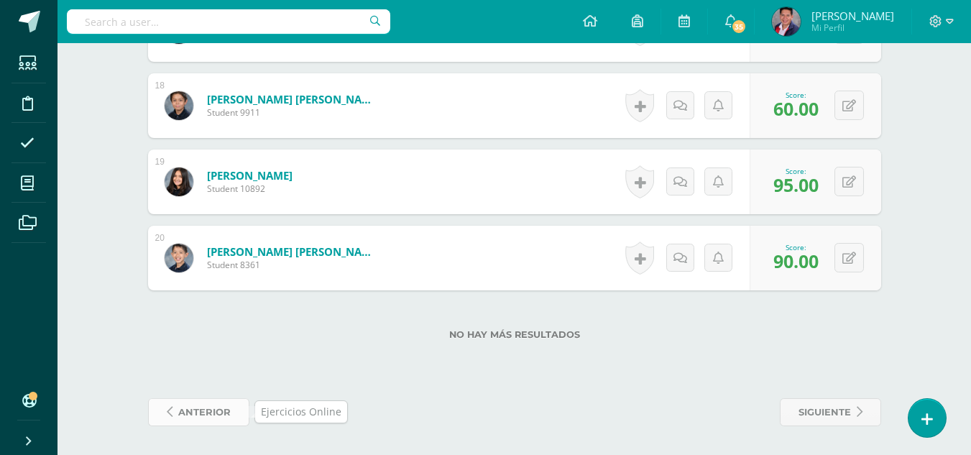
click at [203, 411] on span "anterior" at bounding box center [204, 412] width 52 height 27
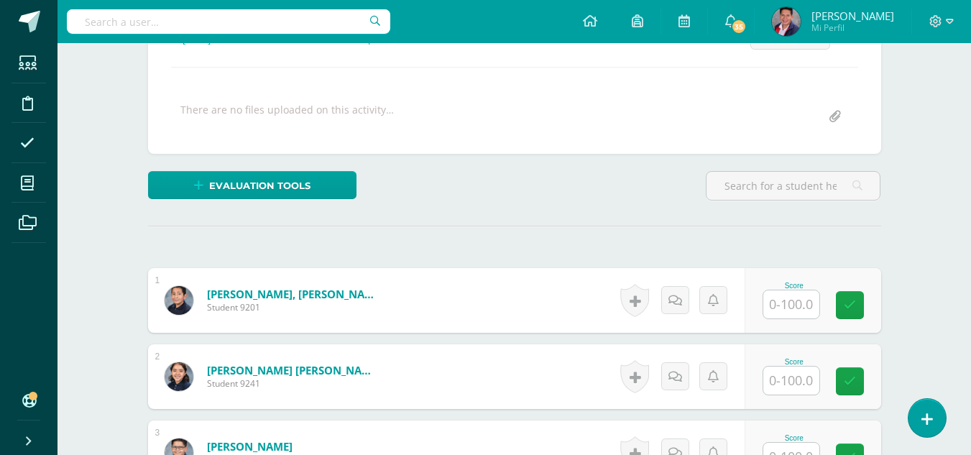
scroll to position [361, 0]
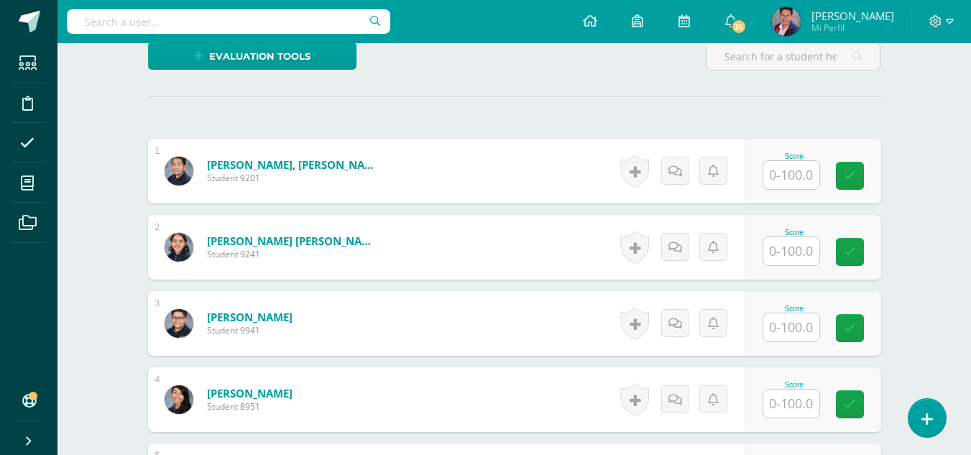
click at [786, 174] on input "text" at bounding box center [792, 175] width 56 height 28
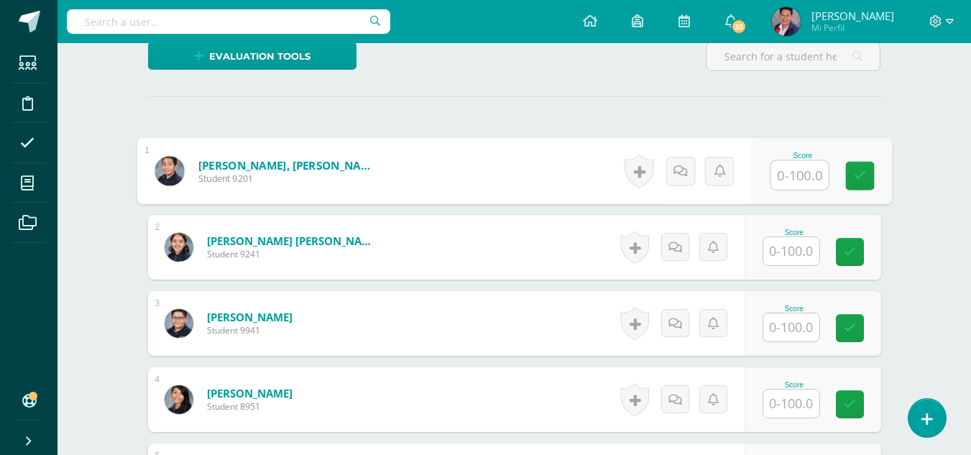
click at [806, 178] on input "text" at bounding box center [800, 175] width 58 height 29
type input "95"
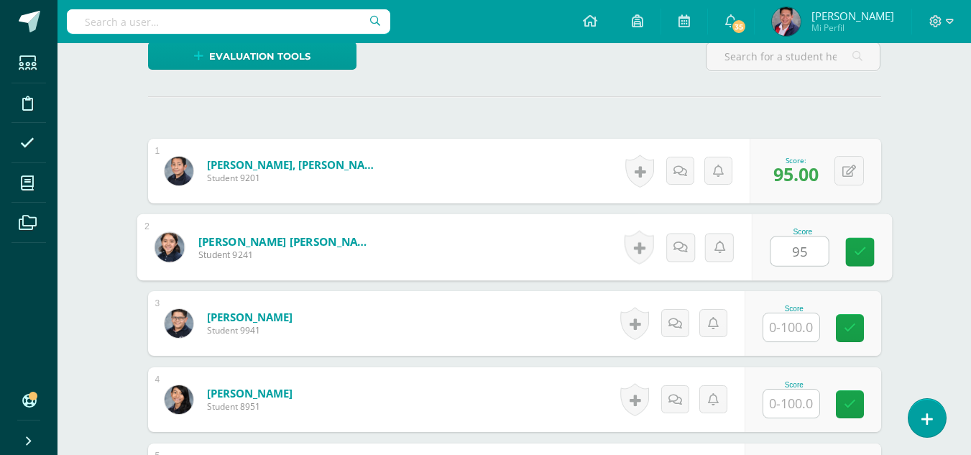
type input "95"
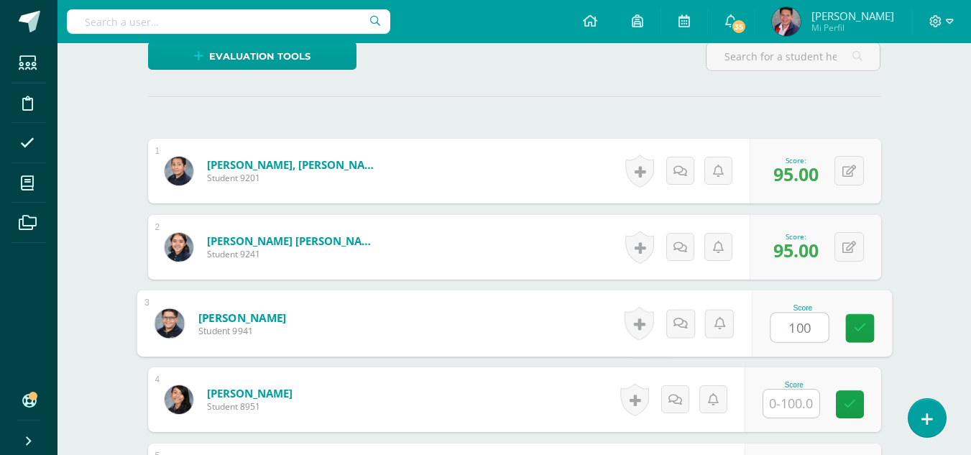
type input "100"
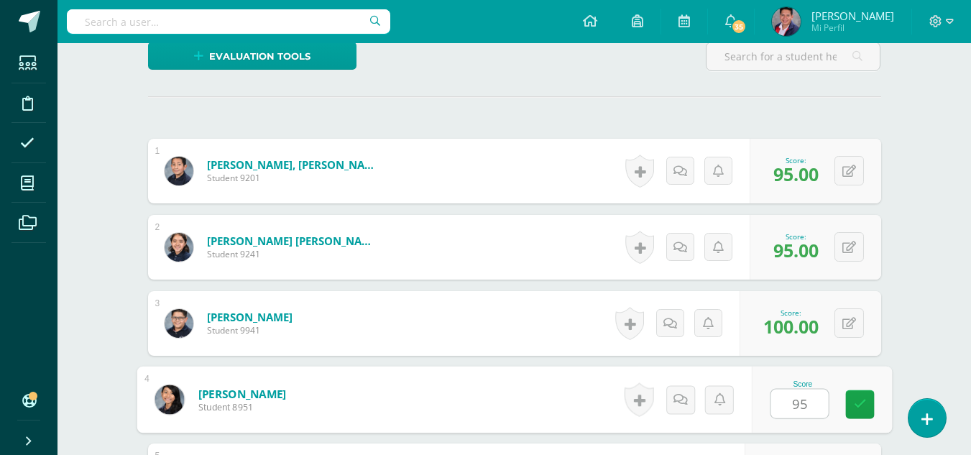
type input "95"
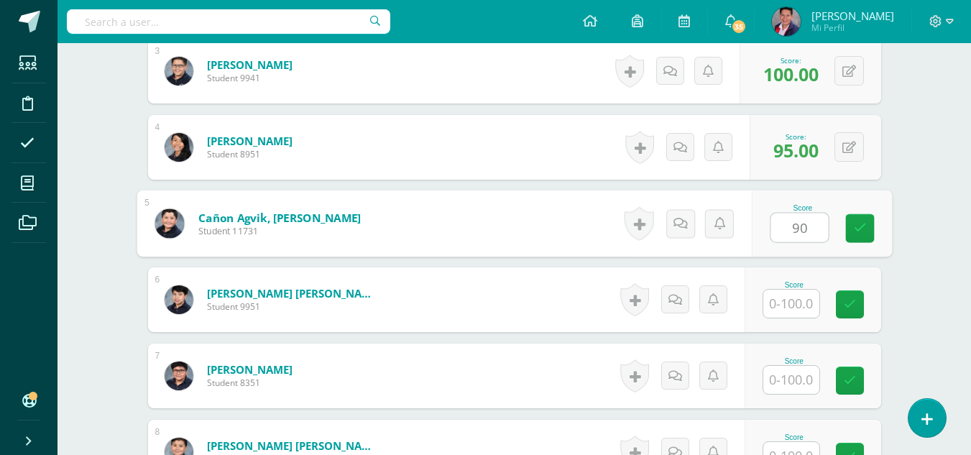
type input "90"
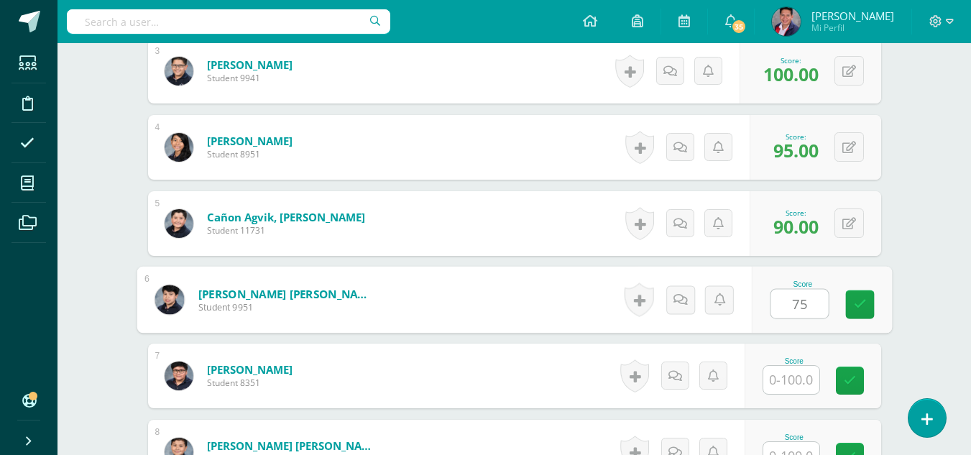
type input "75"
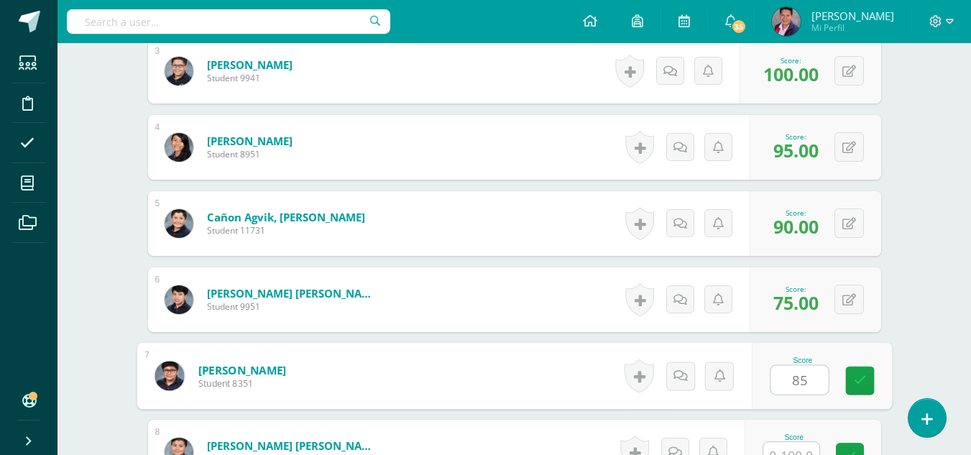
type input "85"
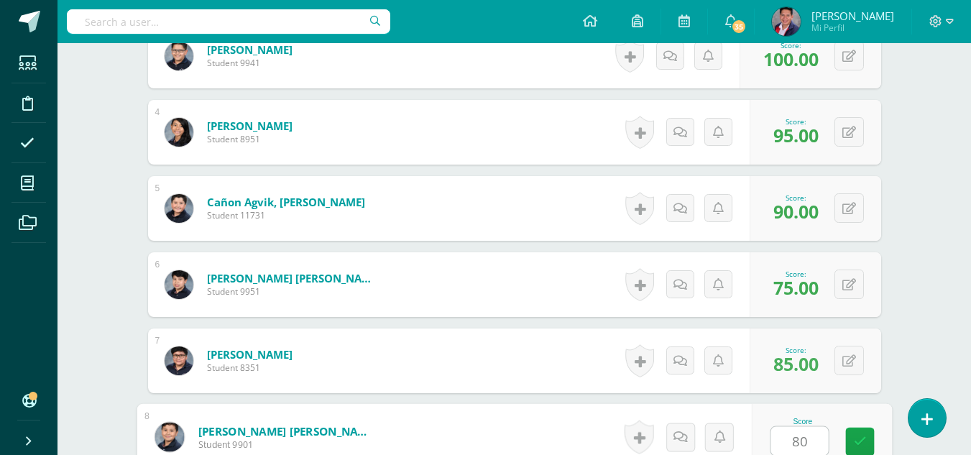
type input "80"
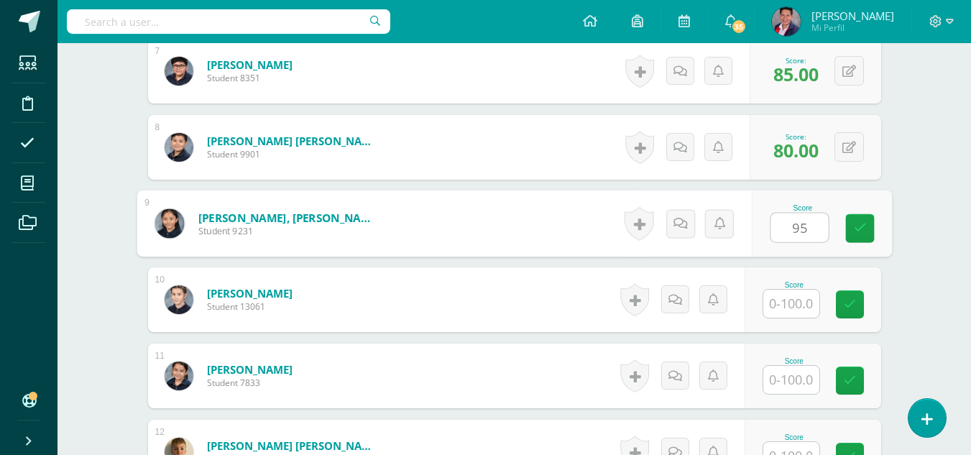
type input "95"
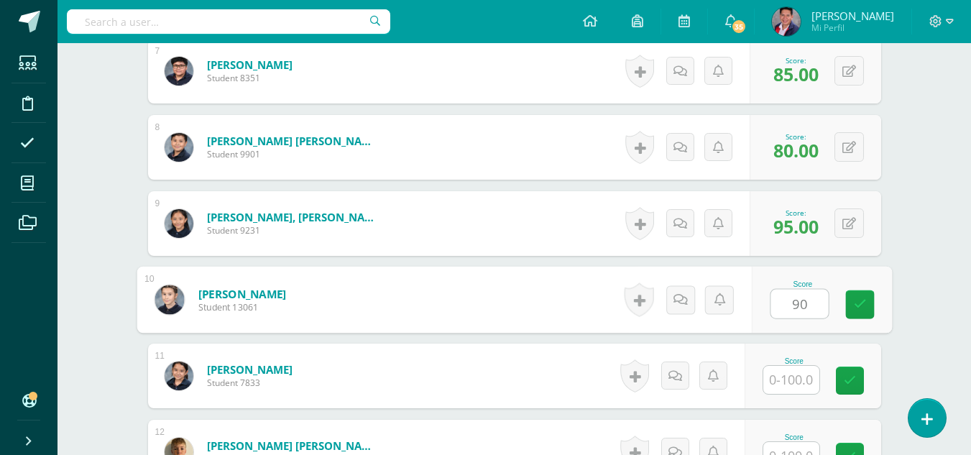
type input "90"
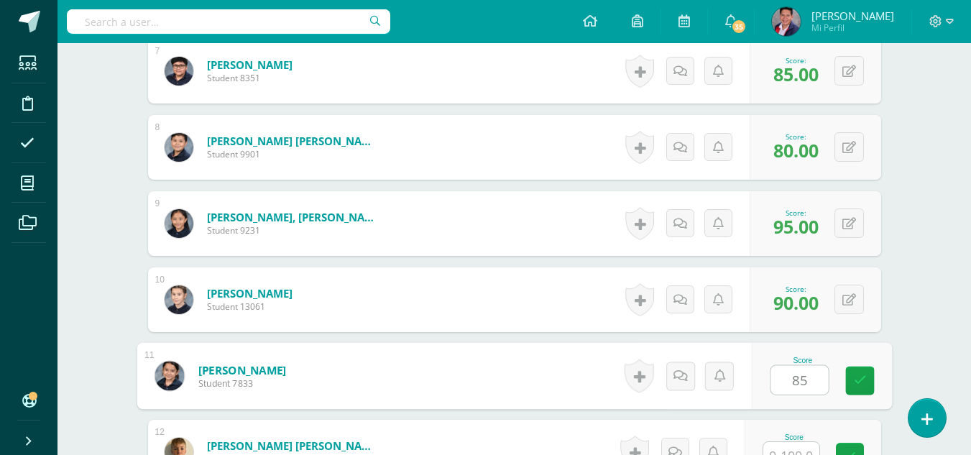
type input "85"
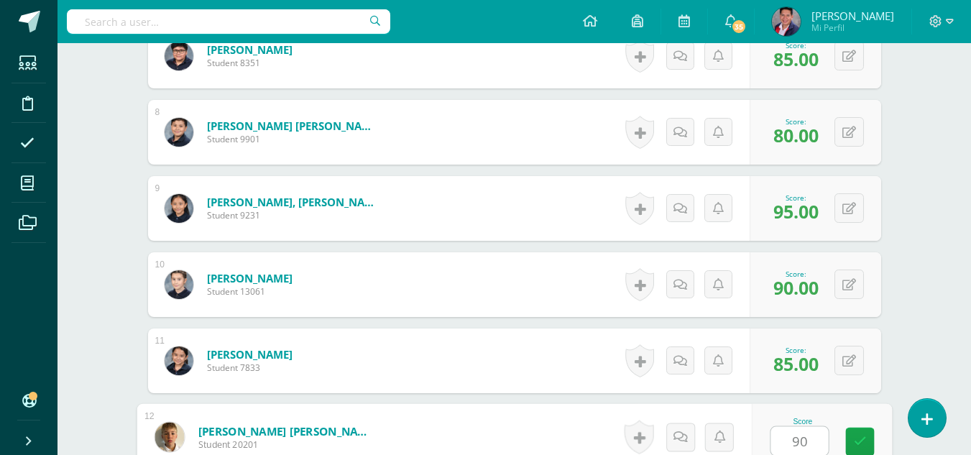
type input "90"
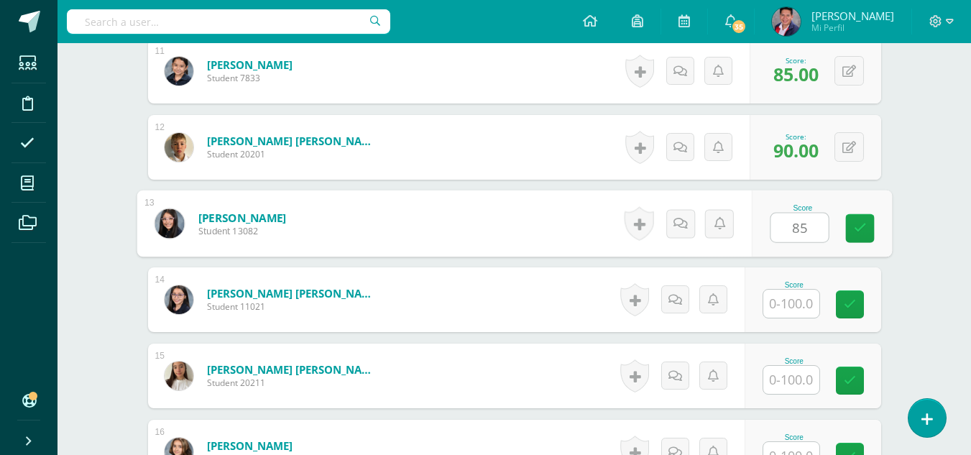
type input "85"
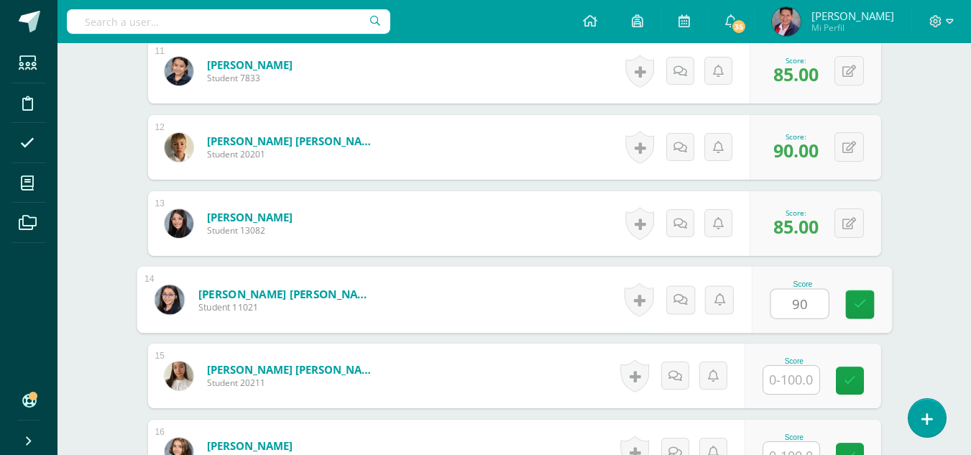
type input "90"
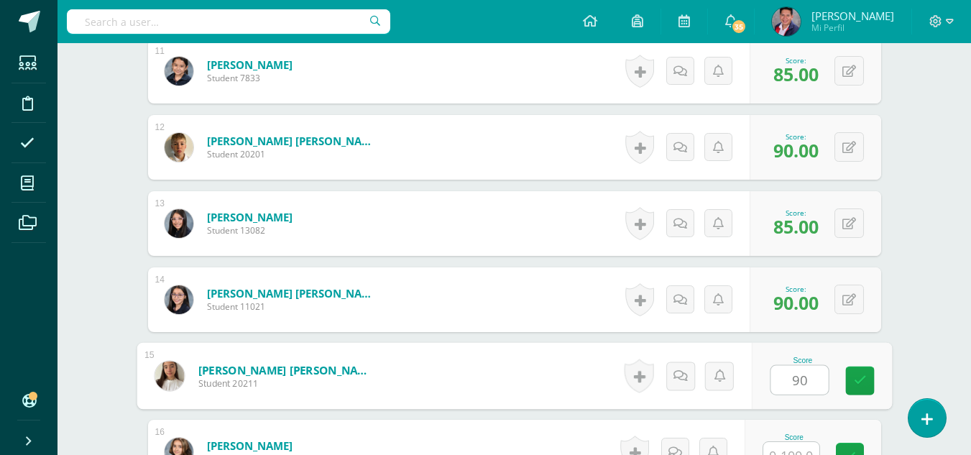
type input "90"
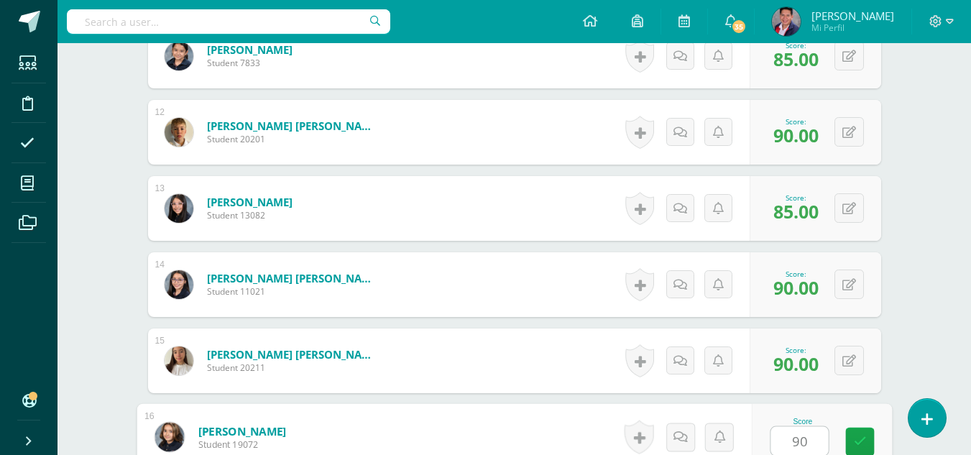
type input "90"
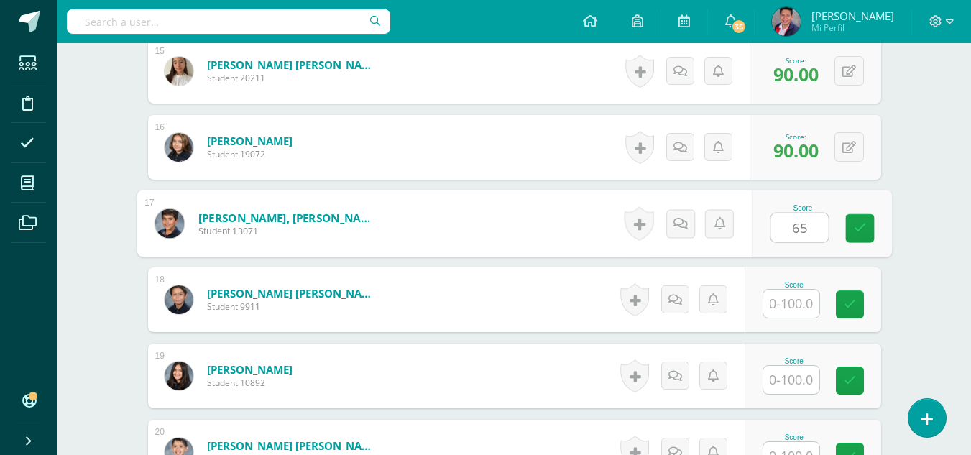
type input "65"
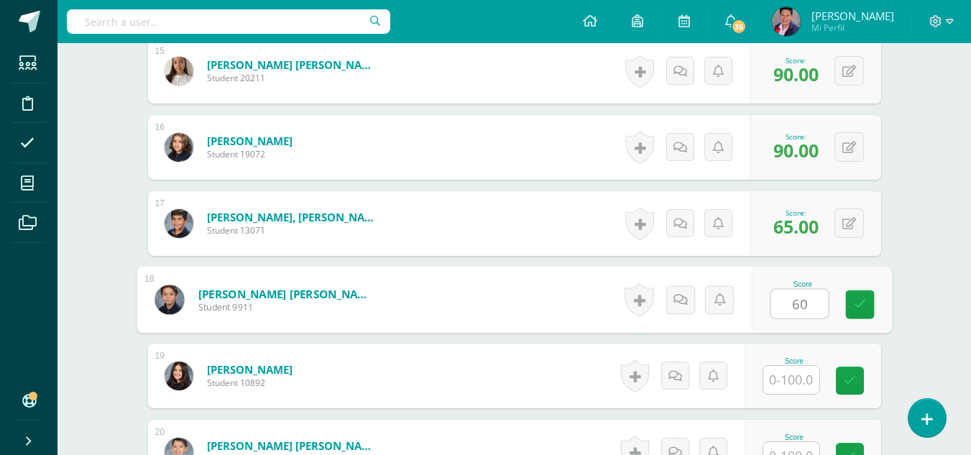
type input "60"
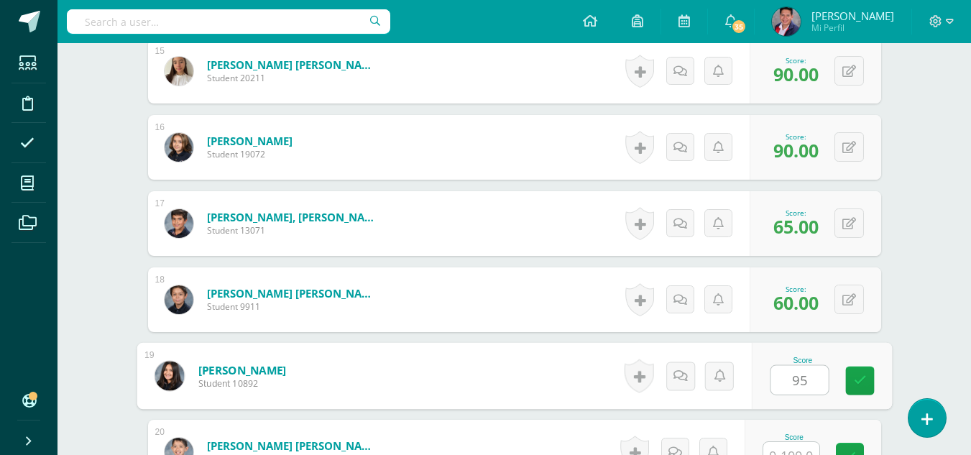
type input "95"
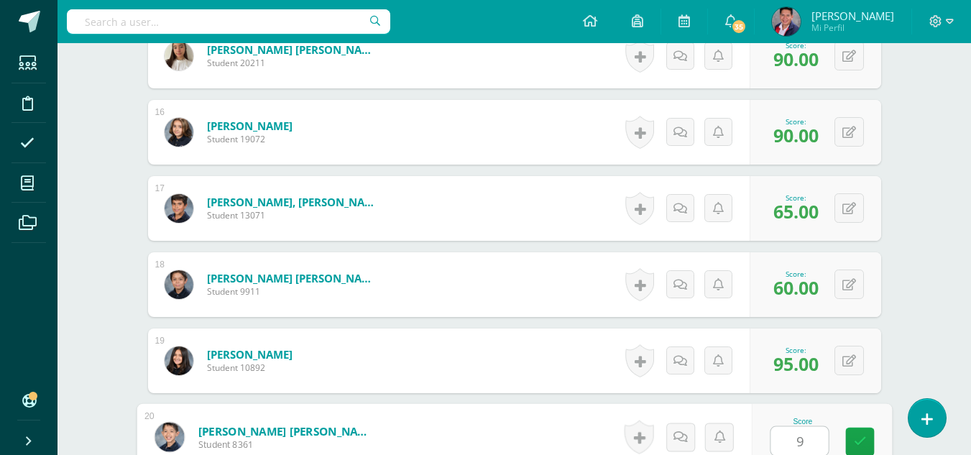
type input "90"
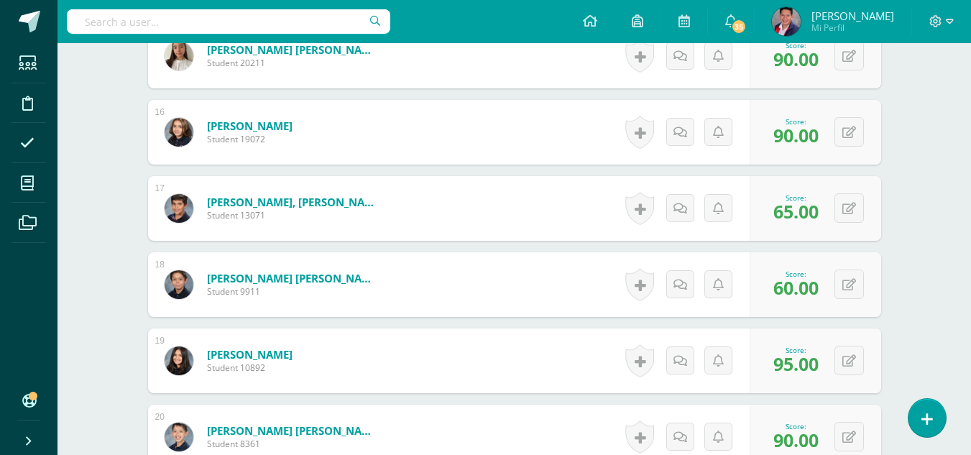
scroll to position [1722, 0]
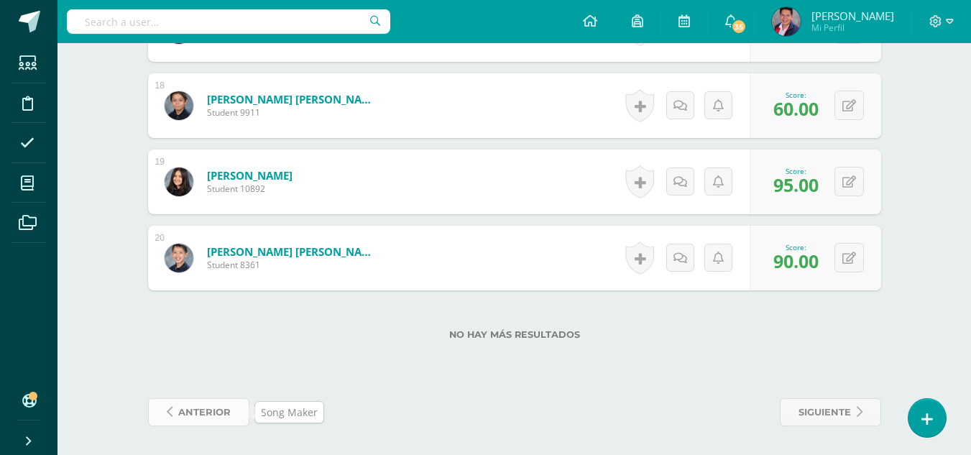
click at [208, 408] on span "anterior" at bounding box center [204, 412] width 52 height 27
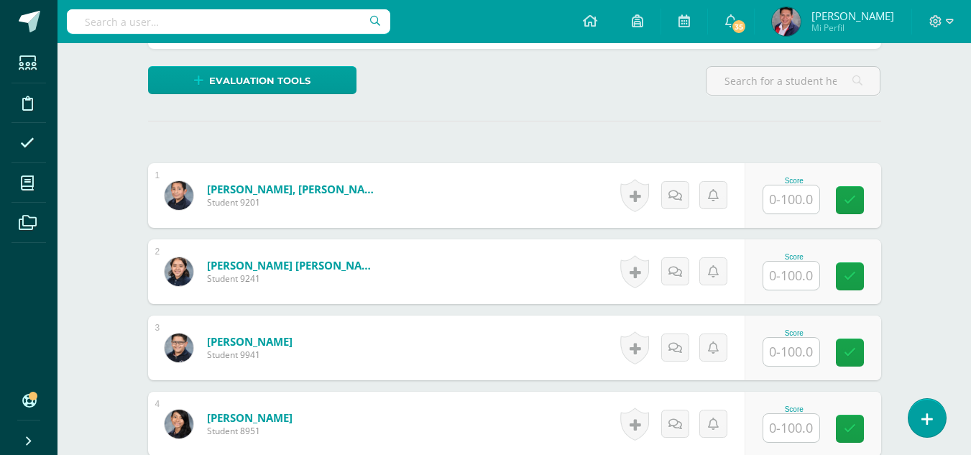
scroll to position [408, 0]
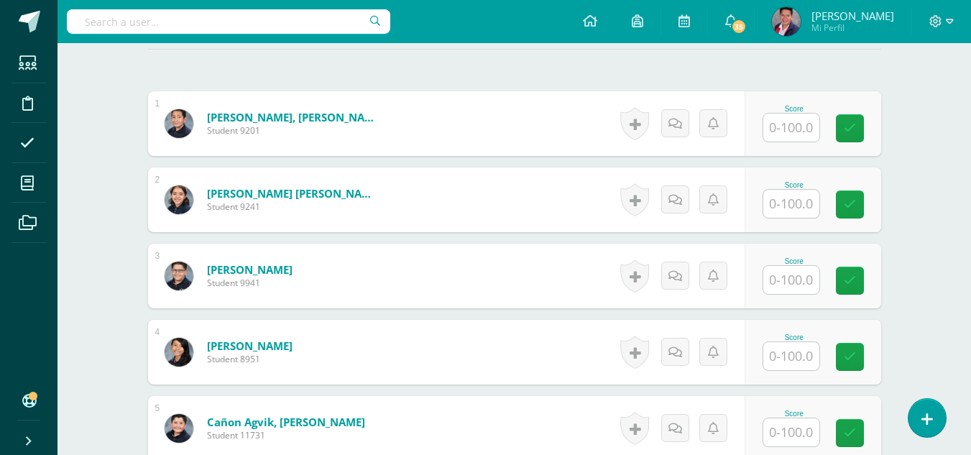
click at [801, 135] on input "text" at bounding box center [792, 128] width 56 height 28
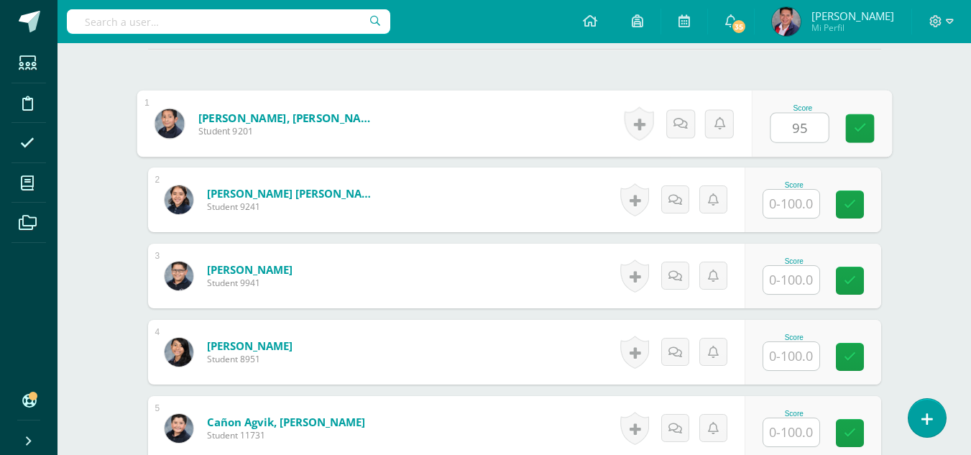
type input "95"
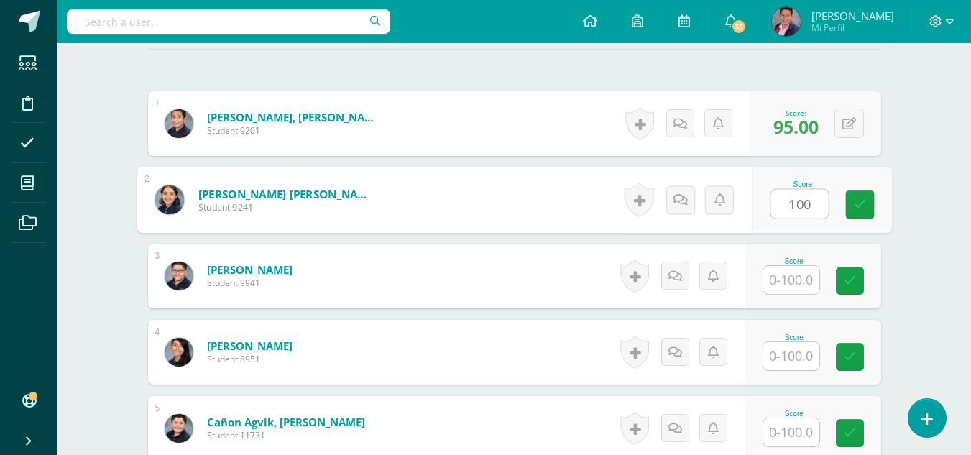
type input "100"
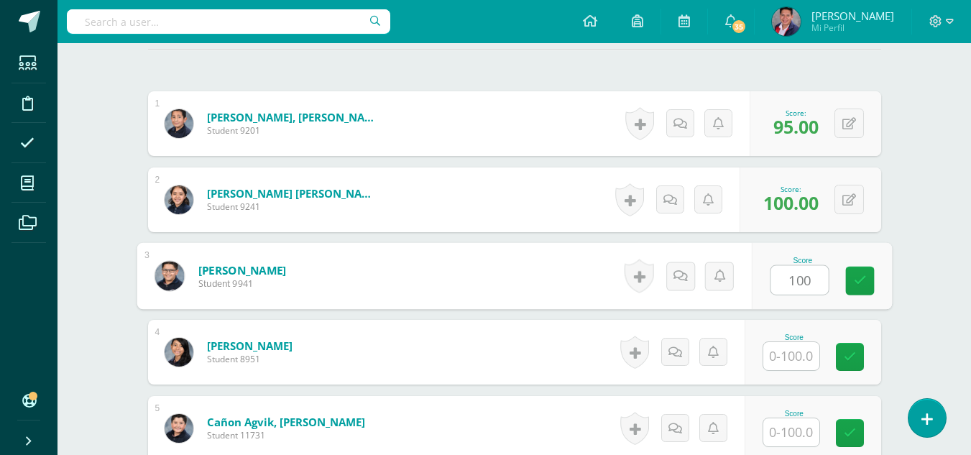
type input "100"
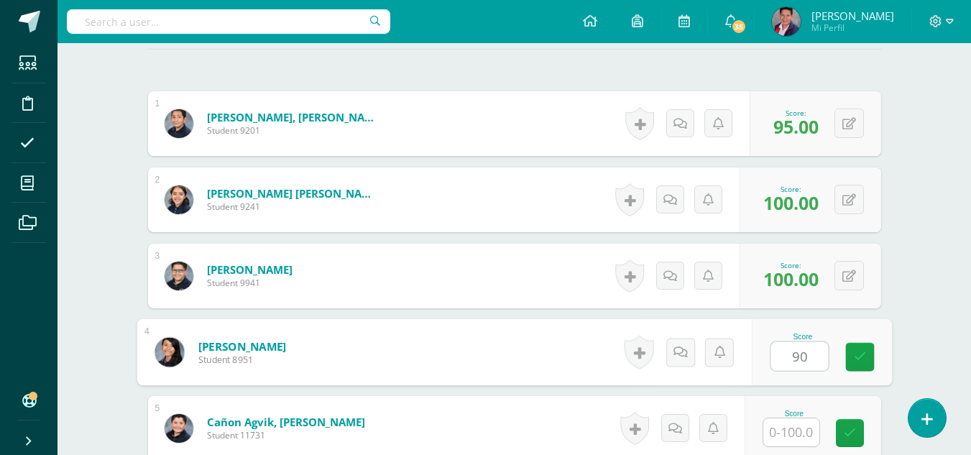
type input "90"
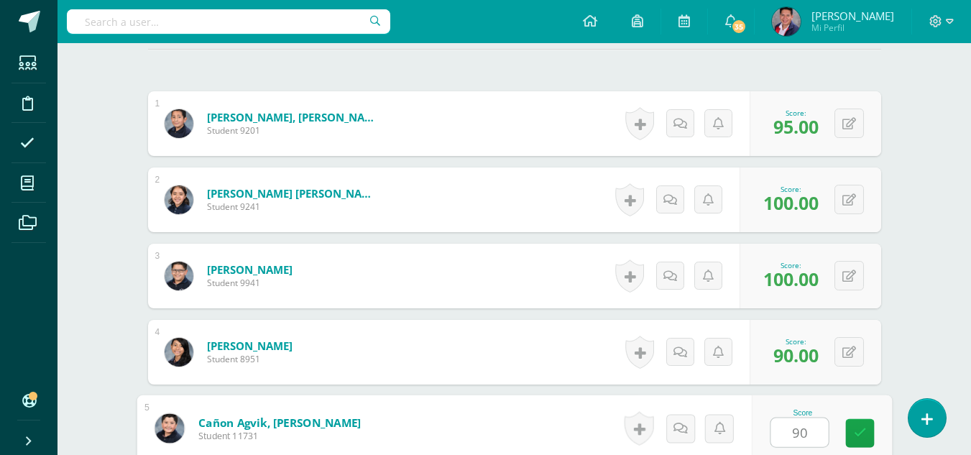
type input "90"
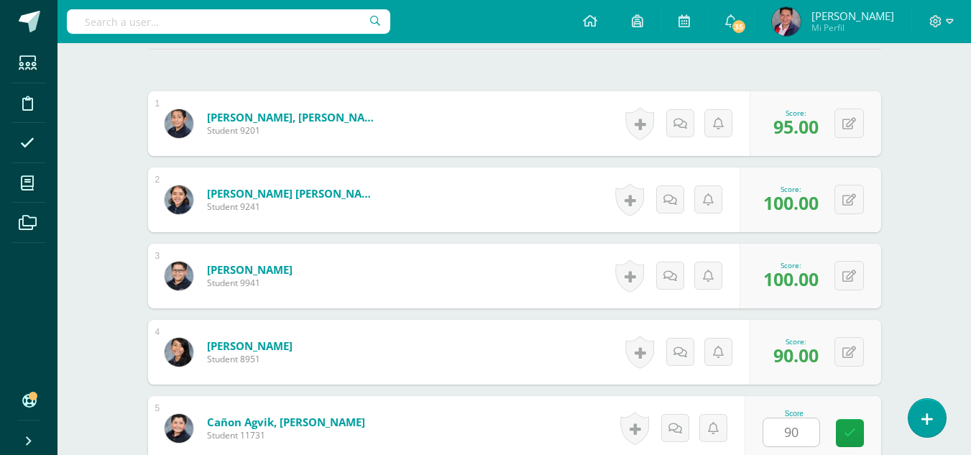
scroll to position [690, 0]
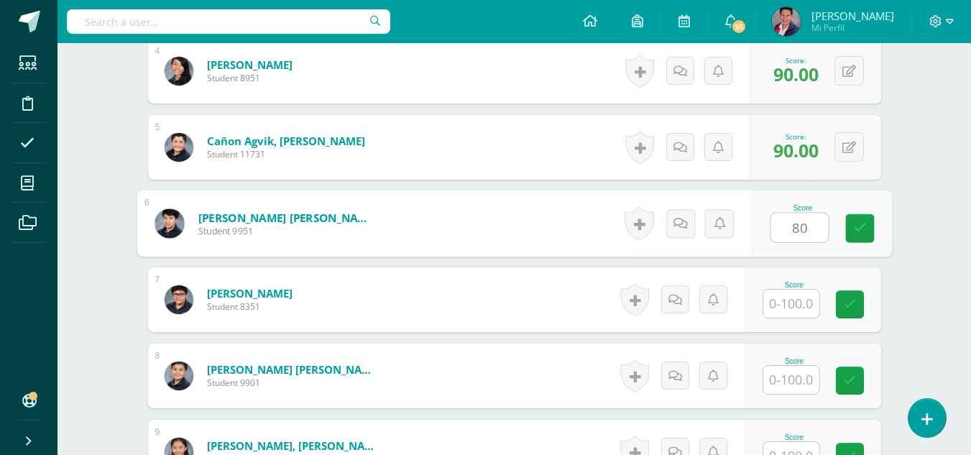
type input "80"
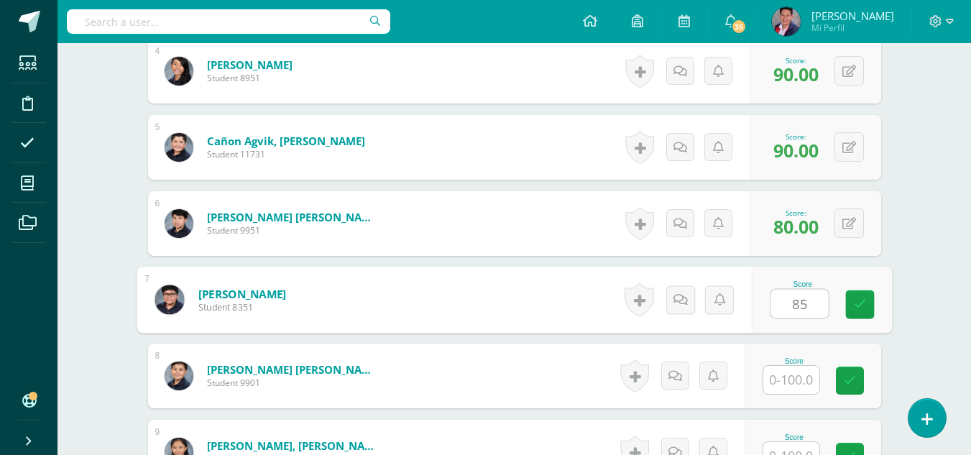
type input "85"
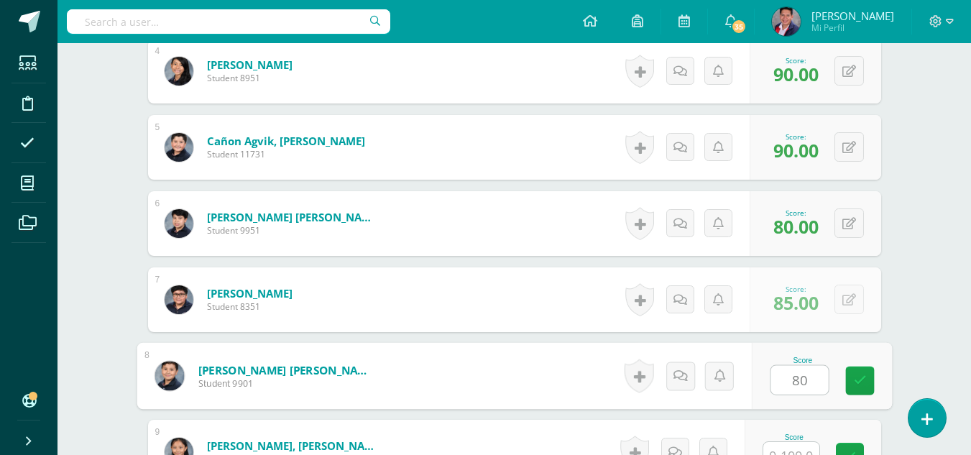
type input "80"
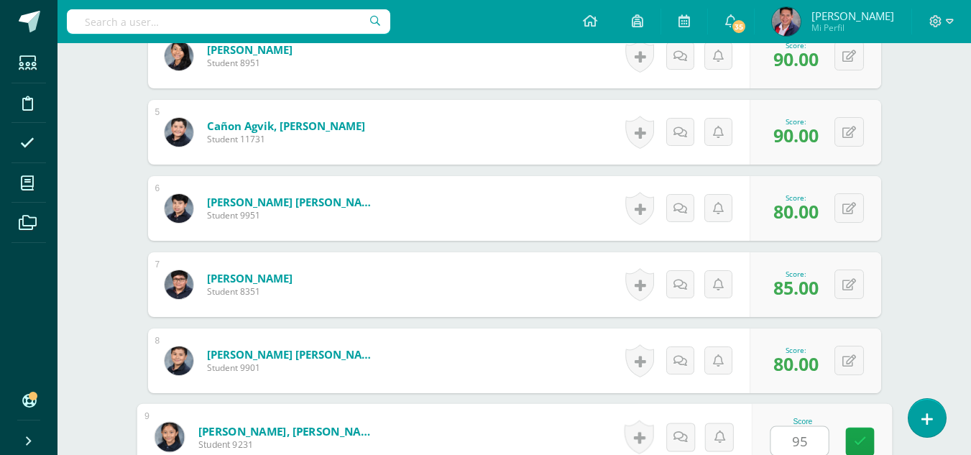
type input "95"
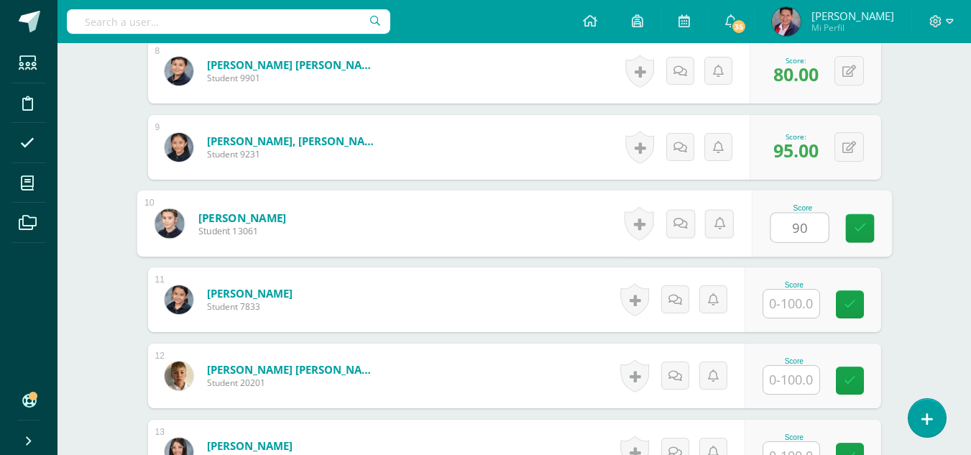
type input "90"
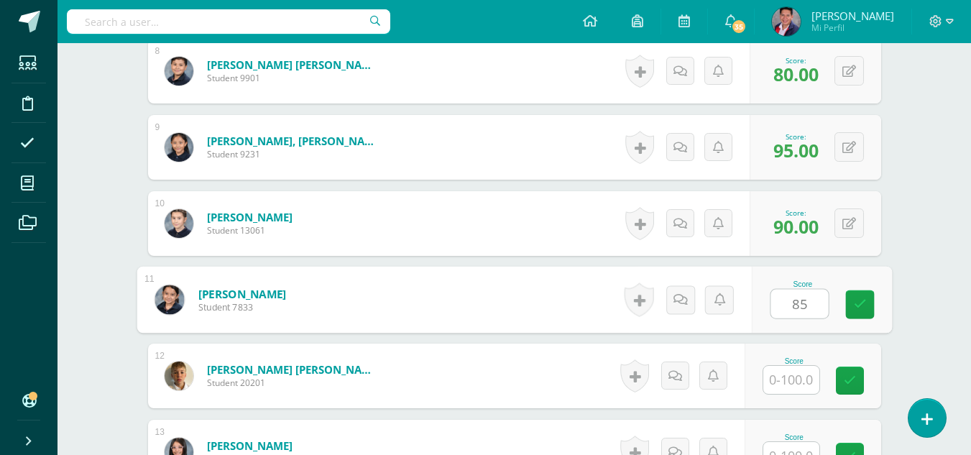
type input "85"
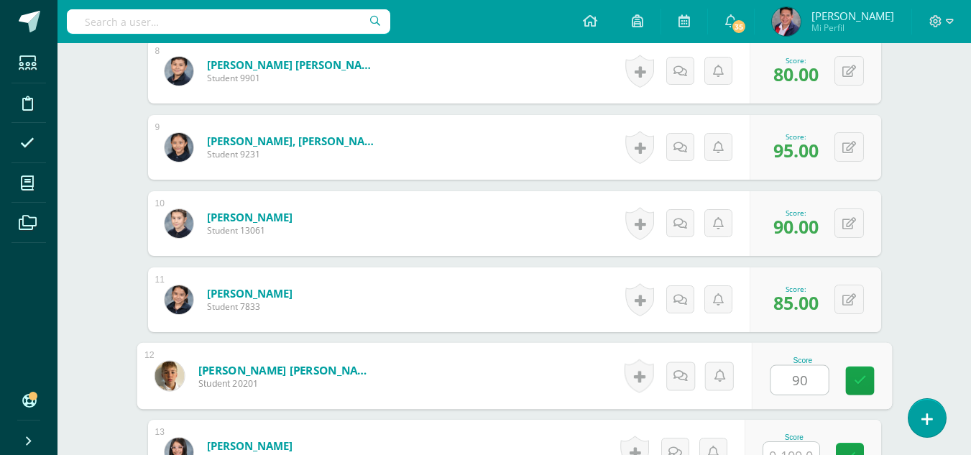
type input "90"
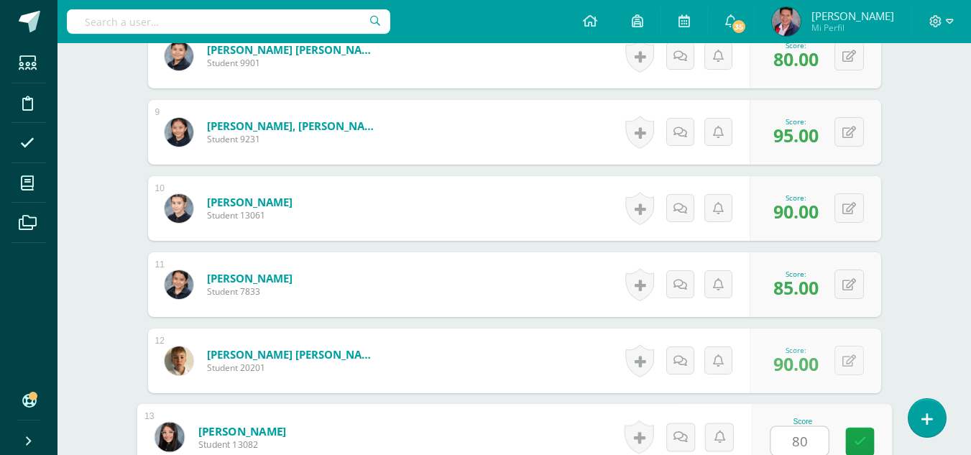
type input "80"
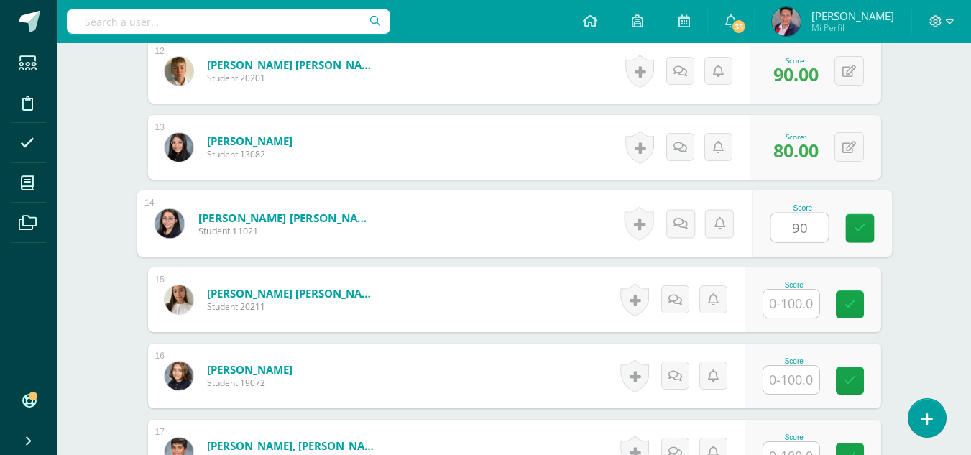
type input "90"
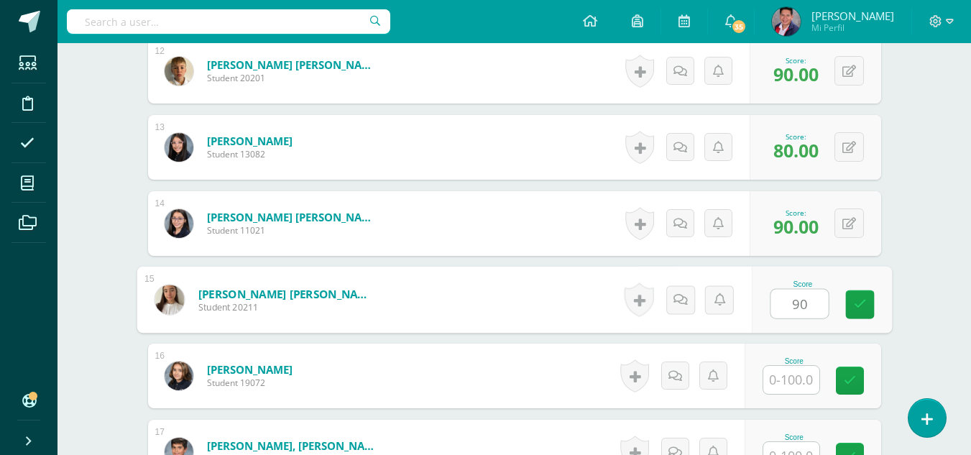
type input "90"
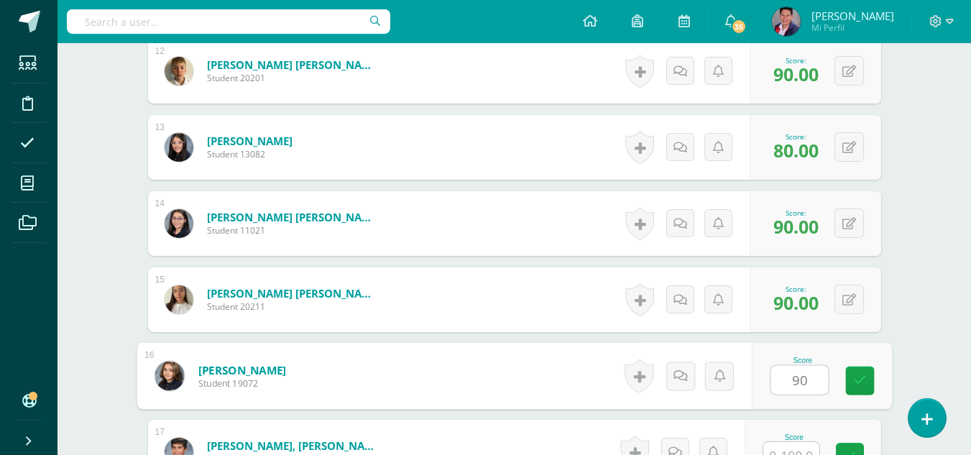
type input "90"
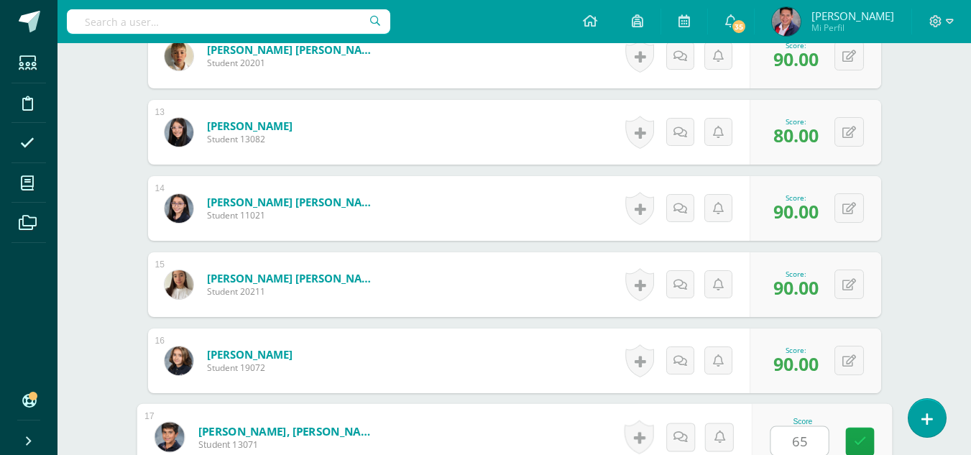
type input "65"
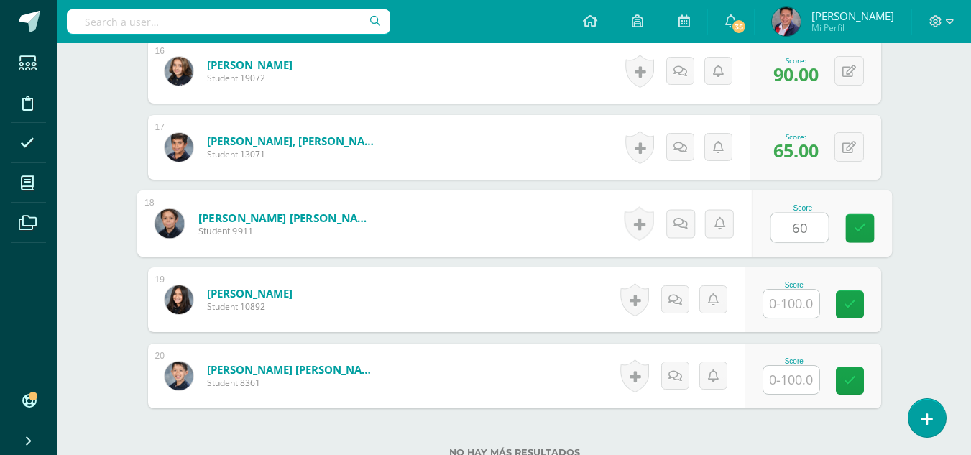
type input "60"
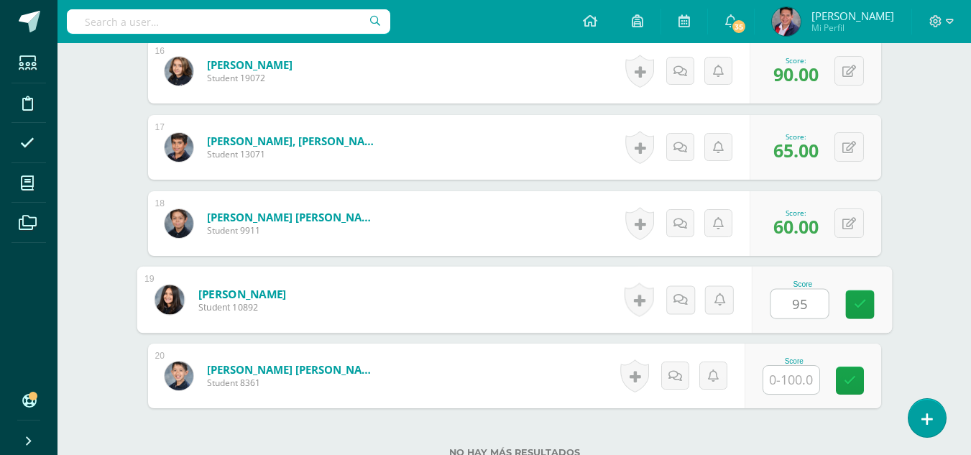
type input "95"
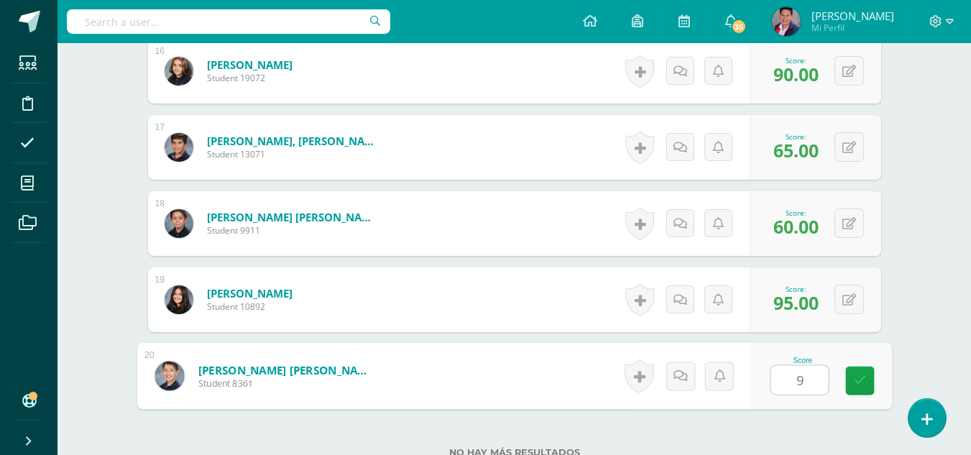
type input "90"
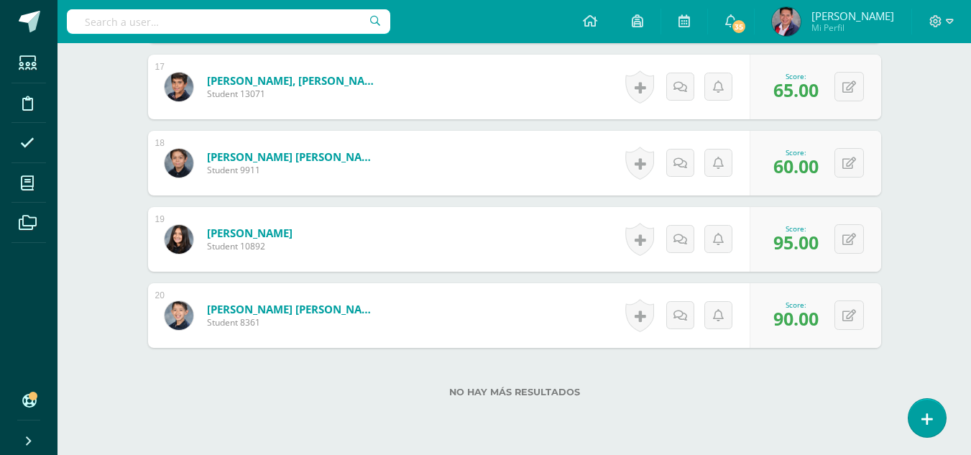
scroll to position [1722, 0]
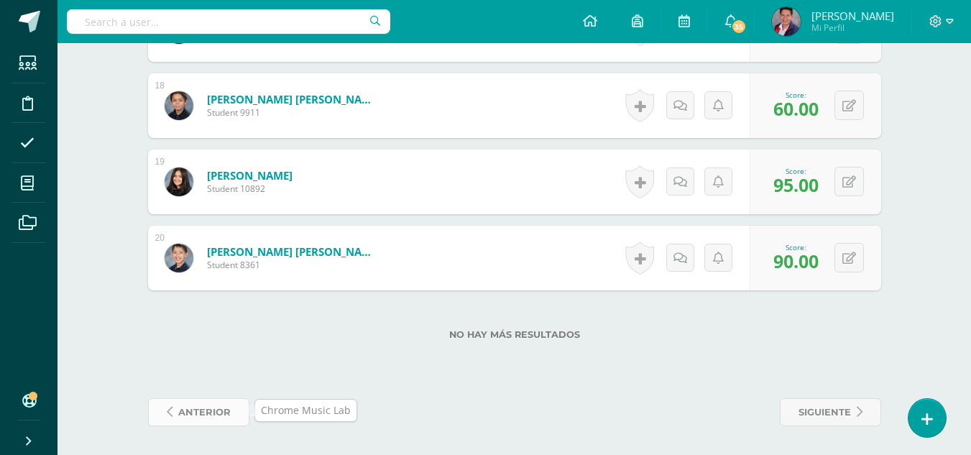
click at [183, 412] on span "anterior" at bounding box center [204, 412] width 52 height 27
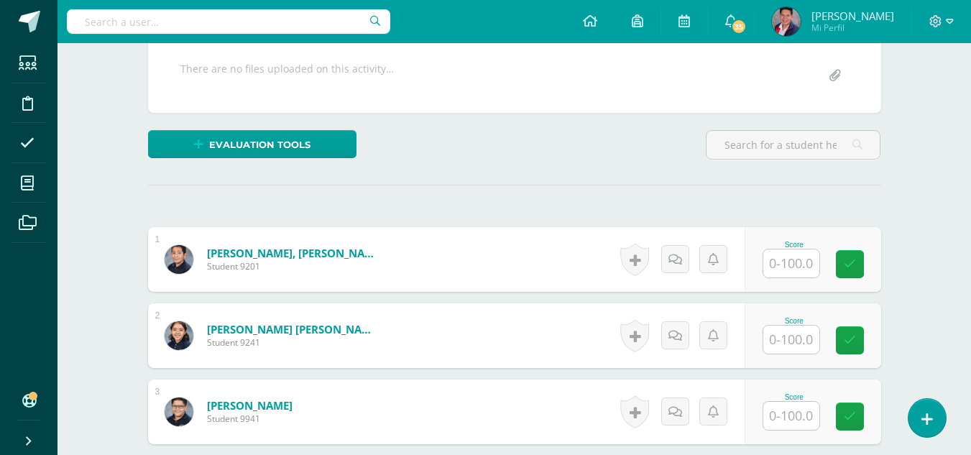
scroll to position [273, 0]
click at [785, 257] on input "text" at bounding box center [792, 263] width 56 height 28
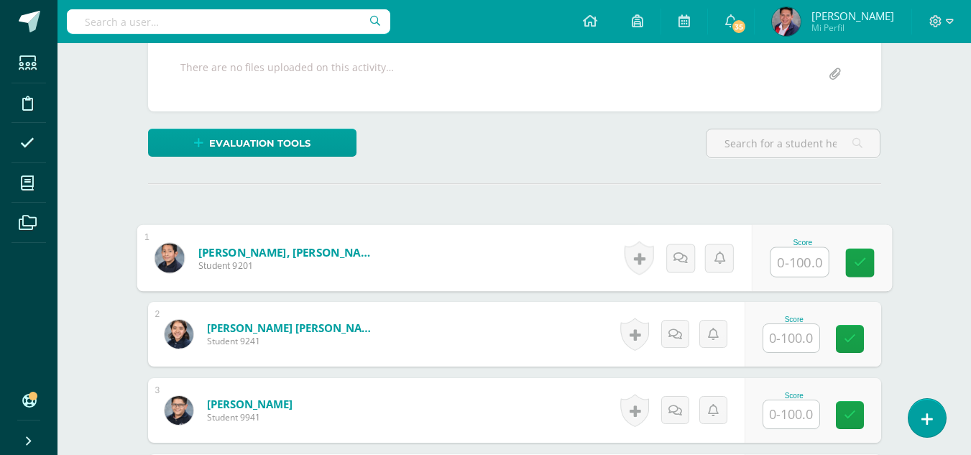
scroll to position [275, 0]
click at [813, 259] on input "text" at bounding box center [800, 261] width 58 height 29
type input "95"
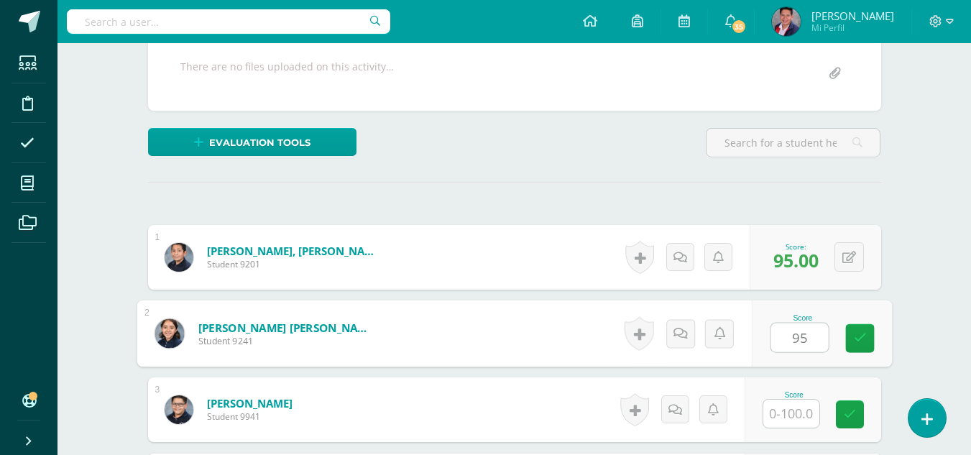
type input "95"
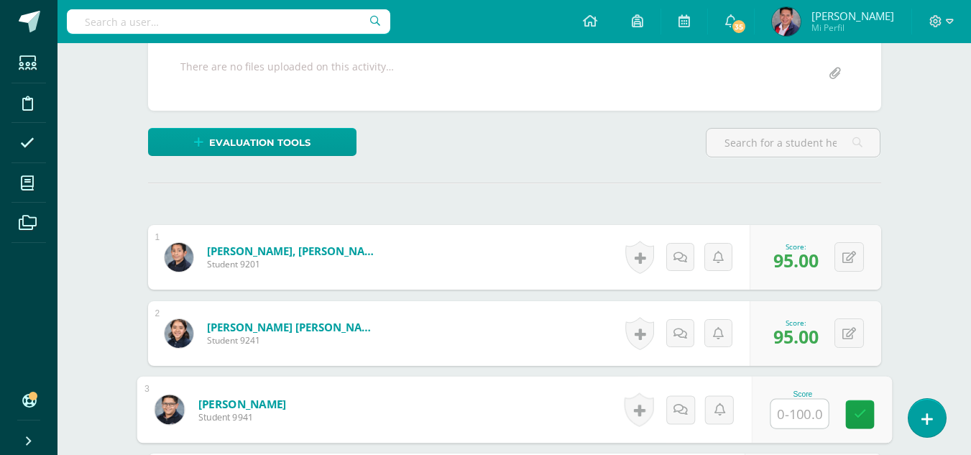
click at [811, 421] on input "text" at bounding box center [800, 414] width 58 height 29
type input "100"
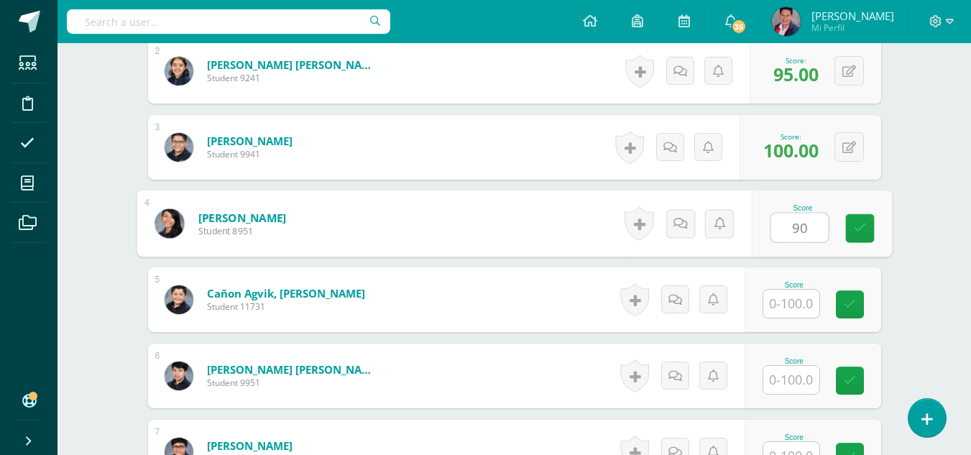
type input "90"
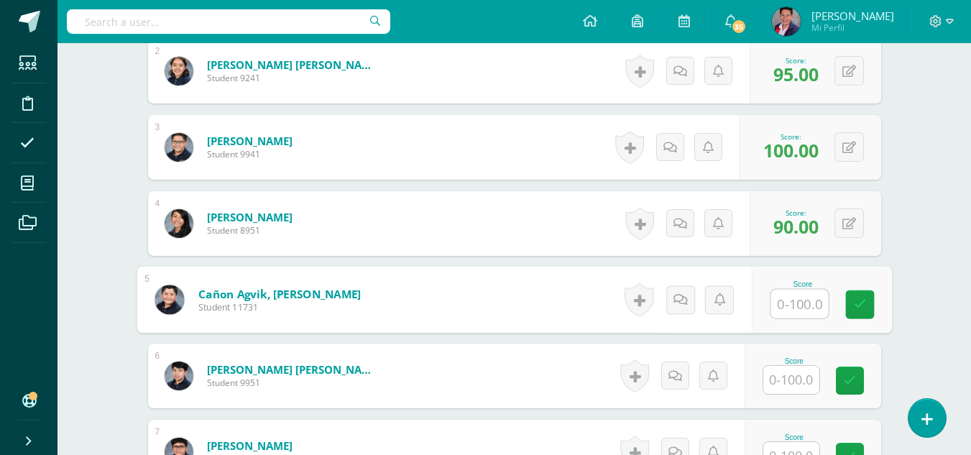
click at [813, 299] on input "text" at bounding box center [800, 304] width 58 height 29
type input "90"
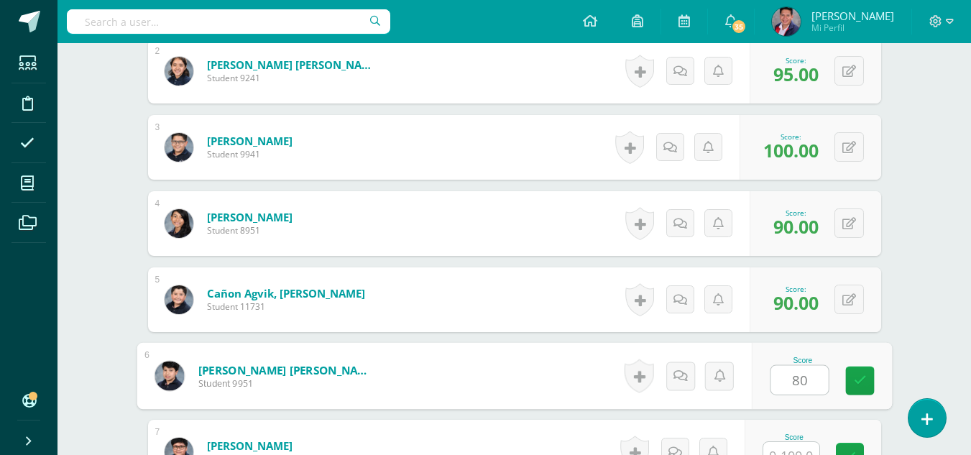
type input "80"
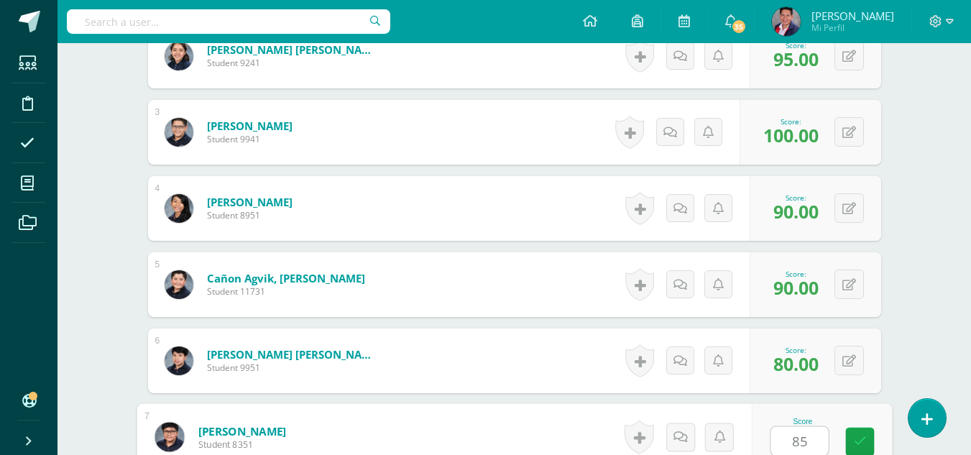
type input "85"
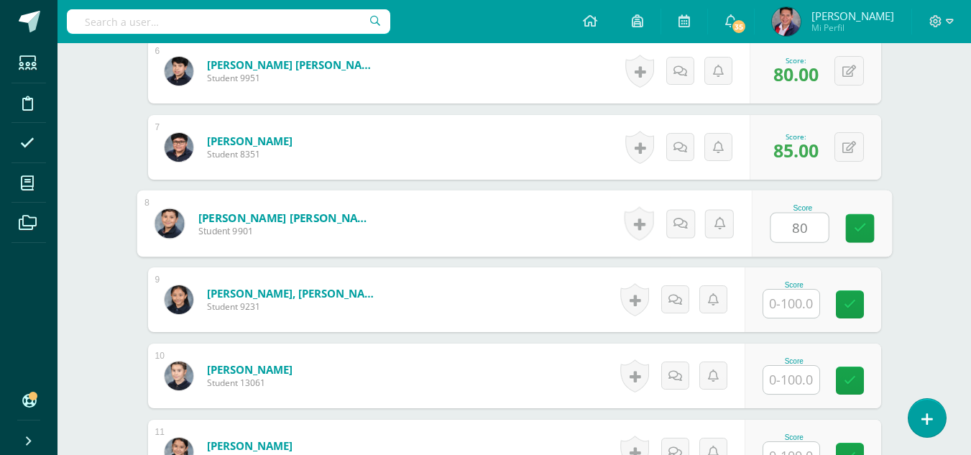
type input "80"
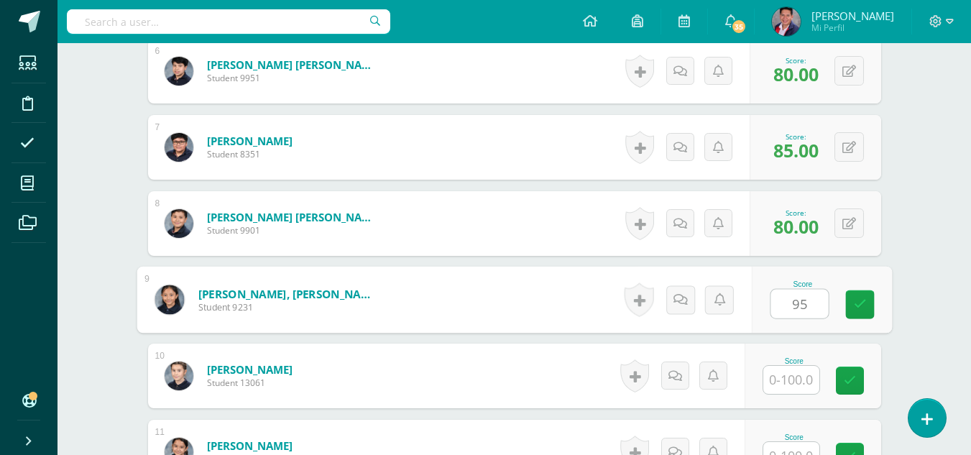
type input "95"
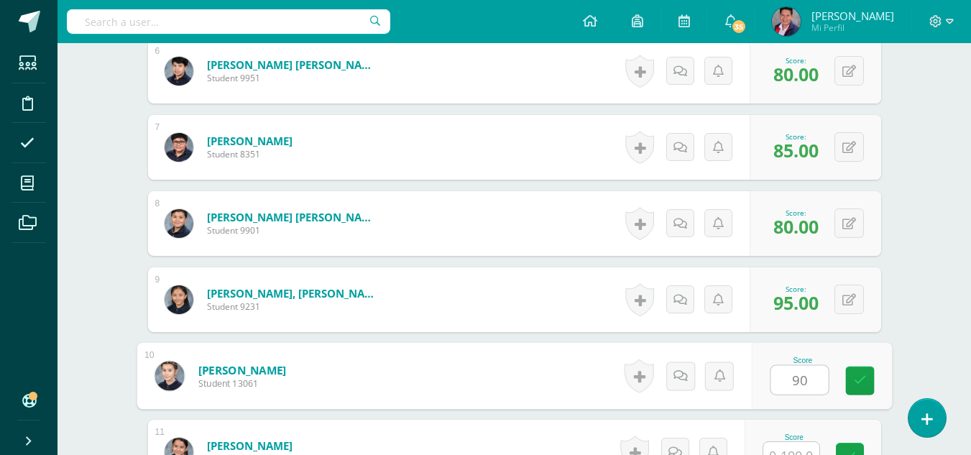
type input "90"
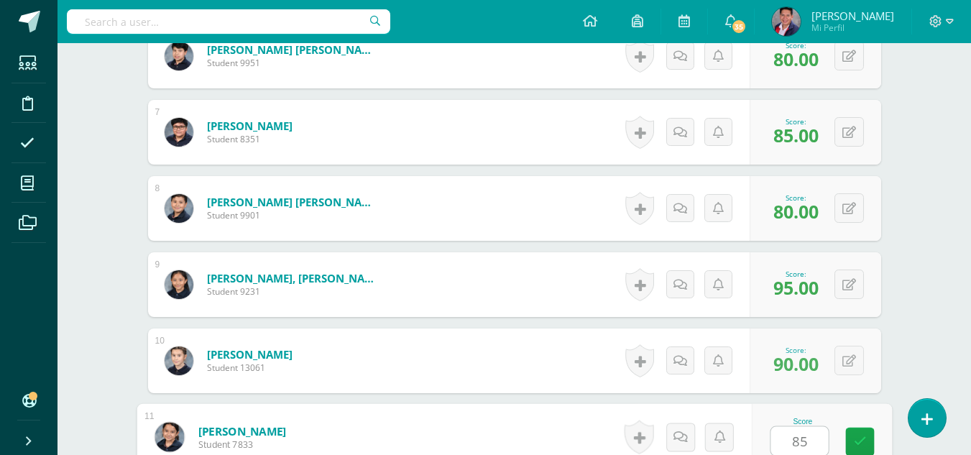
type input "85"
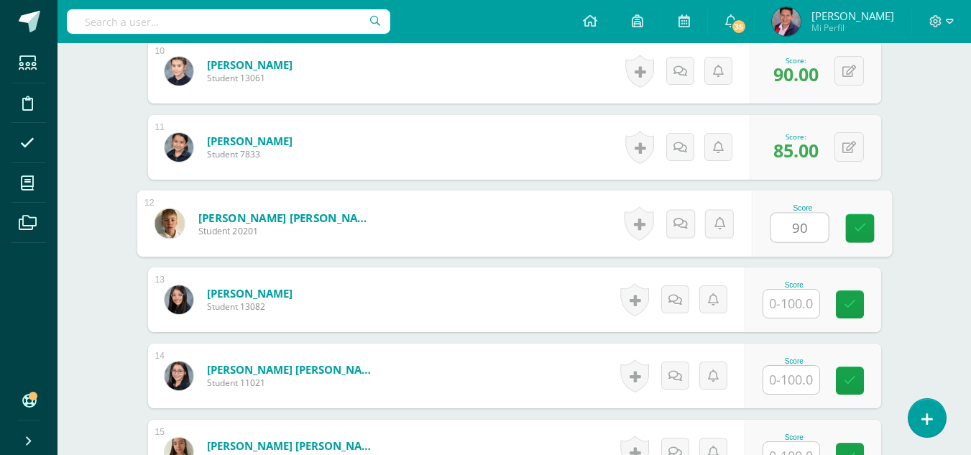
type input "90"
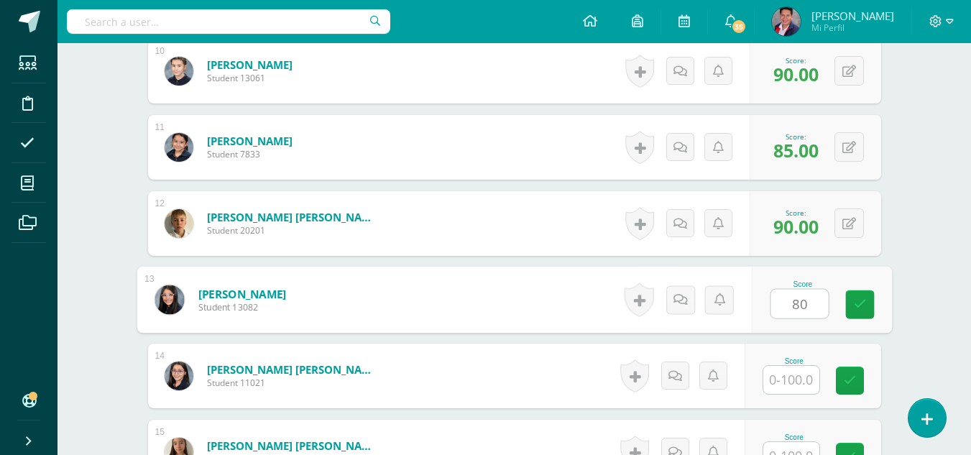
type input "80"
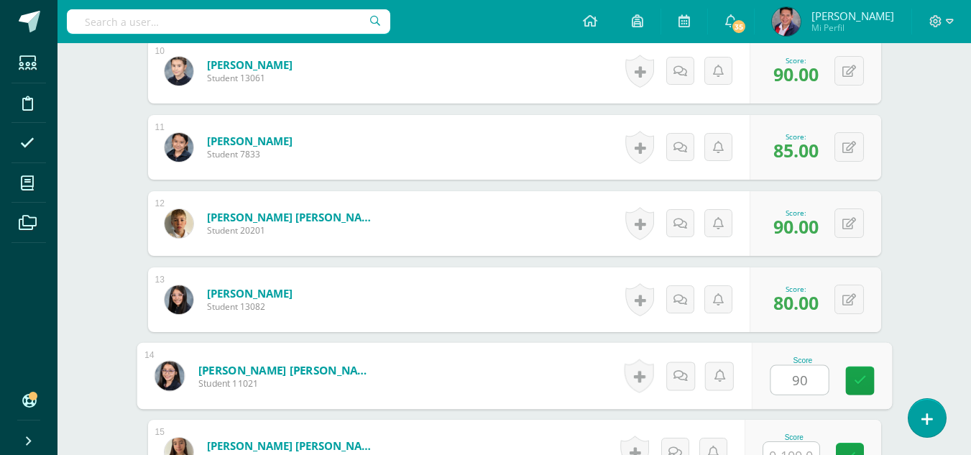
type input "90"
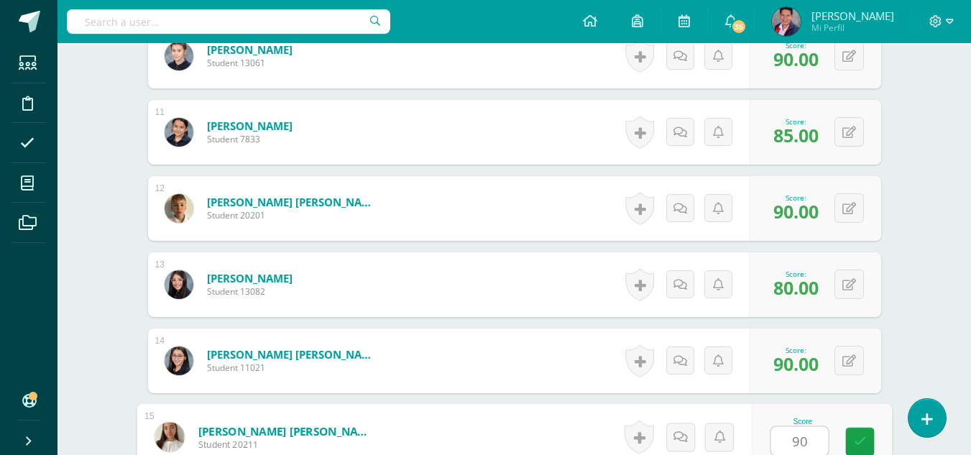
type input "90"
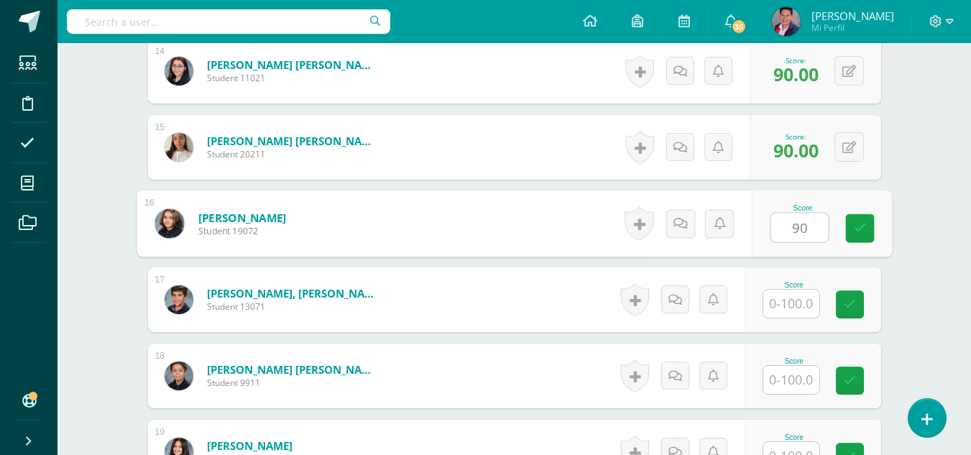
type input "90"
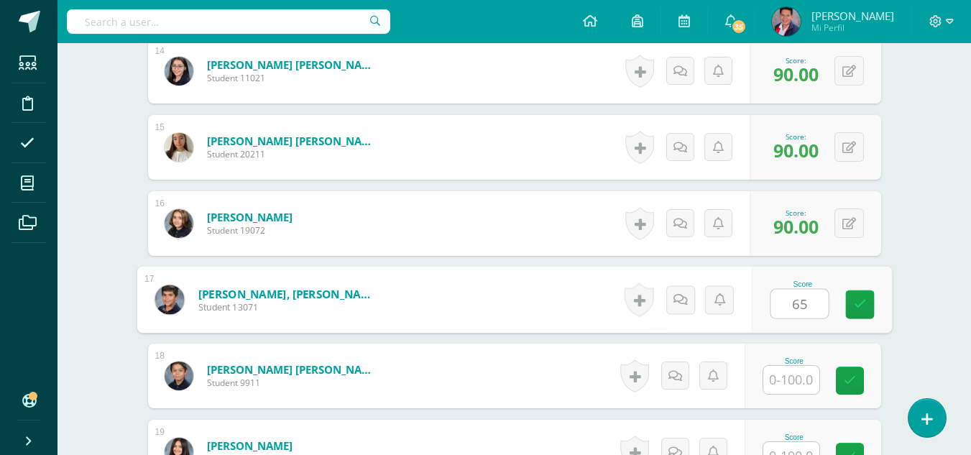
type input "65"
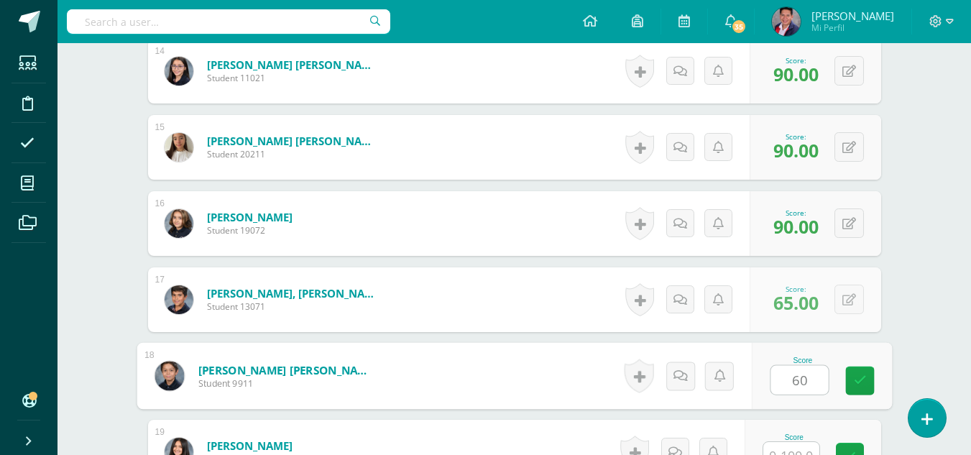
type input "60"
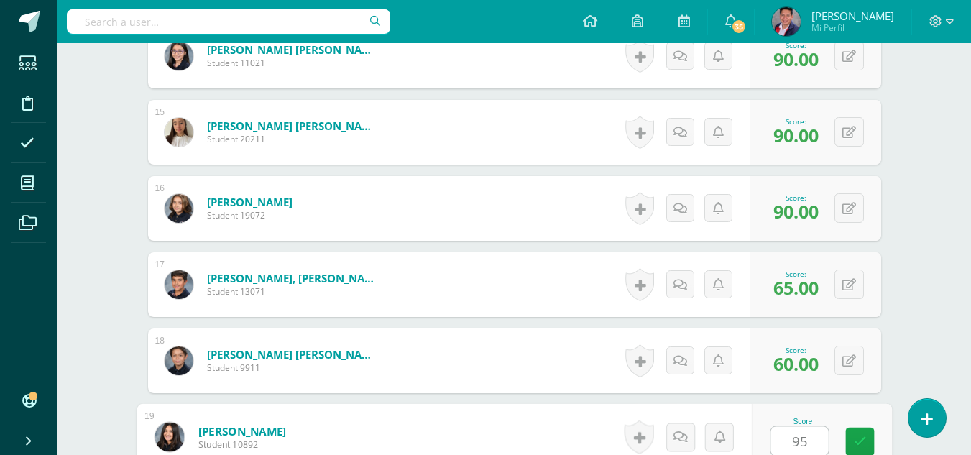
type input "95"
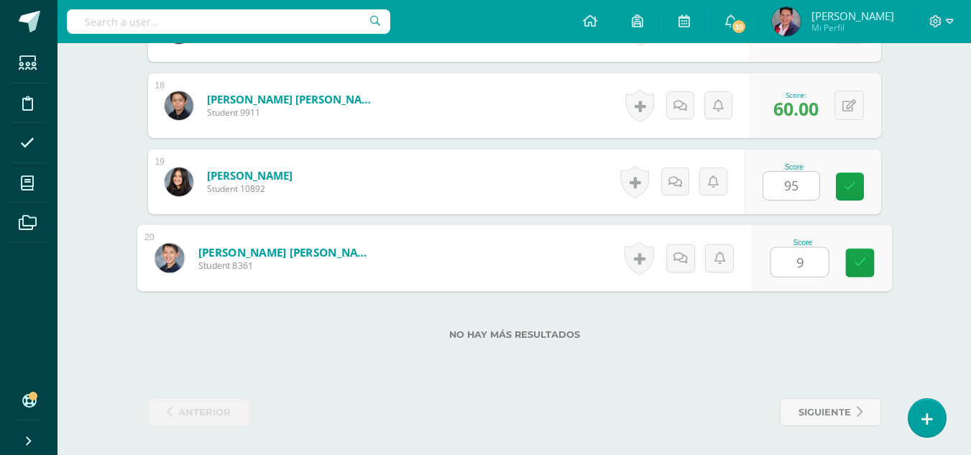
type input "90"
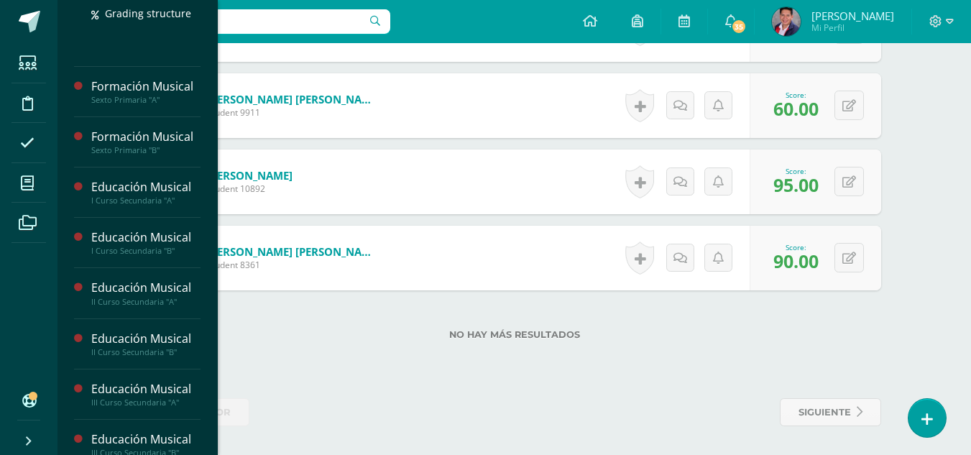
scroll to position [738, 0]
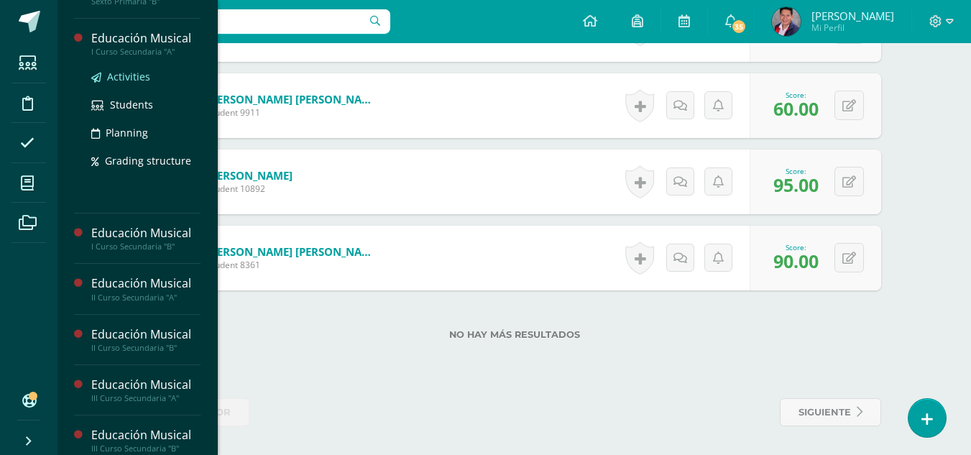
click at [129, 71] on span "Activities" at bounding box center [128, 77] width 43 height 14
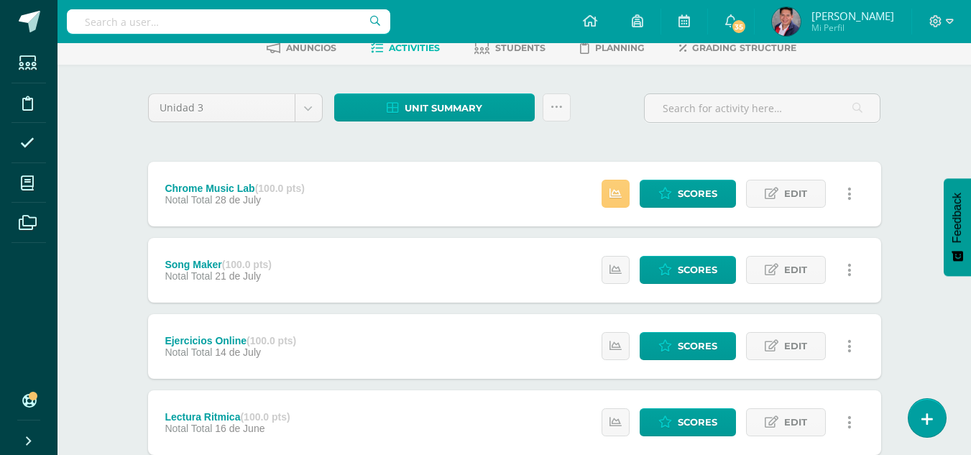
scroll to position [72, 0]
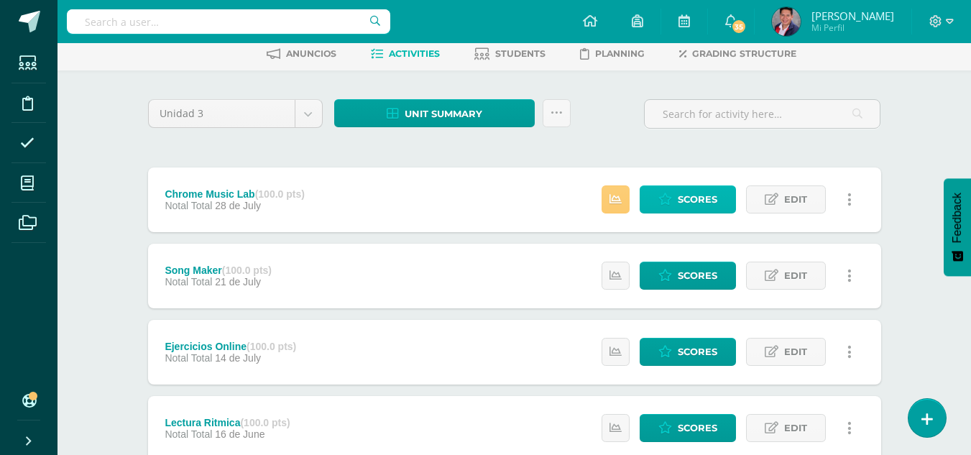
click at [677, 195] on link "Scores" at bounding box center [688, 200] width 96 height 28
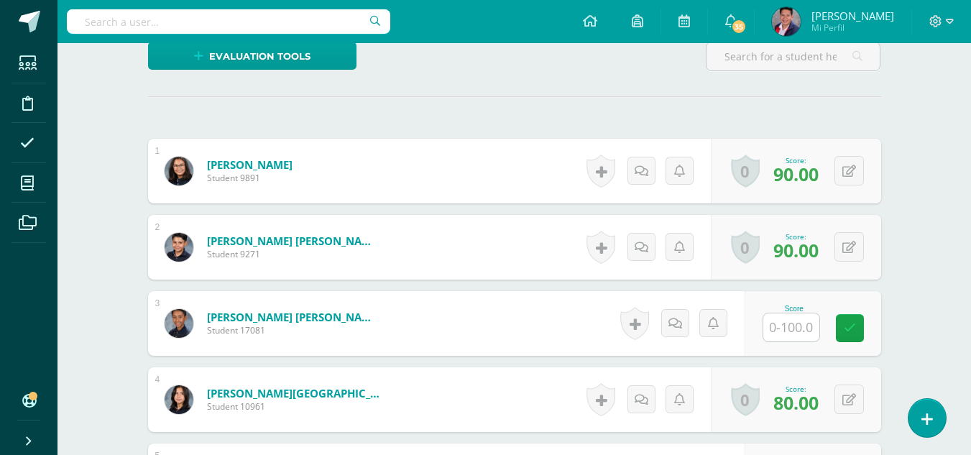
scroll to position [487, 0]
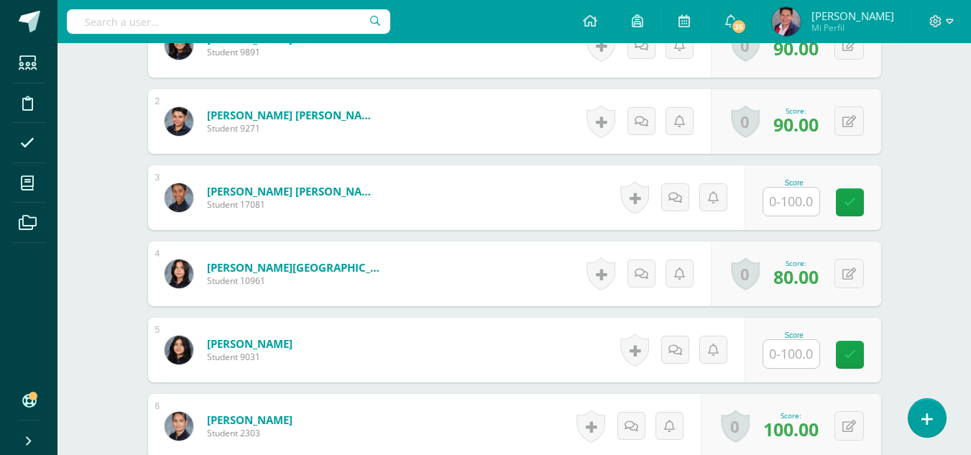
click at [801, 198] on input "text" at bounding box center [792, 202] width 56 height 28
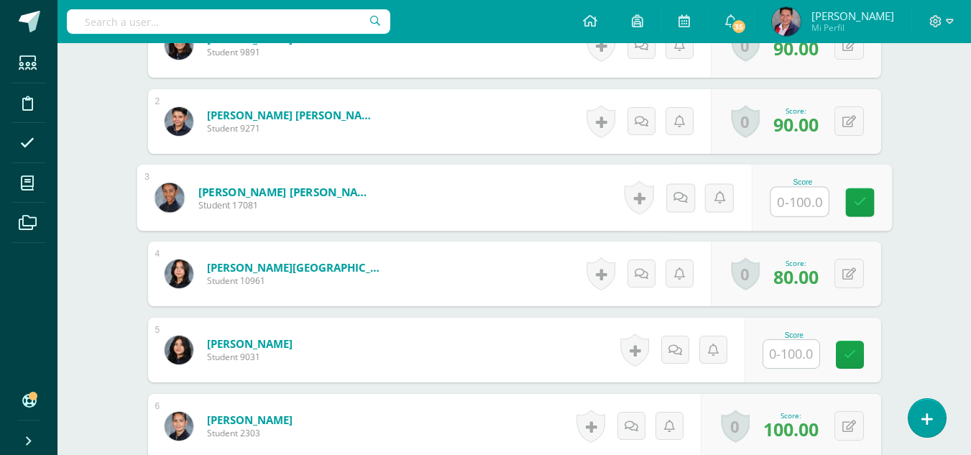
click at [798, 203] on input "text" at bounding box center [800, 202] width 58 height 29
type input "90"
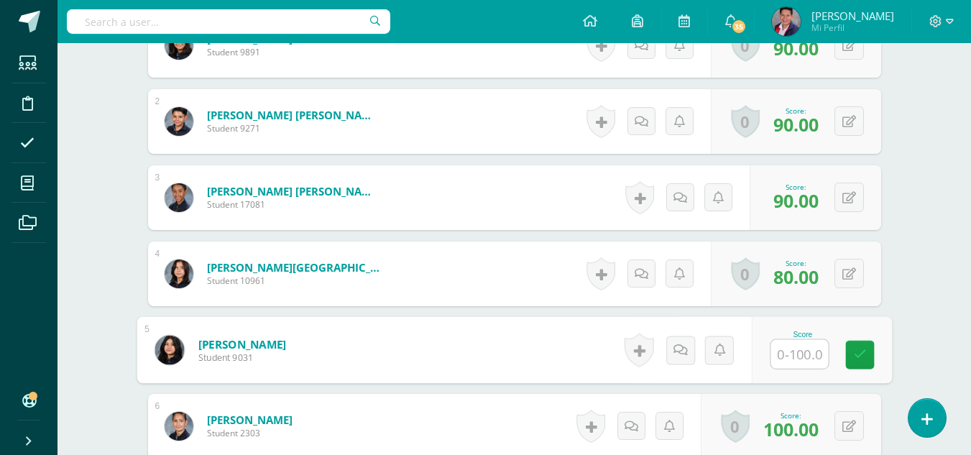
click at [802, 357] on input "text" at bounding box center [800, 354] width 58 height 29
type input "85"
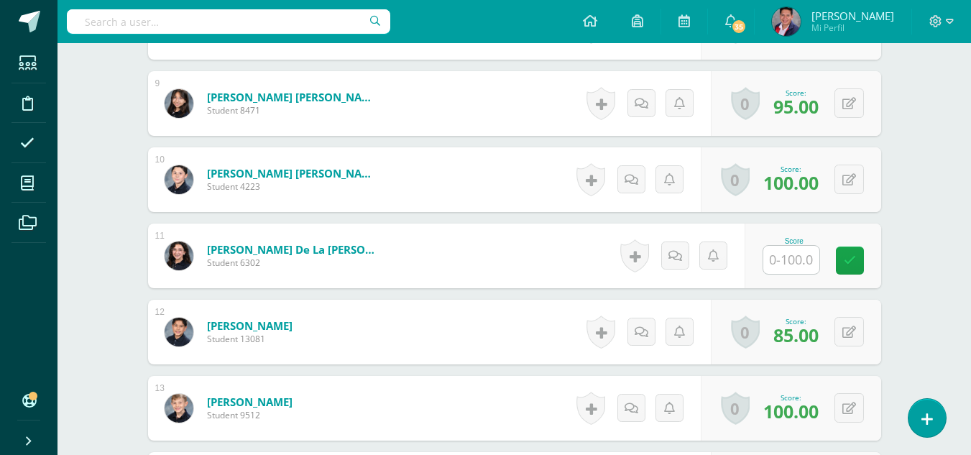
scroll to position [1062, 0]
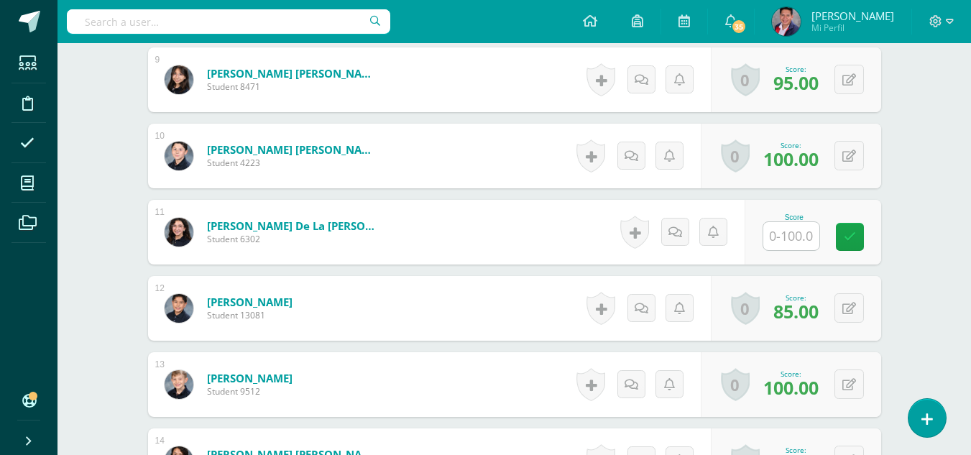
click at [788, 244] on input "text" at bounding box center [792, 236] width 56 height 28
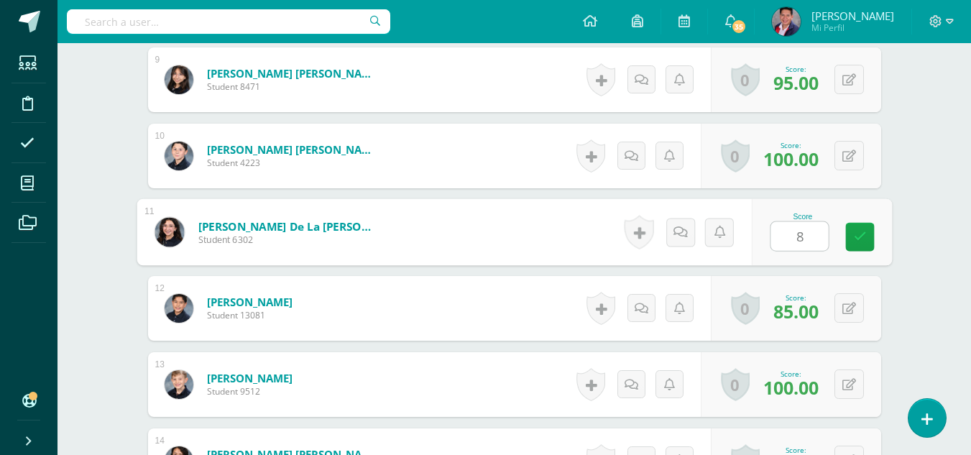
type input "85"
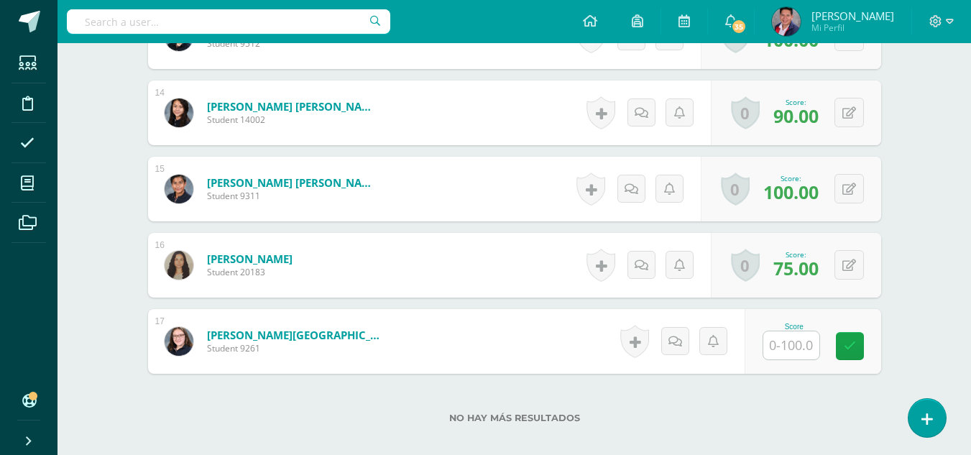
scroll to position [1493, 0]
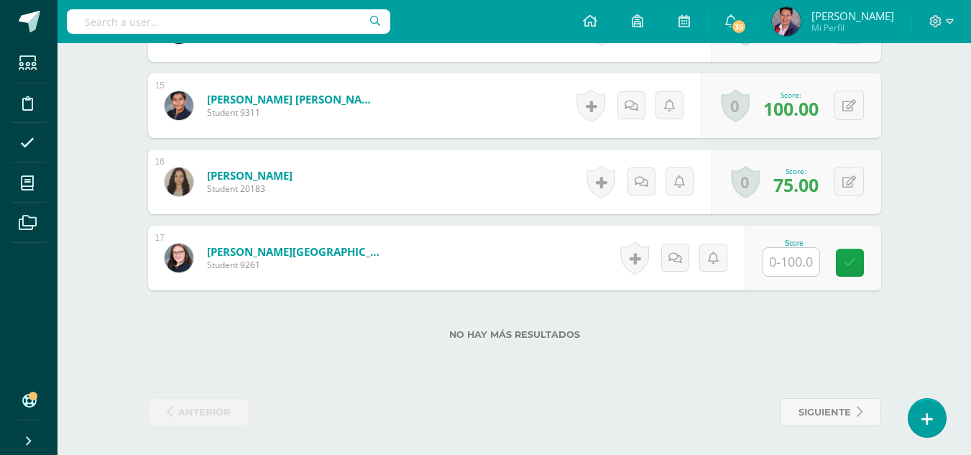
click at [793, 271] on input "text" at bounding box center [792, 262] width 56 height 28
type input "85"
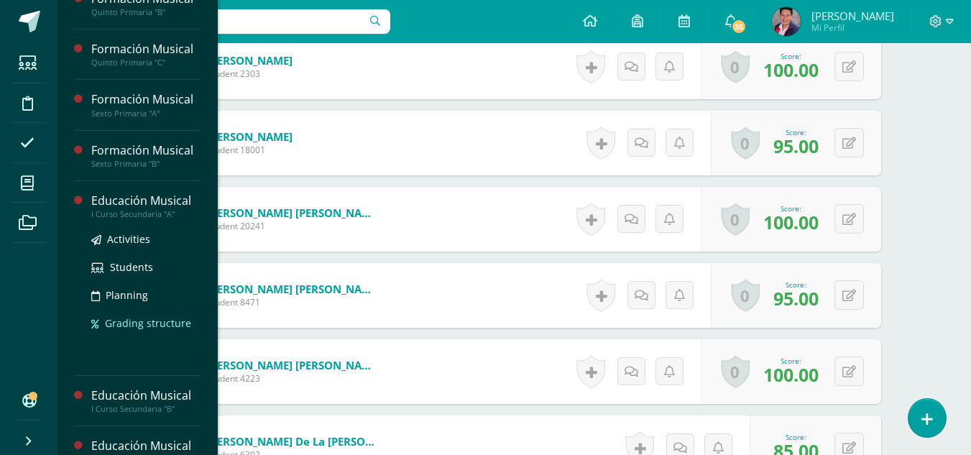
scroll to position [647, 0]
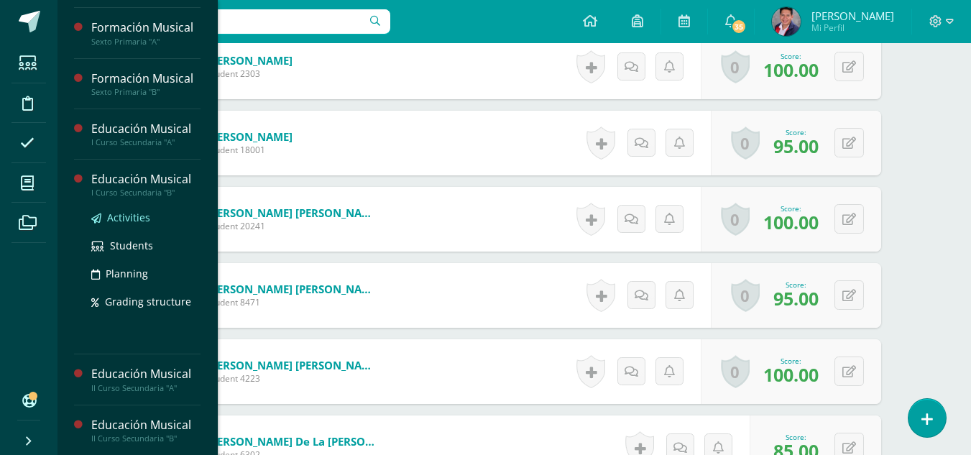
click at [127, 216] on span "Activities" at bounding box center [128, 218] width 43 height 14
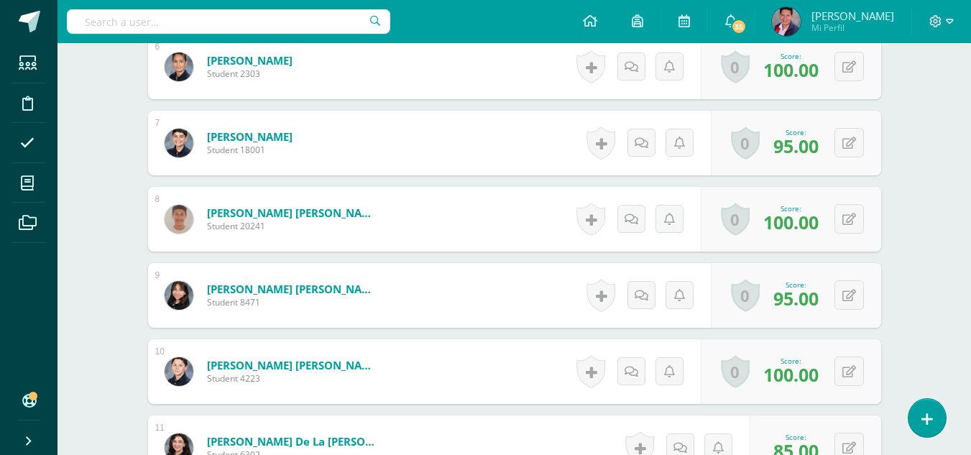
scroll to position [603, 0]
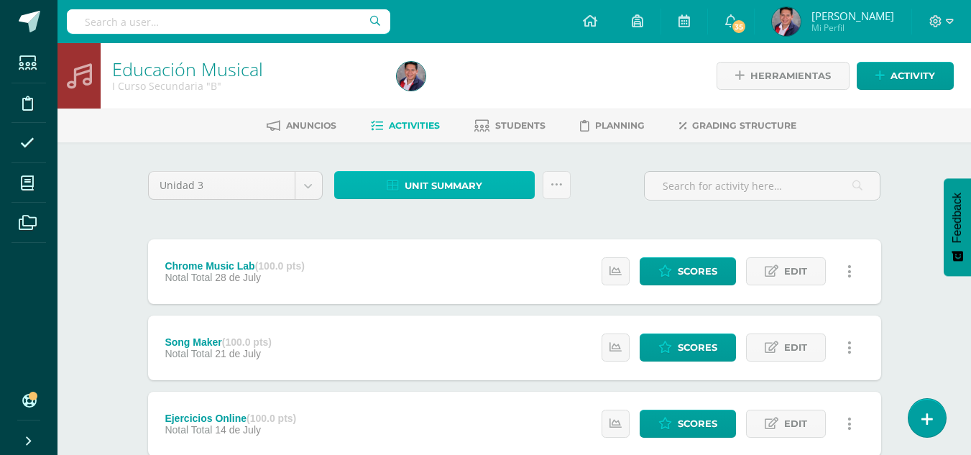
click at [481, 184] on span "Unit summary" at bounding box center [444, 186] width 78 height 27
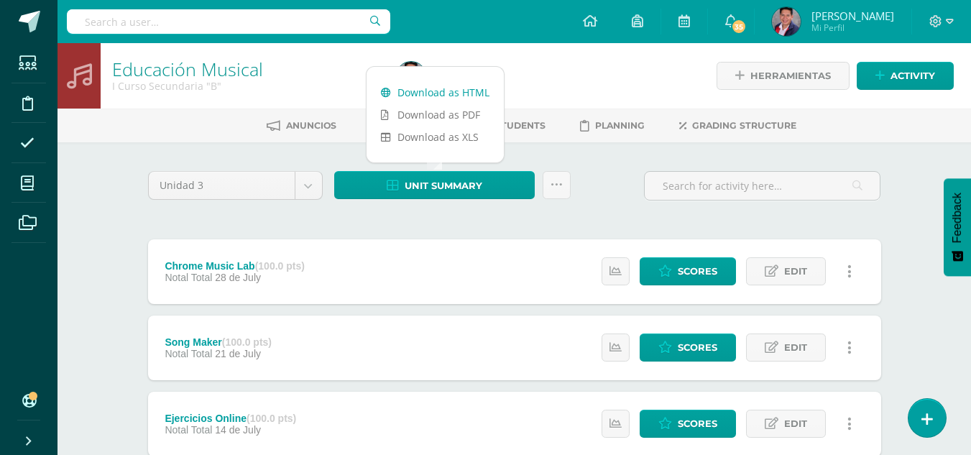
click at [465, 88] on link "Download as HTML" at bounding box center [435, 92] width 137 height 22
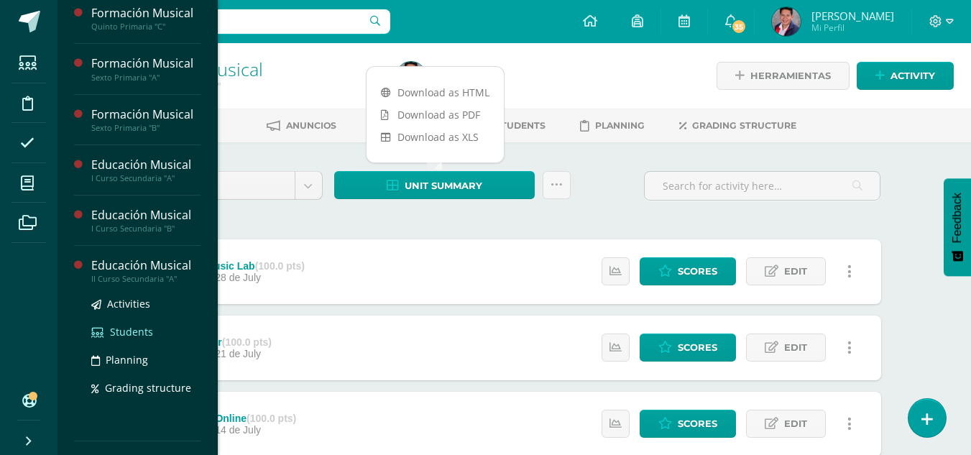
scroll to position [714, 0]
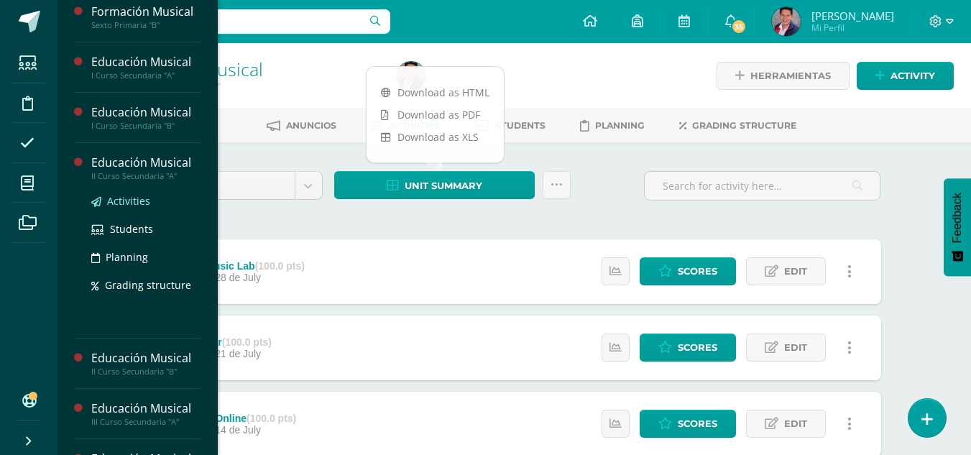
click at [127, 201] on span "Activities" at bounding box center [128, 201] width 43 height 14
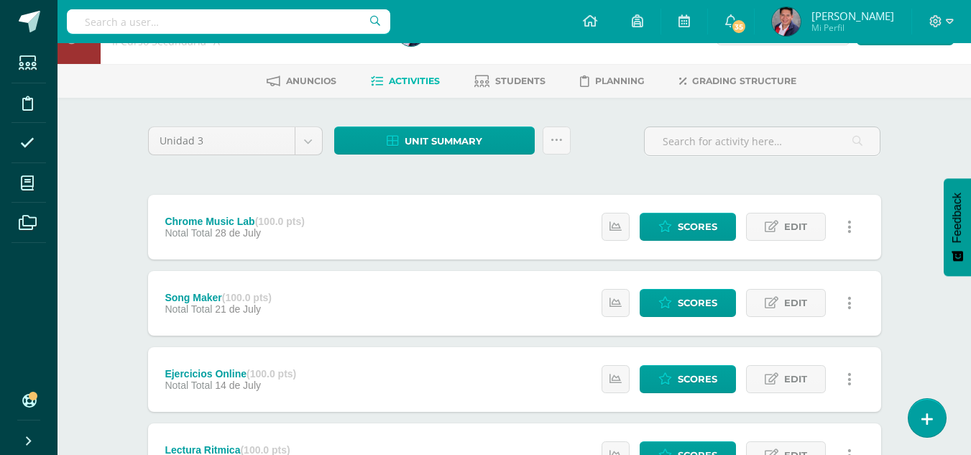
scroll to position [34, 0]
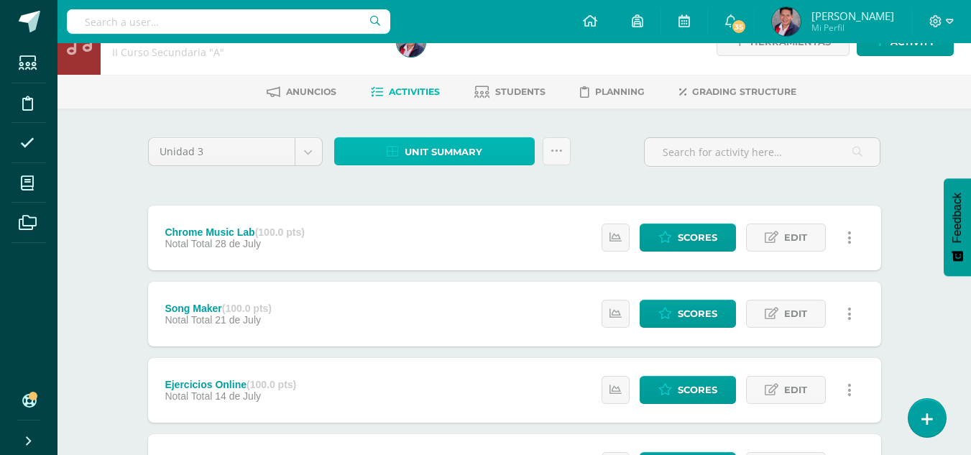
click at [439, 152] on span "Unit summary" at bounding box center [444, 152] width 78 height 27
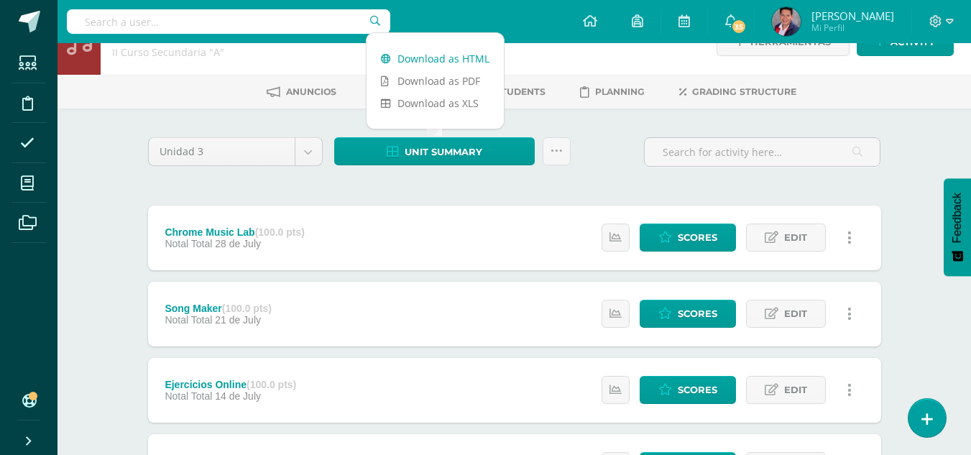
click at [452, 49] on link "Download as HTML" at bounding box center [435, 58] width 137 height 22
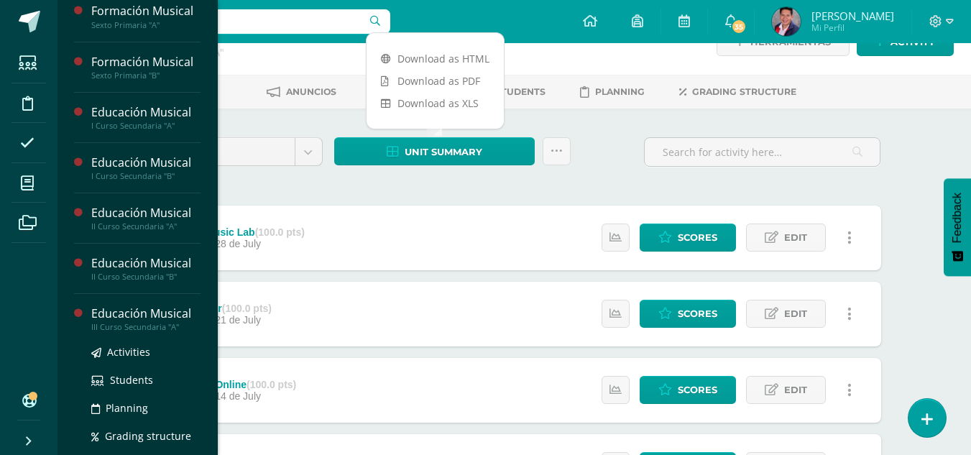
scroll to position [727, 0]
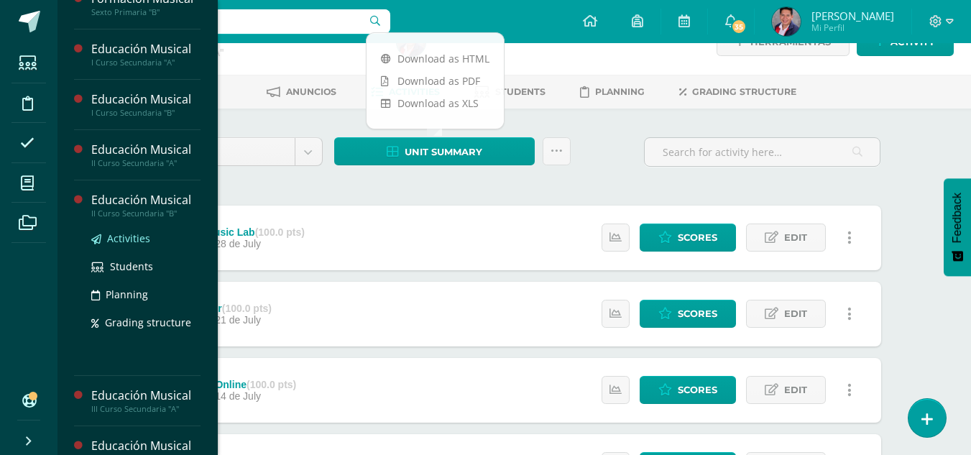
click at [123, 236] on span "Activities" at bounding box center [128, 239] width 43 height 14
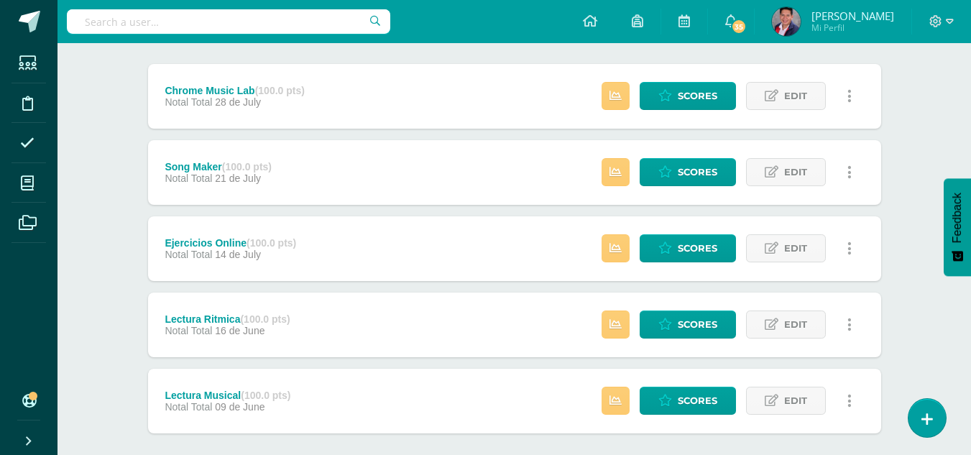
scroll to position [106, 0]
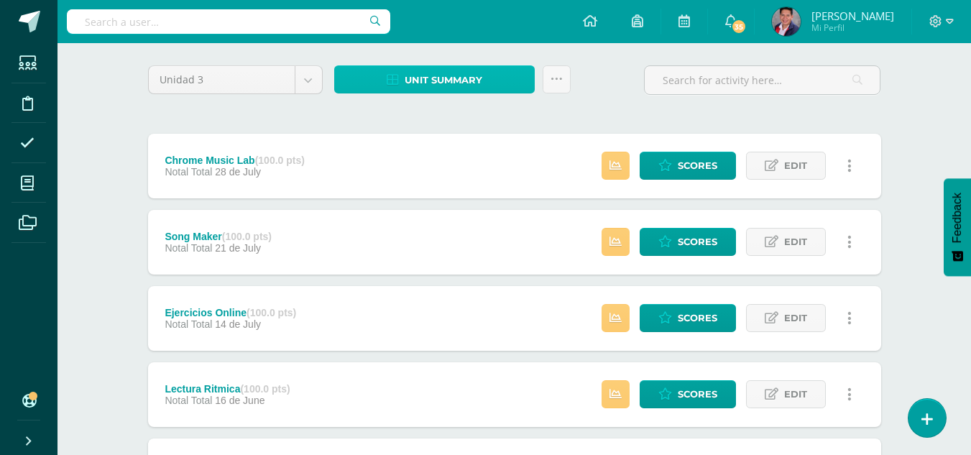
click at [475, 86] on span "Unit summary" at bounding box center [444, 80] width 78 height 27
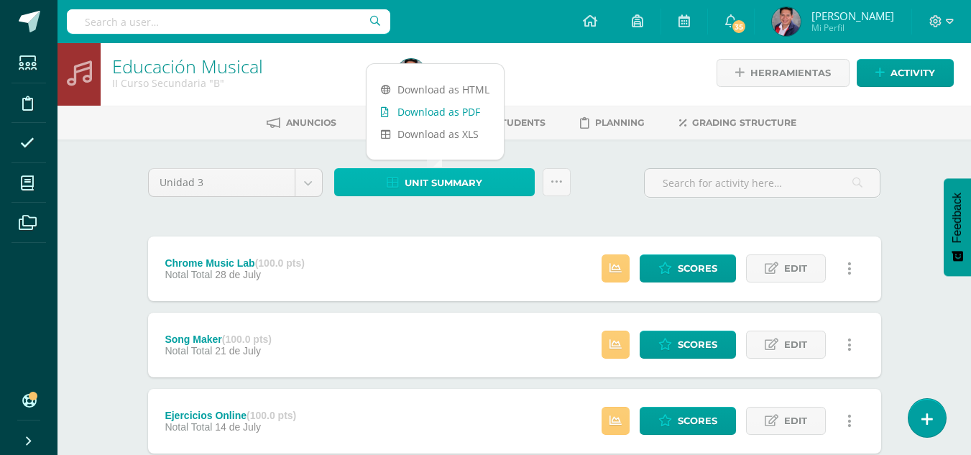
scroll to position [0, 0]
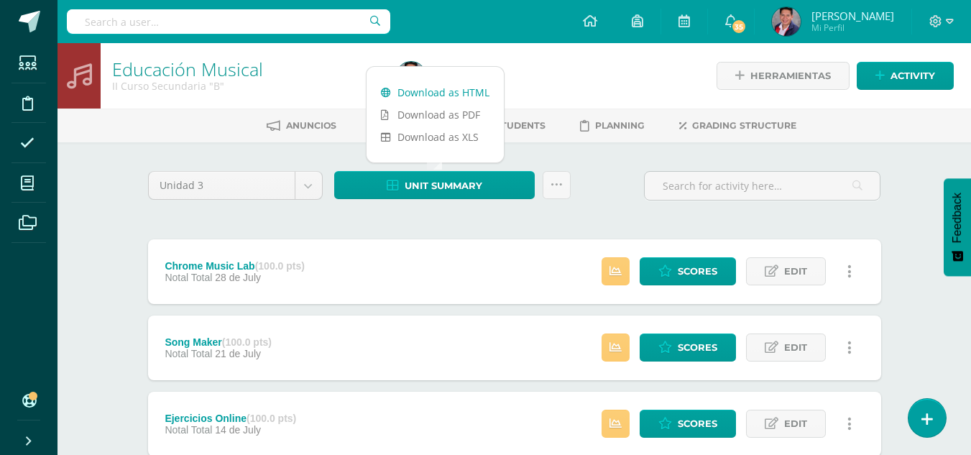
click at [458, 89] on link "Download as HTML" at bounding box center [435, 92] width 137 height 22
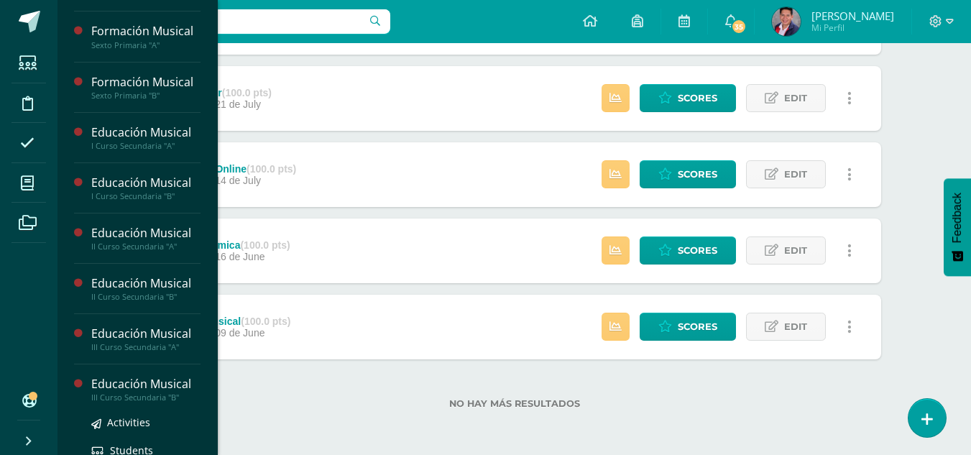
scroll to position [749, 0]
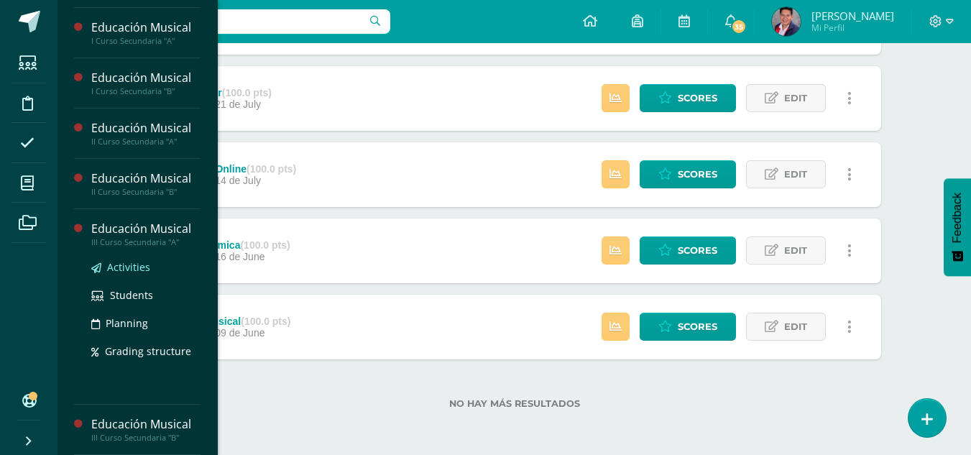
click at [127, 267] on span "Activities" at bounding box center [128, 267] width 43 height 14
